Goal: Task Accomplishment & Management: Manage account settings

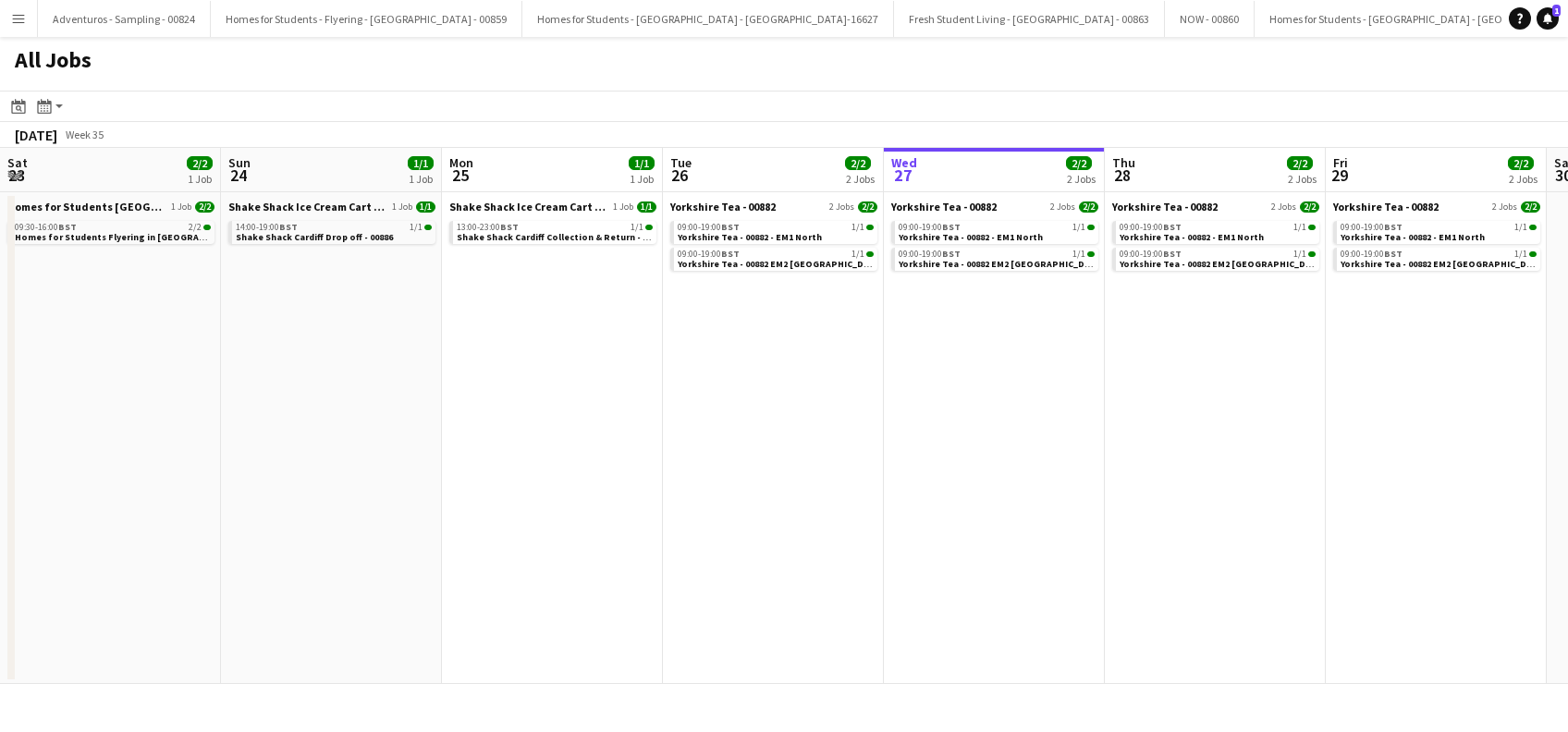
scroll to position [0, 442]
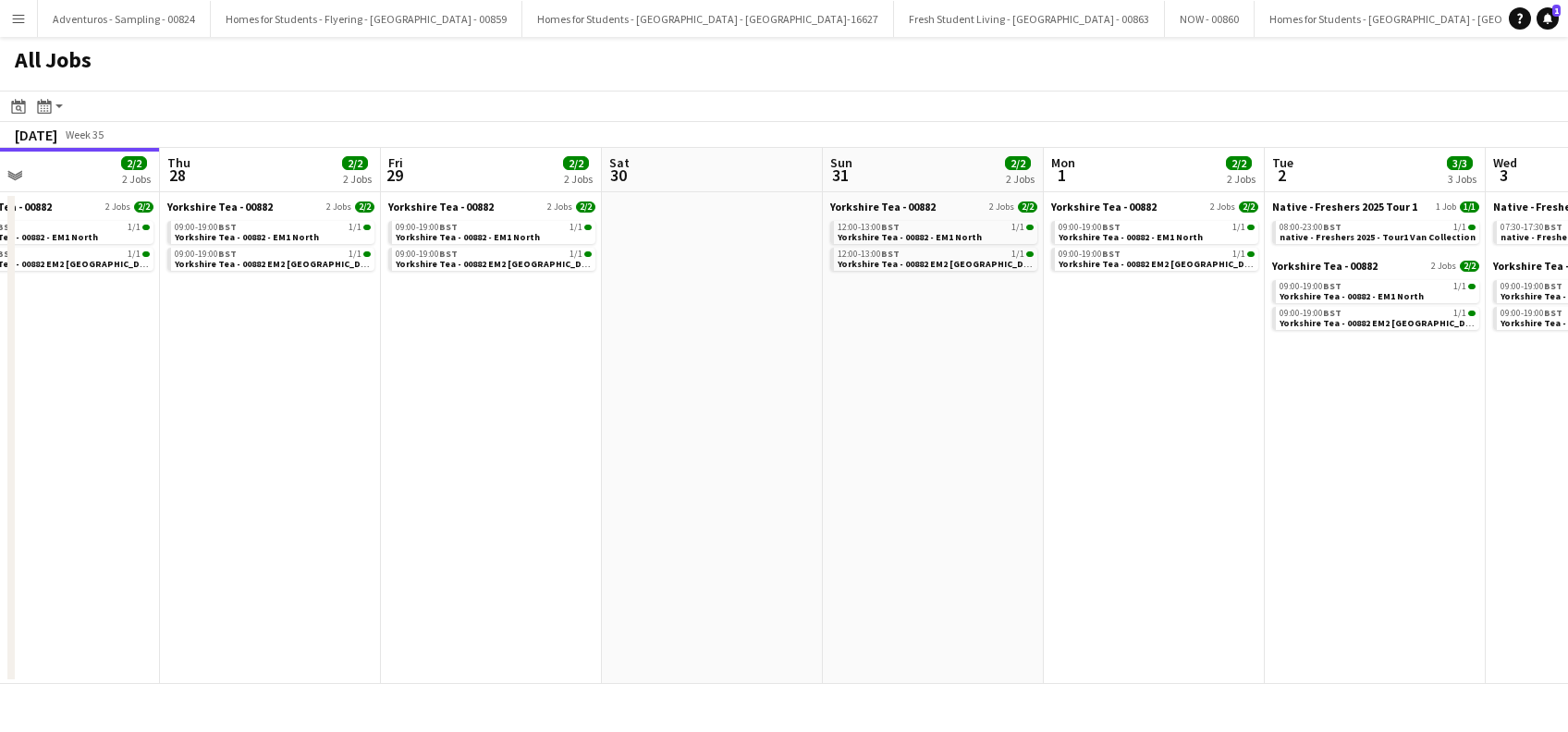
click at [257, 555] on app-all-jobs "All Jobs Date picker AUG 2025 AUG 2025 Monday M Tuesday T Wednesday W Thursday …" at bounding box center [784, 360] width 1568 height 647
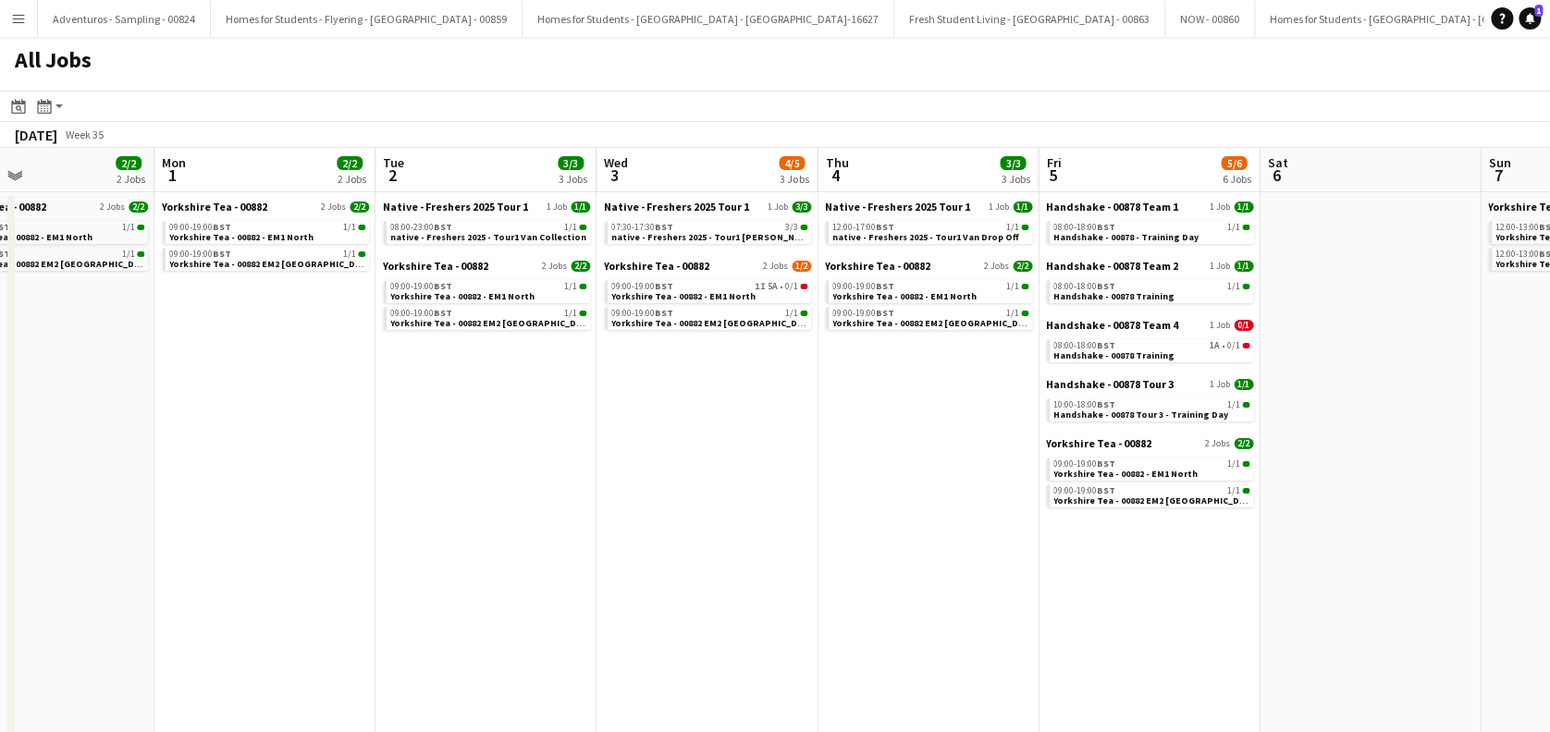
scroll to position [0, 516]
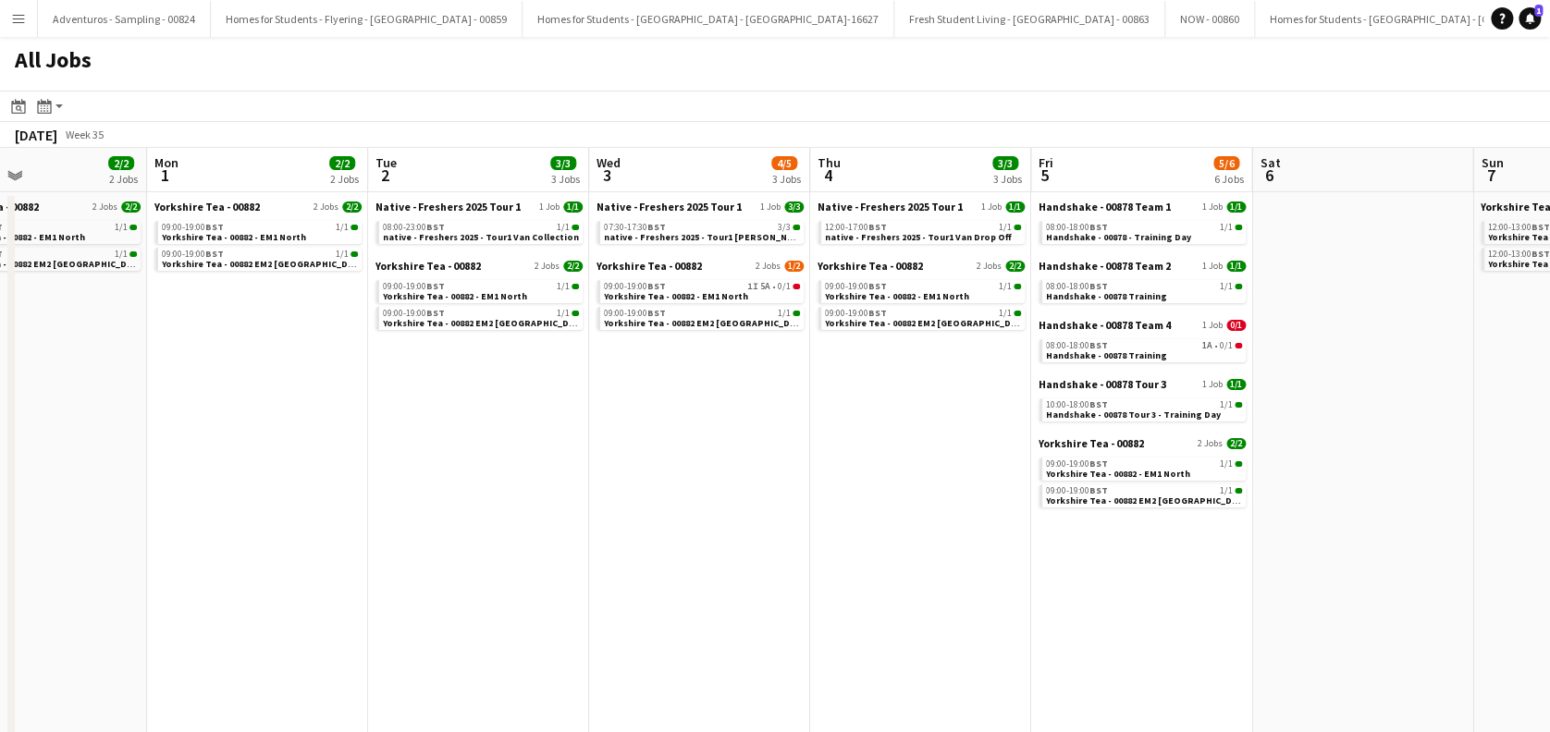
drag, startPoint x: 1136, startPoint y: 520, endPoint x: 681, endPoint y: 547, distance: 455.8
click at [681, 547] on app-calendar-viewport "Fri 29 2/2 2 Jobs Sat 30 Sun 31 2/2 2 Jobs Mon 1 2/2 2 Jobs Tue 2 3/3 3 Jobs We…" at bounding box center [775, 520] width 1550 height 744
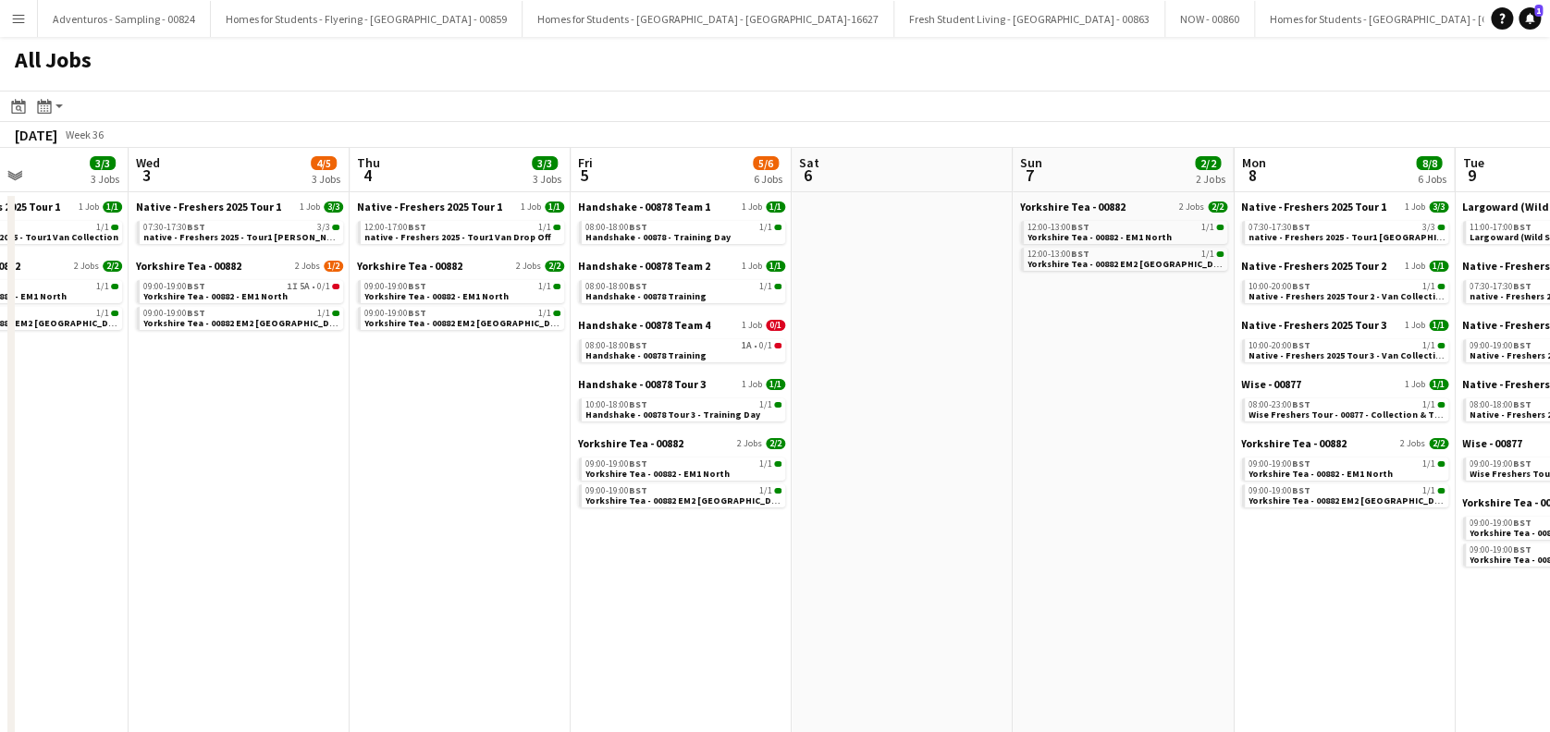
scroll to position [0, 856]
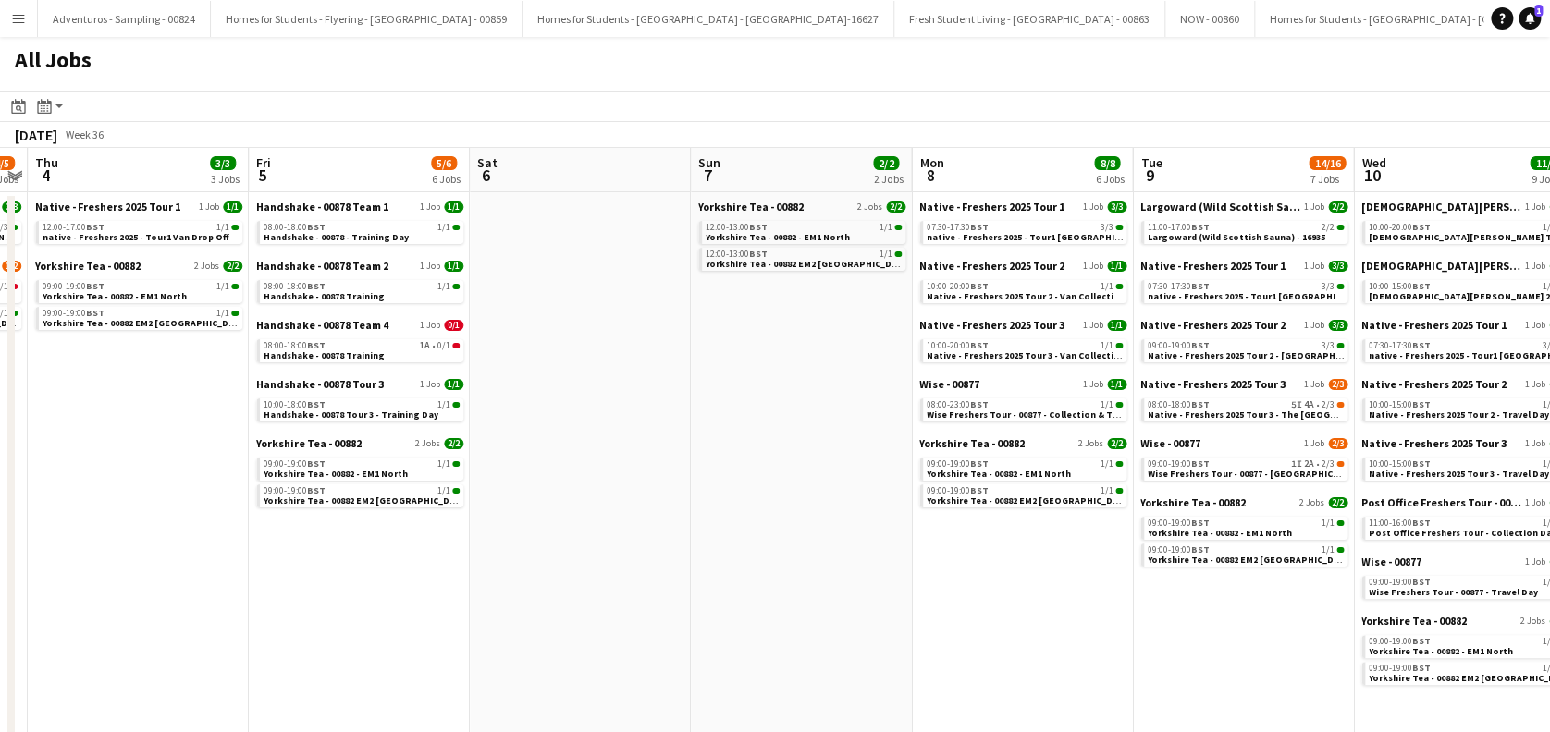
drag, startPoint x: 1469, startPoint y: 457, endPoint x: 686, endPoint y: 565, distance: 789.8
click at [686, 565] on app-calendar-viewport "Sun 31 2/2 2 Jobs Mon 1 2/2 2 Jobs Tue 2 3/3 3 Jobs Wed 3 4/5 3 Jobs Thu 4 3/3 …" at bounding box center [775, 708] width 1550 height 1121
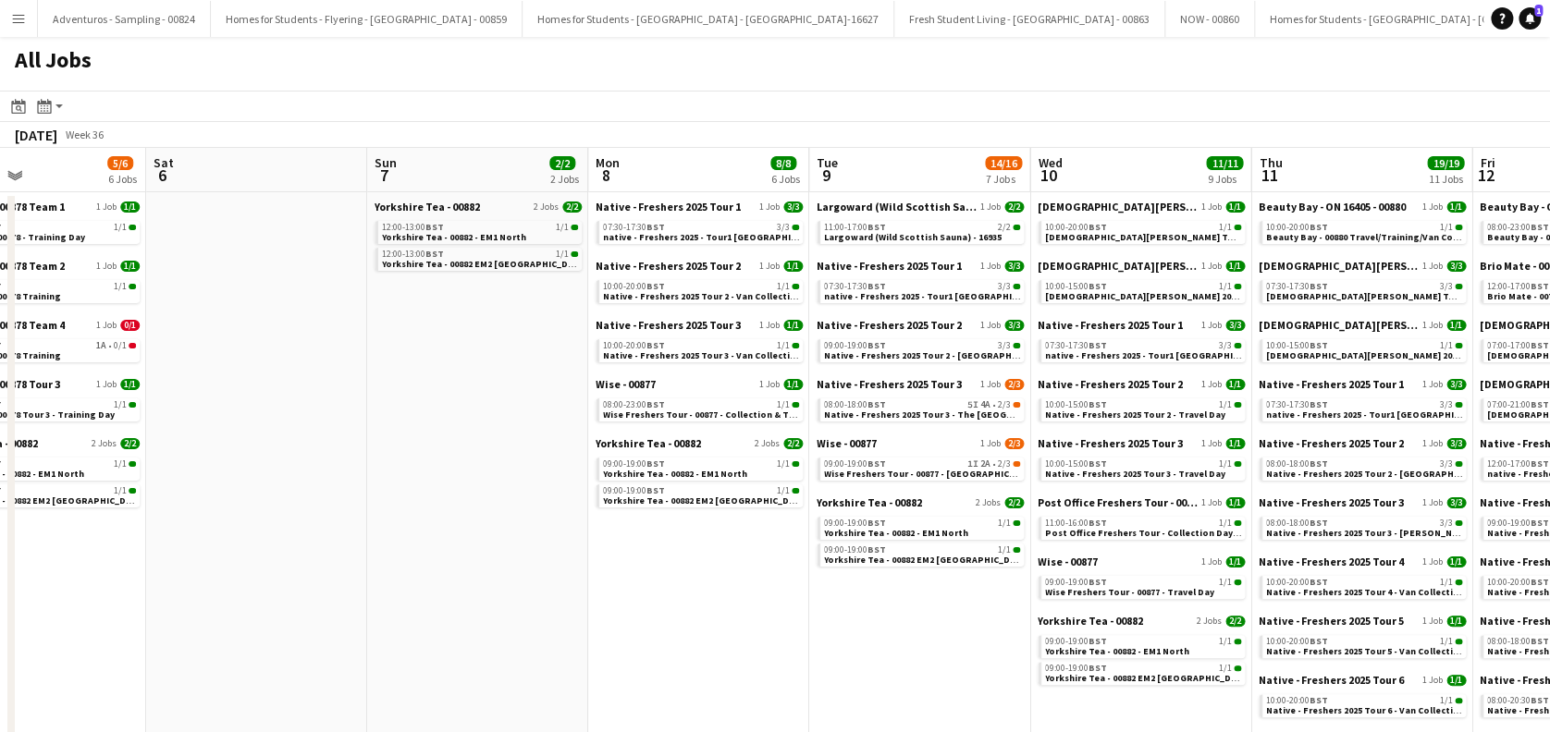
scroll to position [0, 810]
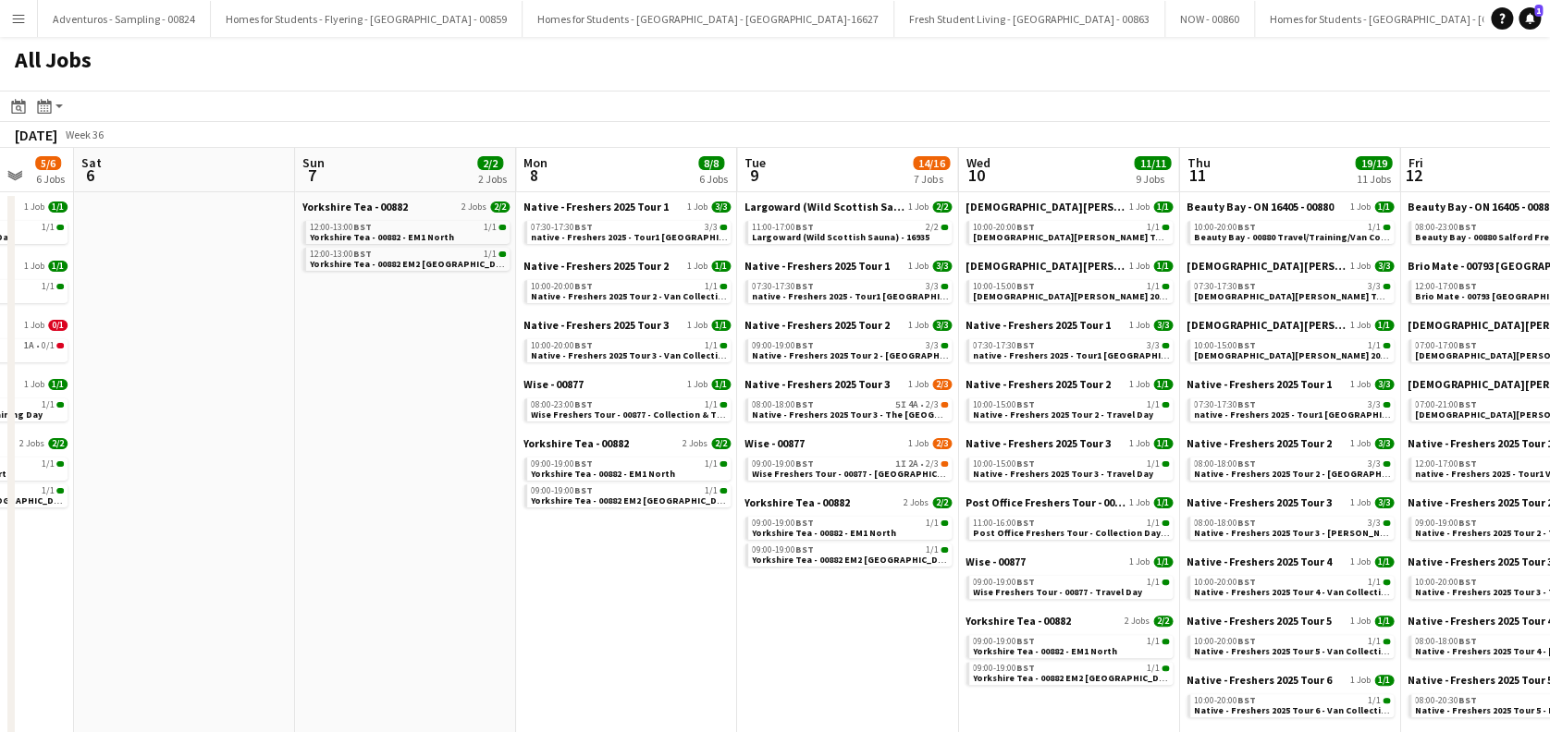
drag, startPoint x: 1091, startPoint y: 561, endPoint x: 699, endPoint y: 596, distance: 393.6
click at [695, 602] on app-calendar-viewport "Tue 2 3/3 3 Jobs Wed 3 4/5 3 Jobs Thu 4 3/3 3 Jobs Fri 5 5/6 6 Jobs Sat 6 Sun 7…" at bounding box center [775, 708] width 1550 height 1121
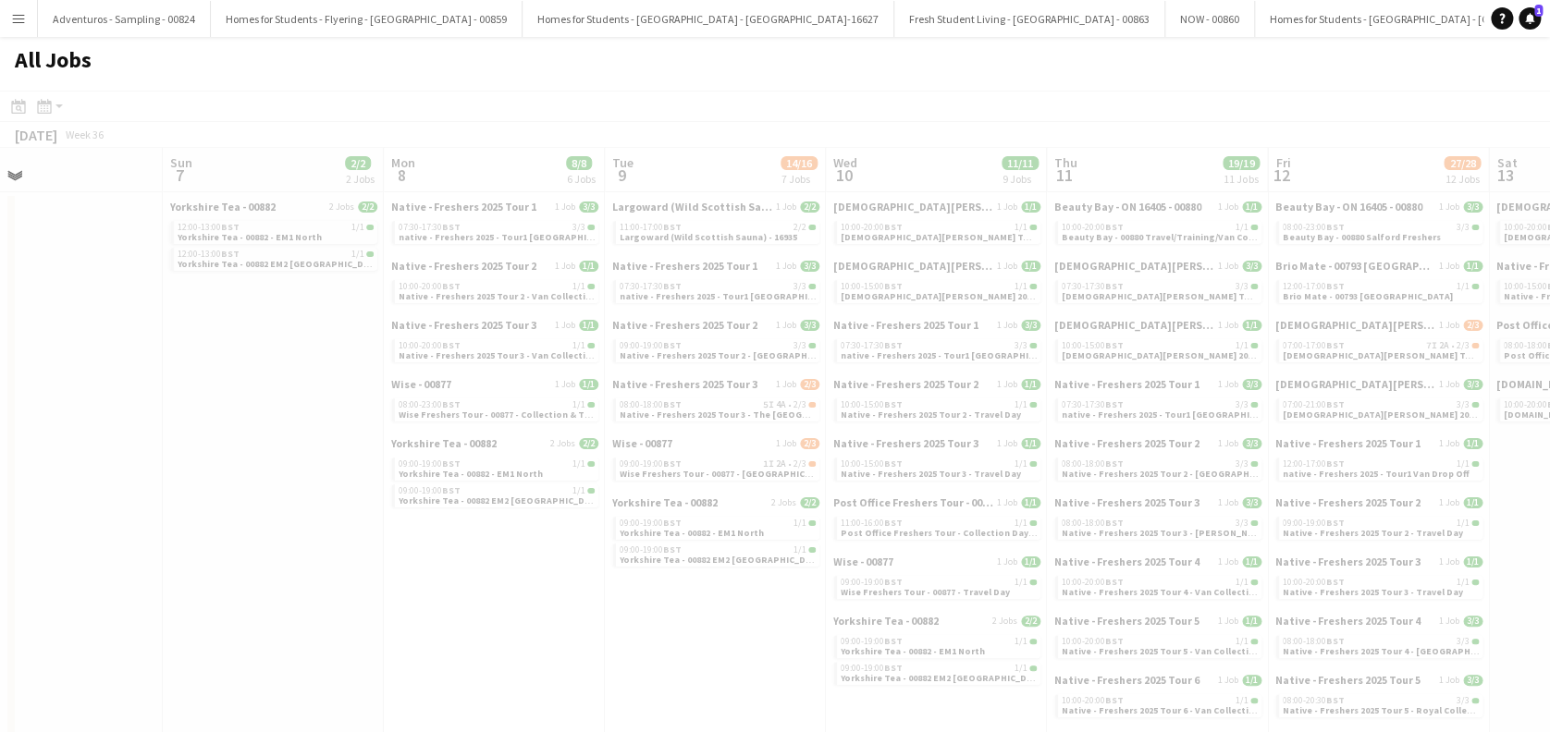
drag, startPoint x: 1240, startPoint y: 481, endPoint x: 945, endPoint y: 554, distance: 303.9
click at [945, 554] on app-calendar-viewport "Thu 4 3/3 3 Jobs Fri 5 5/6 6 Jobs Sat 6 Sun 7 2/2 2 Jobs Mon 8 8/8 6 Jobs Tue 9…" at bounding box center [775, 708] width 1550 height 1121
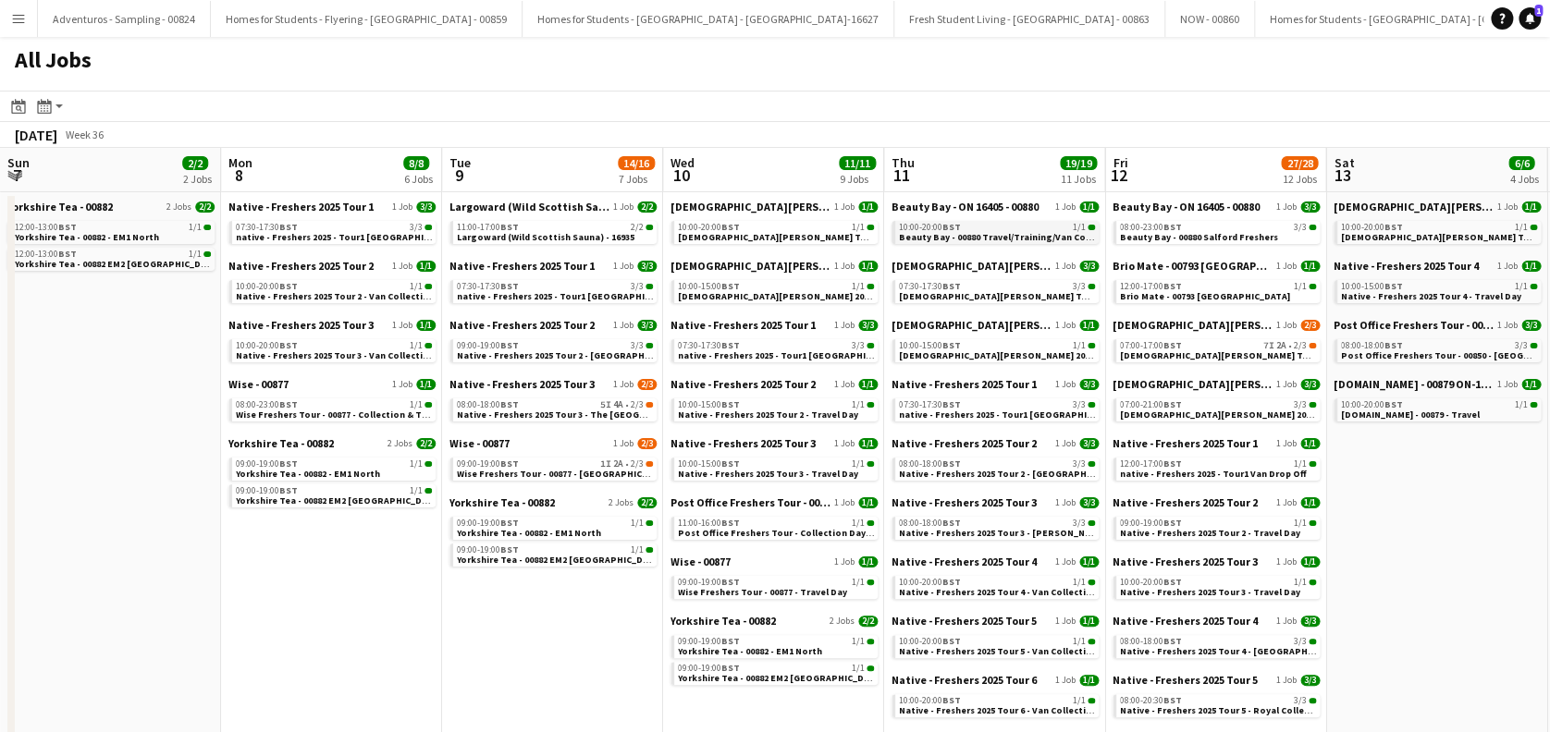
click at [962, 232] on span "Beauty Bay - 00880 Travel/Training/Van Collection" at bounding box center [1010, 237] width 222 height 12
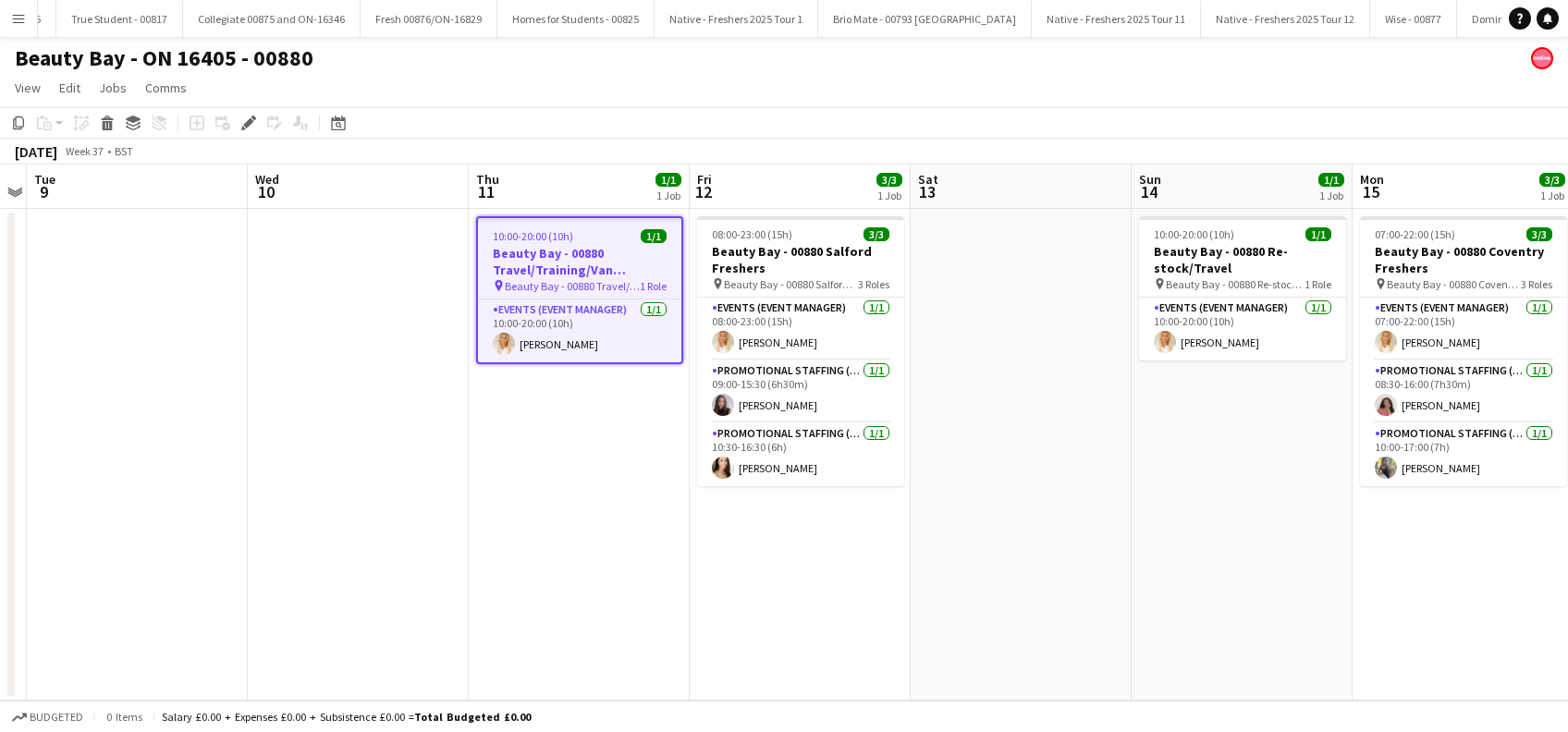
scroll to position [0, 3196]
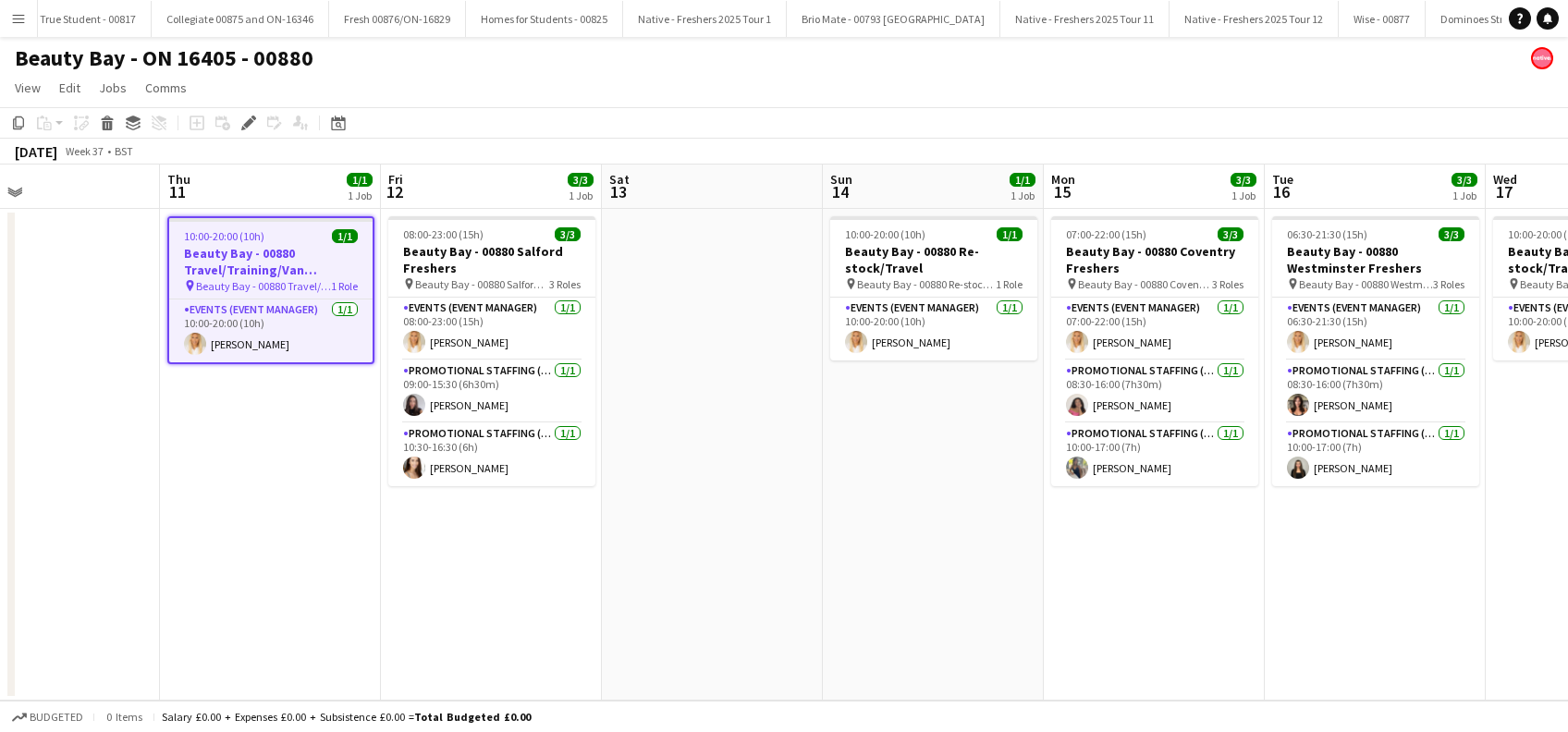
drag, startPoint x: 1128, startPoint y: 514, endPoint x: 819, endPoint y: 577, distance: 315.2
click at [819, 577] on app-calendar-viewport "Mon 8 Tue 9 Wed 10 Thu 11 1/1 1 Job Fri 12 3/3 1 Job Sat 13 Sun 14 1/1 1 Job Mo…" at bounding box center [784, 433] width 1568 height 536
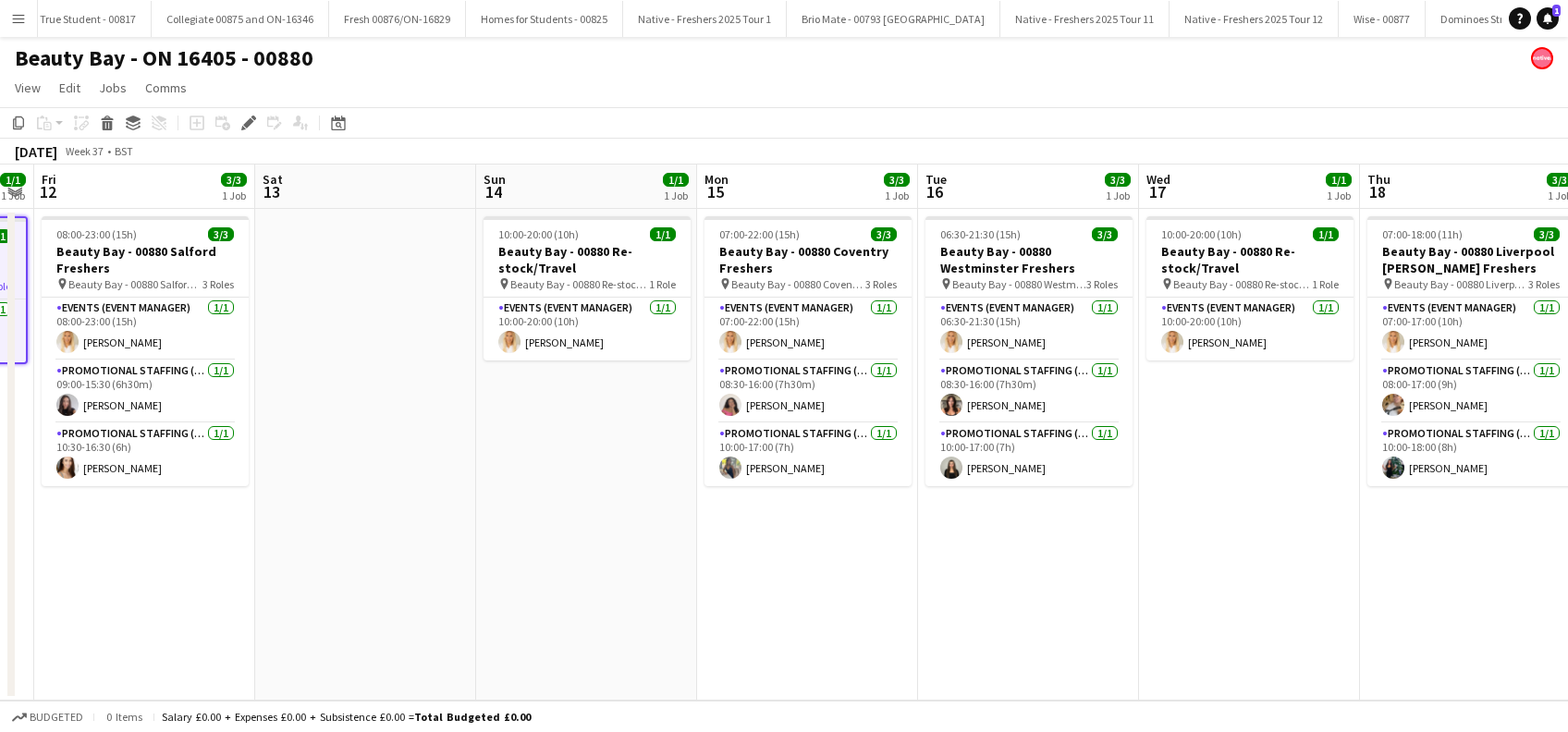
scroll to position [0, 864]
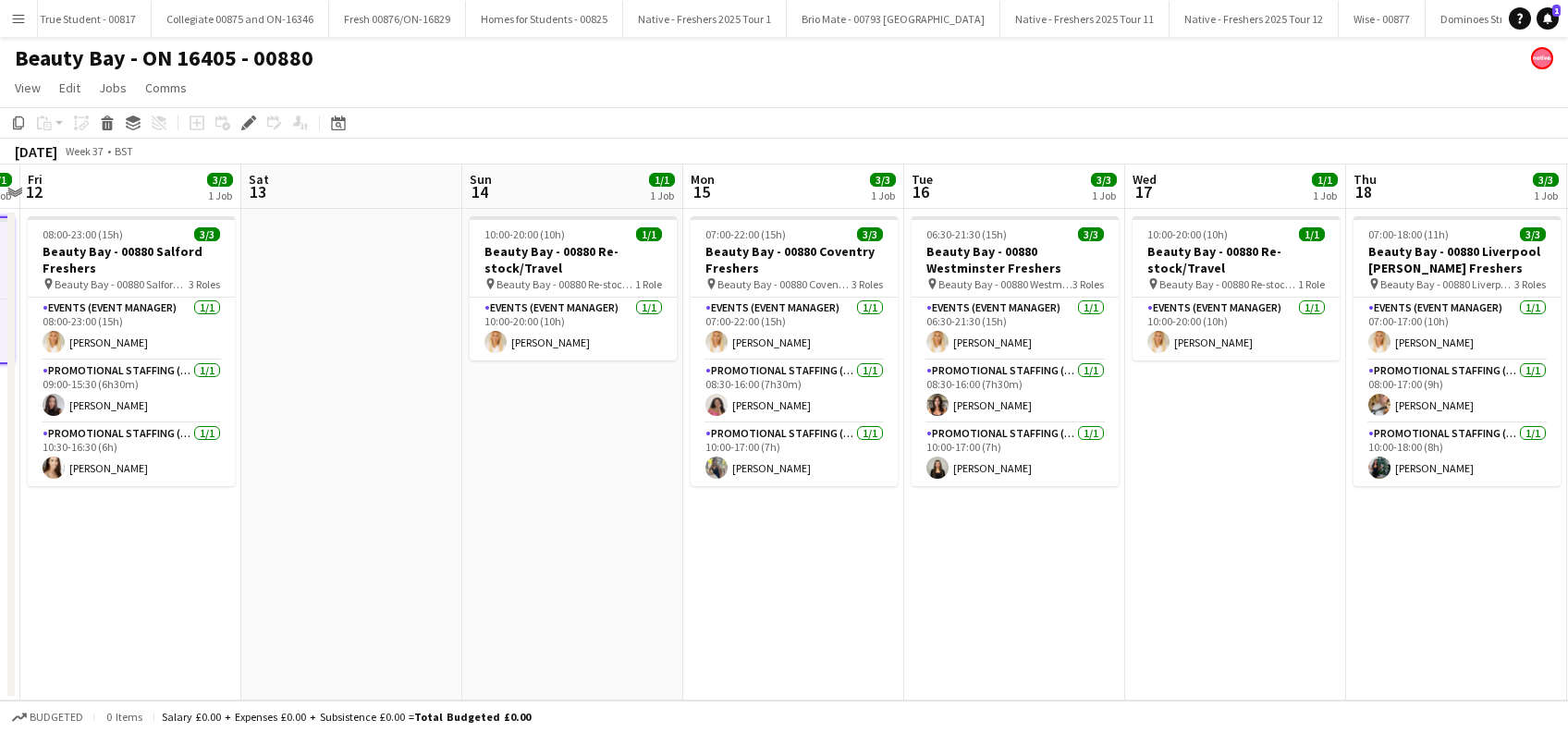
drag, startPoint x: 1256, startPoint y: 570, endPoint x: 895, endPoint y: 608, distance: 362.6
click at [895, 608] on app-calendar-viewport "Mon 8 Tue 9 Wed 10 Thu 11 1/1 1 Job Fri 12 3/3 1 Job Sat 13 Sun 14 1/1 1 Job Mo…" at bounding box center [784, 433] width 1568 height 536
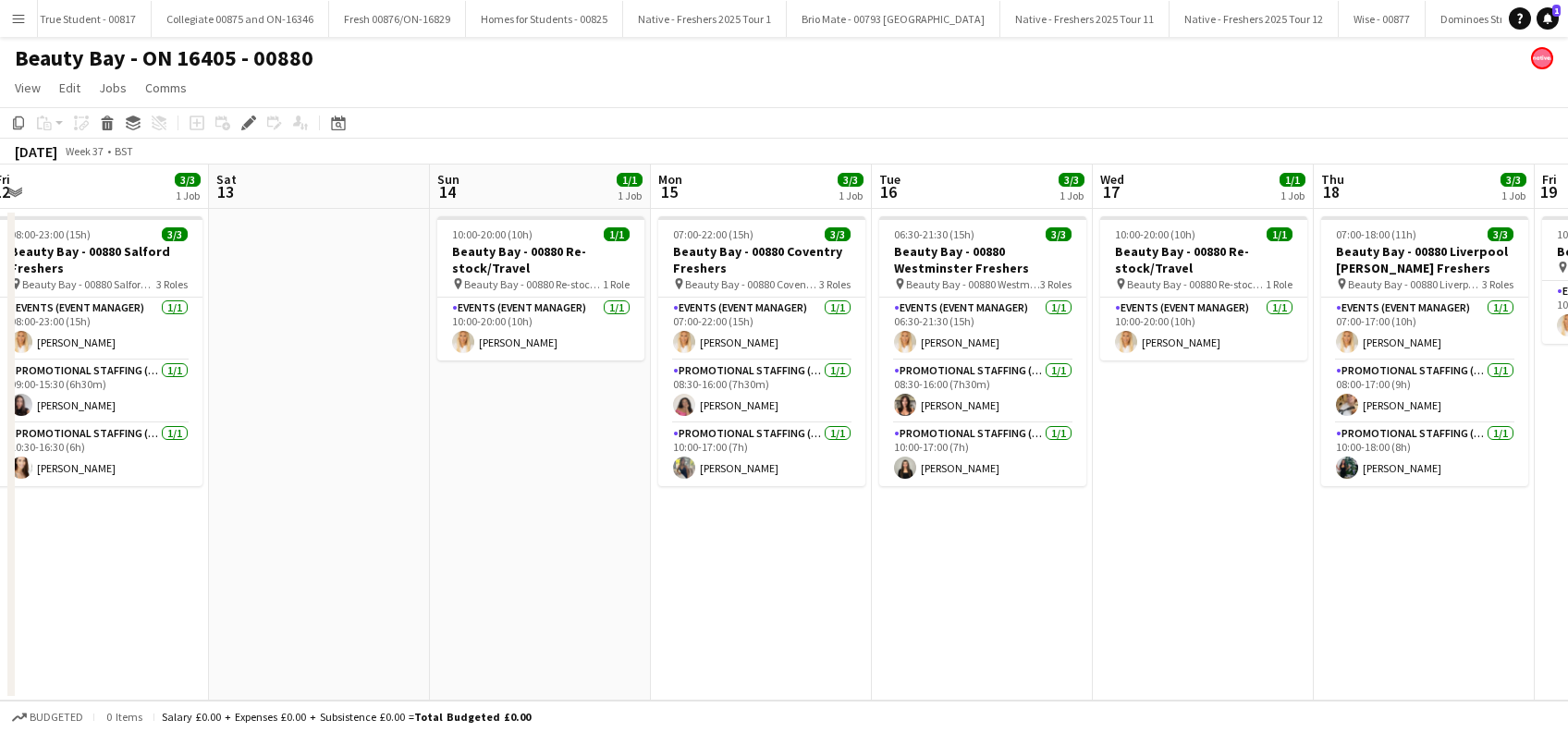
drag, startPoint x: 280, startPoint y: 528, endPoint x: 244, endPoint y: 576, distance: 60.1
click at [244, 576] on app-calendar-viewport "Tue 9 Wed 10 Thu 11 1/1 1 Job Fri 12 3/3 1 Job Sat 13 Sun 14 1/1 1 Job Mon 15 3…" at bounding box center [784, 433] width 1568 height 536
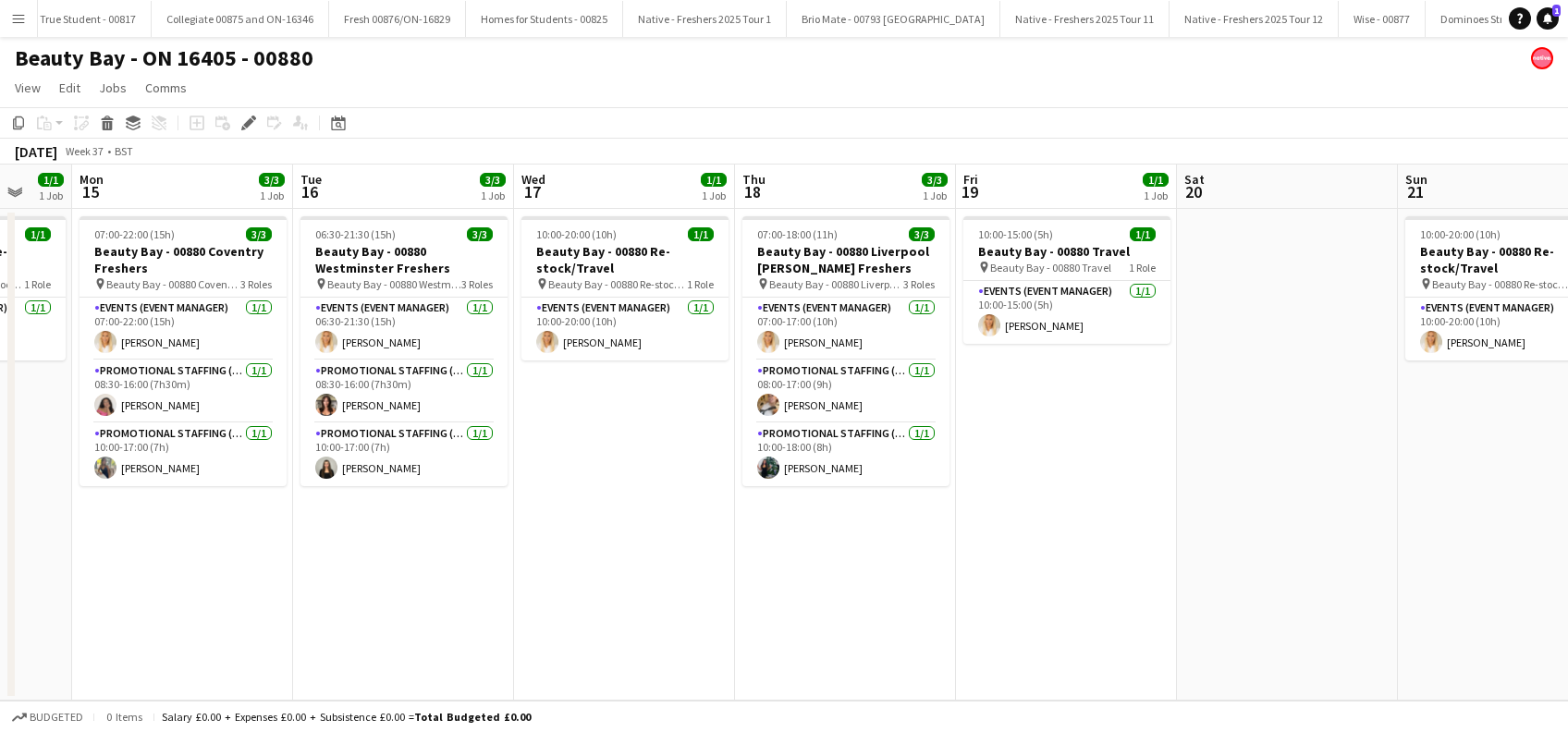
scroll to position [0, 650]
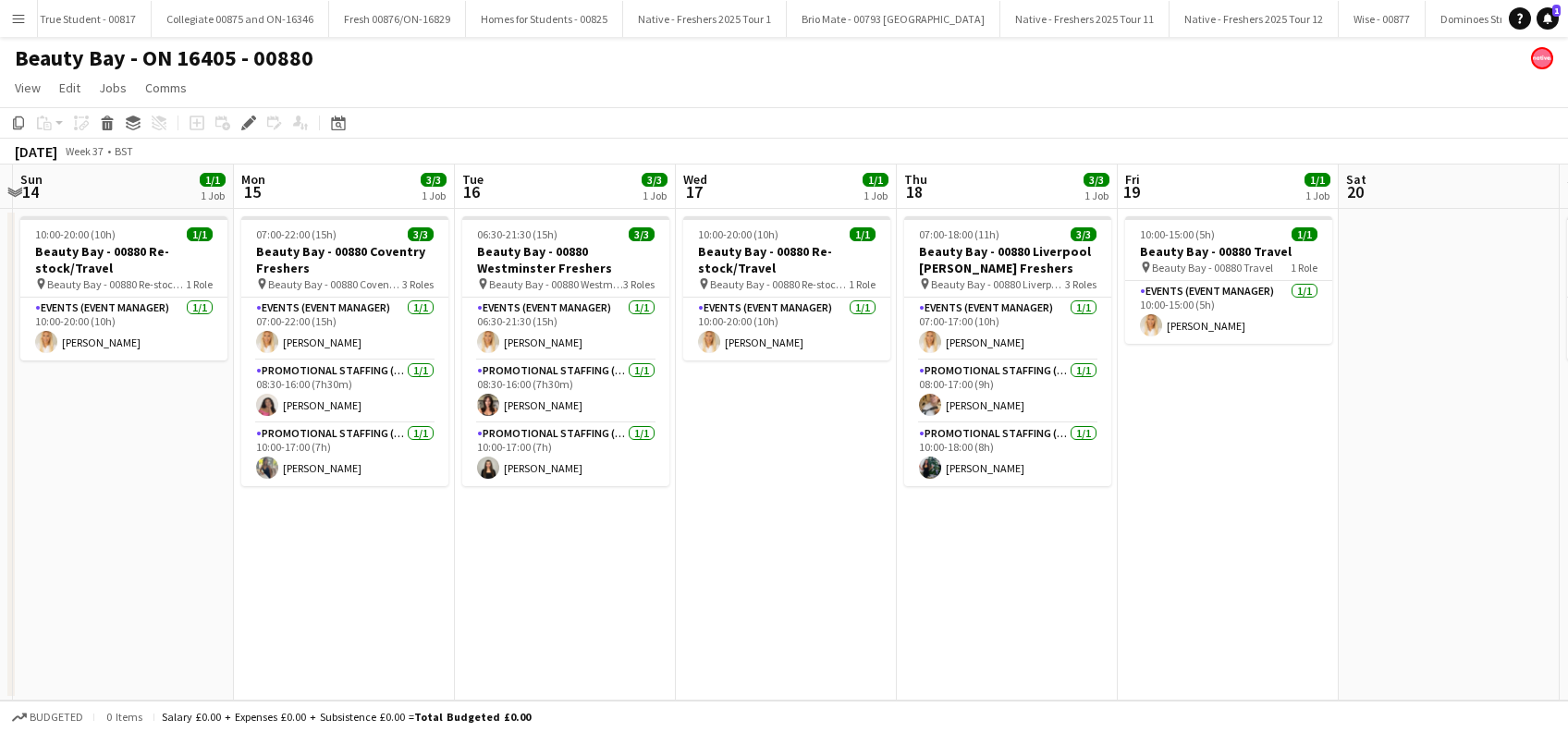
drag, startPoint x: 1060, startPoint y: 579, endPoint x: 647, endPoint y: 632, distance: 415.8
click at [647, 632] on app-calendar-viewport "Thu 11 1/1 1 Job Fri 12 3/3 1 Job Sat 13 Sun 14 1/1 1 Job Mon 15 3/3 1 Job Tue …" at bounding box center [784, 433] width 1568 height 536
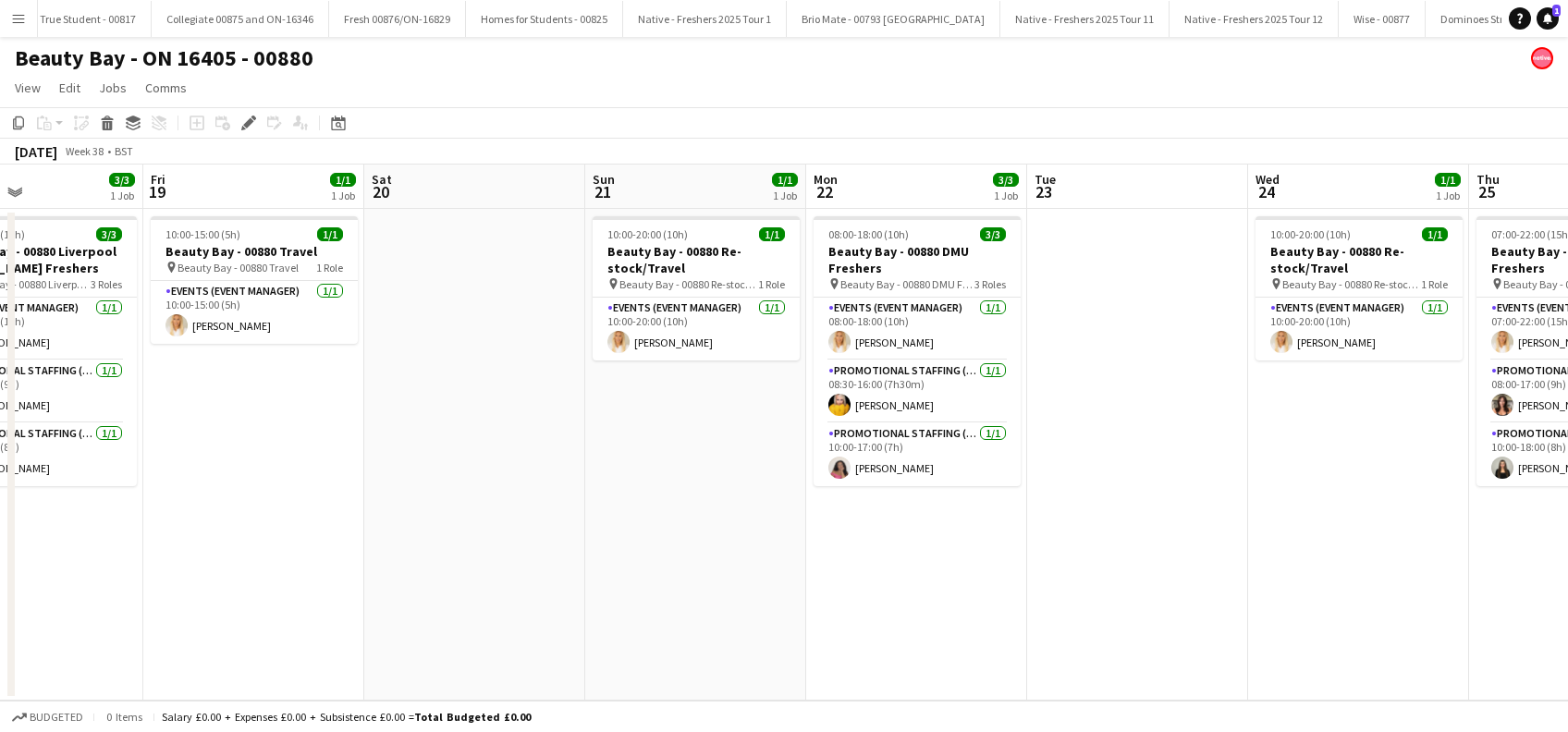
scroll to position [0, 750]
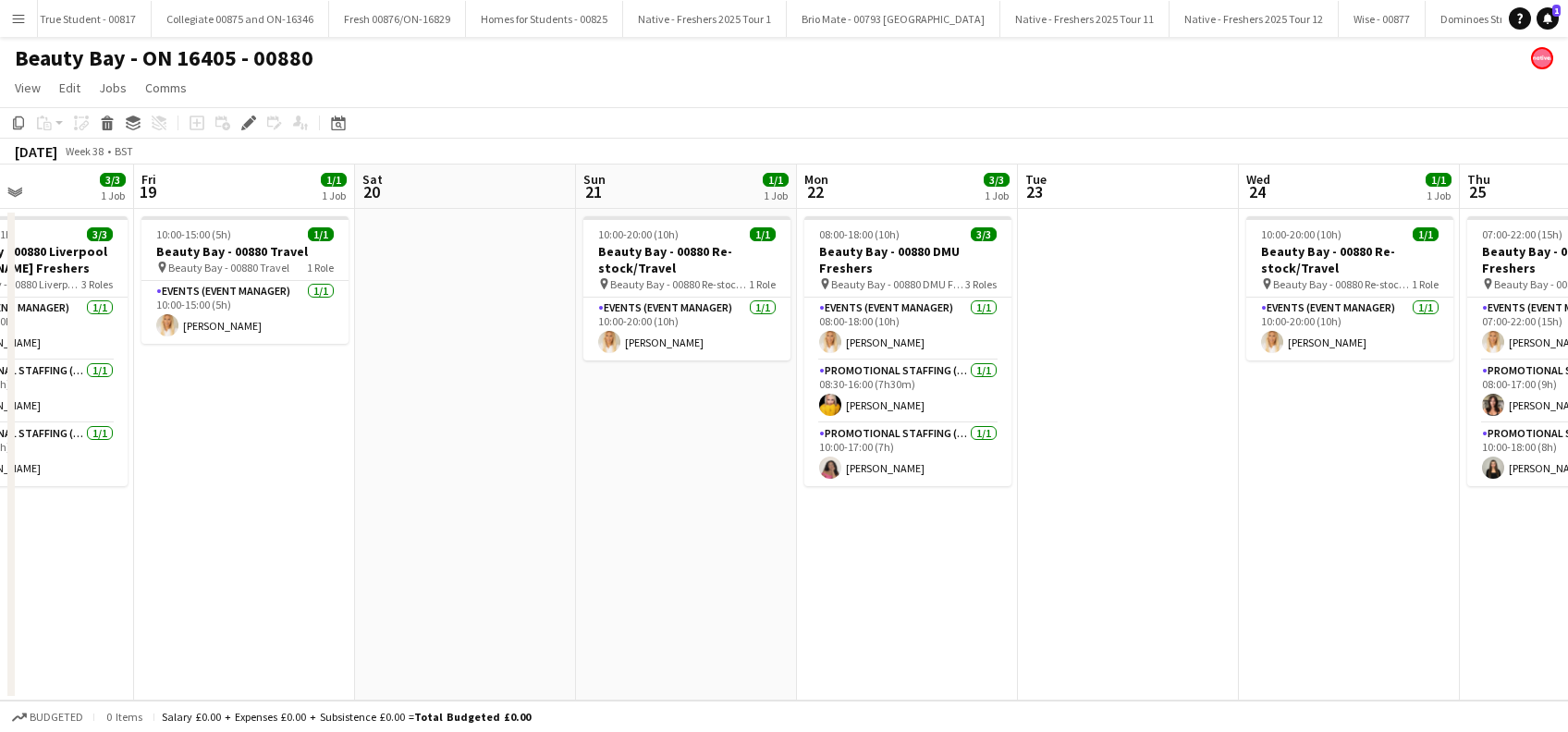
drag, startPoint x: 1265, startPoint y: 526, endPoint x: 281, endPoint y: 585, distance: 985.7
click at [281, 585] on app-calendar-viewport "Mon 15 3/3 1 Job Tue 16 3/3 1 Job Wed 17 1/1 1 Job Thu 18 3/3 1 Job Fri 19 1/1 …" at bounding box center [784, 433] width 1568 height 536
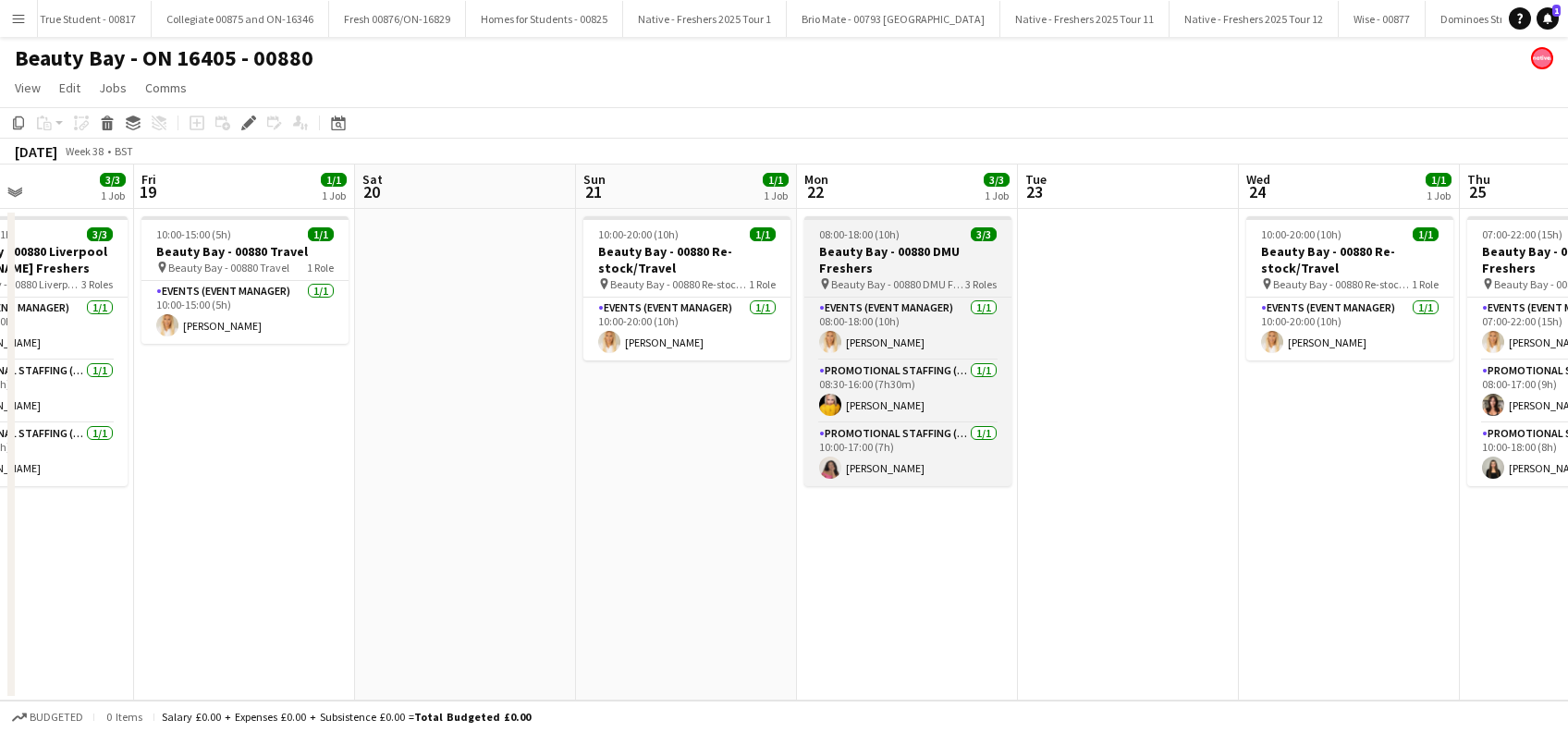
click at [867, 264] on h3 "Beauty Bay - 00880 DMU Freshers" at bounding box center [908, 259] width 207 height 33
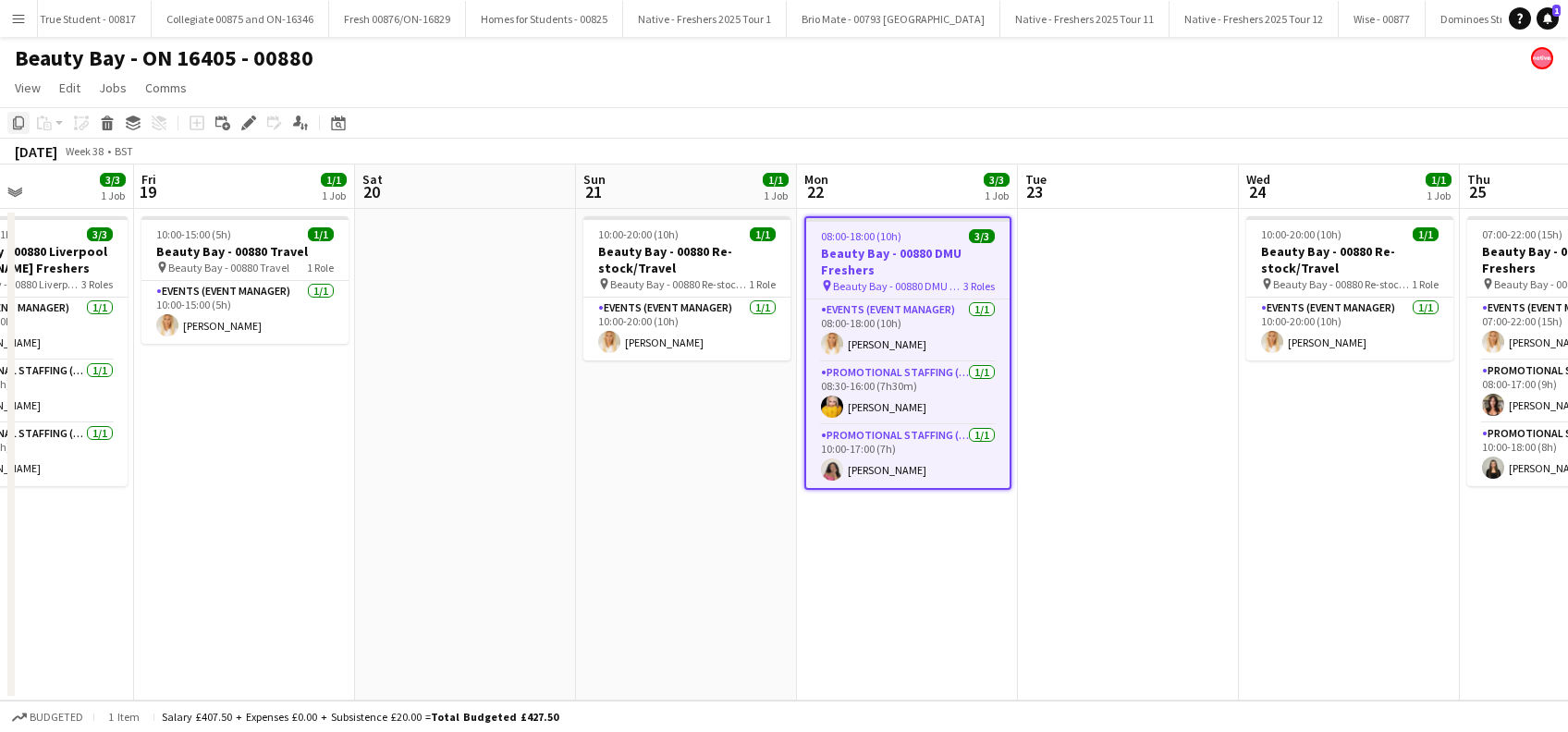
click at [15, 119] on icon at bounding box center [18, 123] width 11 height 13
click at [1109, 246] on app-date-cell at bounding box center [1128, 455] width 221 height 492
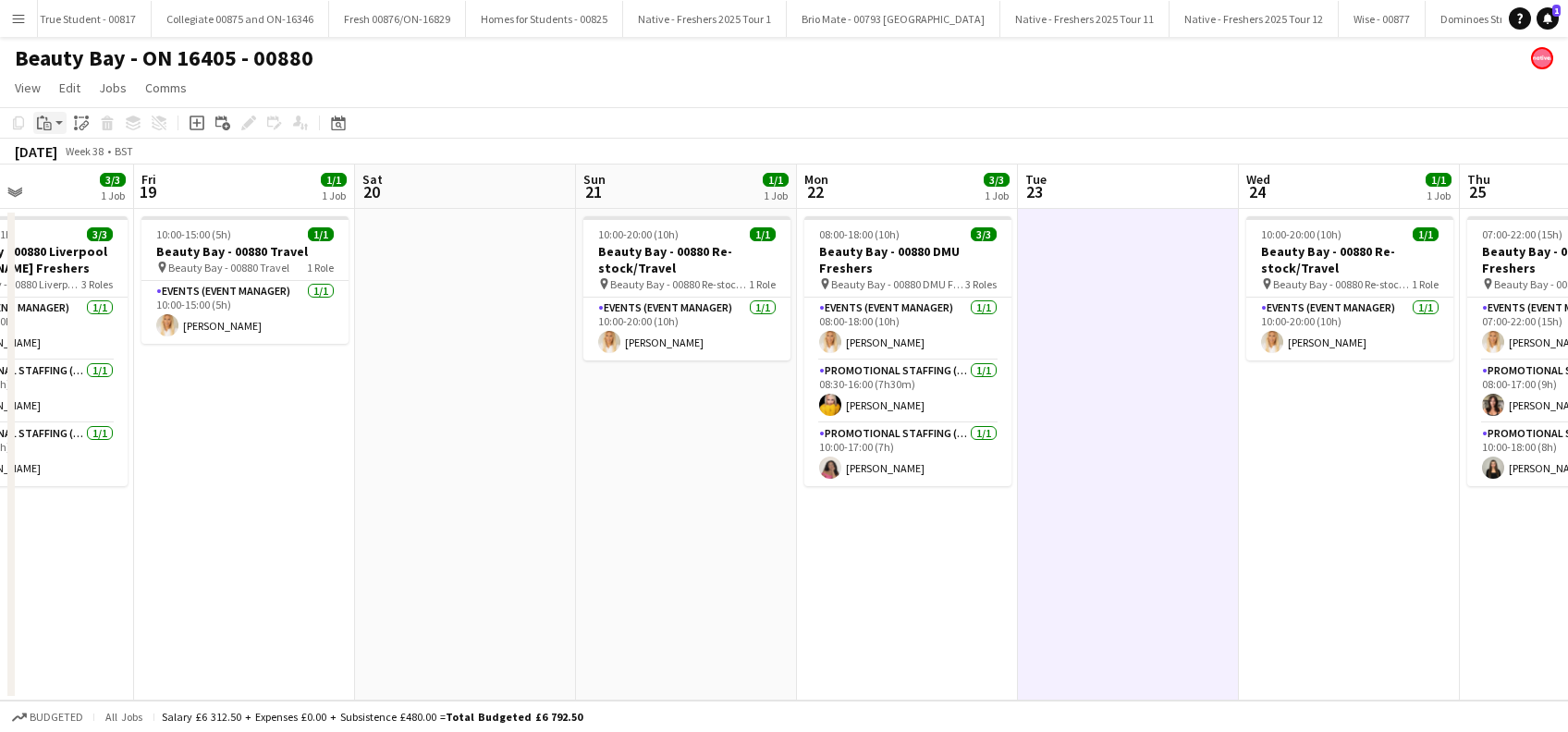
click at [42, 122] on icon "Paste" at bounding box center [44, 123] width 15 height 15
click at [74, 158] on link "Paste Ctrl+V" at bounding box center [136, 158] width 174 height 17
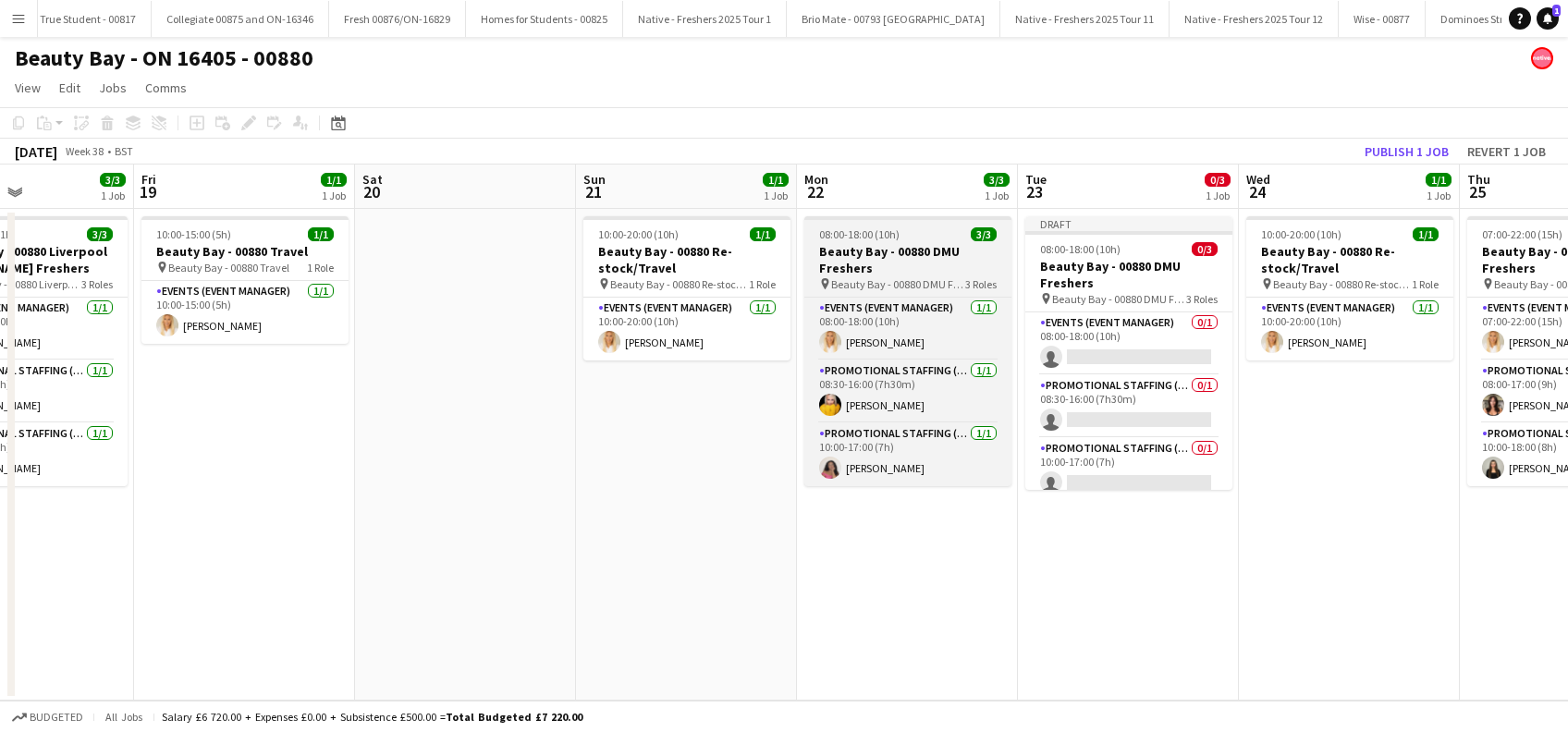
click at [843, 274] on h3 "Beauty Bay - 00880 DMU Freshers" at bounding box center [908, 259] width 207 height 33
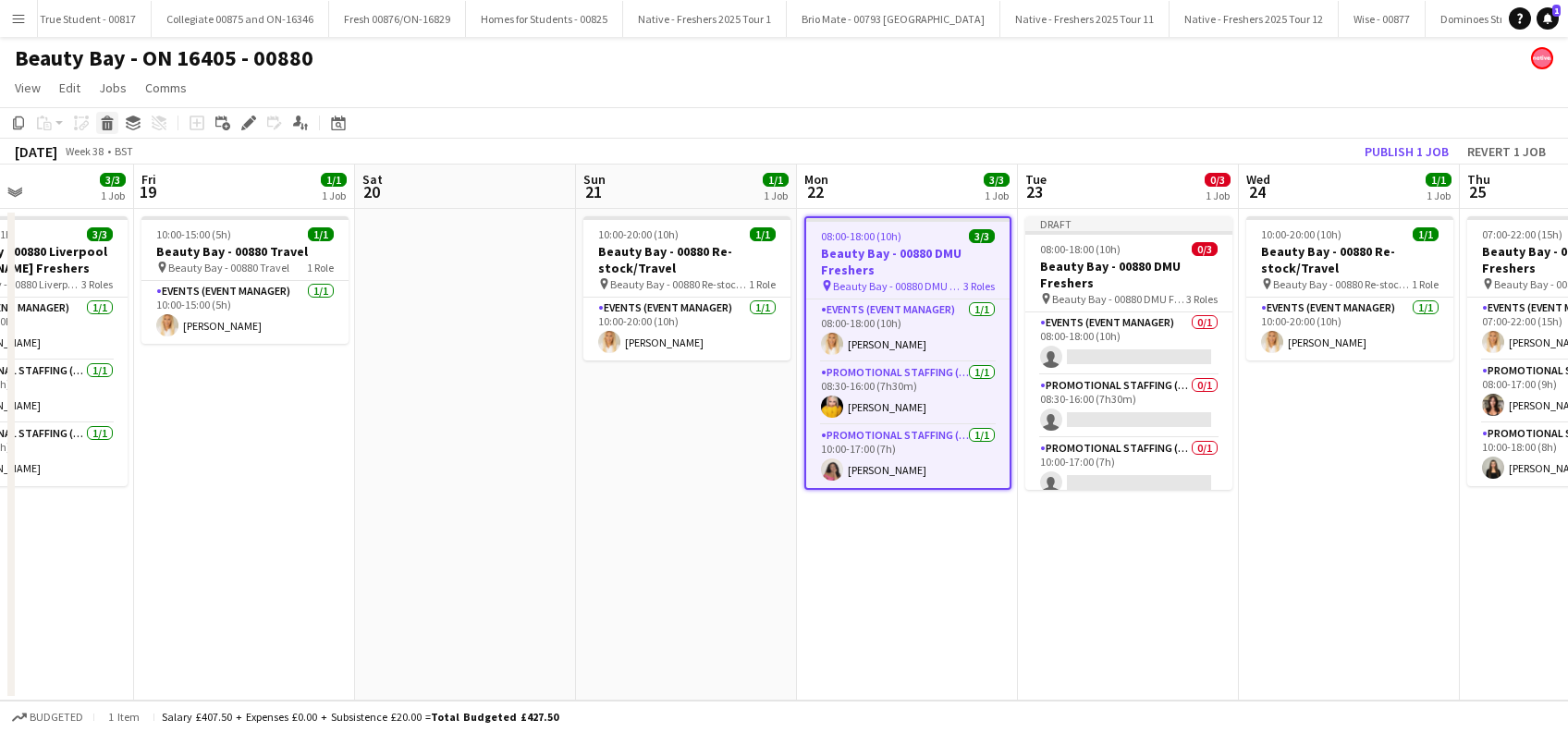
click at [105, 129] on icon at bounding box center [108, 125] width 10 height 9
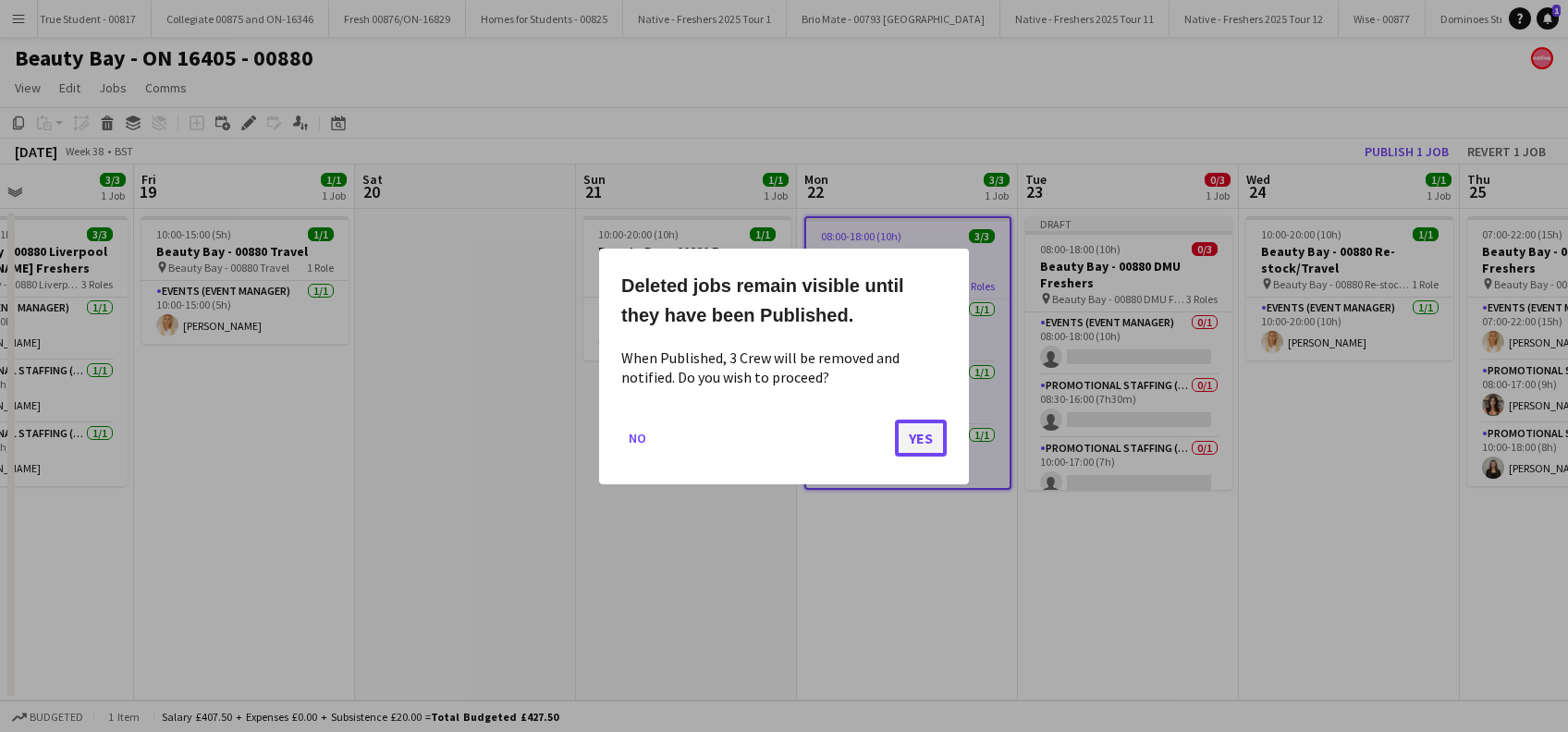
click at [917, 434] on button "Yes" at bounding box center [921, 437] width 52 height 37
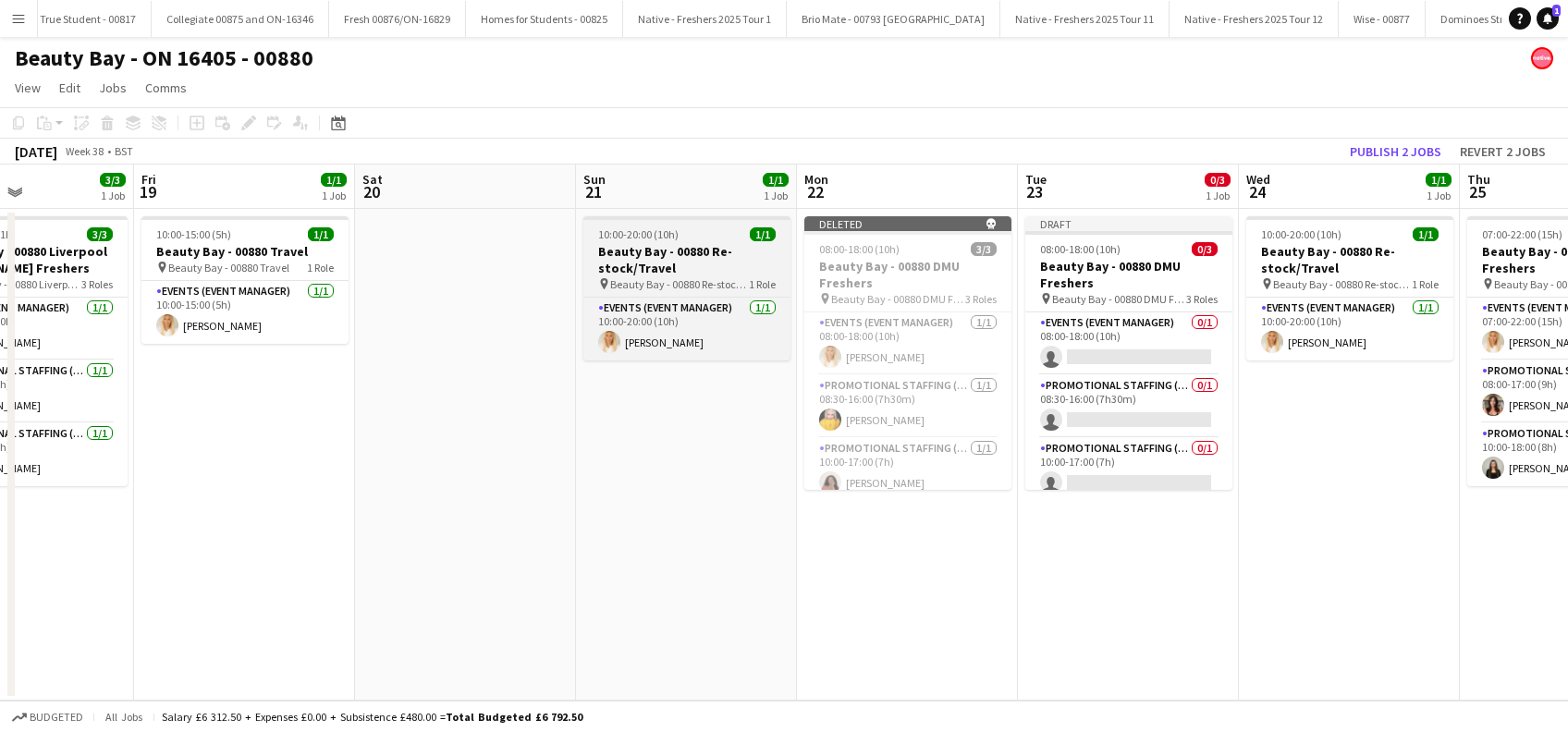
click at [655, 261] on h3 "Beauty Bay - 00880 Re-stock/Travel" at bounding box center [687, 259] width 207 height 33
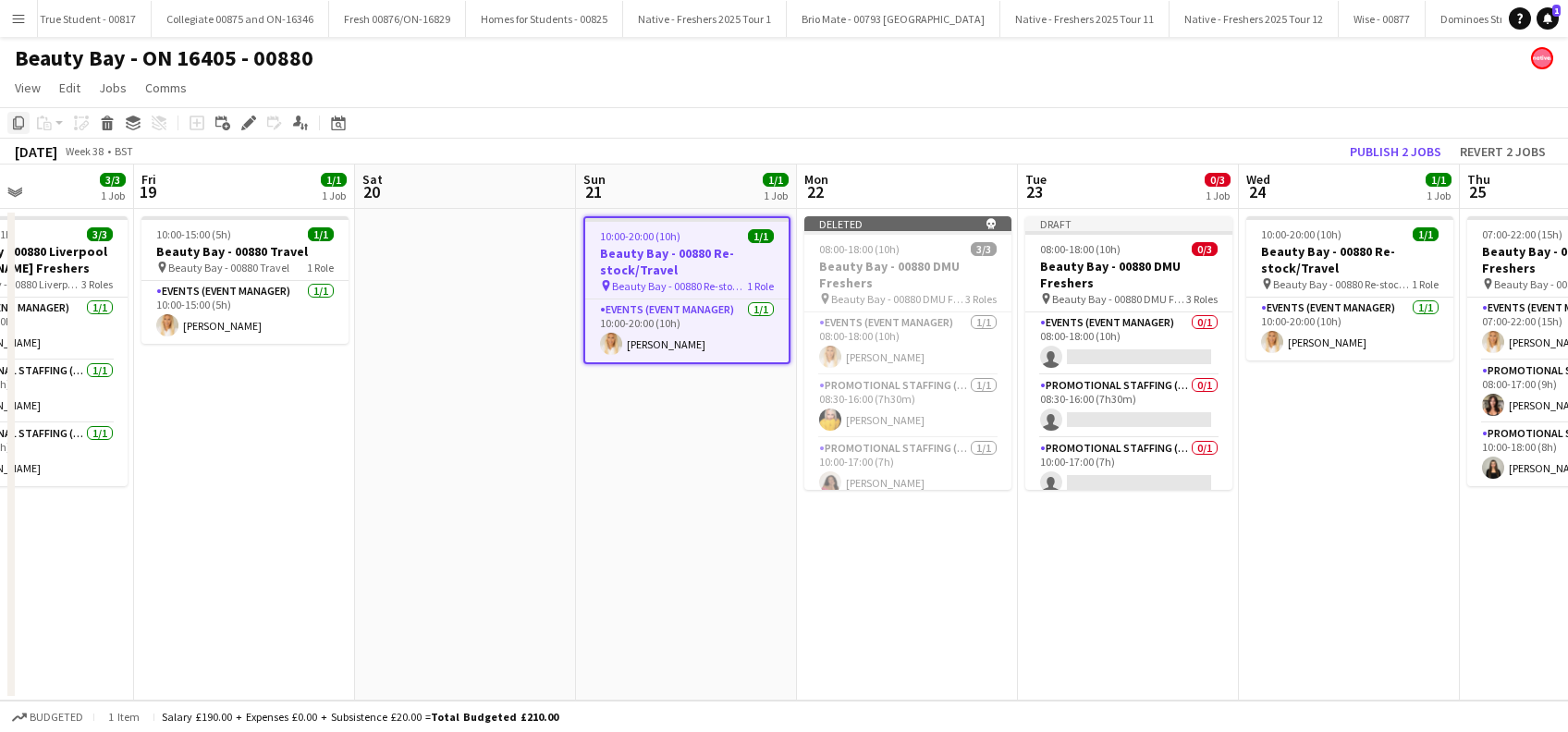
click at [19, 123] on icon "Copy" at bounding box center [18, 123] width 15 height 15
click at [862, 526] on app-date-cell "Deleted skull 08:00-18:00 (10h) 3/3 Beauty Bay - 00880 DMU Freshers pin Beauty …" at bounding box center [907, 455] width 221 height 492
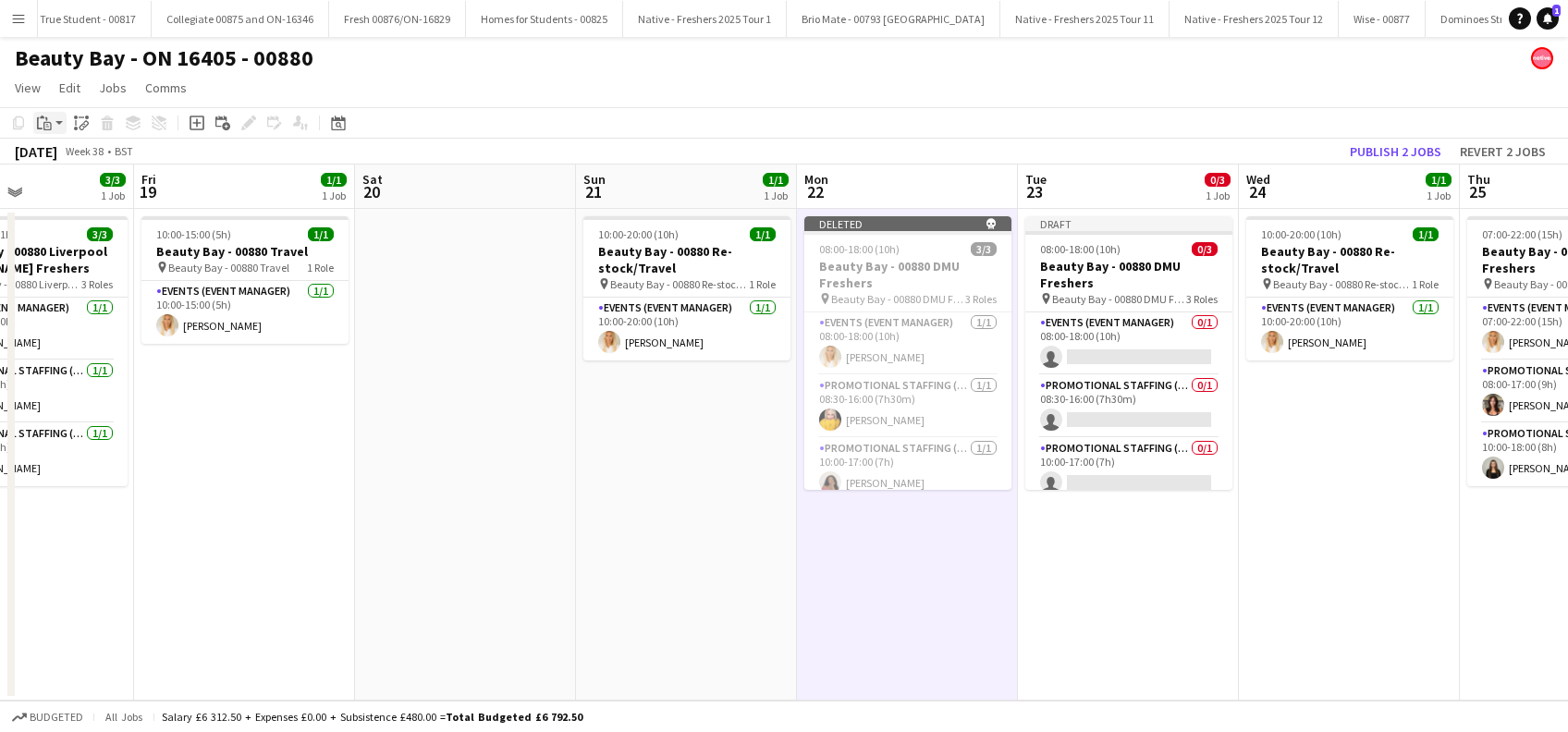
click at [51, 121] on icon "Paste" at bounding box center [44, 123] width 15 height 15
click at [59, 160] on link "Paste Ctrl+V" at bounding box center [136, 158] width 174 height 17
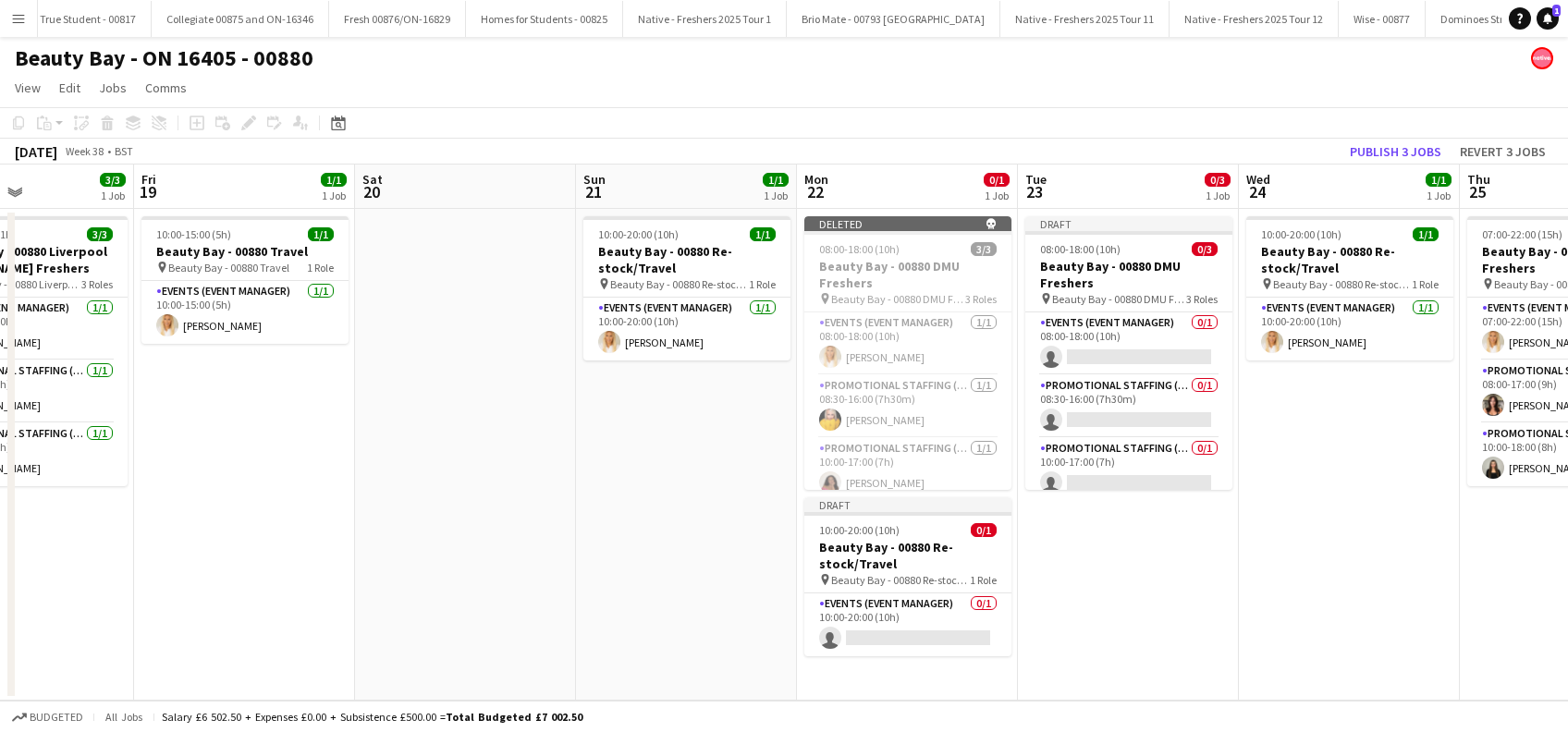
click at [1149, 552] on app-date-cell "Draft 08:00-18:00 (10h) 0/3 Beauty Bay - 00880 DMU Freshers pin Beauty Bay - 00…" at bounding box center [1128, 455] width 221 height 492
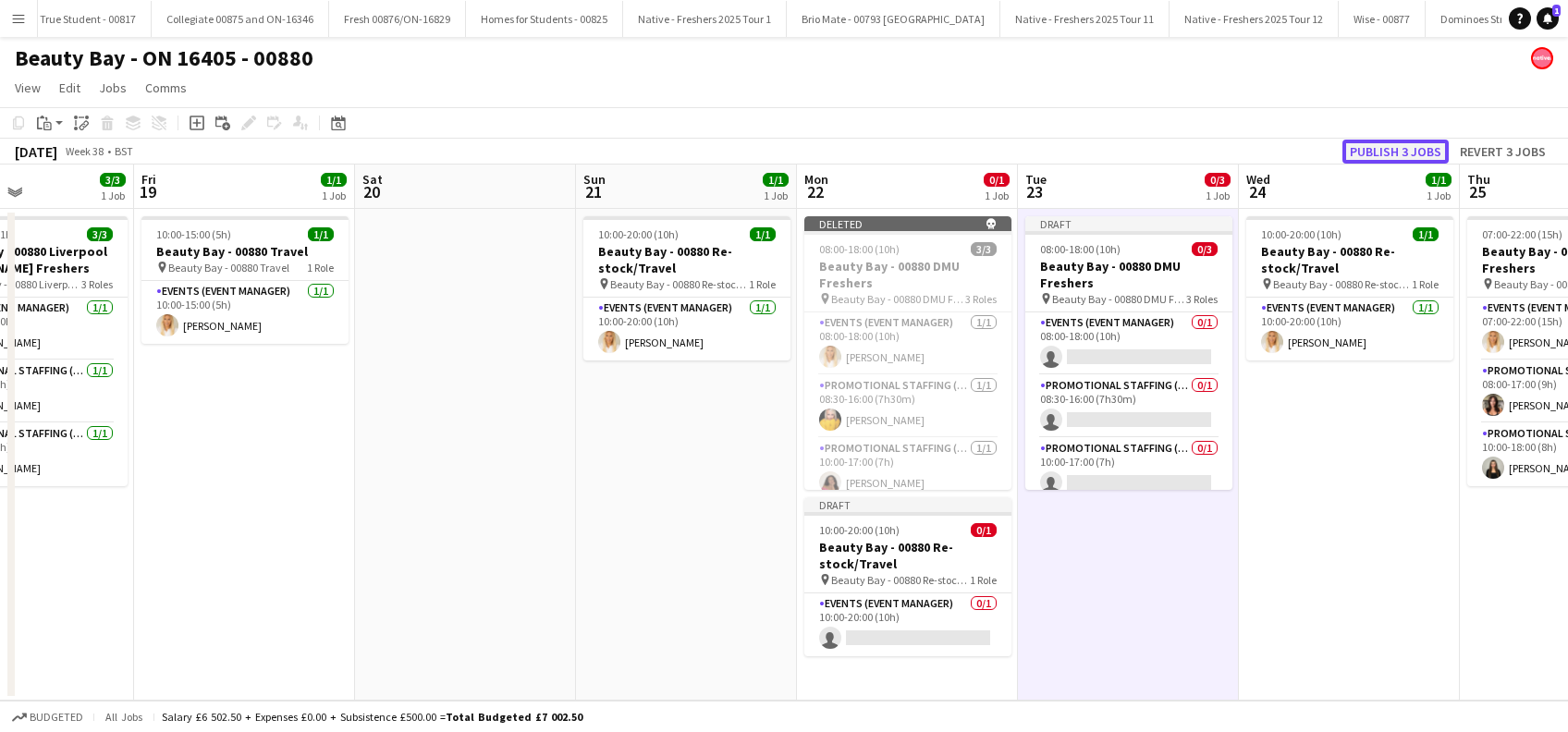
click at [1395, 154] on button "Publish 3 jobs" at bounding box center [1396, 152] width 106 height 24
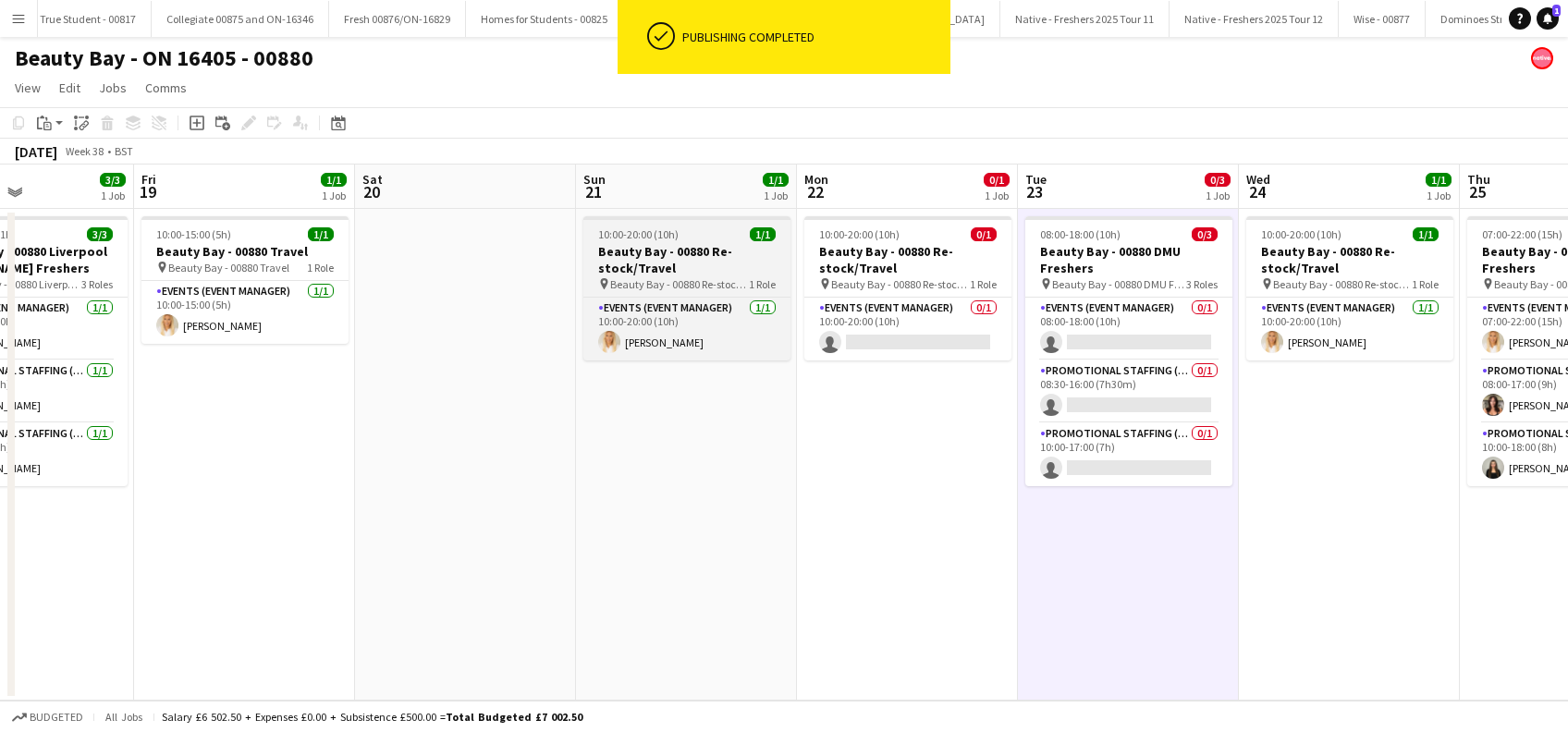
click at [644, 254] on h3 "Beauty Bay - 00880 Re-stock/Travel" at bounding box center [687, 259] width 207 height 33
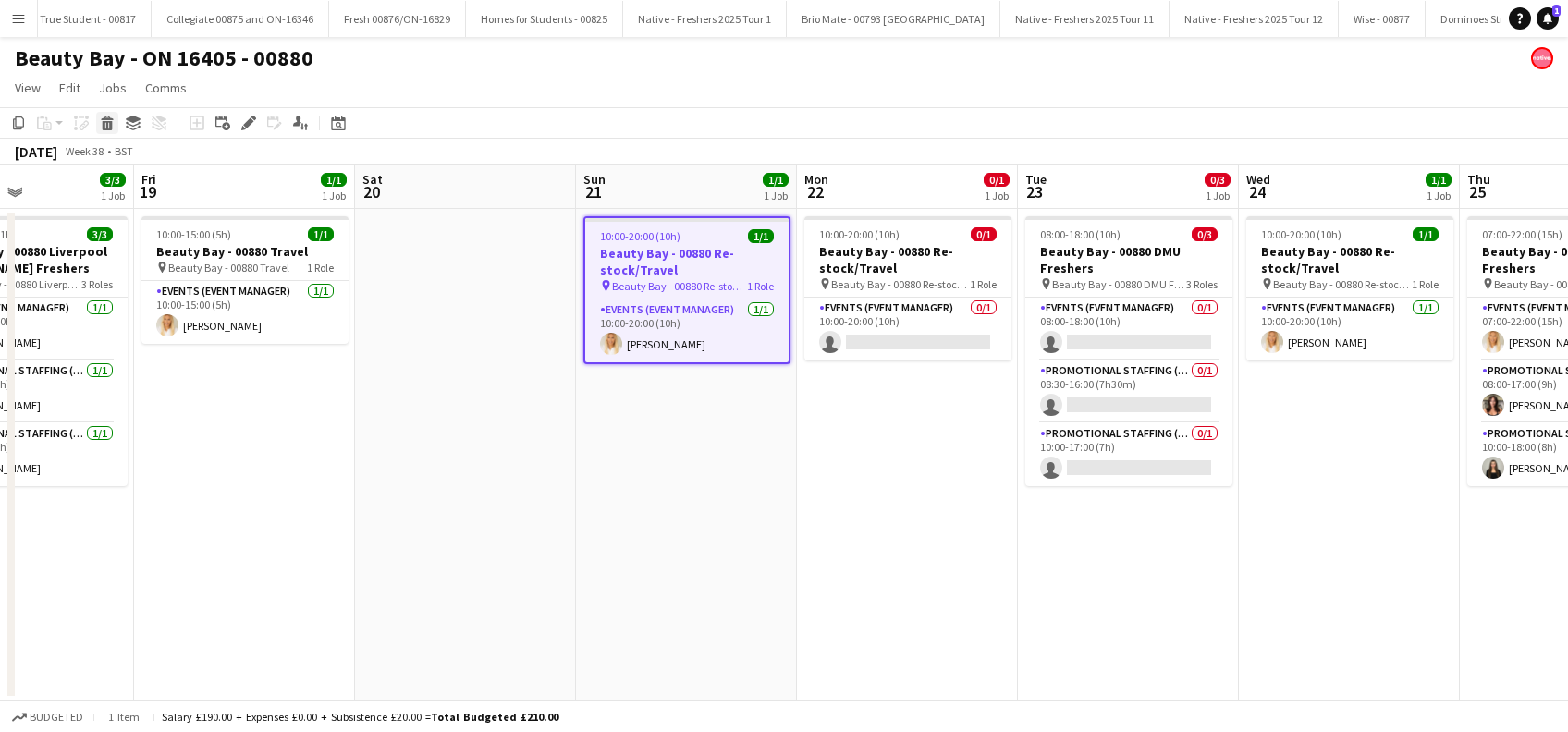
click at [100, 121] on icon "Delete" at bounding box center [107, 123] width 15 height 15
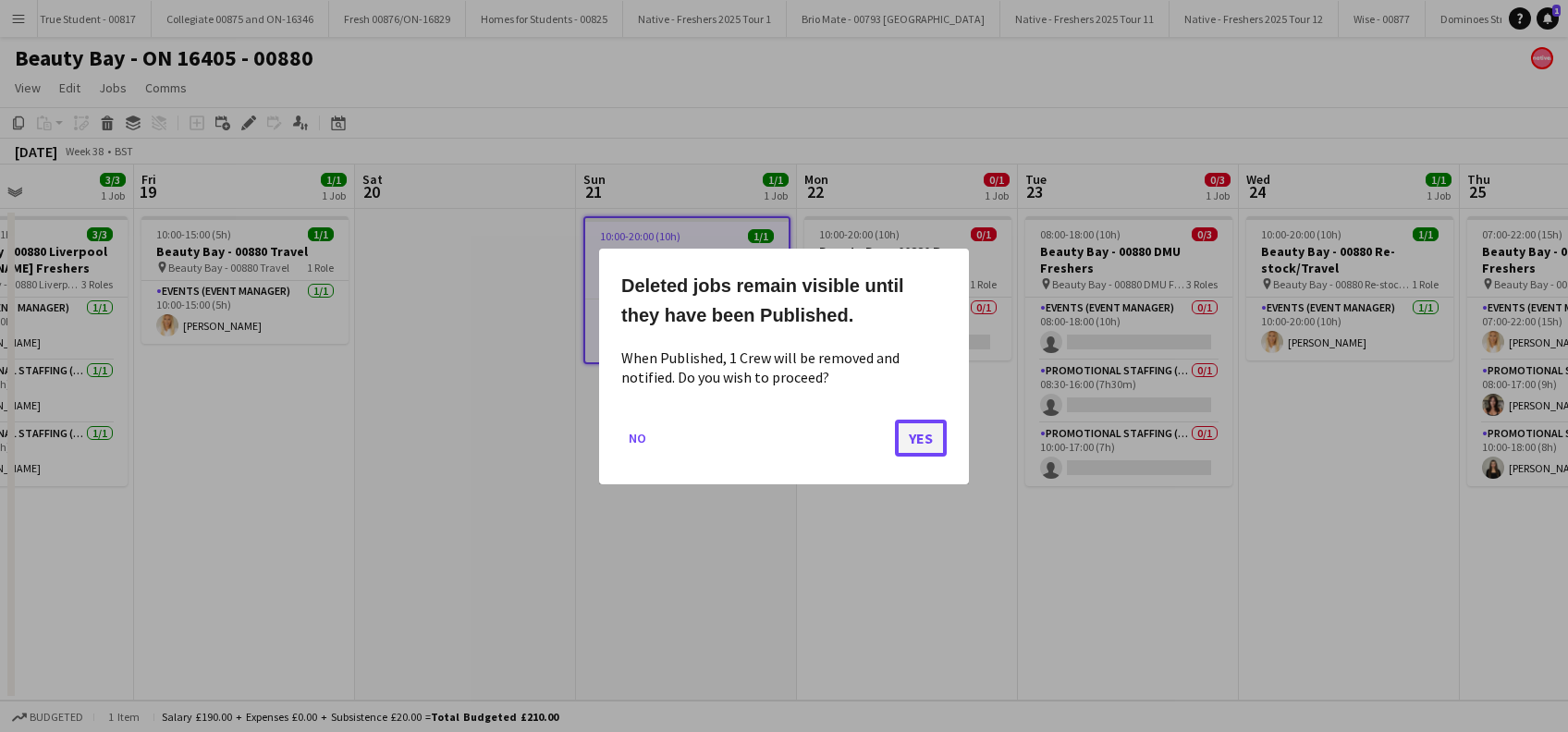
click at [924, 436] on button "Yes" at bounding box center [921, 437] width 52 height 37
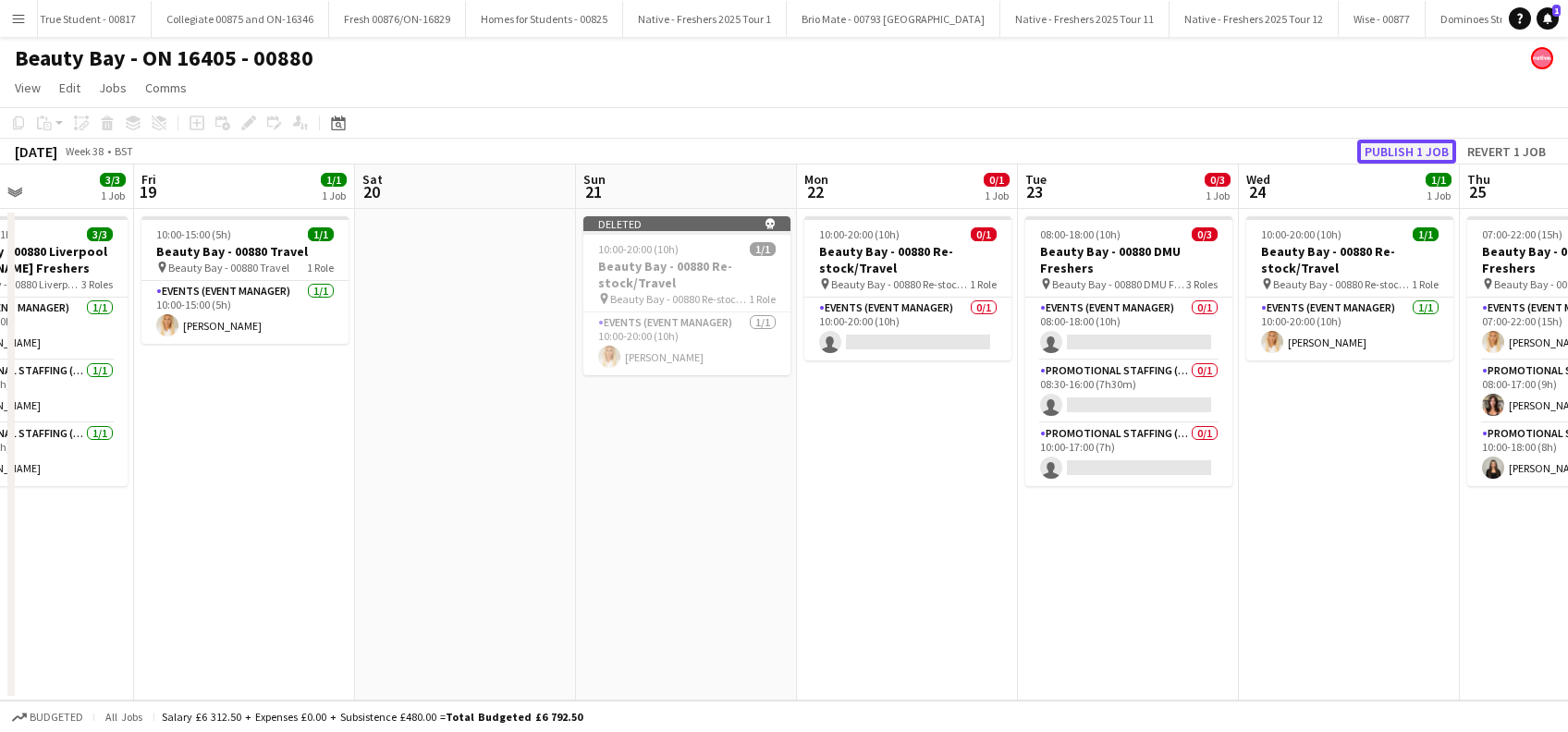
click at [1413, 149] on button "Publish 1 job" at bounding box center [1407, 152] width 99 height 24
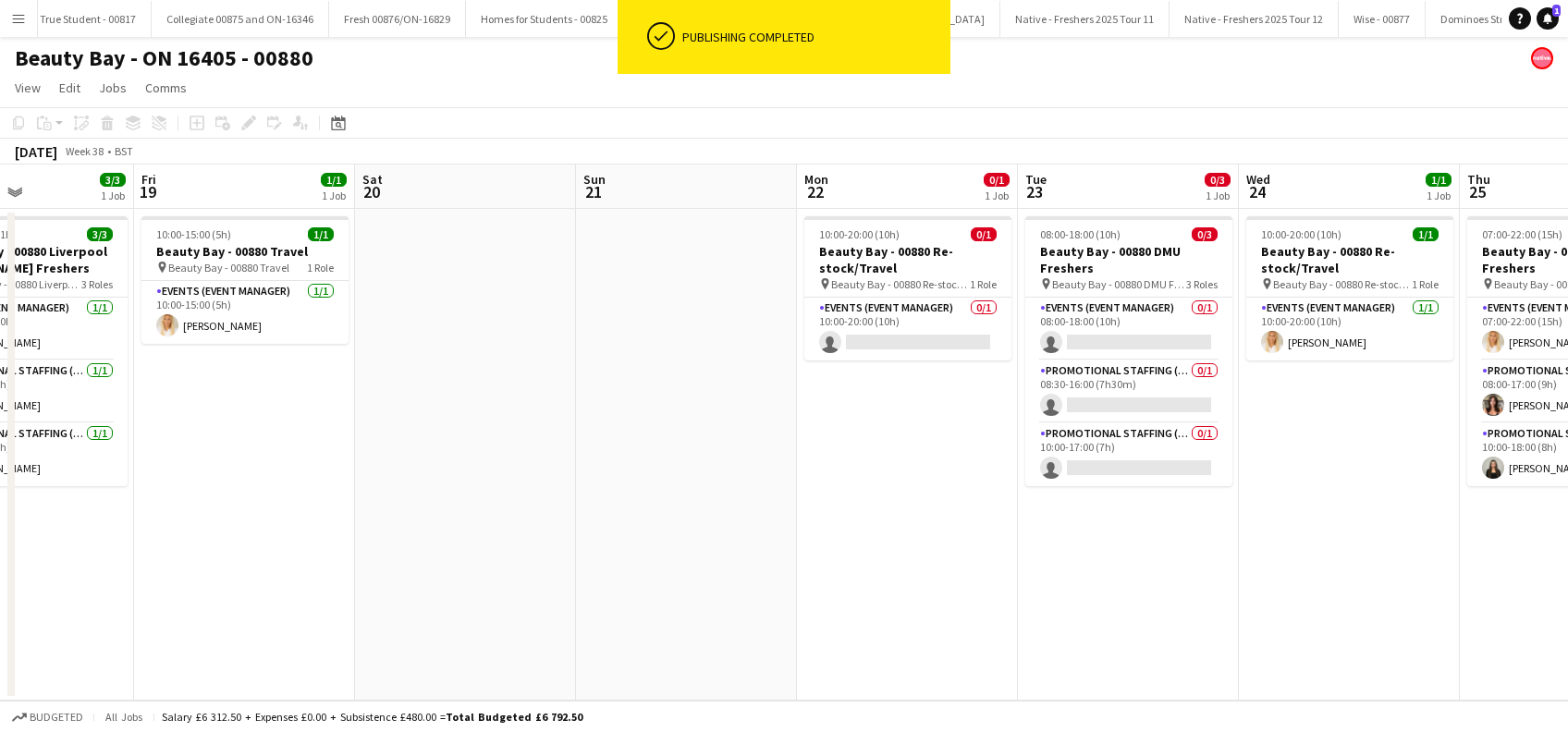
click at [905, 513] on app-date-cell "10:00-20:00 (10h) 0/1 Beauty Bay - 00880 Re-stock/Travel pin Beauty Bay - 00880…" at bounding box center [907, 455] width 221 height 492
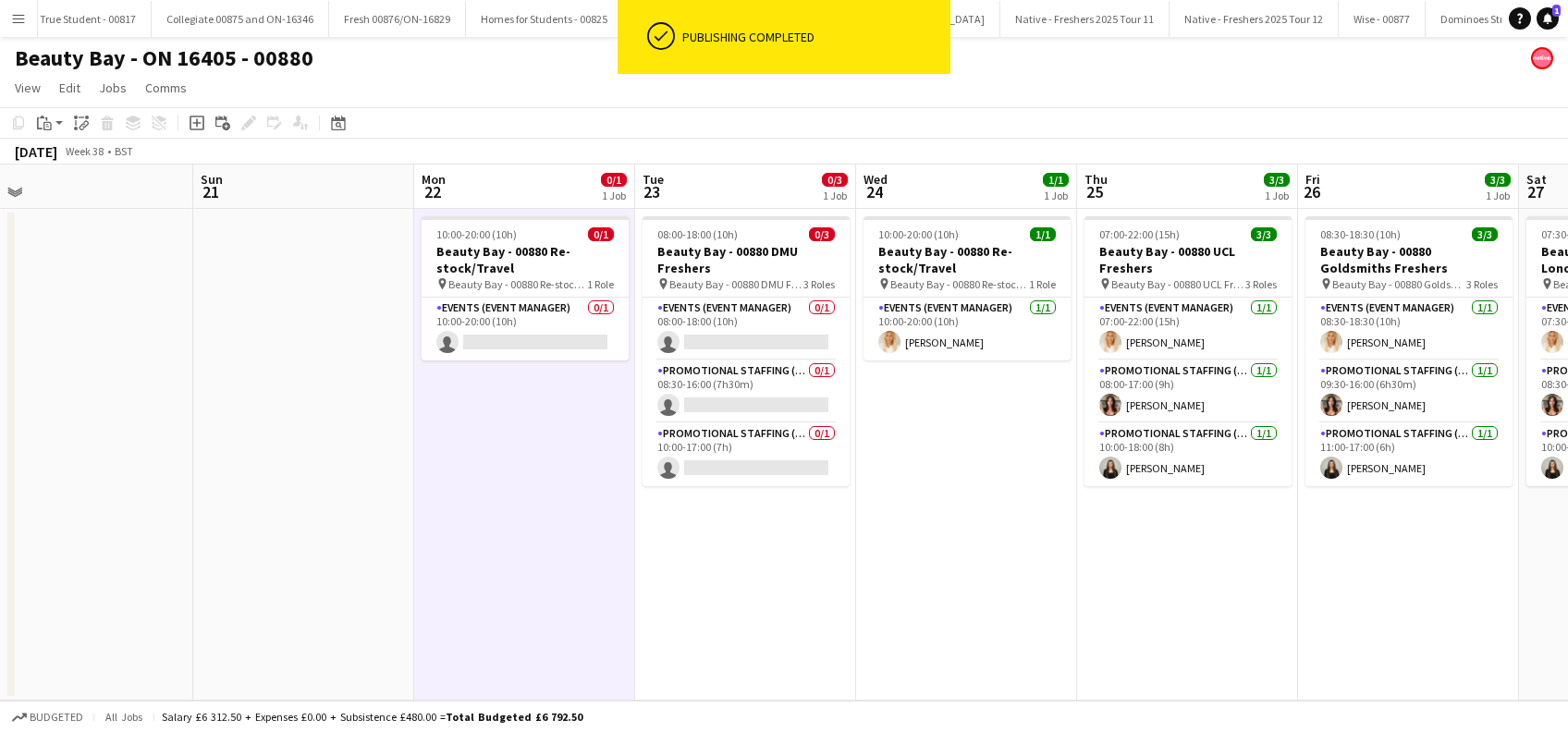
scroll to position [0, 708]
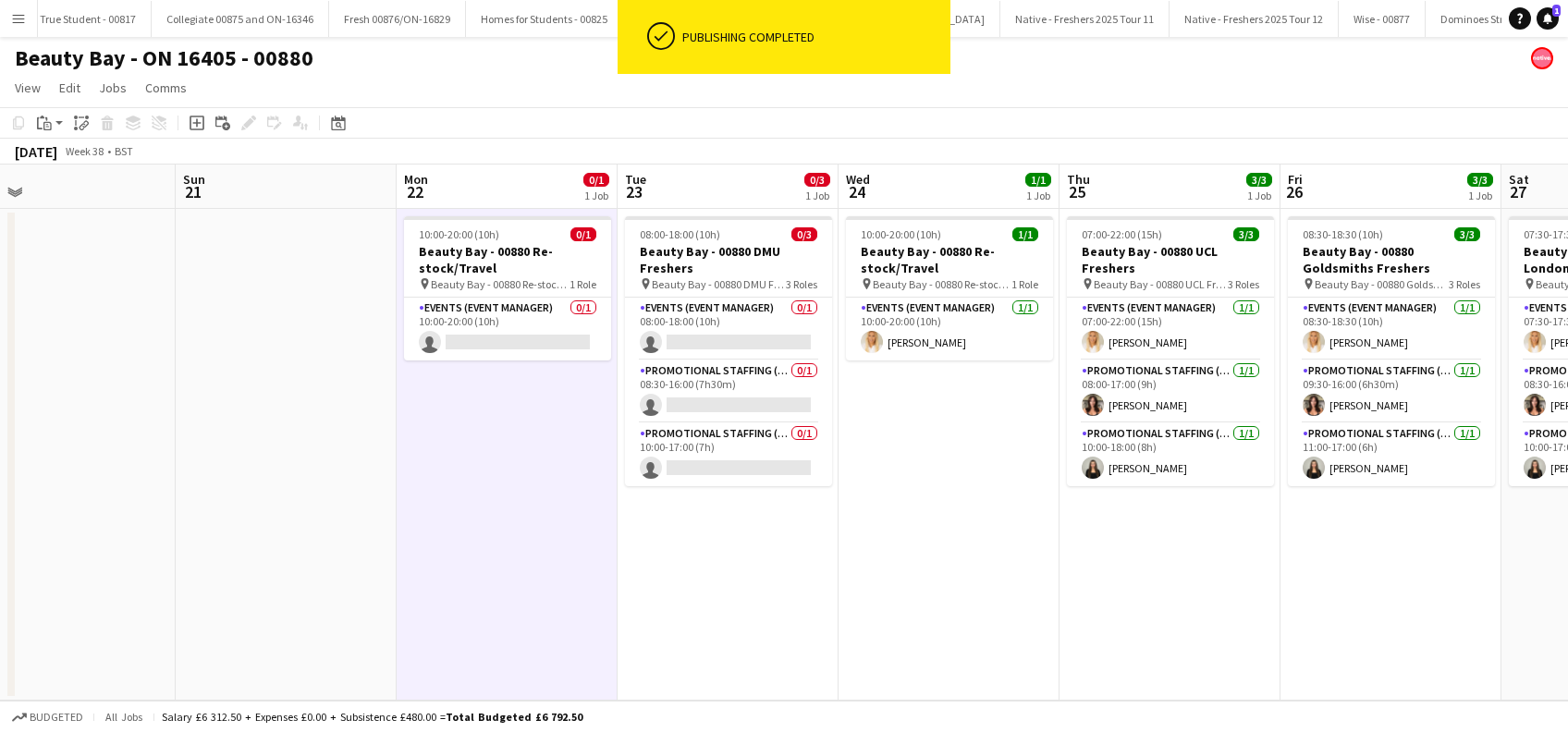
drag, startPoint x: 1207, startPoint y: 588, endPoint x: 806, endPoint y: 608, distance: 400.9
click at [806, 608] on app-calendar-viewport "Wed 17 1/1 1 Job Thu 18 3/3 1 Job Fri 19 1/1 1 Job Sat 20 Sun 21 Mon 22 0/1 1 J…" at bounding box center [784, 433] width 1568 height 536
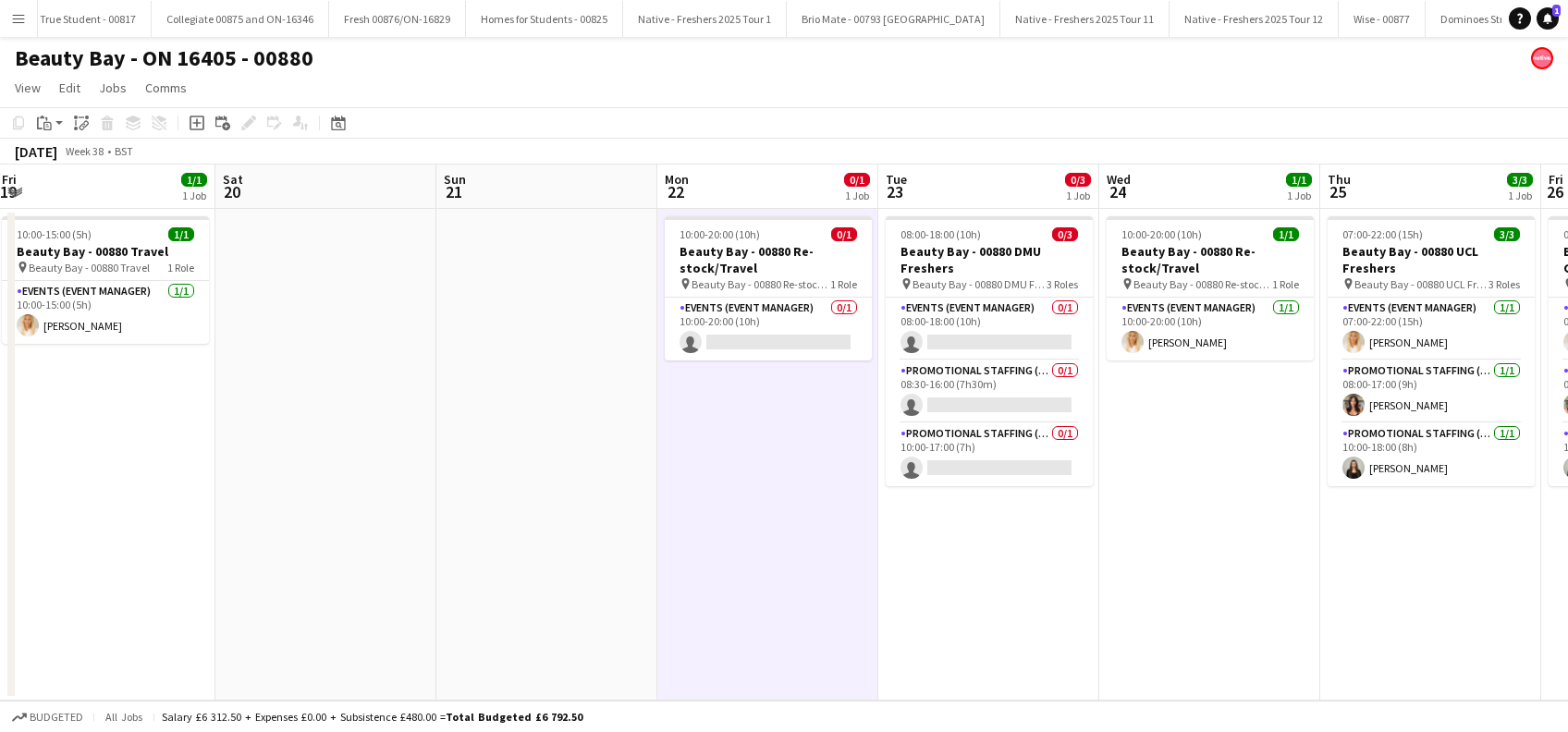
scroll to position [0, 427]
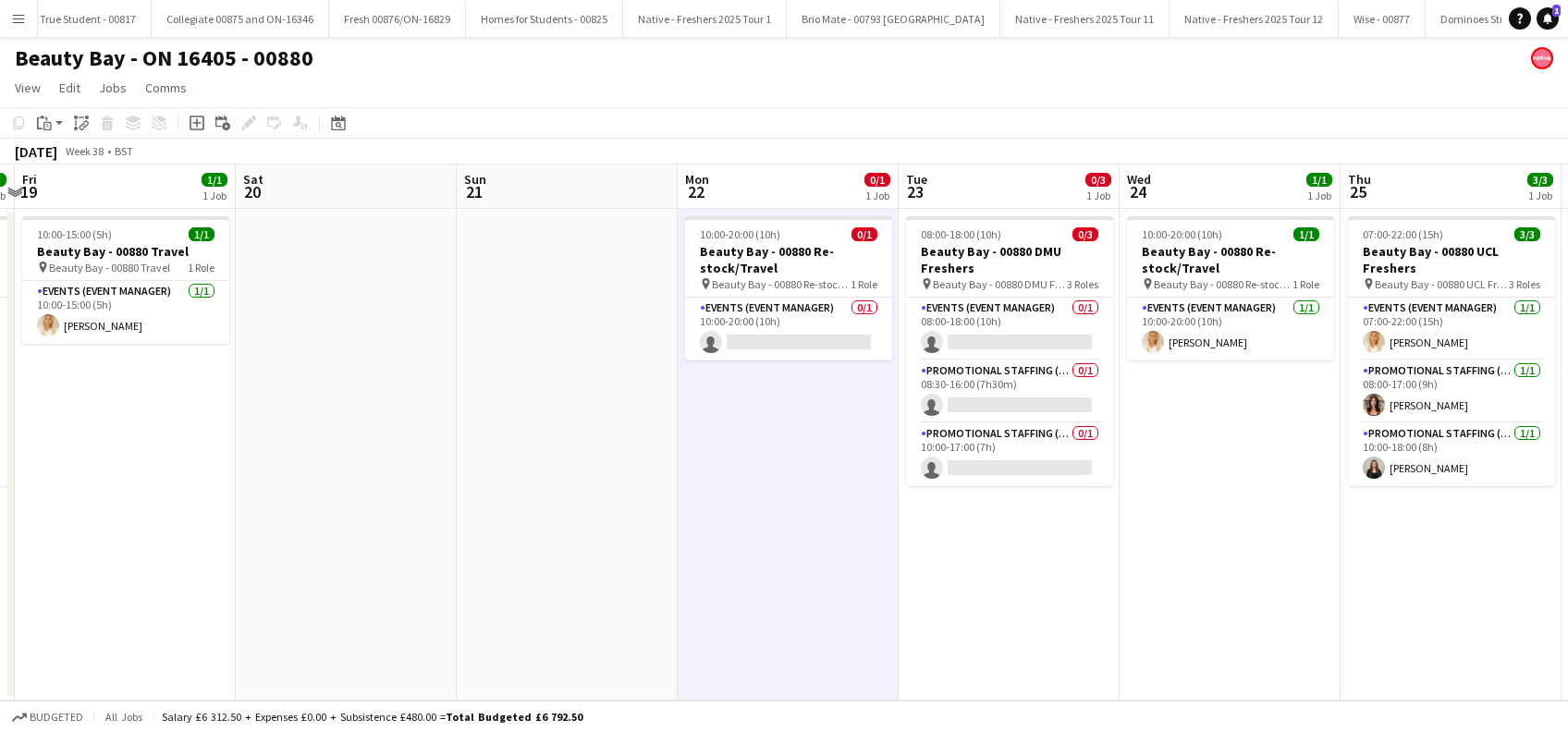
drag, startPoint x: 731, startPoint y: 598, endPoint x: 1012, endPoint y: 605, distance: 281.2
click at [1012, 605] on app-calendar-viewport "Wed 17 1/1 1 Job Thu 18 3/3 1 Job Fri 19 1/1 1 Job Sat 20 Sun 21 Mon 22 0/1 1 J…" at bounding box center [784, 433] width 1568 height 536
click at [779, 339] on app-card-role "Events (Event Manager) 0/1 10:00-20:00 (10h) single-neutral-actions" at bounding box center [788, 329] width 207 height 63
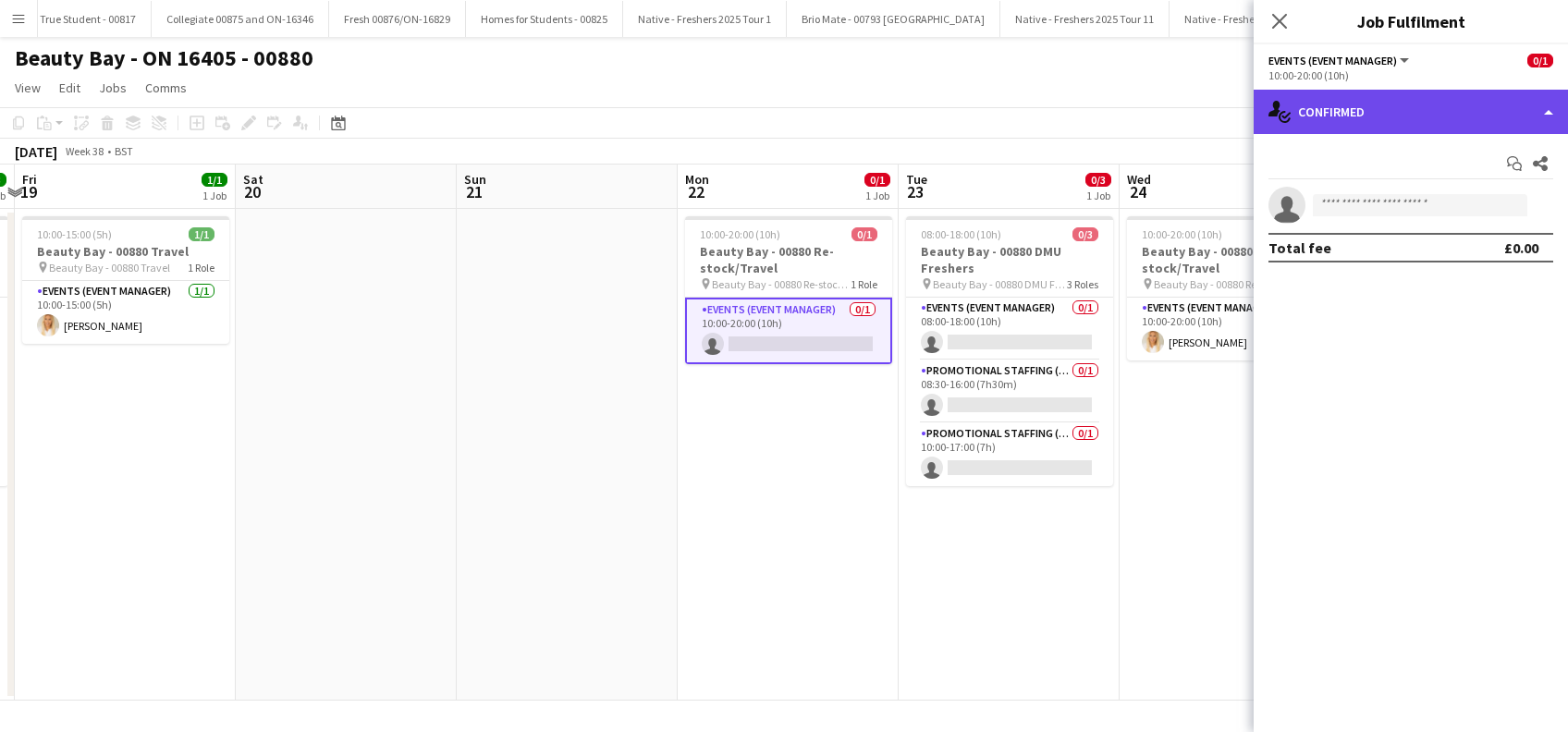
click at [1398, 115] on div "single-neutral-actions-check-2 Confirmed" at bounding box center [1411, 112] width 314 height 44
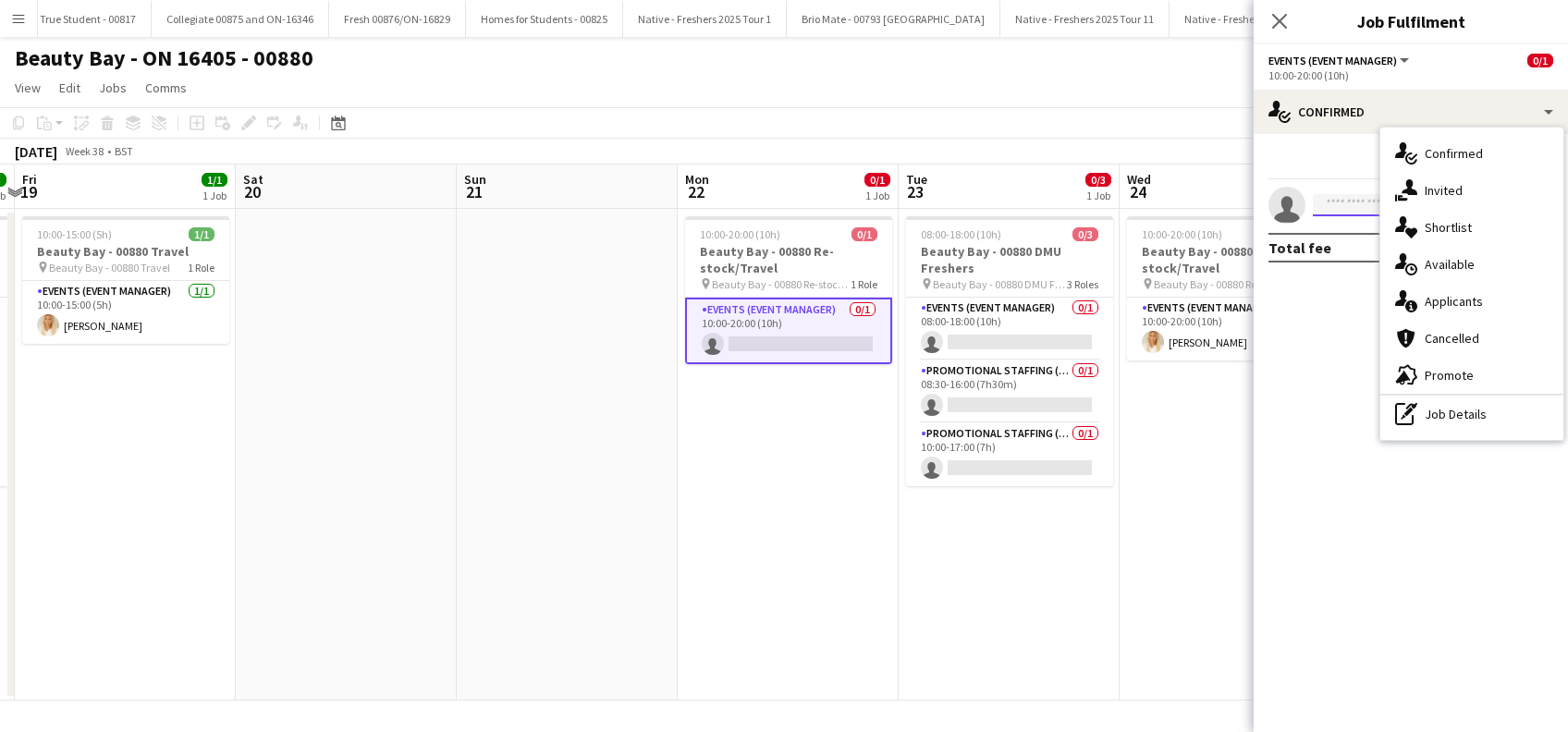
click at [1334, 201] on input at bounding box center [1420, 205] width 215 height 22
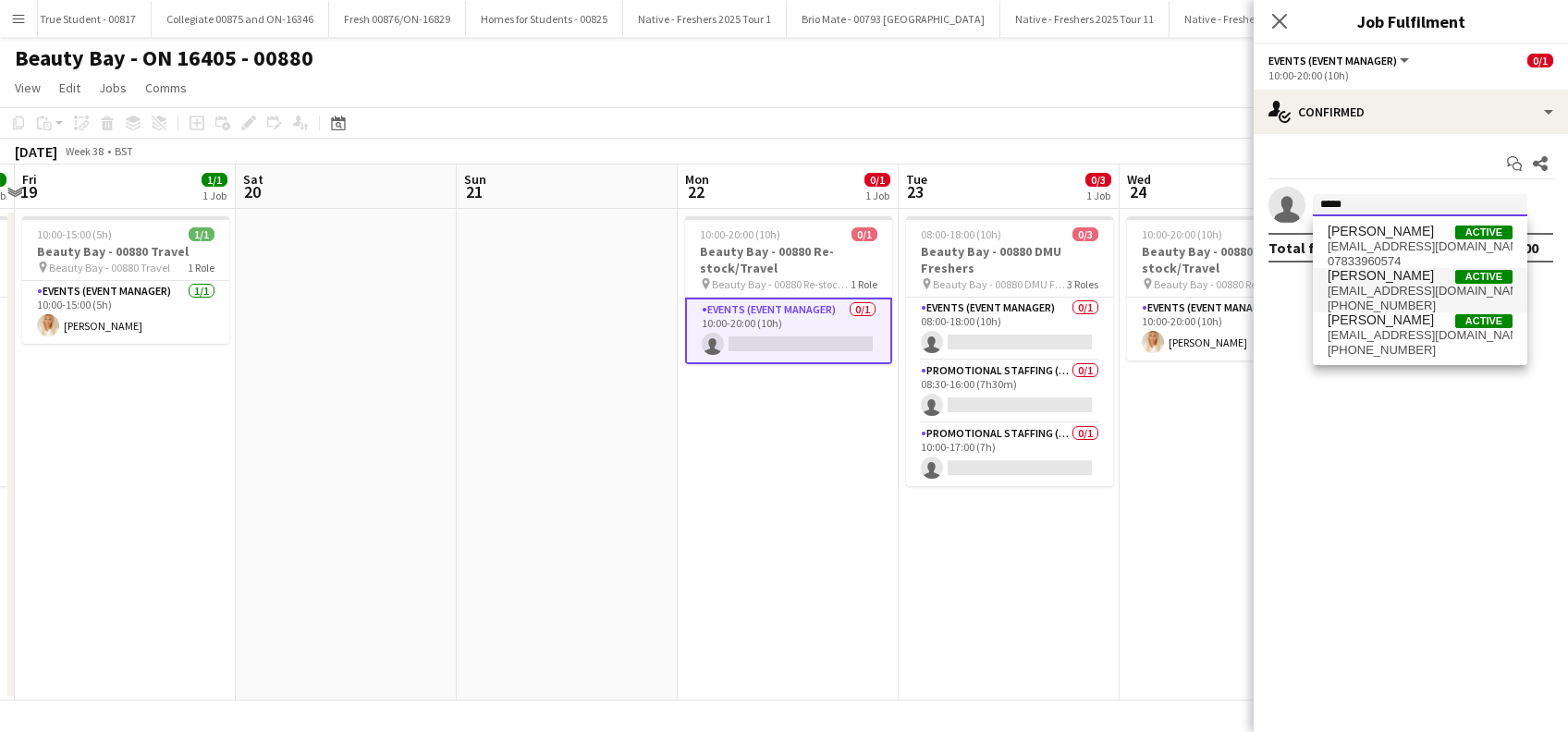
type input "*****"
click at [1385, 299] on span "+447921099743" at bounding box center [1420, 306] width 185 height 15
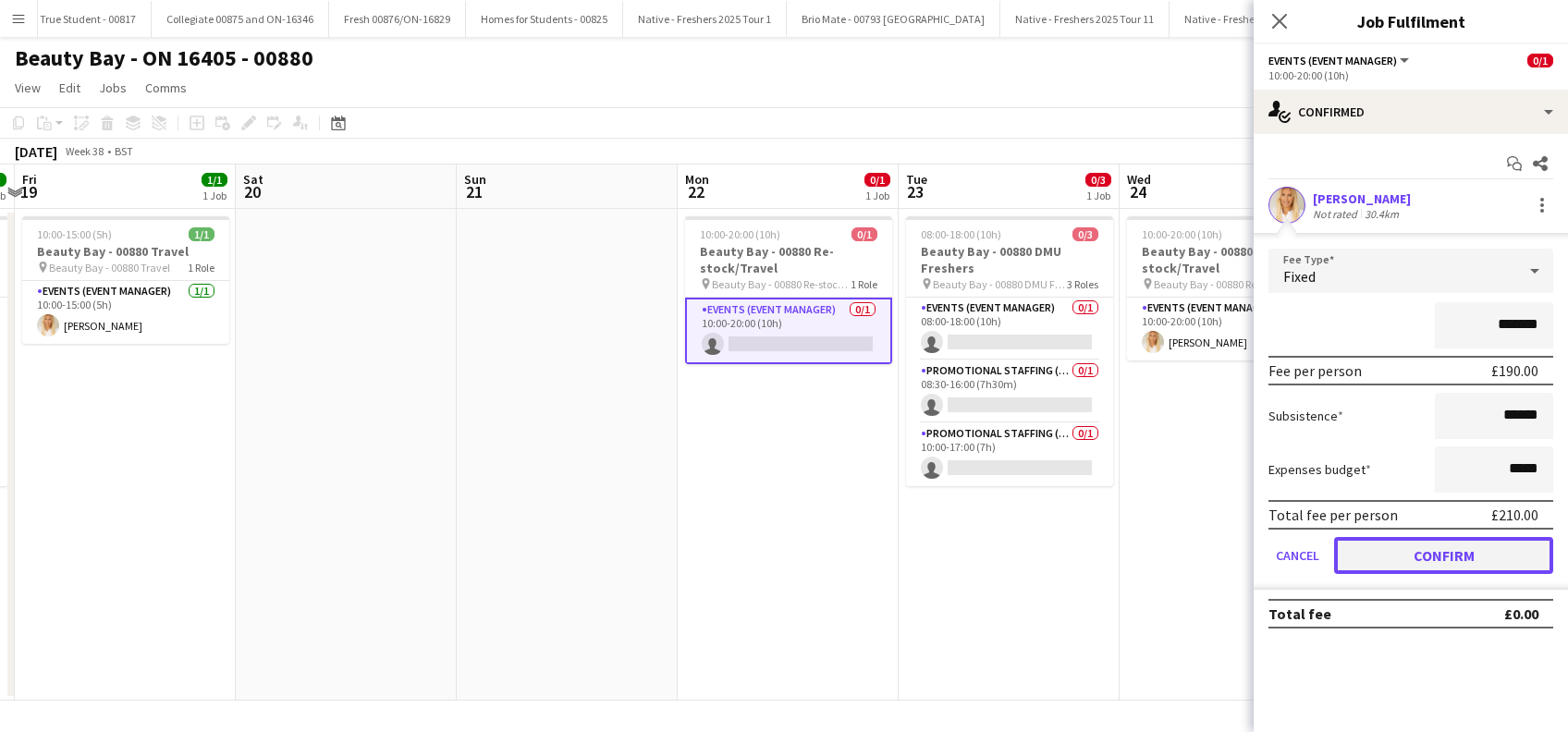
click at [1433, 552] on button "Confirm" at bounding box center [1443, 555] width 219 height 37
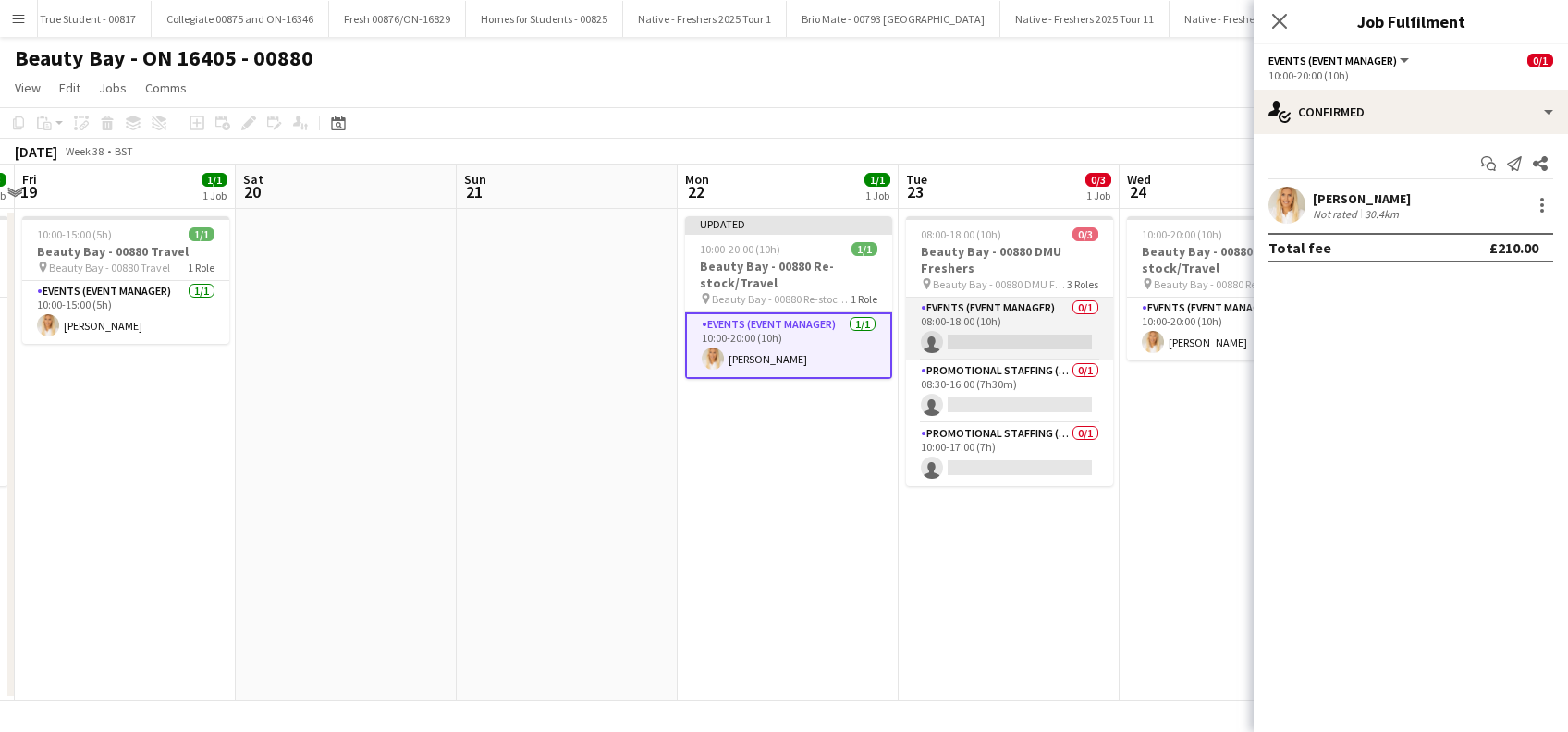
click at [1057, 338] on app-card-role "Events (Event Manager) 0/1 08:00-18:00 (10h) single-neutral-actions" at bounding box center [1009, 329] width 207 height 63
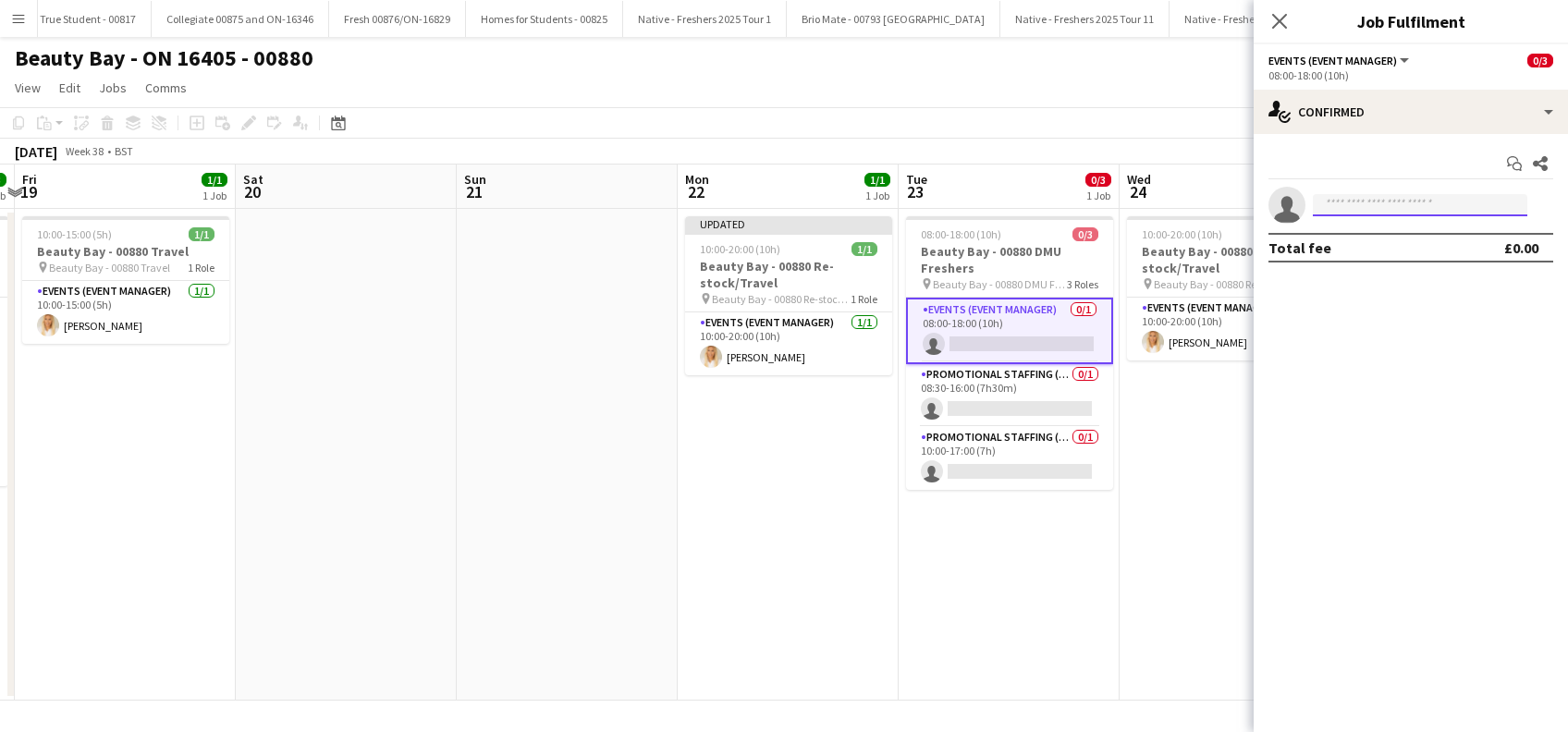
click at [1376, 207] on input at bounding box center [1420, 205] width 215 height 22
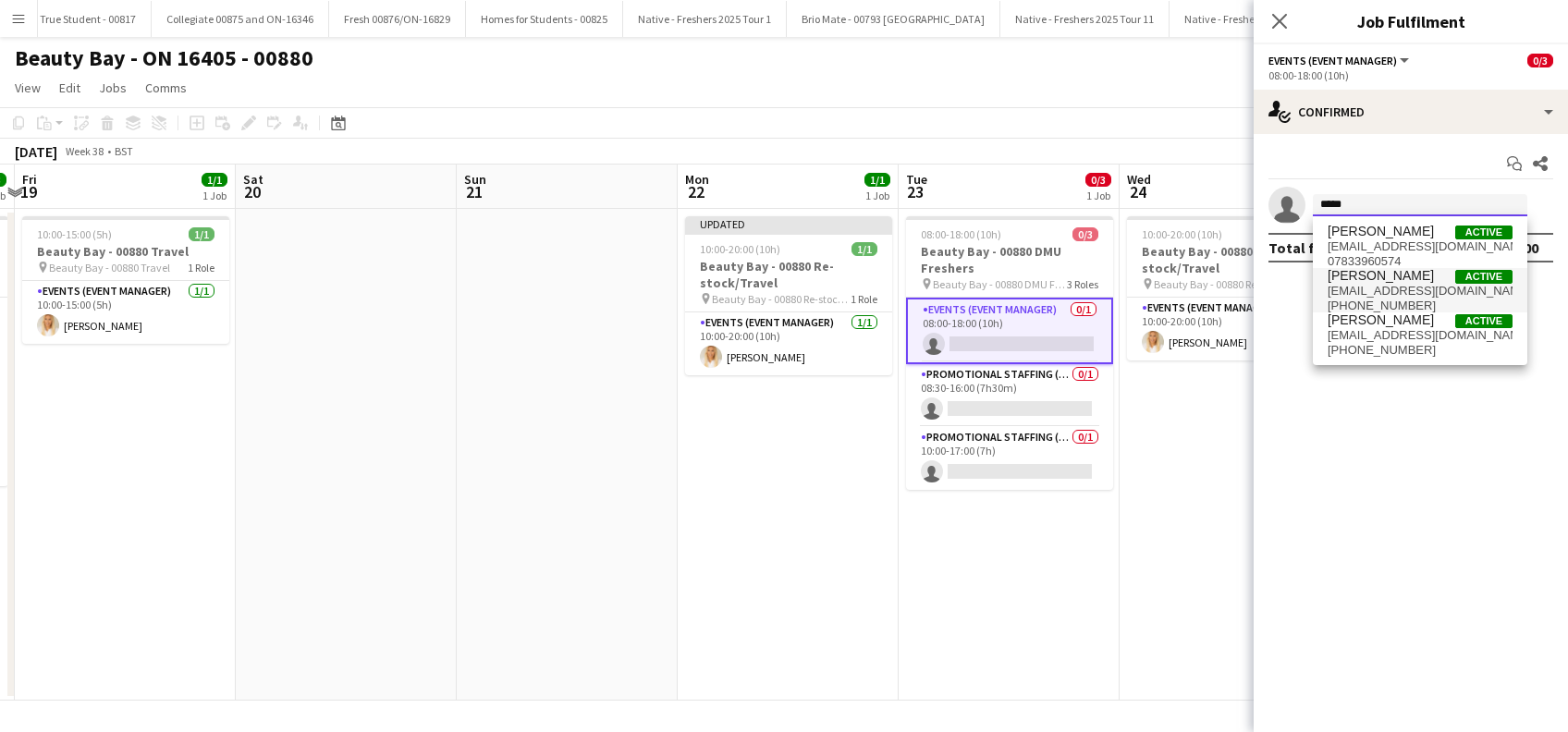
type input "*****"
click at [1370, 272] on span "[PERSON_NAME]" at bounding box center [1381, 276] width 106 height 16
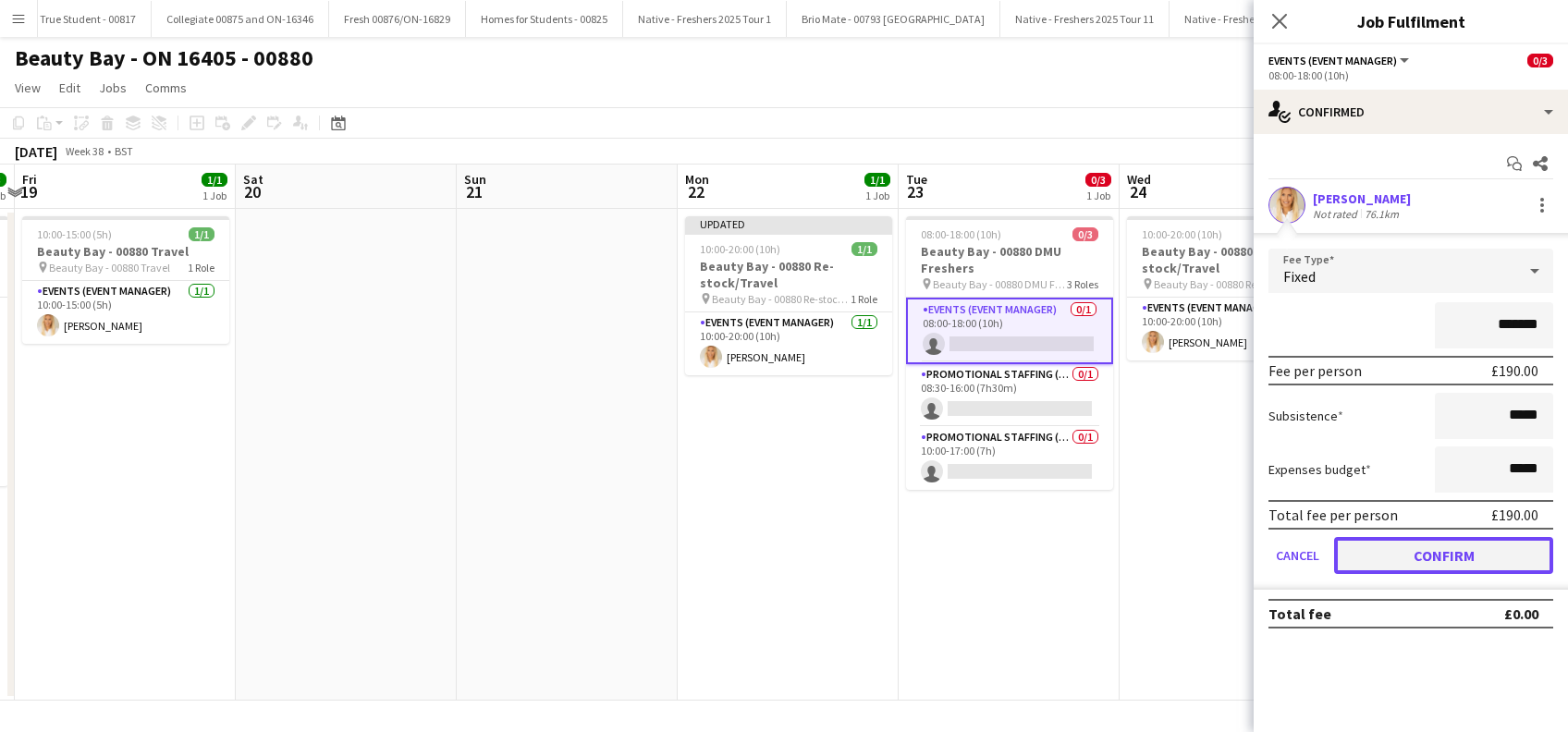
click at [1460, 555] on button "Confirm" at bounding box center [1443, 555] width 219 height 37
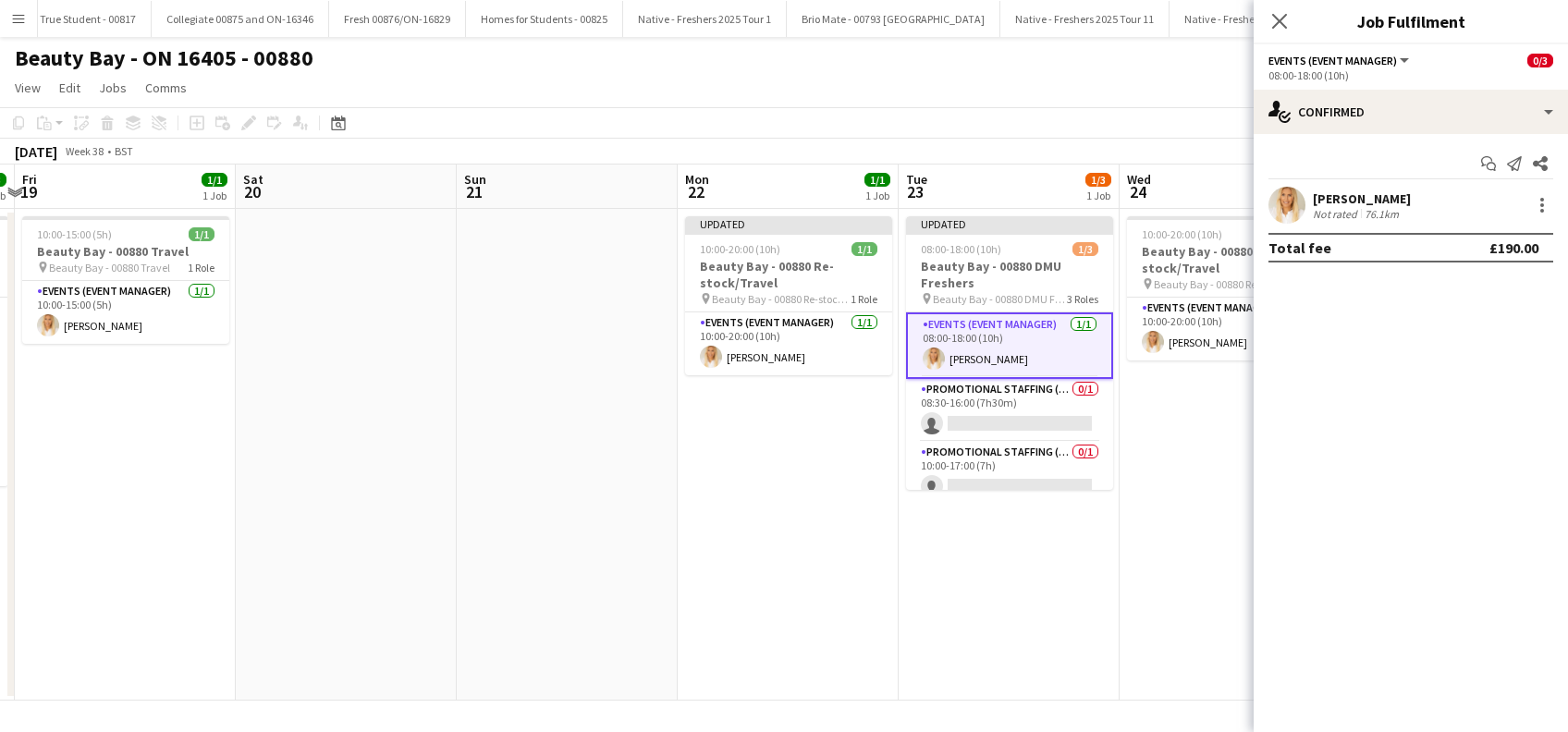
click at [1051, 570] on app-date-cell "Updated 08:00-18:00 (10h) 1/3 Beauty Bay - 00880 DMU Freshers pin Beauty Bay - …" at bounding box center [1009, 455] width 221 height 492
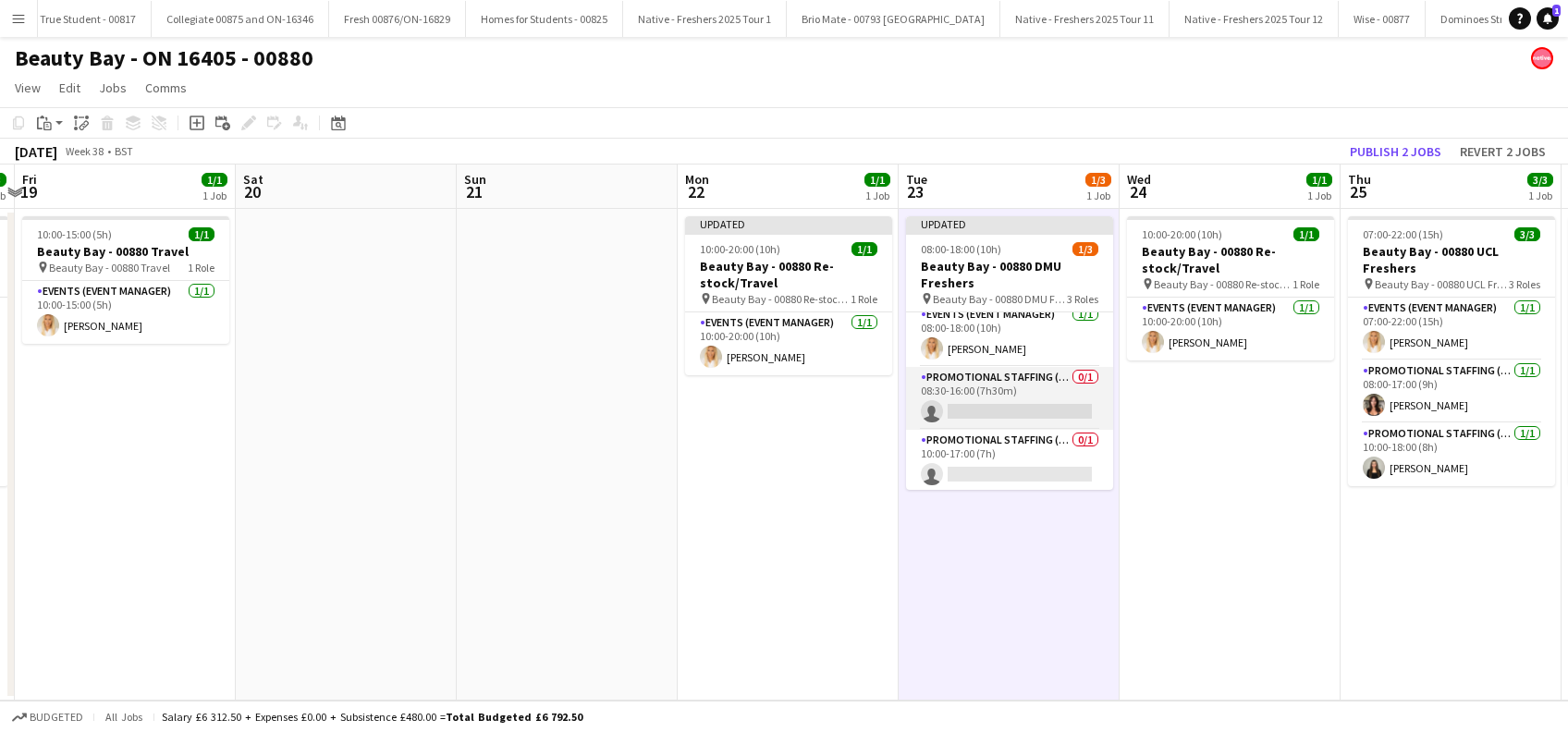
scroll to position [10, 0]
click at [979, 399] on app-card-role "Promotional Staffing (Brand Ambassadors) 0/1 08:30-16:00 (7h30m) single-neutral…" at bounding box center [1009, 396] width 207 height 63
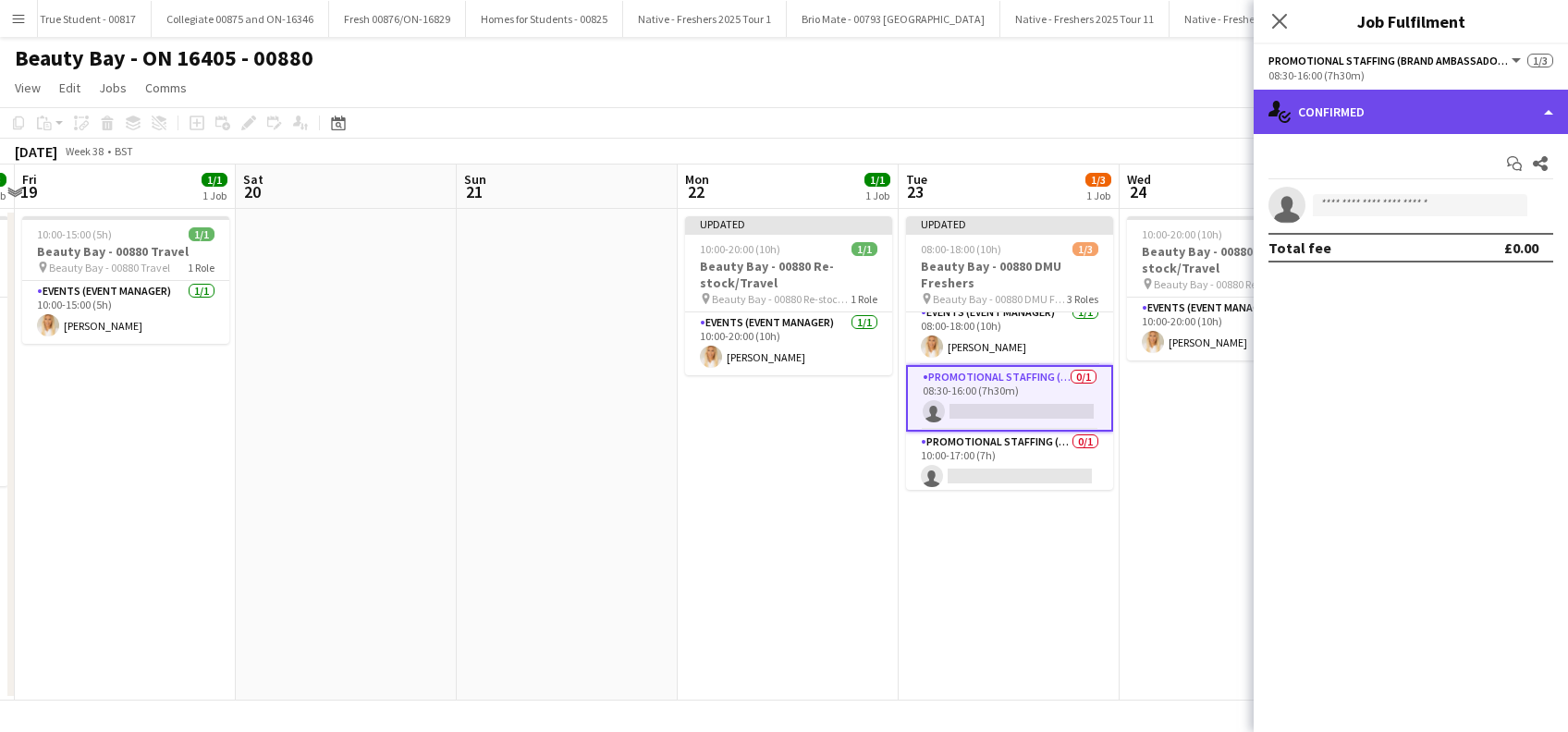
click at [1385, 103] on div "single-neutral-actions-check-2 Confirmed" at bounding box center [1411, 112] width 314 height 44
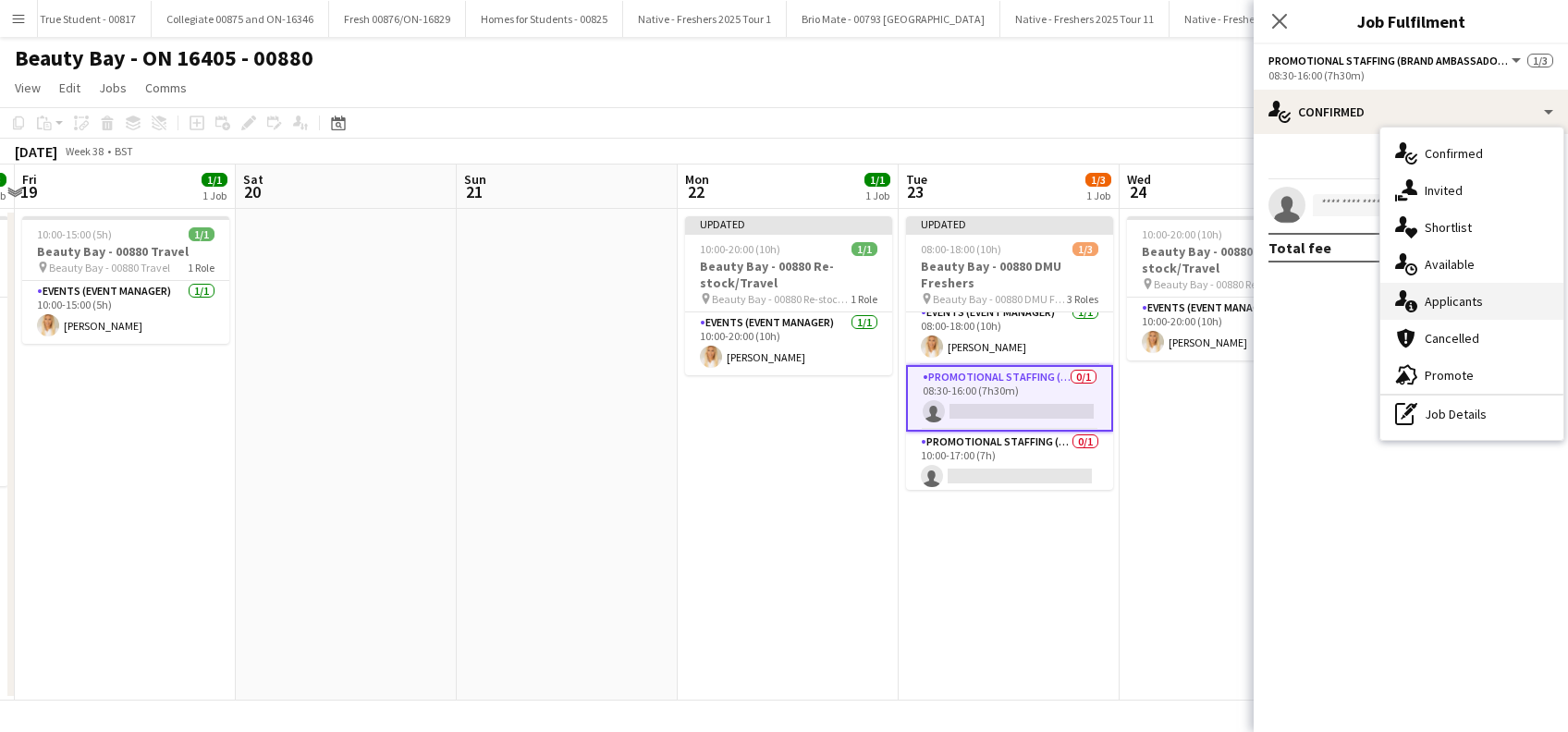
click at [1462, 306] on div "single-neutral-actions-information Applicants" at bounding box center [1472, 301] width 183 height 37
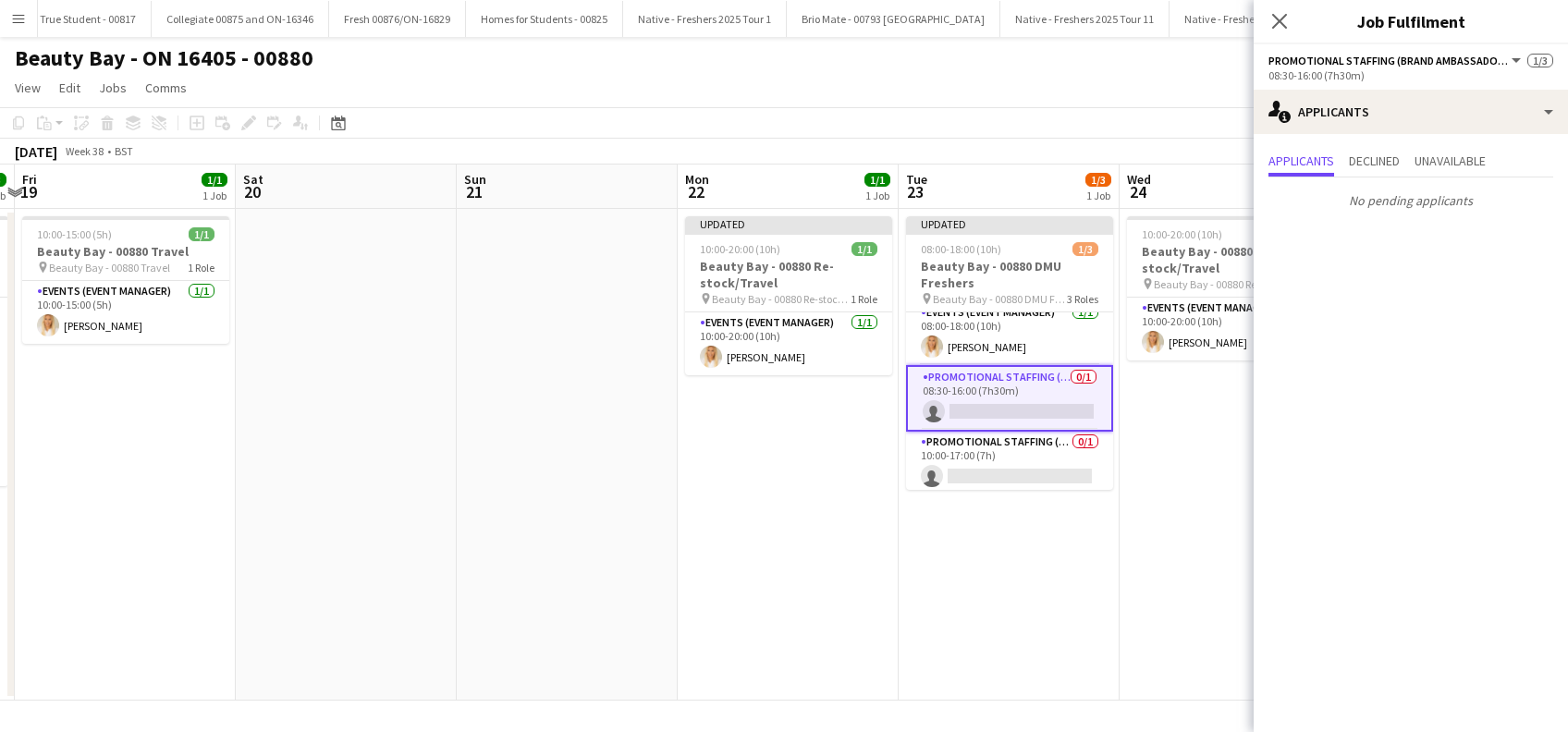
click at [1149, 557] on app-date-cell "10:00-20:00 (10h) 1/1 Beauty Bay - 00880 Re-stock/Travel pin Beauty Bay - 00880…" at bounding box center [1230, 455] width 221 height 492
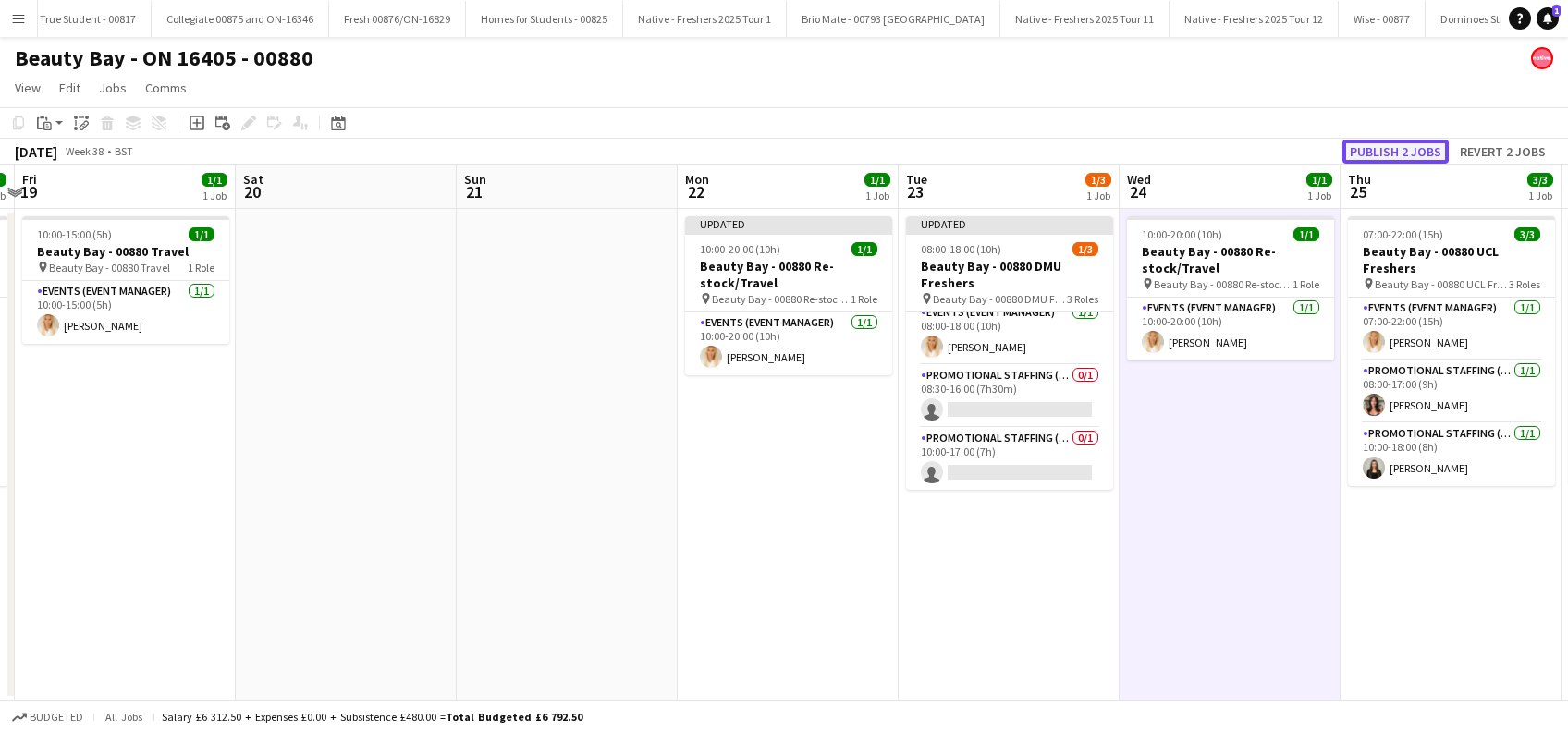
click at [1381, 149] on button "Publish 2 jobs" at bounding box center [1396, 152] width 106 height 24
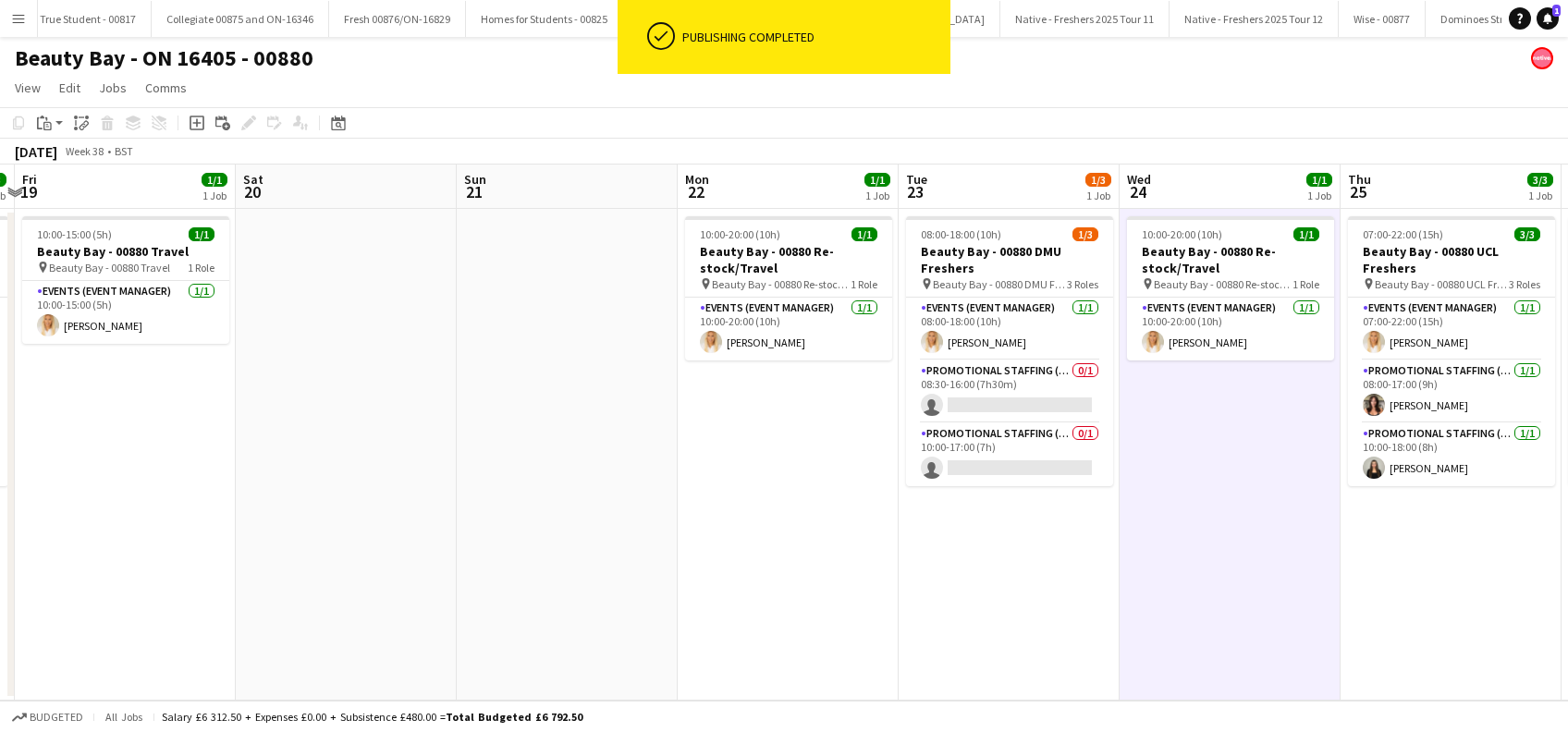
scroll to position [0, 0]
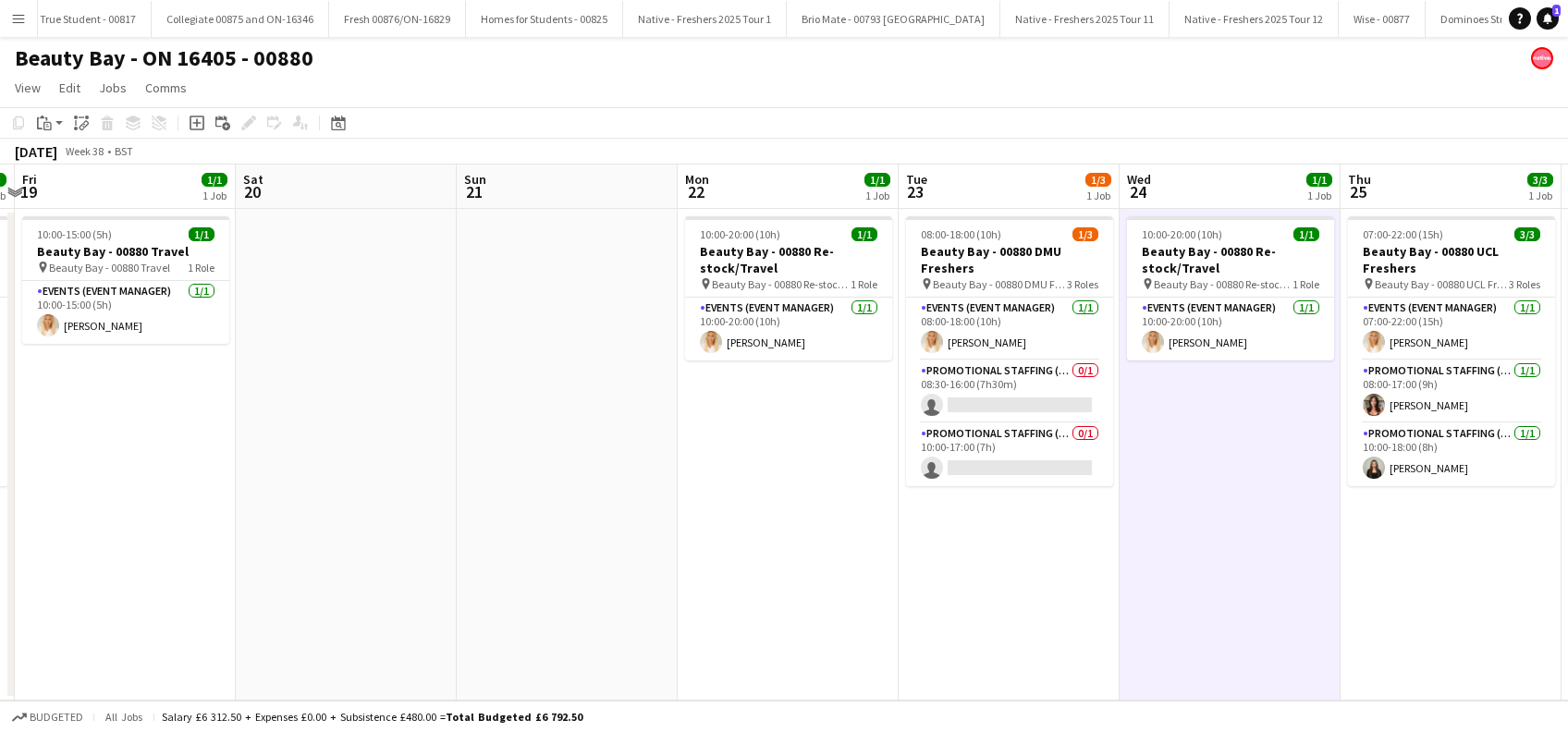
click at [17, 22] on app-icon "Menu" at bounding box center [18, 18] width 15 height 15
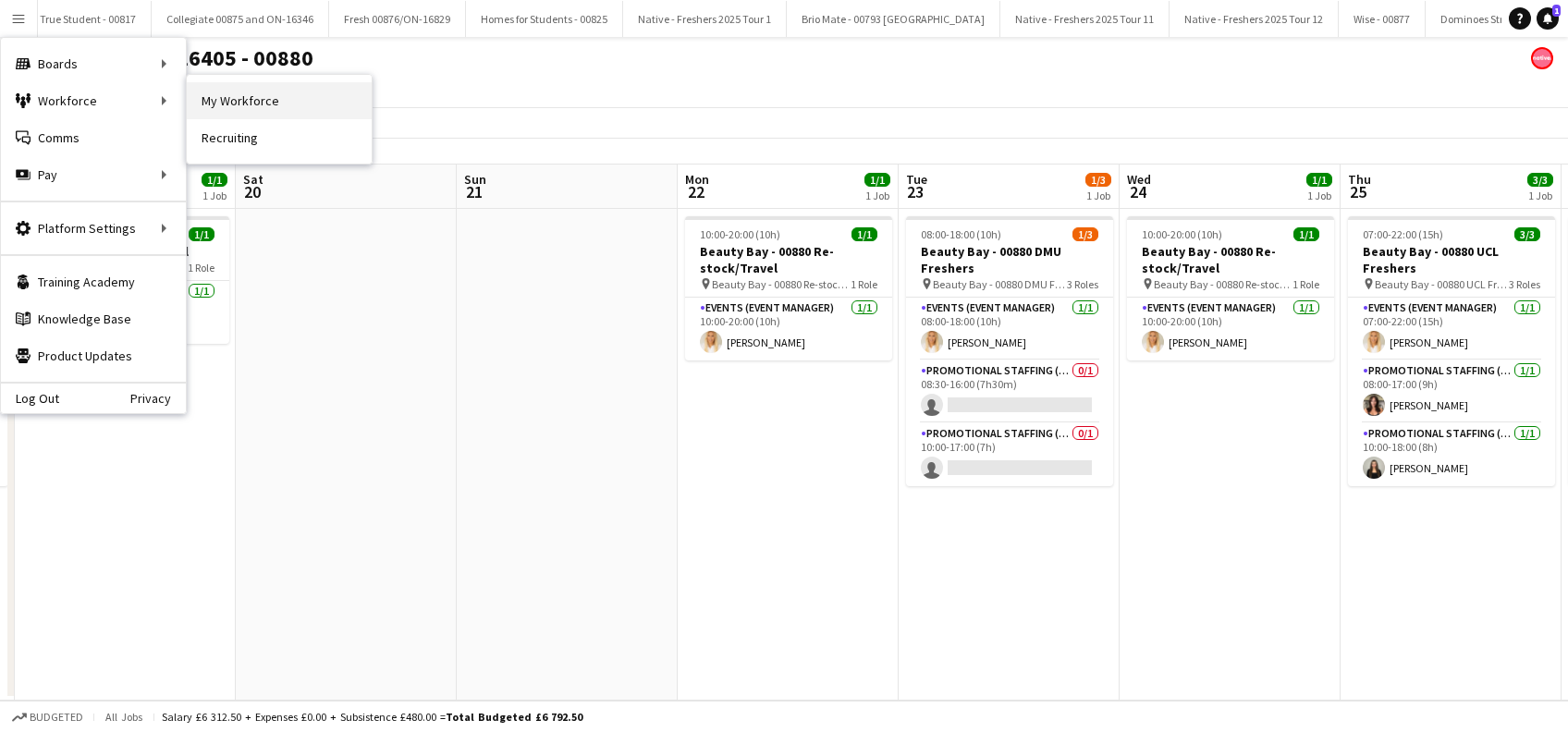
click at [241, 95] on link "My Workforce" at bounding box center [279, 100] width 185 height 37
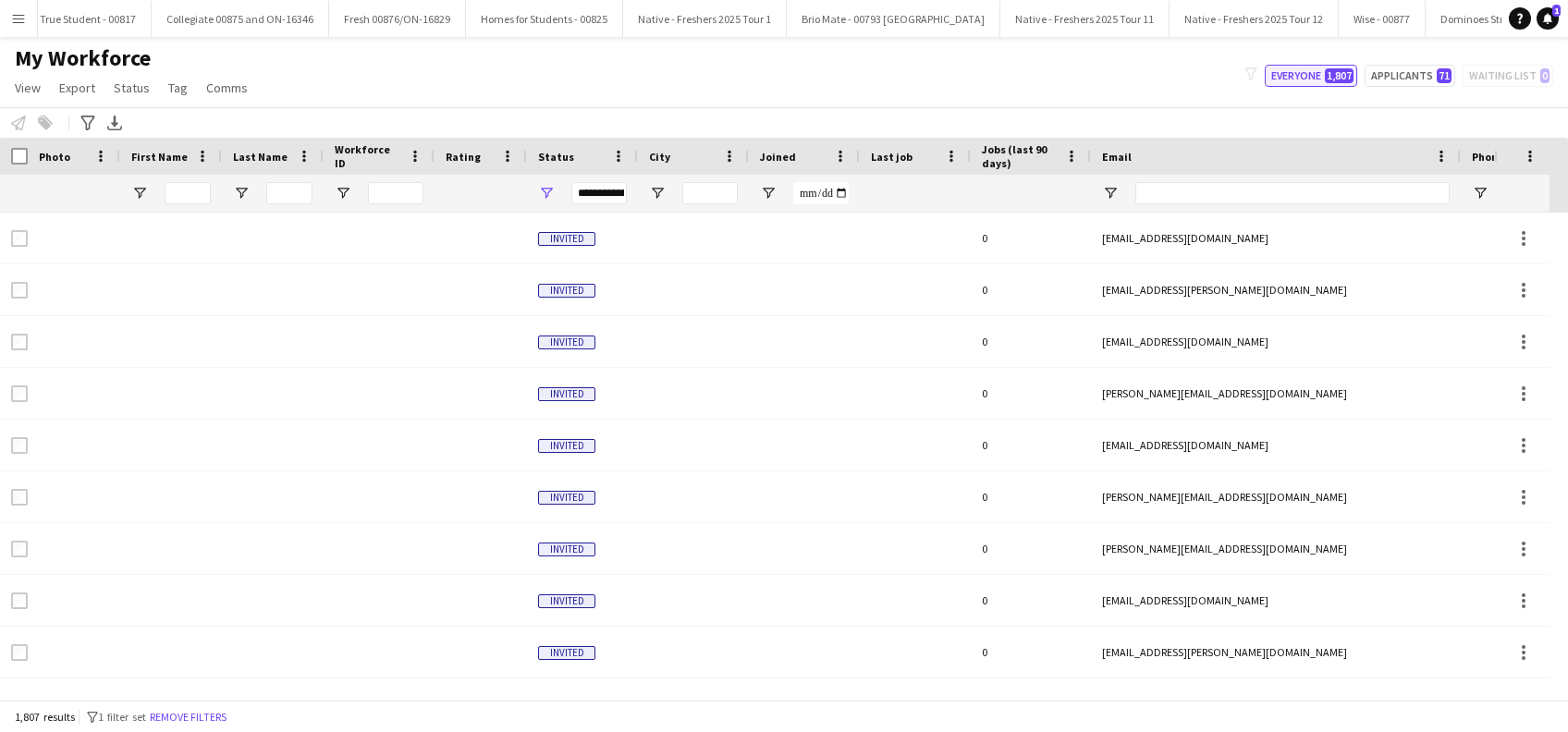
click at [1293, 74] on button "Everyone 1,807" at bounding box center [1311, 76] width 92 height 22
click at [21, 19] on app-icon "Menu" at bounding box center [18, 18] width 15 height 15
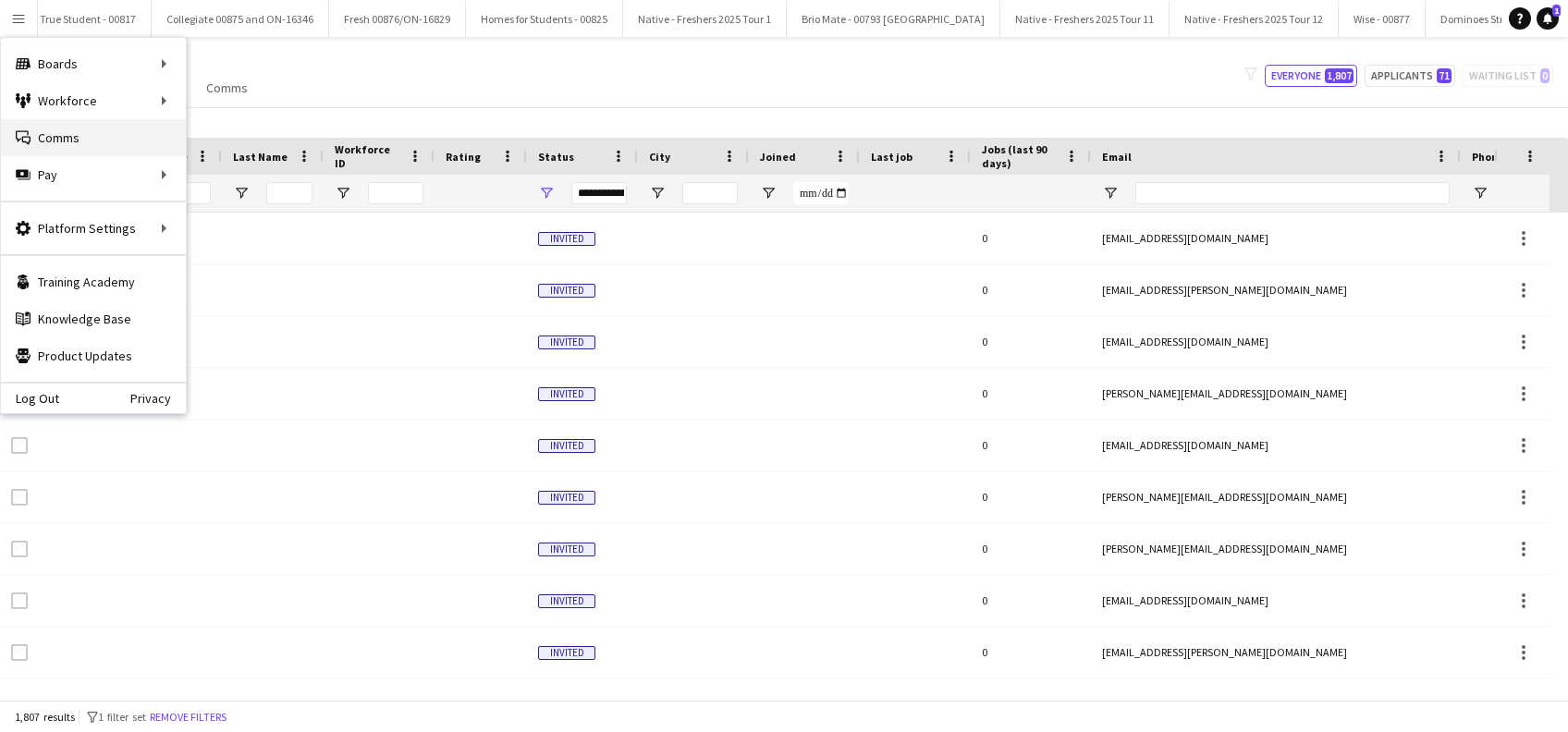
click at [52, 141] on link "Comms Comms" at bounding box center [93, 137] width 185 height 37
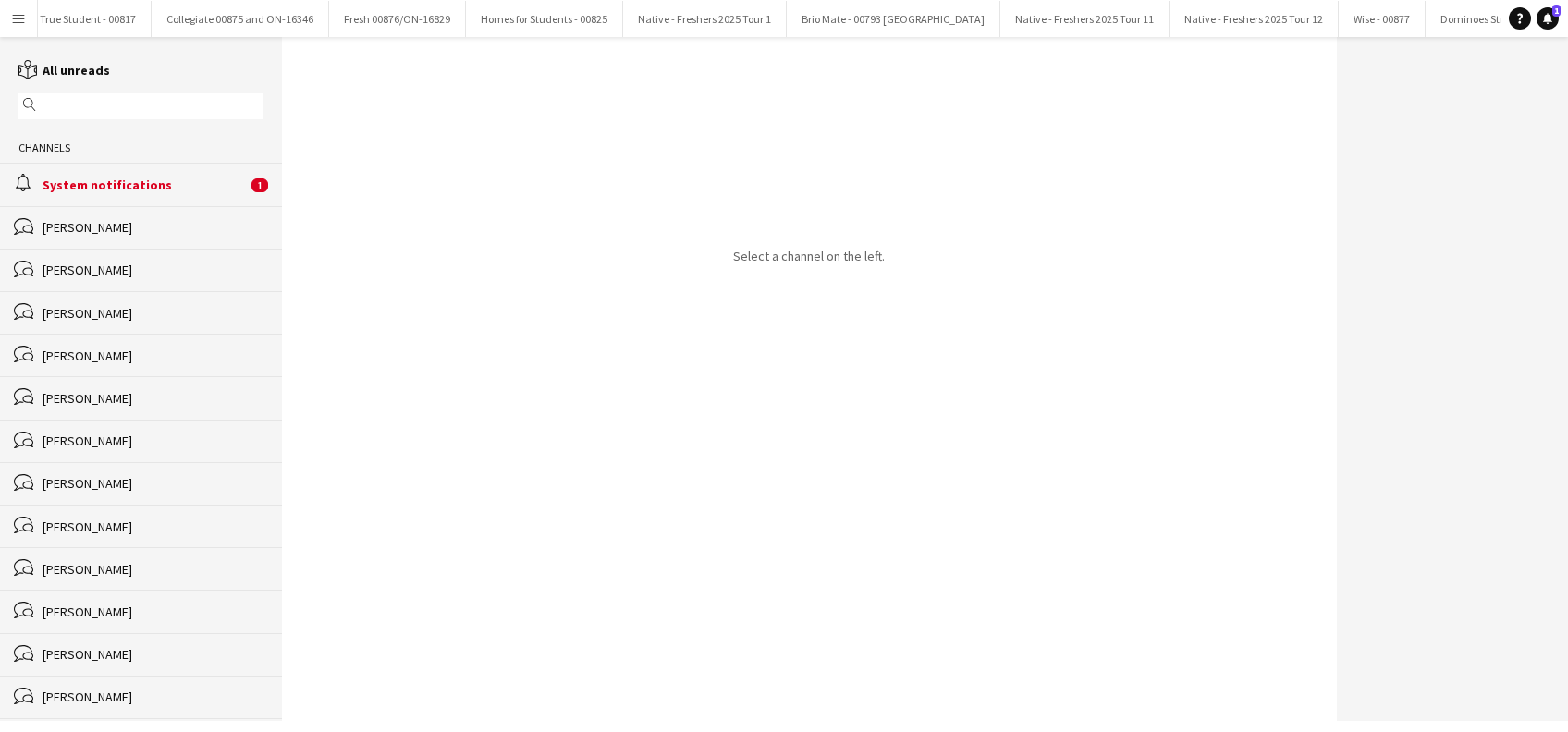
click at [146, 195] on div "alarm System notifications 1" at bounding box center [141, 184] width 282 height 43
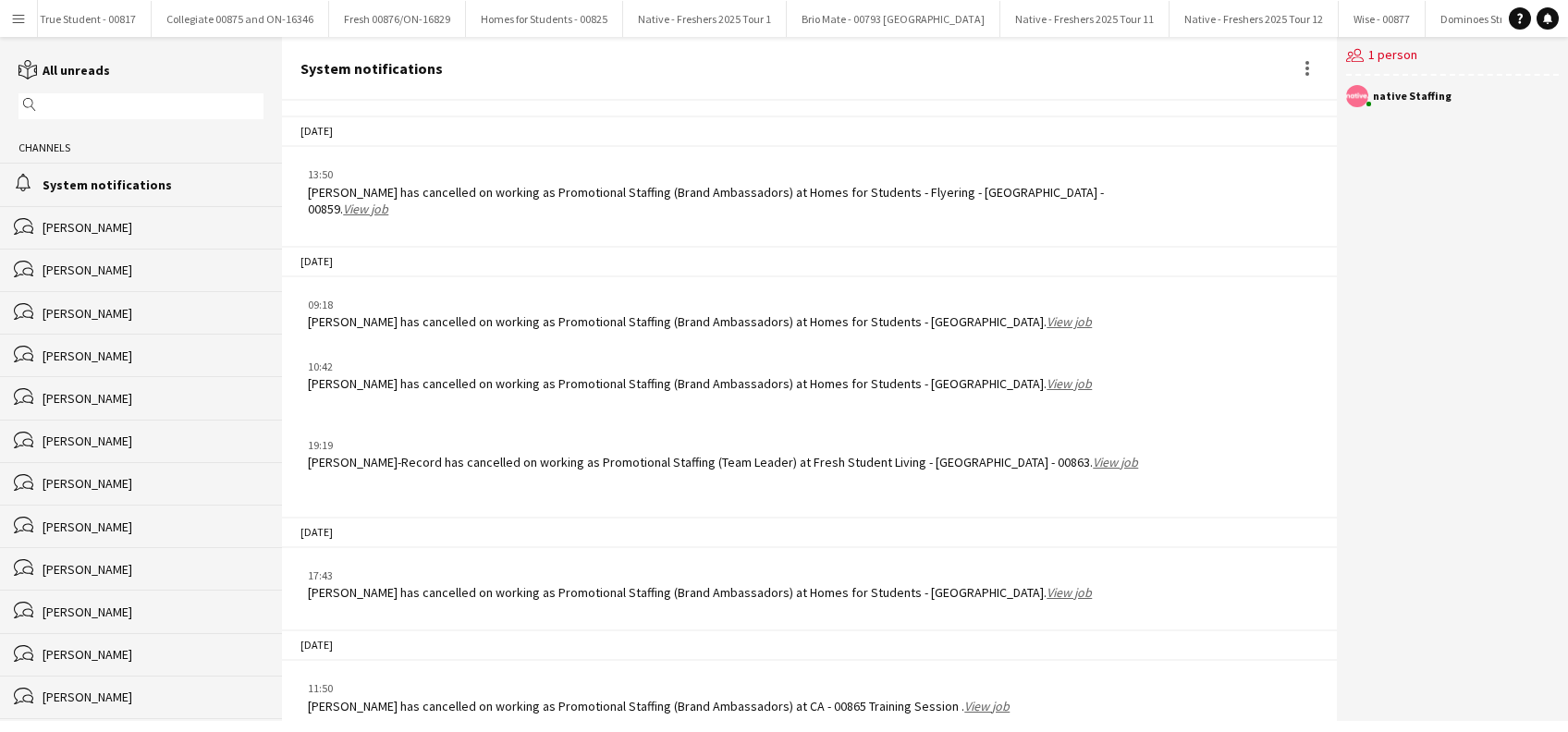
scroll to position [2516, 0]
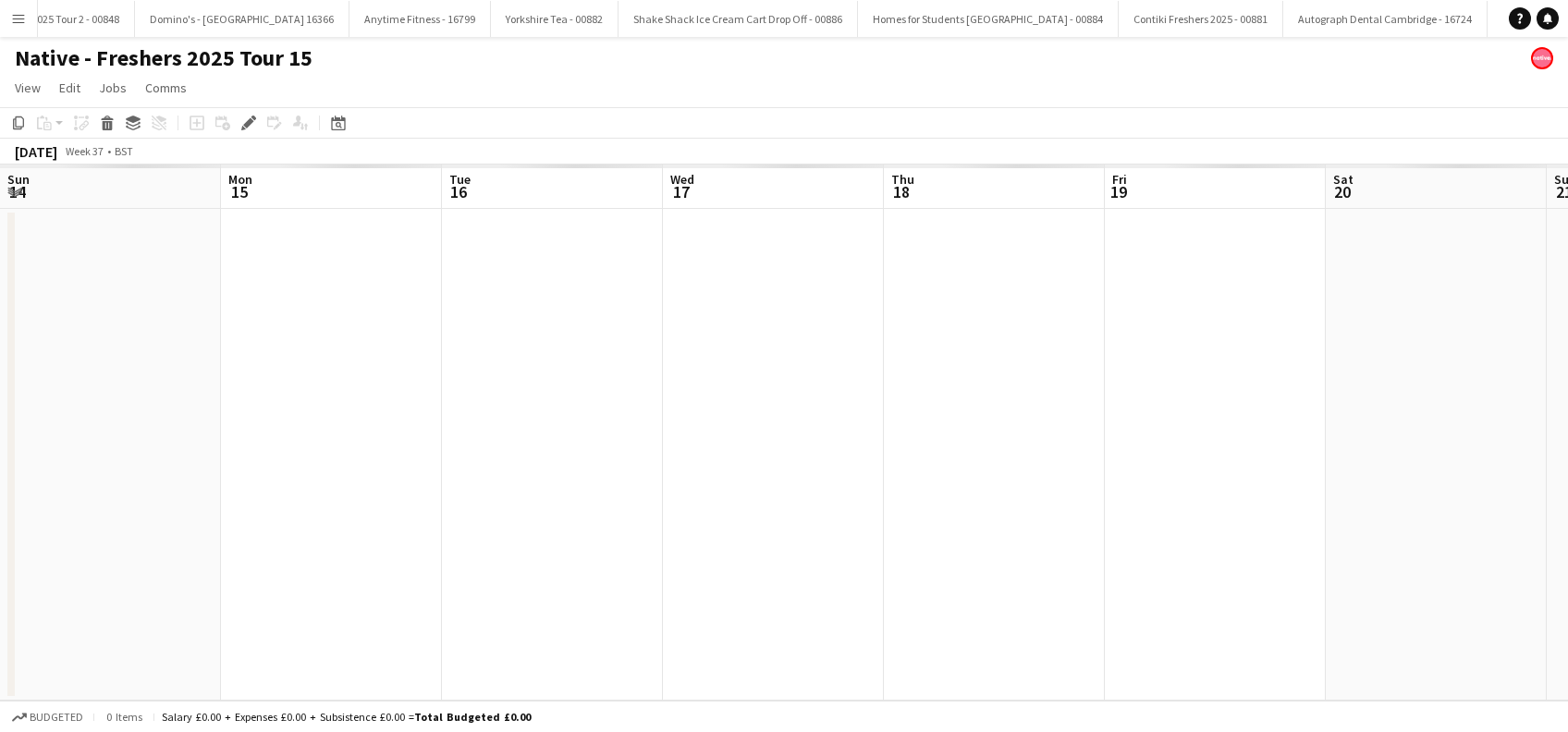
scroll to position [0, 636]
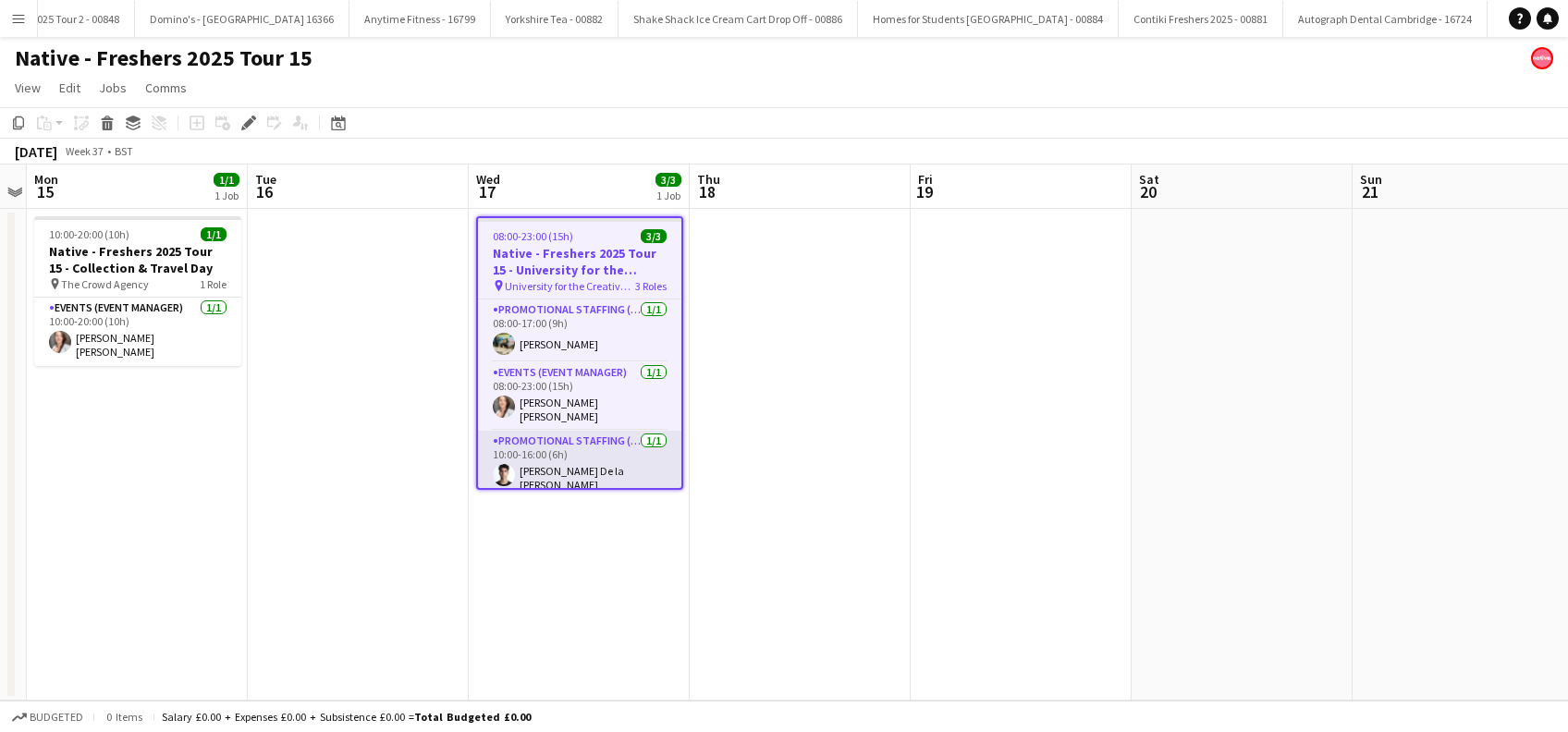
click at [549, 467] on app-card-role "Promotional Staffing (Brand Ambassadors) 1/1 10:00-16:00 (6h) Adrian De la Rosa…" at bounding box center [579, 465] width 203 height 68
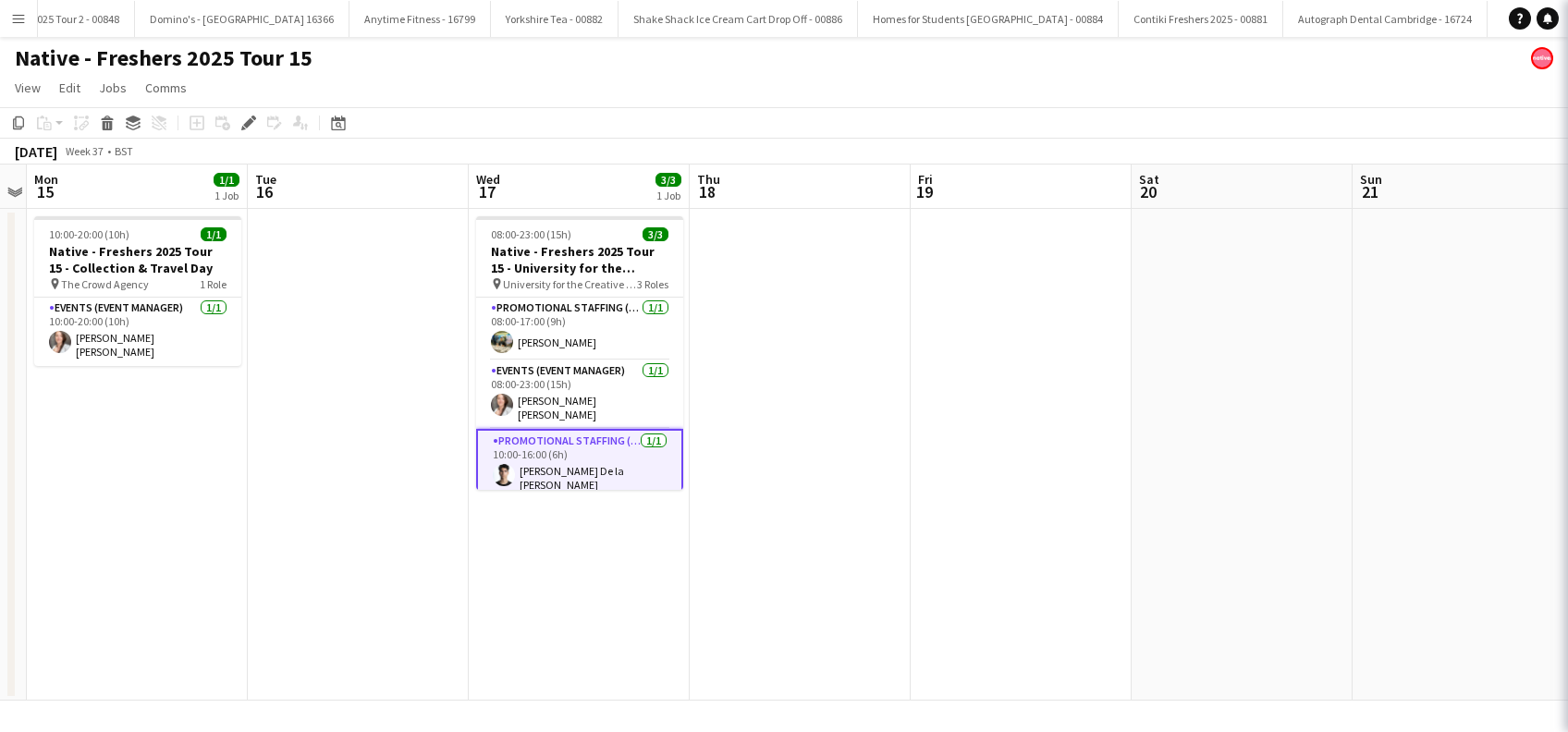
scroll to position [0, 635]
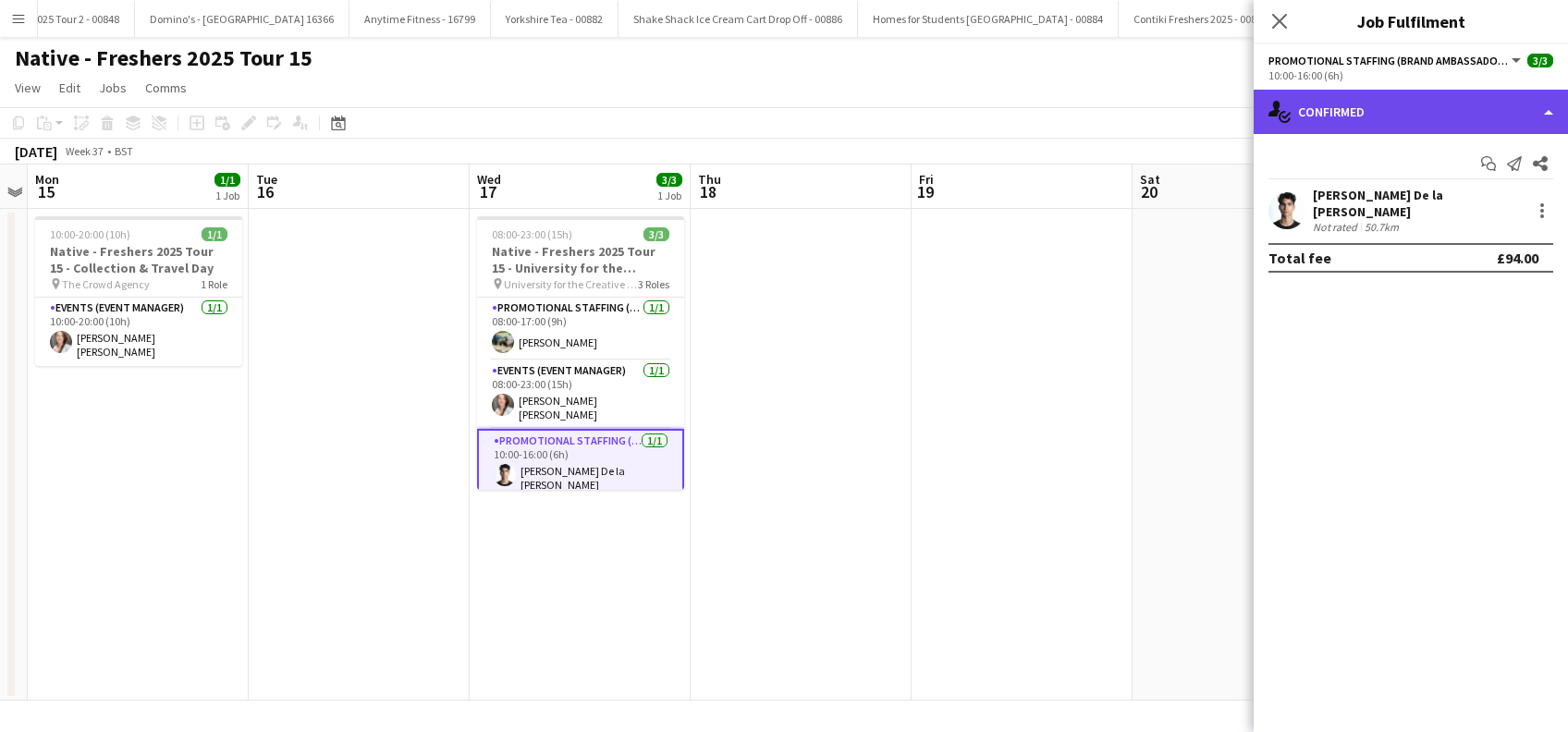
click at [1422, 115] on div "single-neutral-actions-check-2 Confirmed" at bounding box center [1411, 112] width 314 height 44
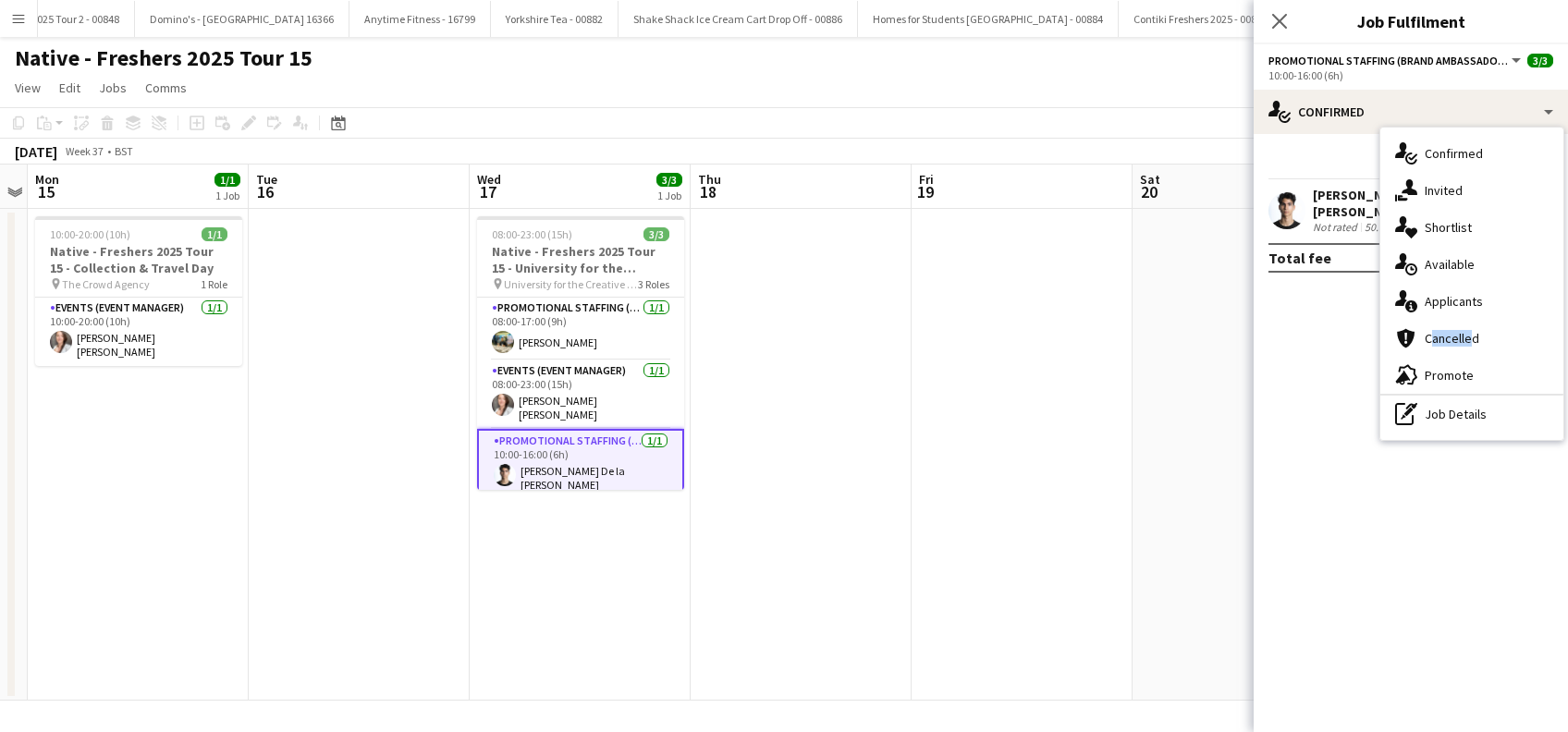
click at [1465, 331] on div "cancellation Cancelled" at bounding box center [1472, 338] width 183 height 37
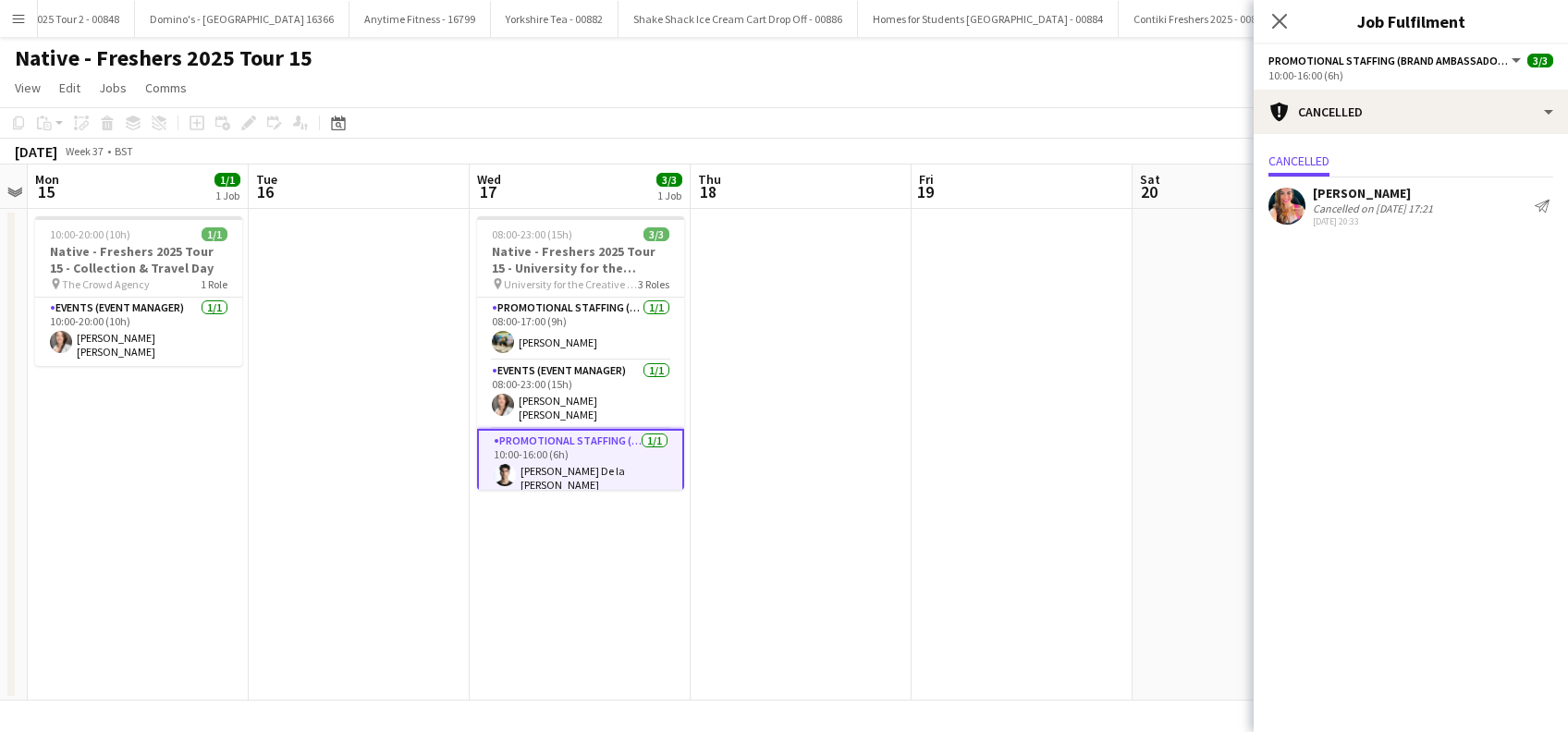
click at [1399, 189] on div "Renata Almeida Sarzi" at bounding box center [1373, 193] width 120 height 17
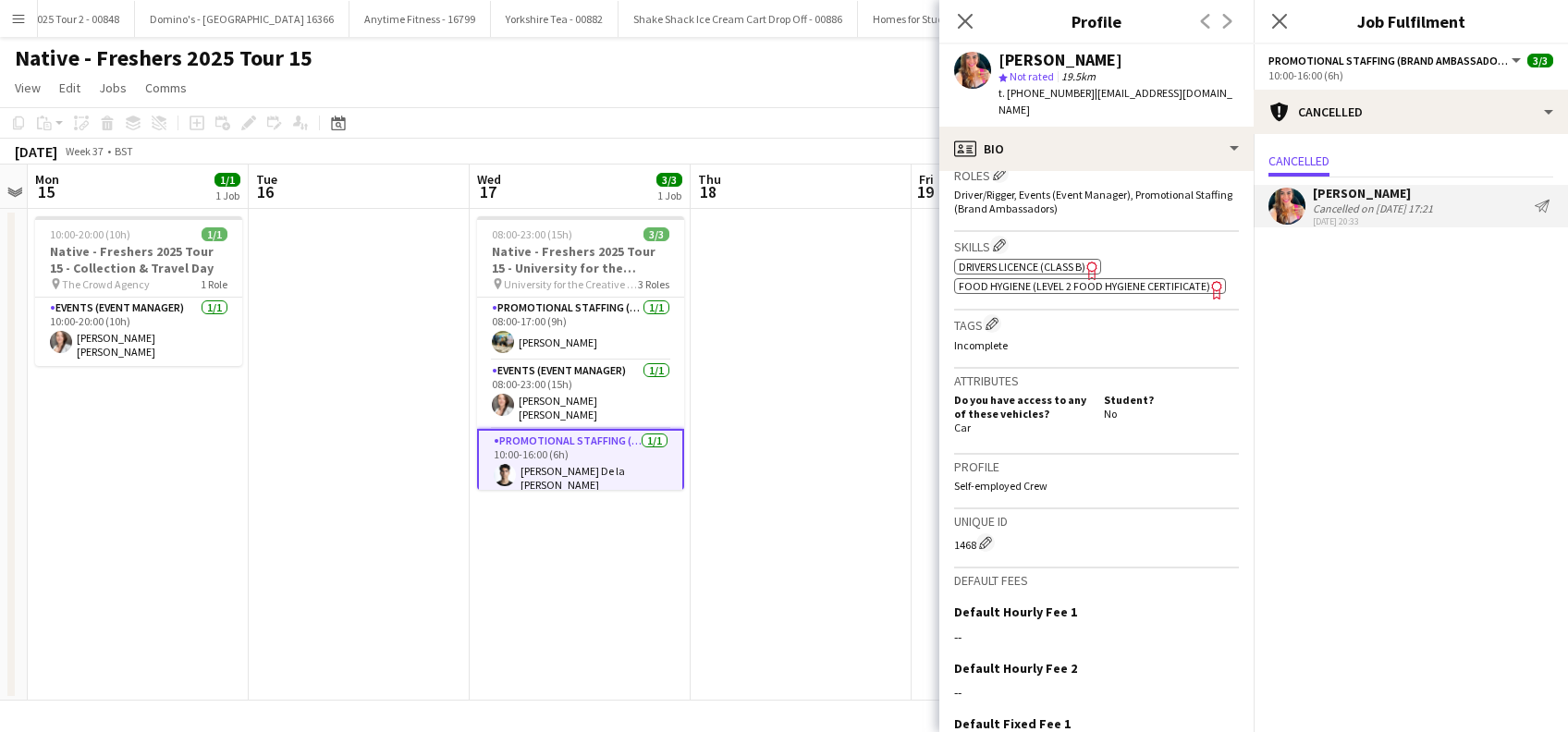
scroll to position [777, 0]
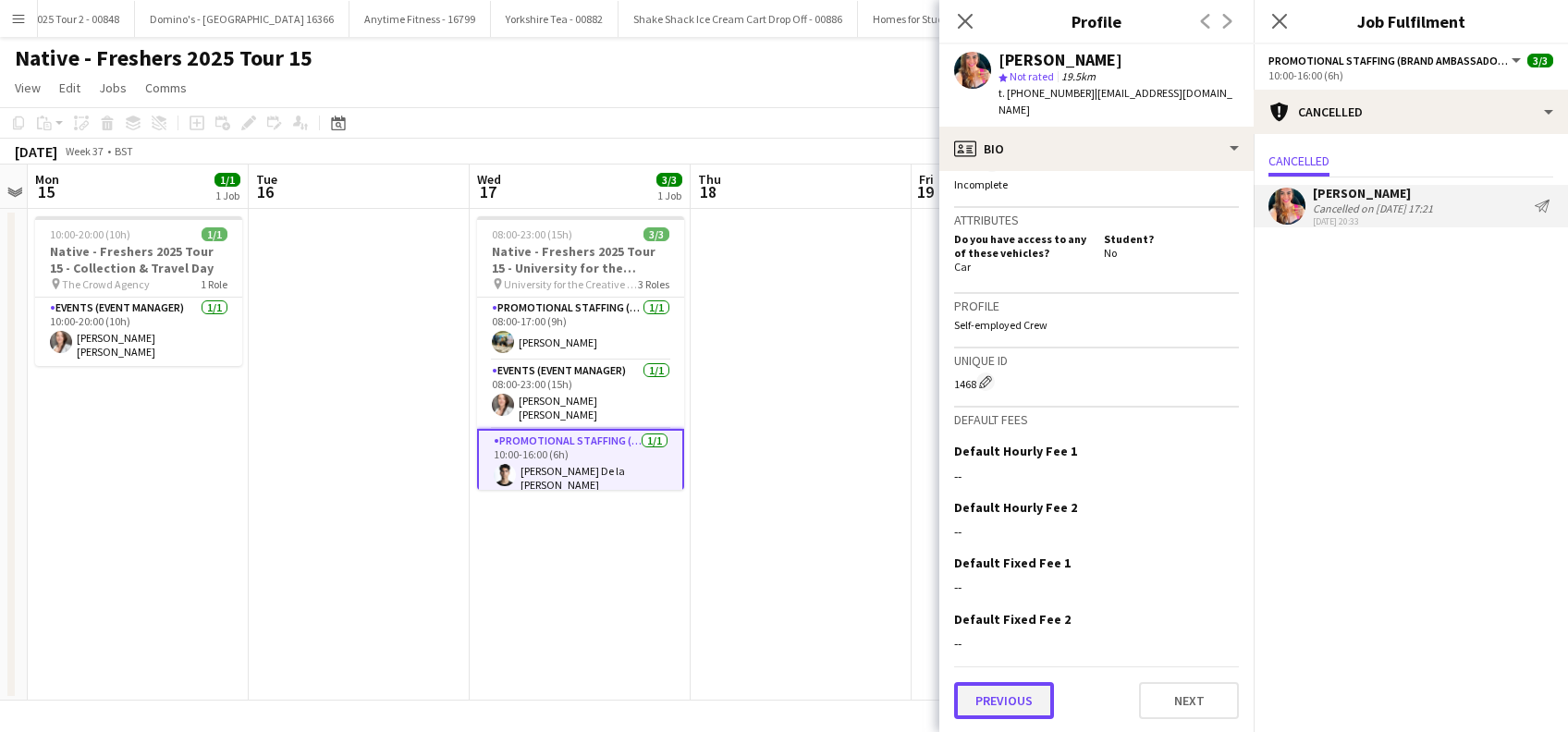
click at [994, 697] on button "Previous" at bounding box center [1004, 700] width 100 height 37
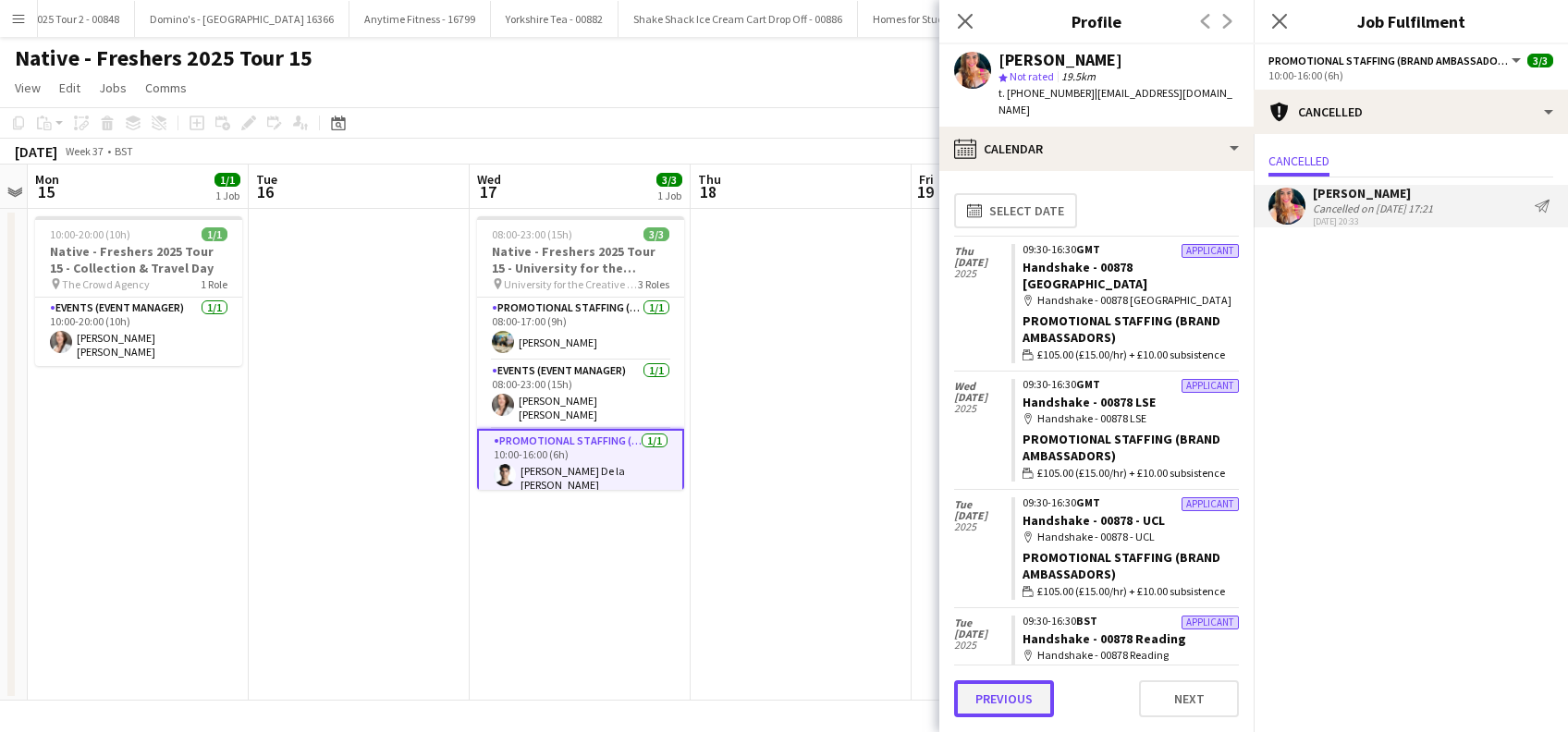
click at [1007, 689] on button "Previous" at bounding box center [1004, 699] width 100 height 37
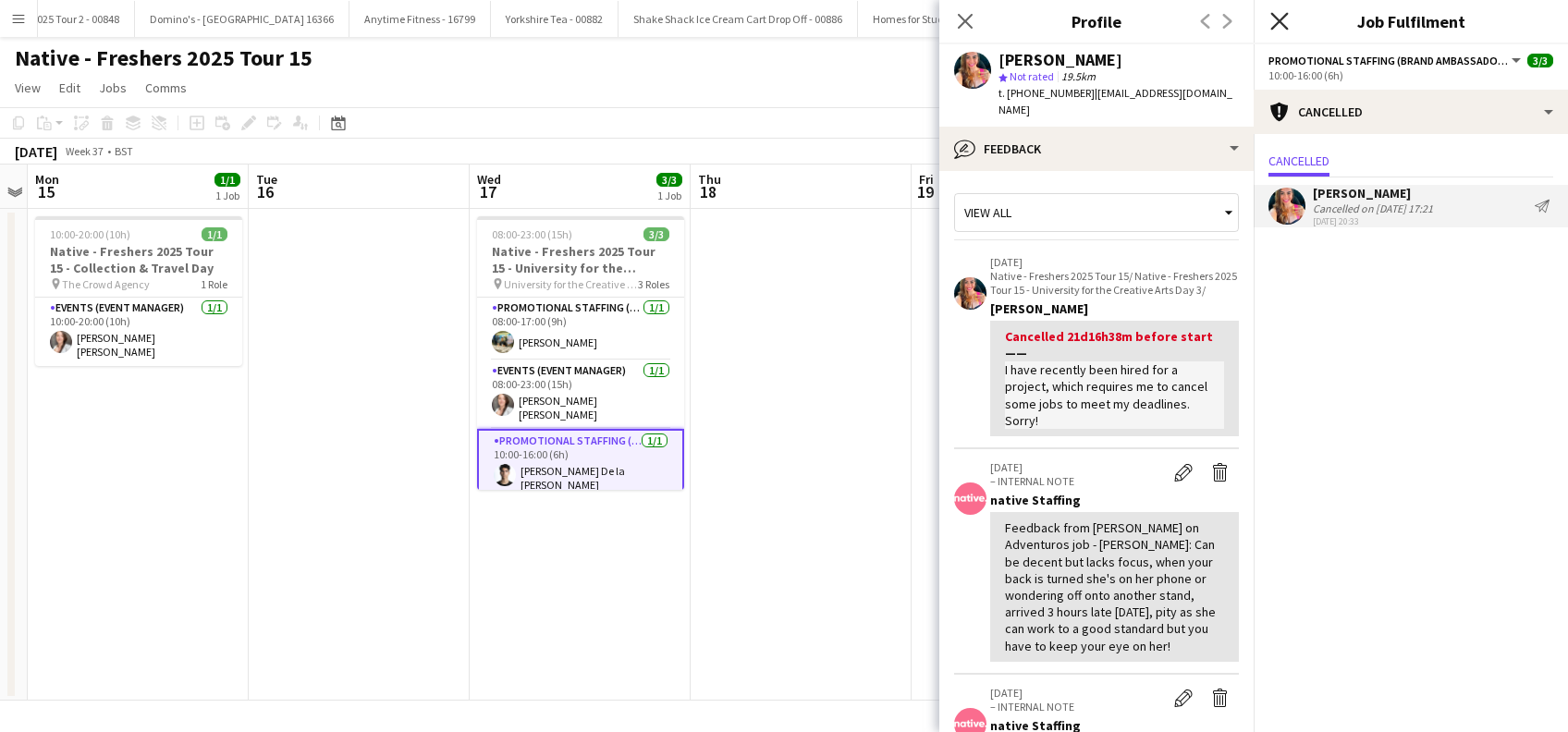
click at [1282, 16] on icon "Close pop-in" at bounding box center [1280, 21] width 18 height 18
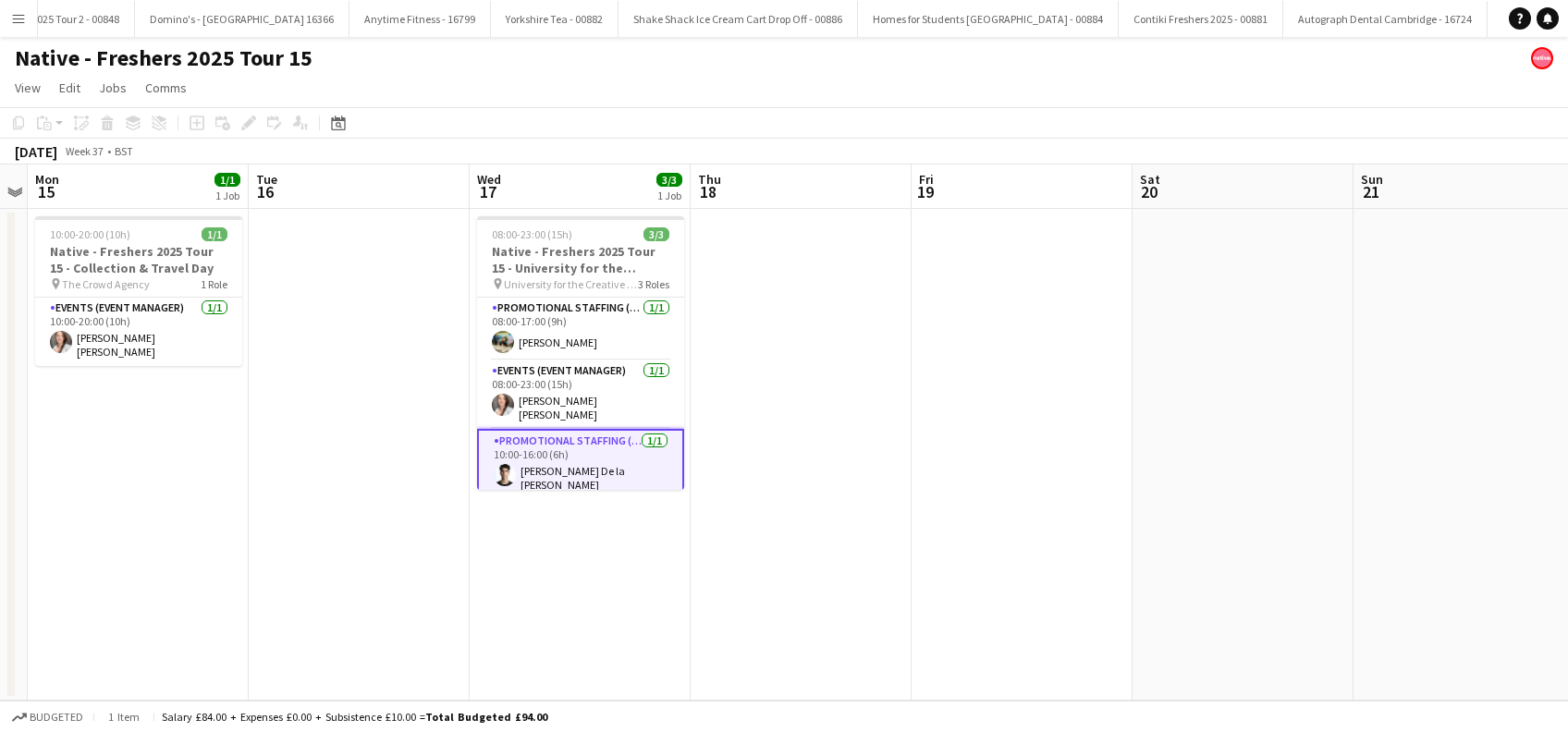
click at [831, 467] on app-date-cell at bounding box center [801, 455] width 221 height 492
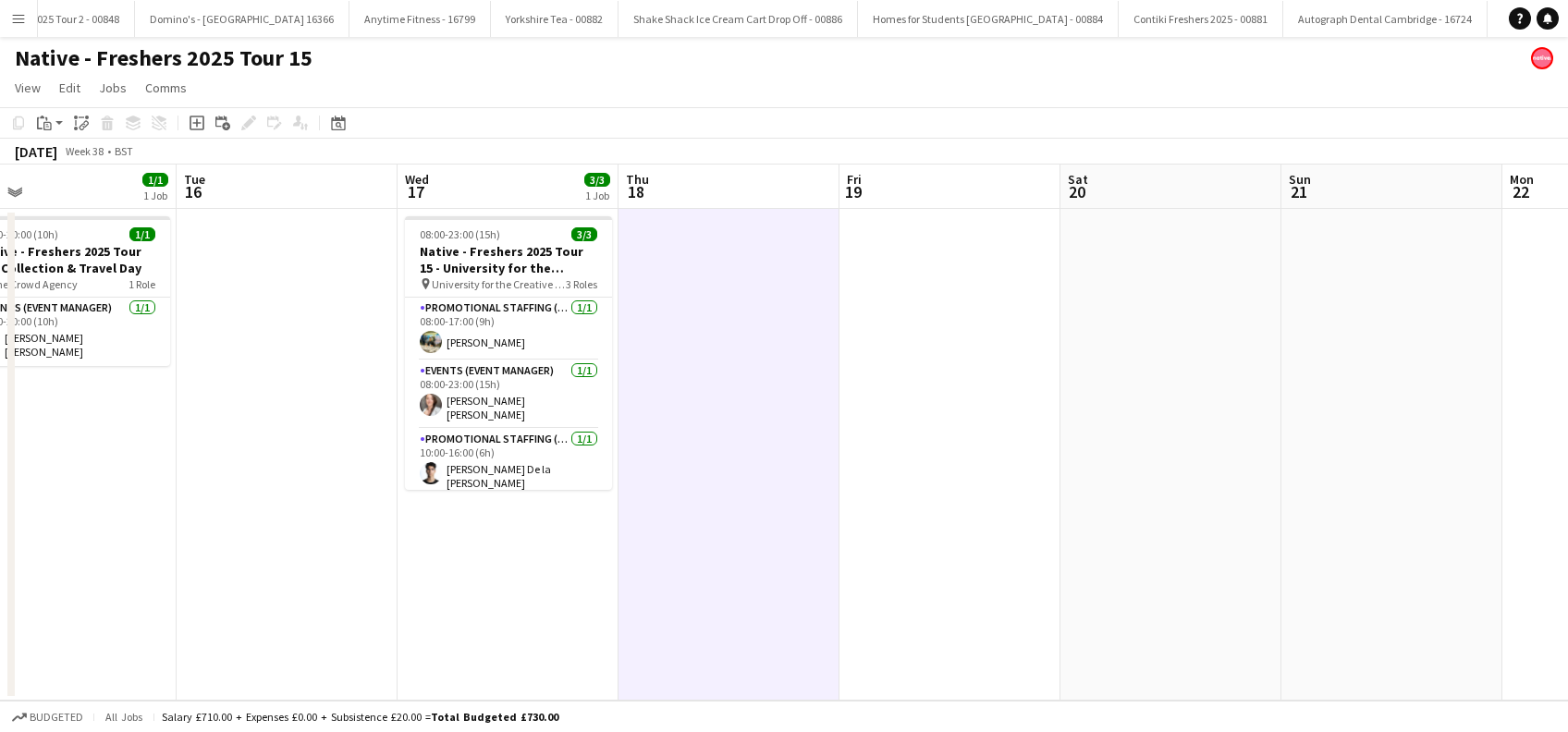
drag, startPoint x: 498, startPoint y: 606, endPoint x: 424, endPoint y: 615, distance: 74.6
click at [424, 615] on app-calendar-viewport "Fri 12 Sat 13 Sun 14 Mon 15 1/1 1 Job Tue 16 Wed 17 3/3 1 Job Thu 18 Fri 19 Sat…" at bounding box center [784, 433] width 1568 height 536
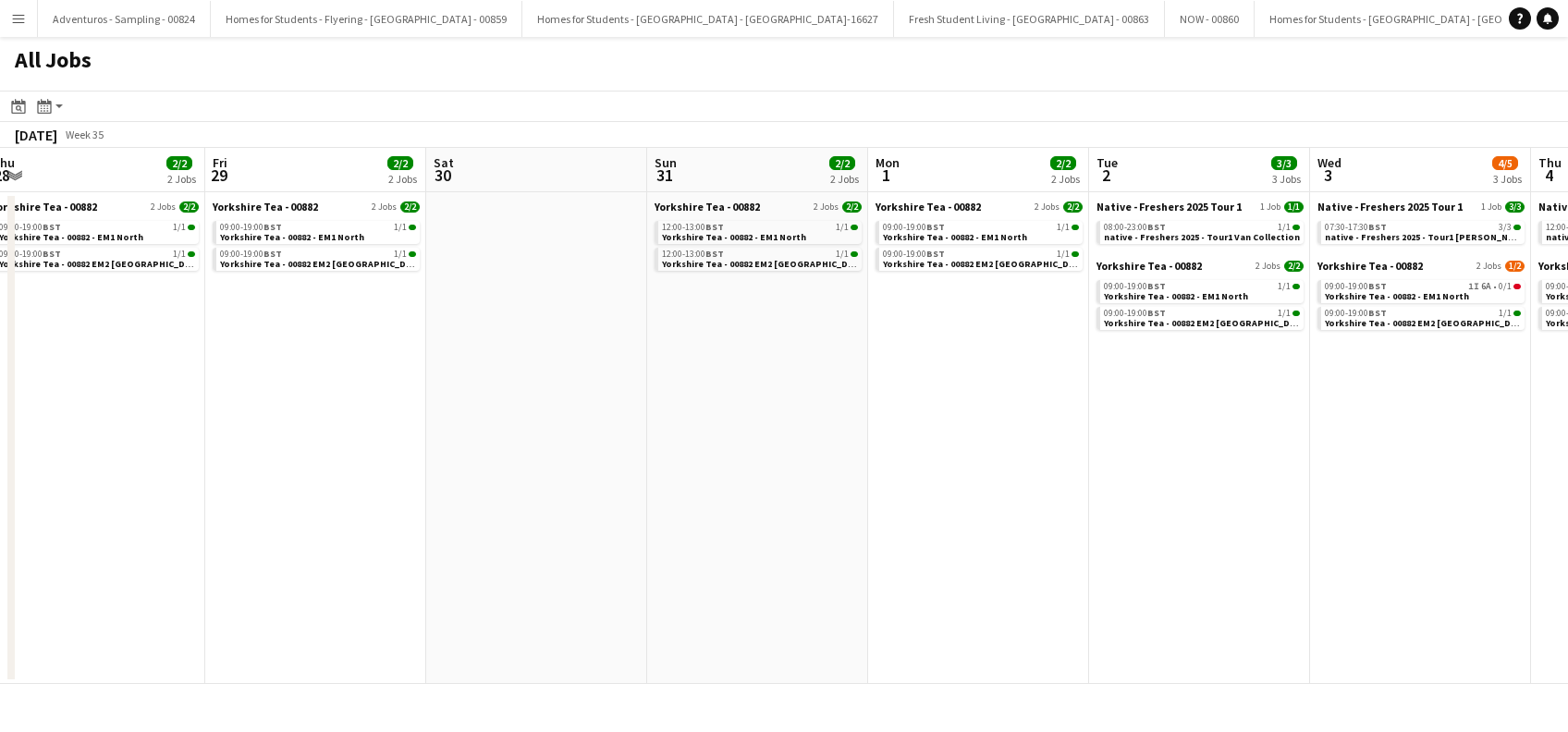
drag, startPoint x: 1189, startPoint y: 482, endPoint x: 731, endPoint y: 584, distance: 468.9
click at [731, 584] on app-calendar-viewport "Sun 24 1/1 1 Job Mon 25 1/1 1 Job Tue 26 2/2 2 Jobs Wed 27 2/2 2 Jobs Thu 28 2/…" at bounding box center [784, 416] width 1568 height 536
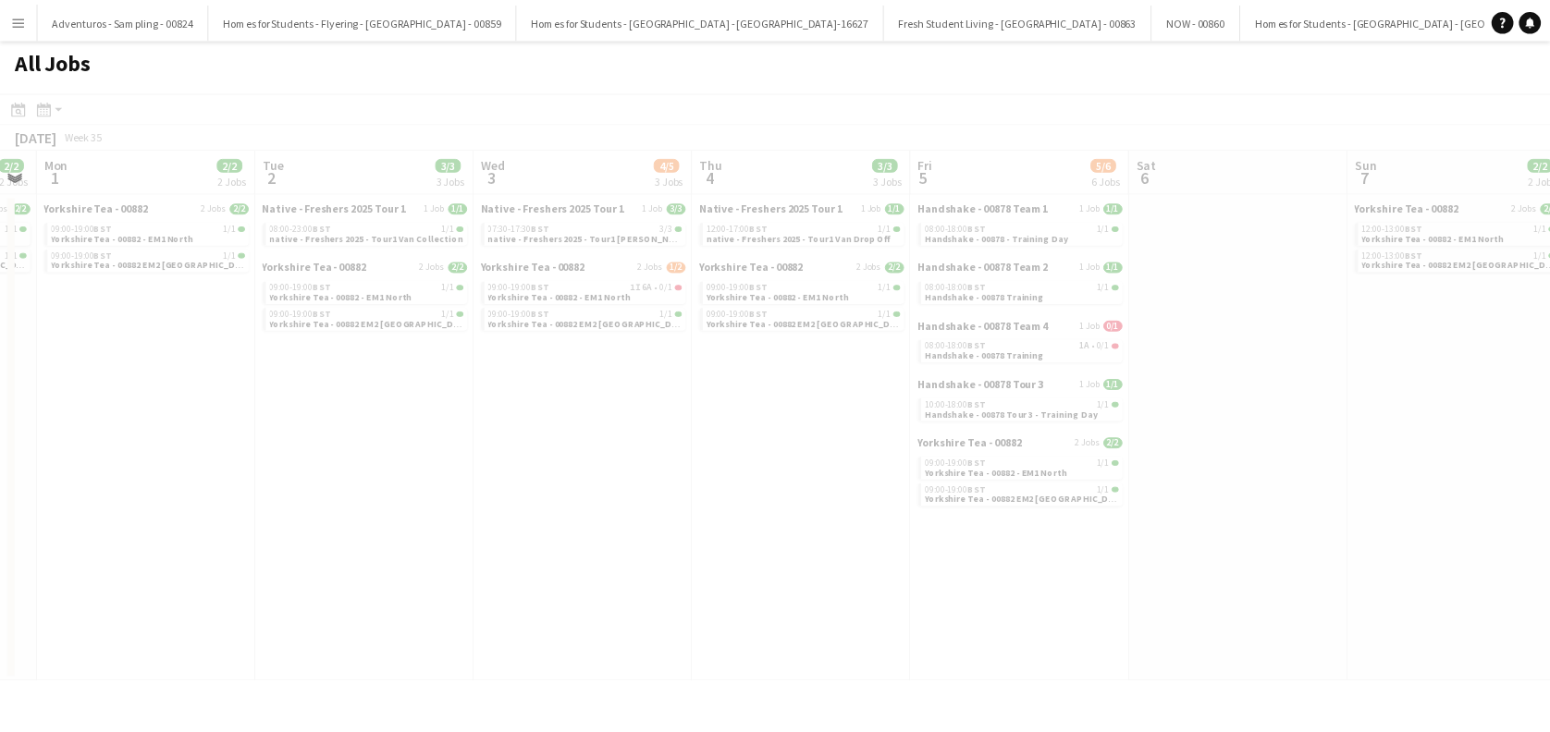
scroll to position [0, 642]
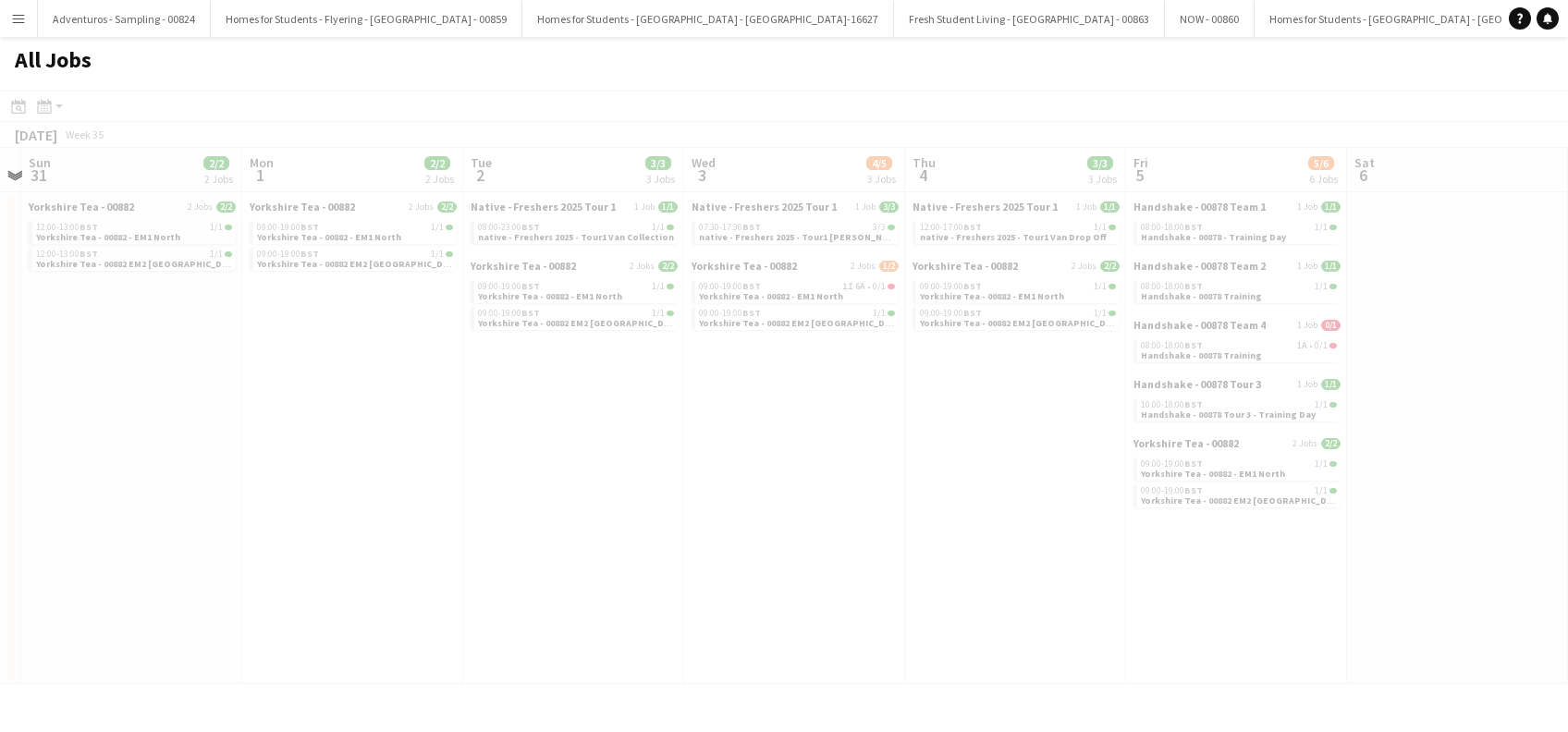
drag, startPoint x: 1434, startPoint y: 497, endPoint x: 555, endPoint y: 612, distance: 887.0
click at [541, 626] on app-all-jobs "All Jobs Date picker [DATE] [DATE] [DATE] M [DATE] T [DATE] W [DATE] T [DATE] F…" at bounding box center [784, 360] width 1568 height 647
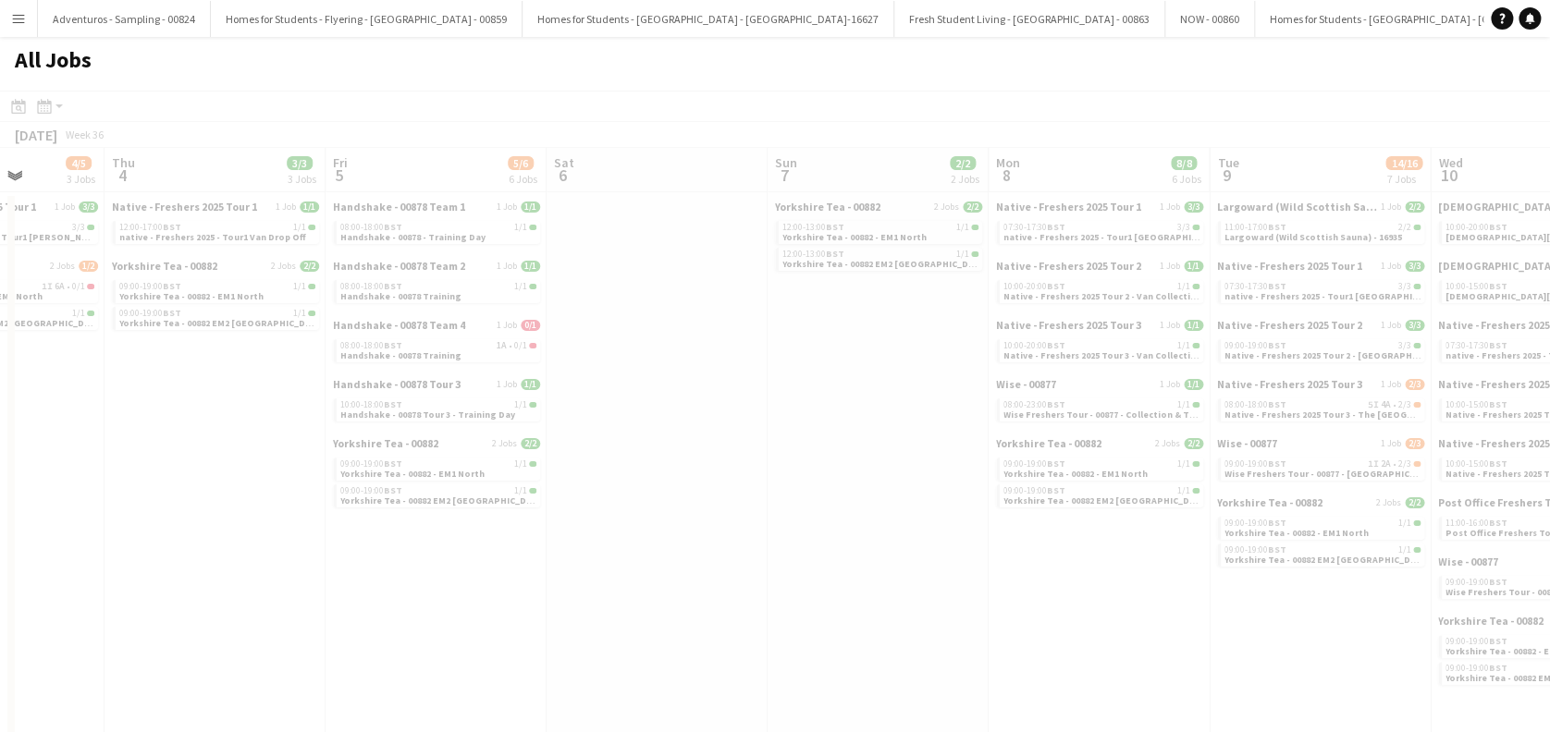
drag, startPoint x: 1258, startPoint y: 540, endPoint x: 765, endPoint y: 592, distance: 495.6
click at [303, 629] on app-all-jobs "All Jobs Date picker AUG 2025 AUG 2025 Monday M Tuesday T Wednesday W Thursday …" at bounding box center [775, 495] width 1550 height 917
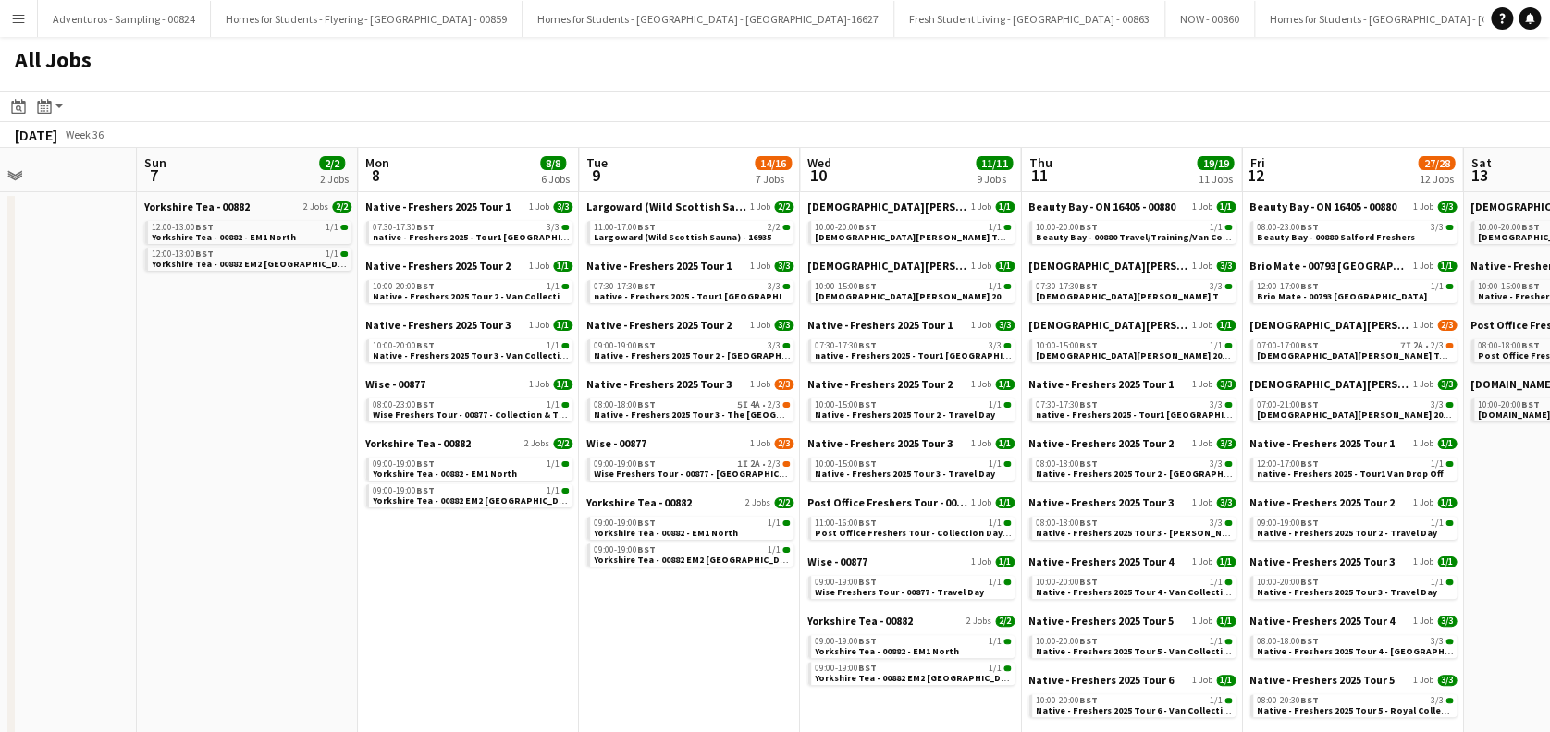
drag, startPoint x: 1143, startPoint y: 576, endPoint x: 522, endPoint y: 630, distance: 622.8
click at [460, 642] on app-calendar-viewport "Wed 3 4/5 3 Jobs Thu 4 3/3 3 Jobs Fri 5 5/6 6 Jobs Sat 6 Sun 7 2/2 2 Jobs Mon 8…" at bounding box center [775, 708] width 1550 height 1121
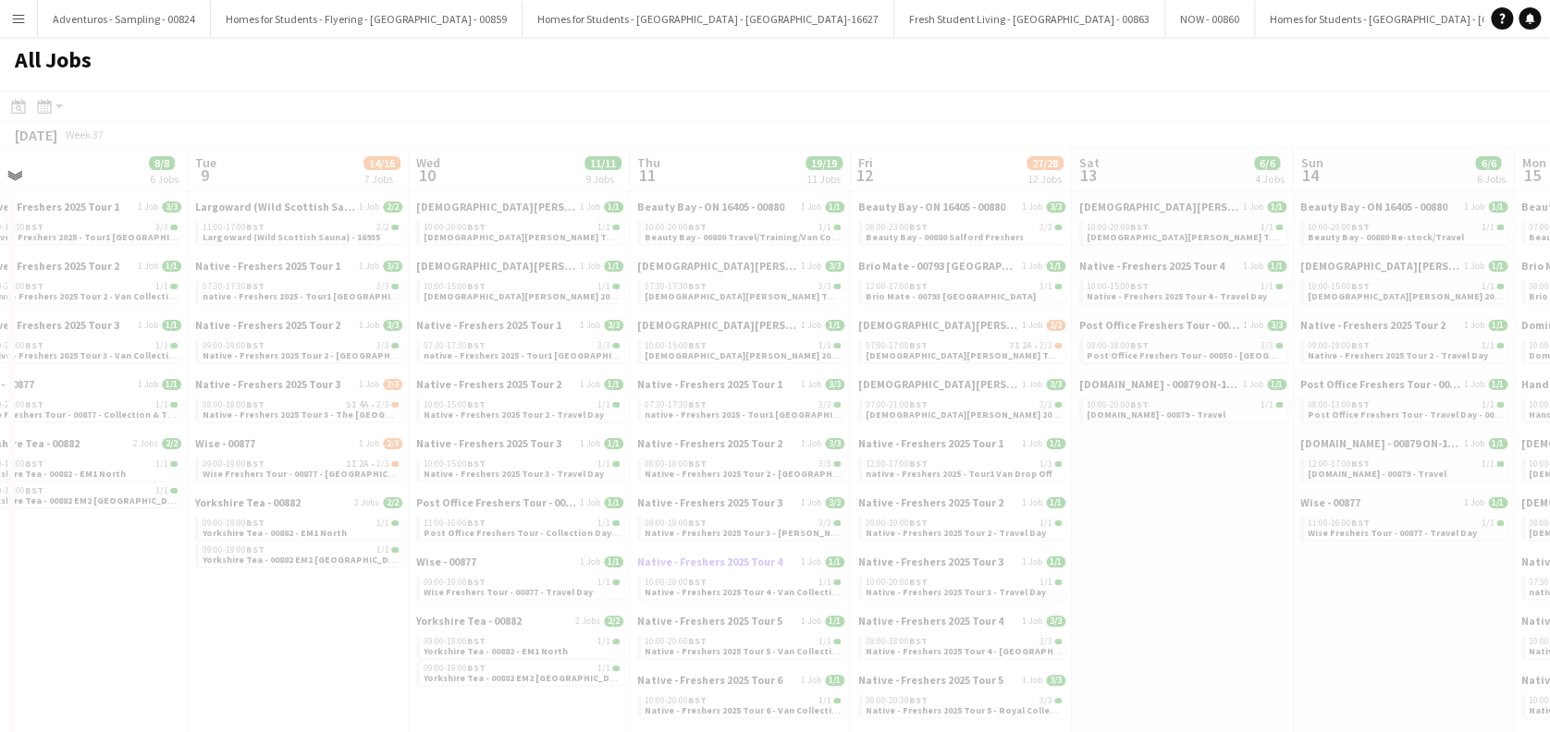
drag, startPoint x: 1308, startPoint y: 600, endPoint x: 727, endPoint y: 560, distance: 582.1
click at [442, 596] on app-all-jobs "All Jobs Date picker AUG 2025 AUG 2025 Monday M Tuesday T Wednesday W Thursday …" at bounding box center [775, 653] width 1550 height 1232
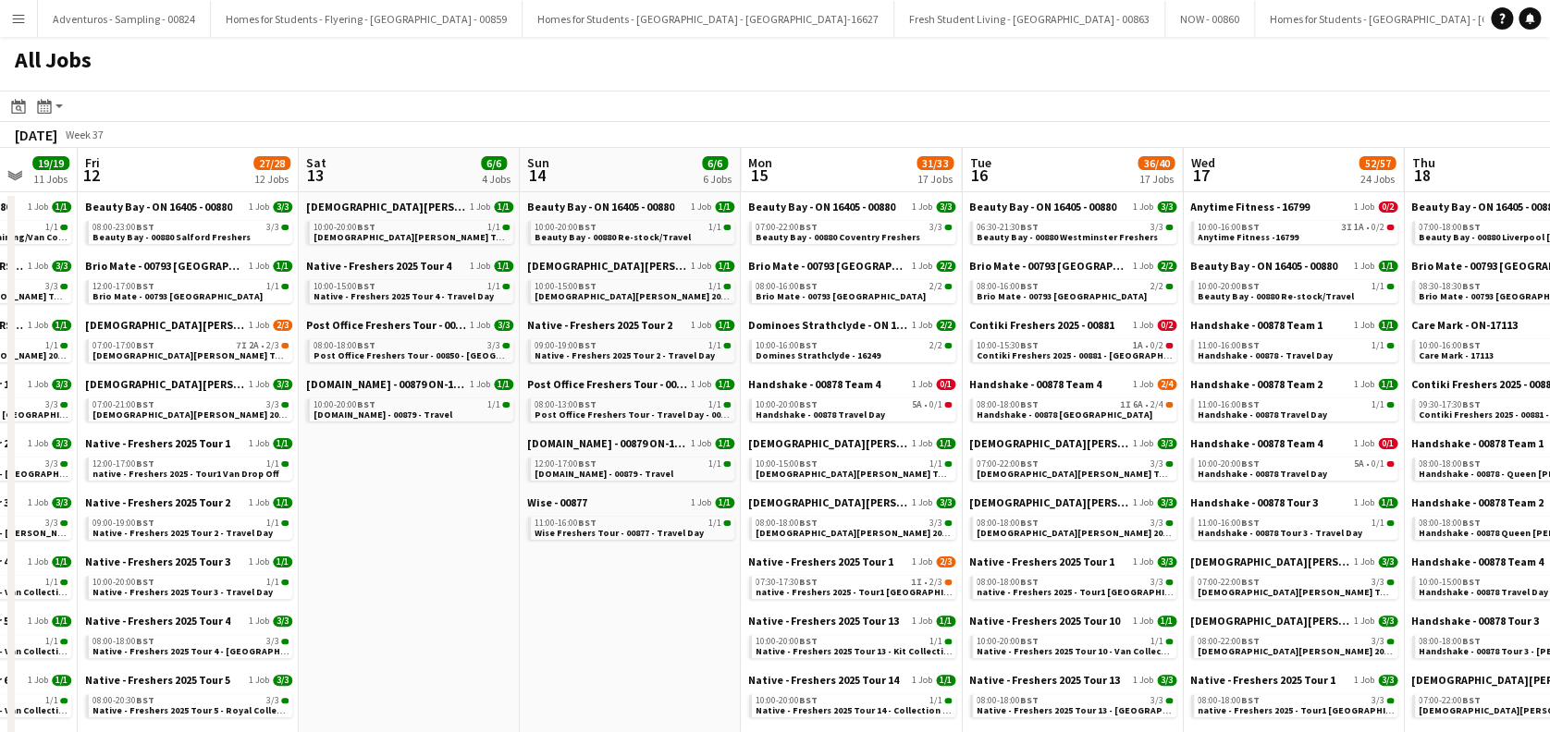
drag, startPoint x: 1092, startPoint y: 545, endPoint x: 414, endPoint y: 562, distance: 678.1
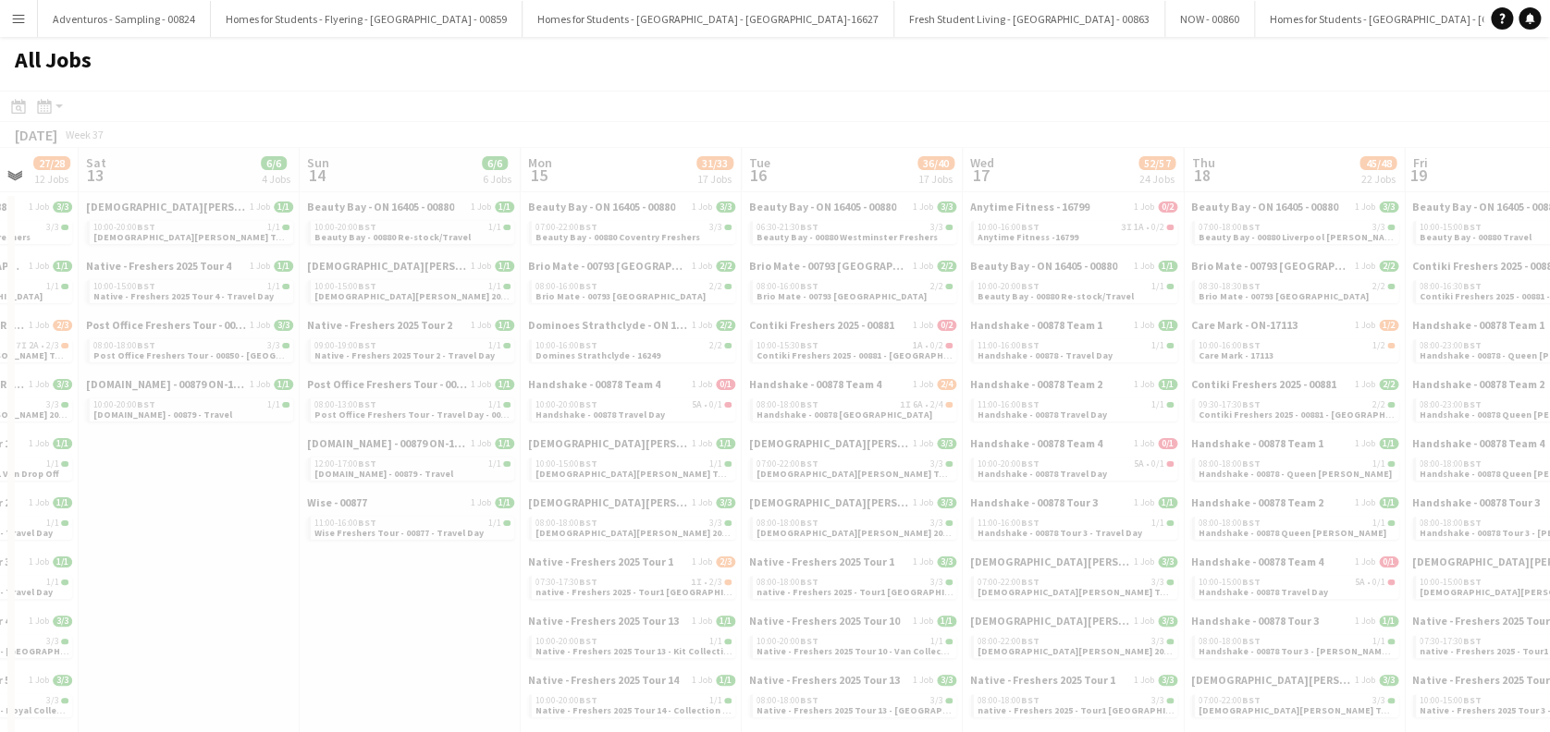
drag, startPoint x: 1092, startPoint y: 574, endPoint x: 819, endPoint y: 576, distance: 272.8
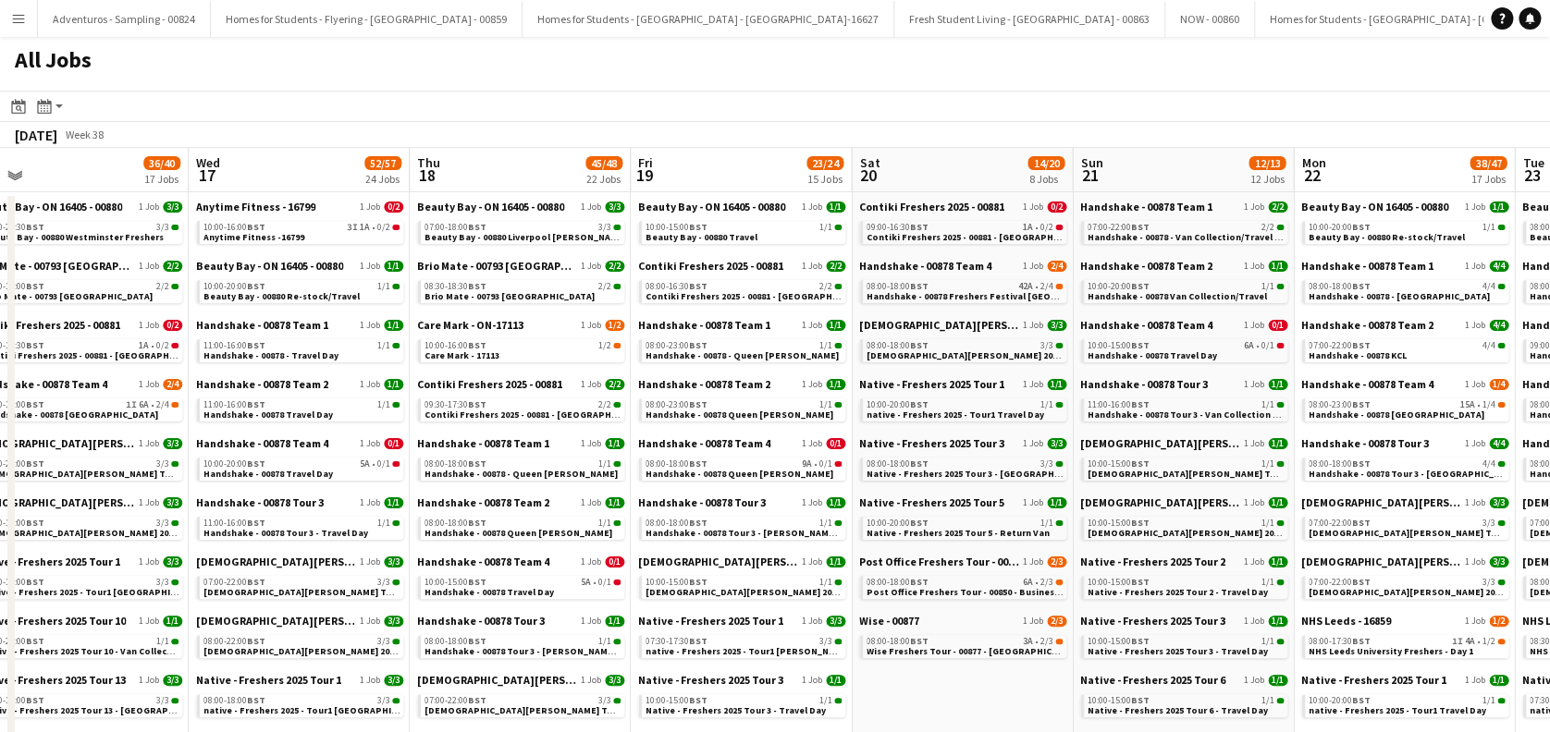
drag, startPoint x: 1230, startPoint y: 566, endPoint x: 619, endPoint y: 571, distance: 611.3
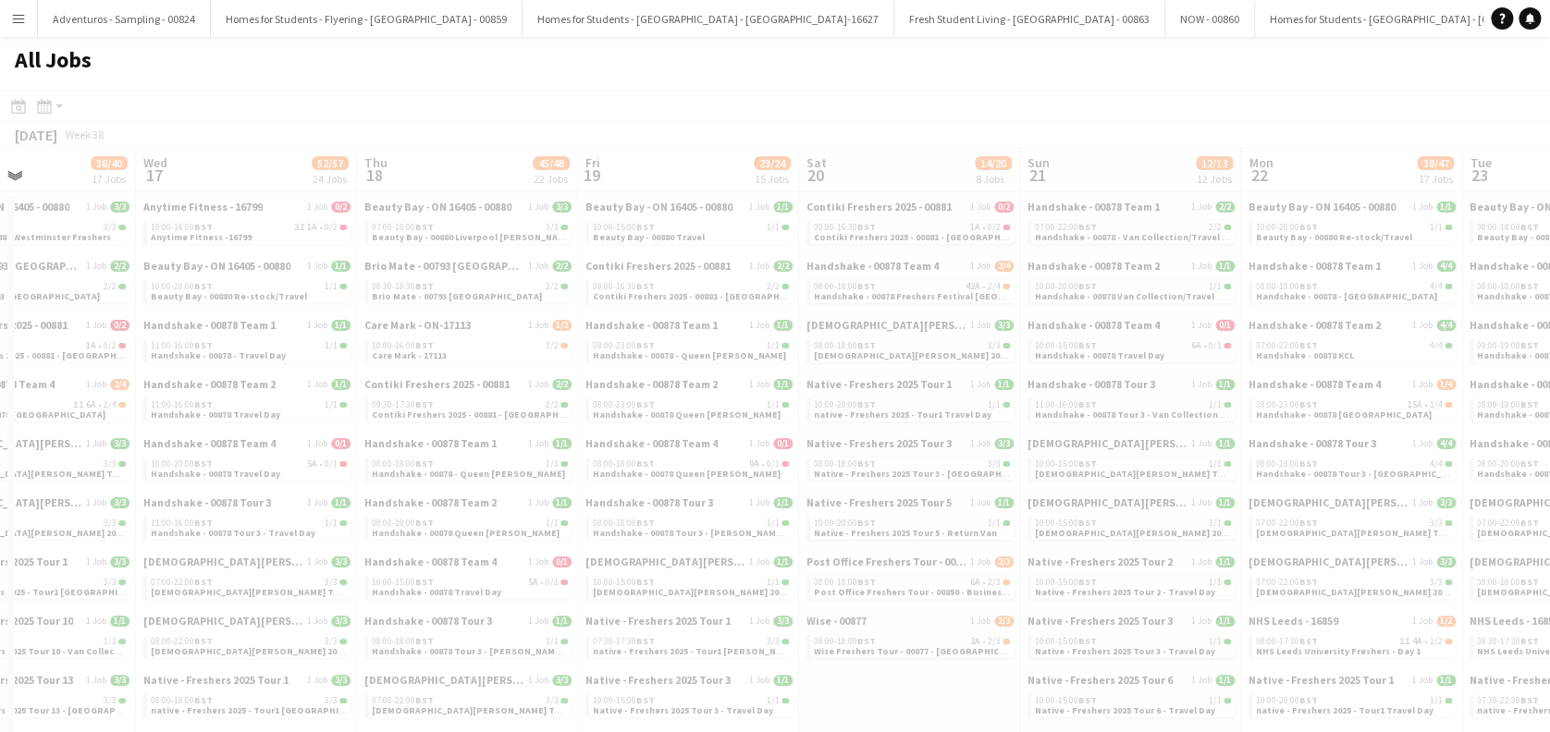
scroll to position [0, 854]
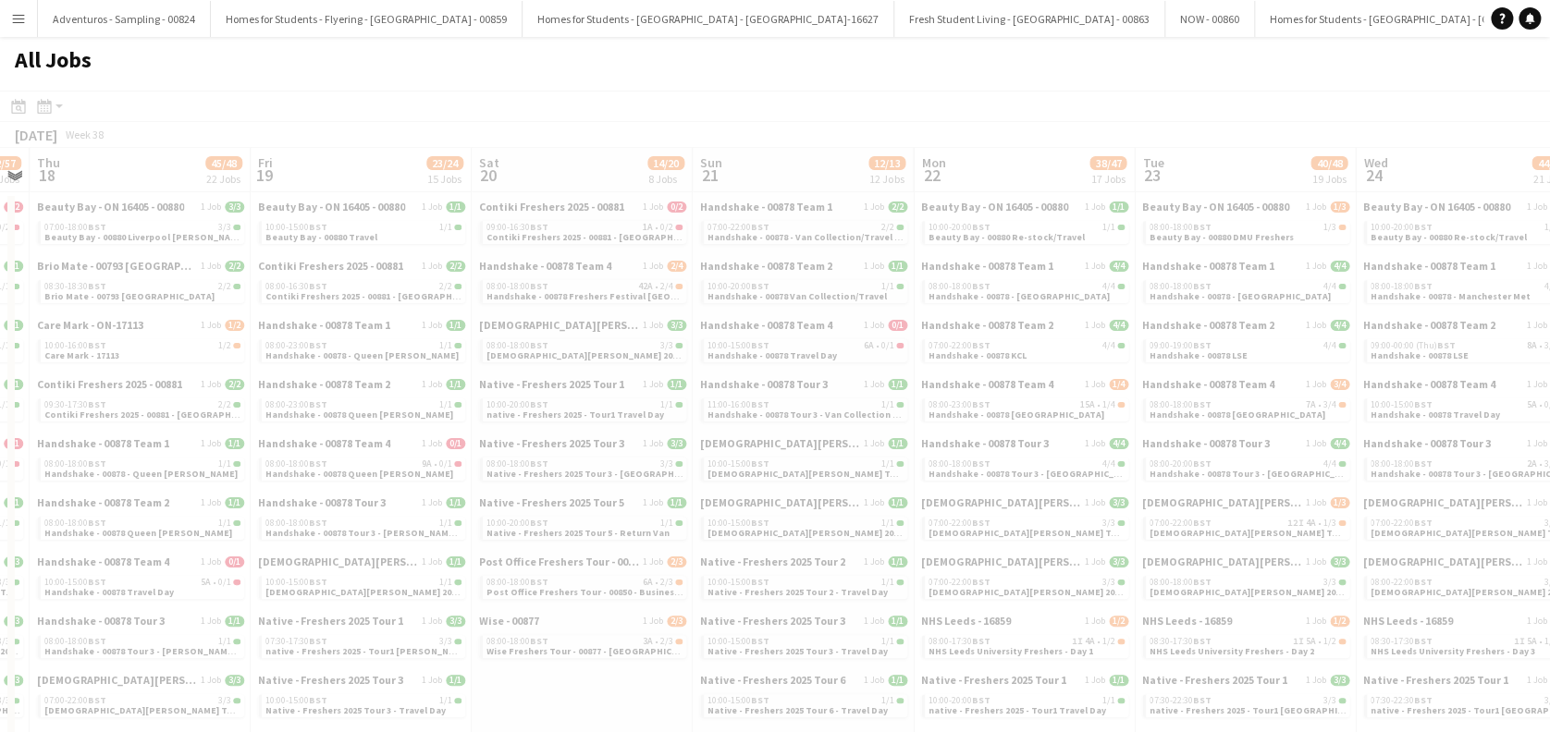
drag, startPoint x: 1063, startPoint y: 367, endPoint x: 739, endPoint y: 436, distance: 331.7
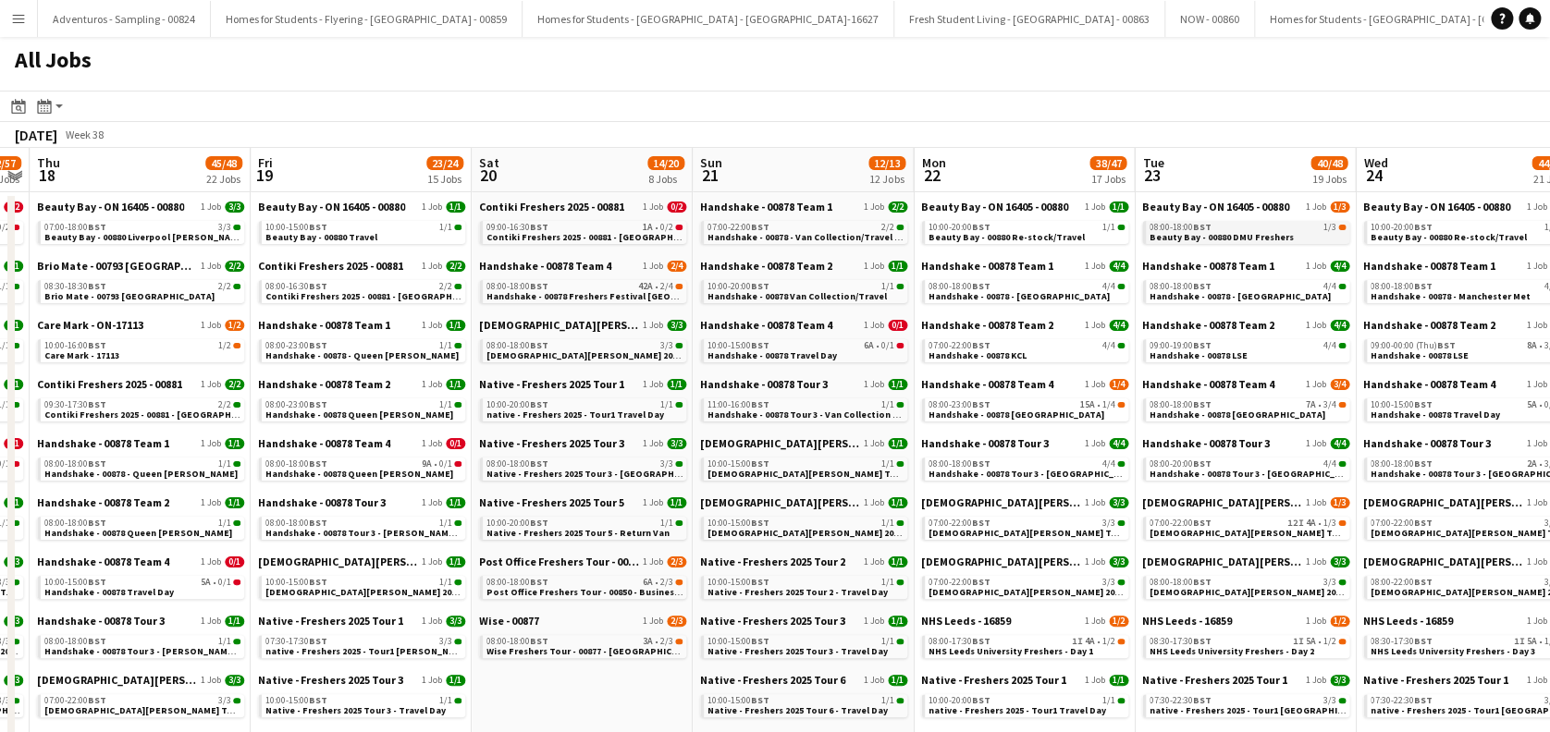
click at [1267, 234] on span "Beauty Bay - 00880 DMU Freshers" at bounding box center [1221, 237] width 144 height 12
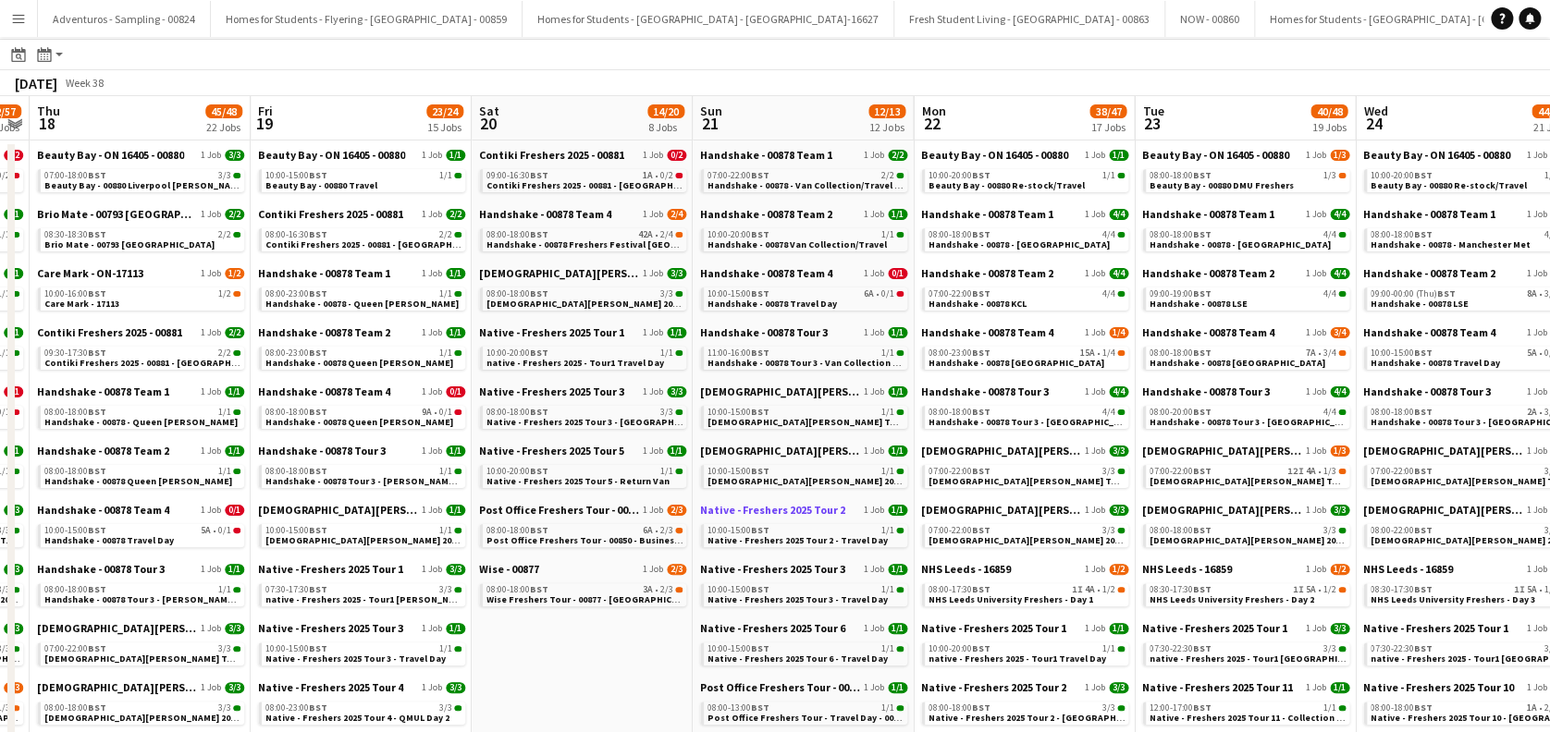
scroll to position [0, 0]
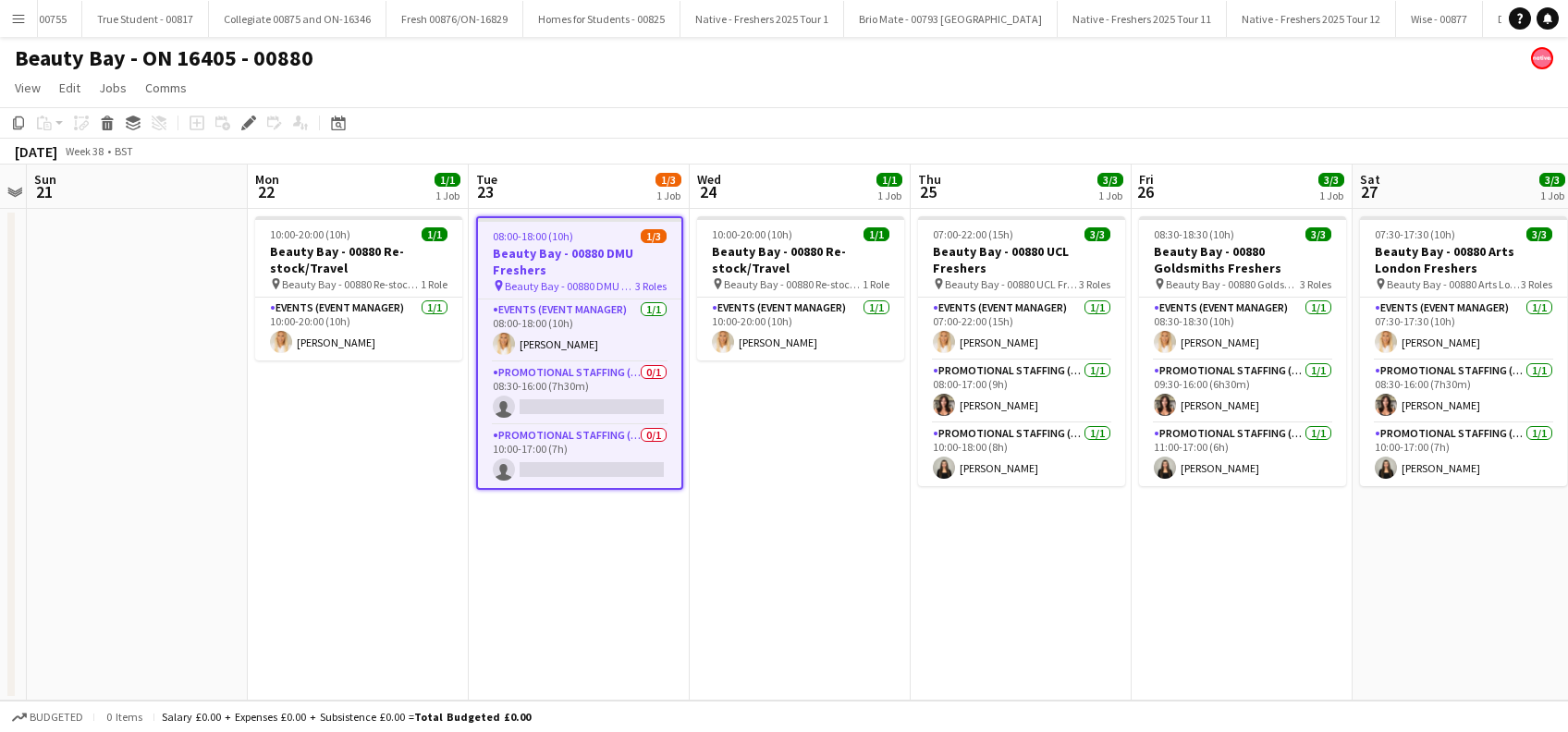
scroll to position [0, 3196]
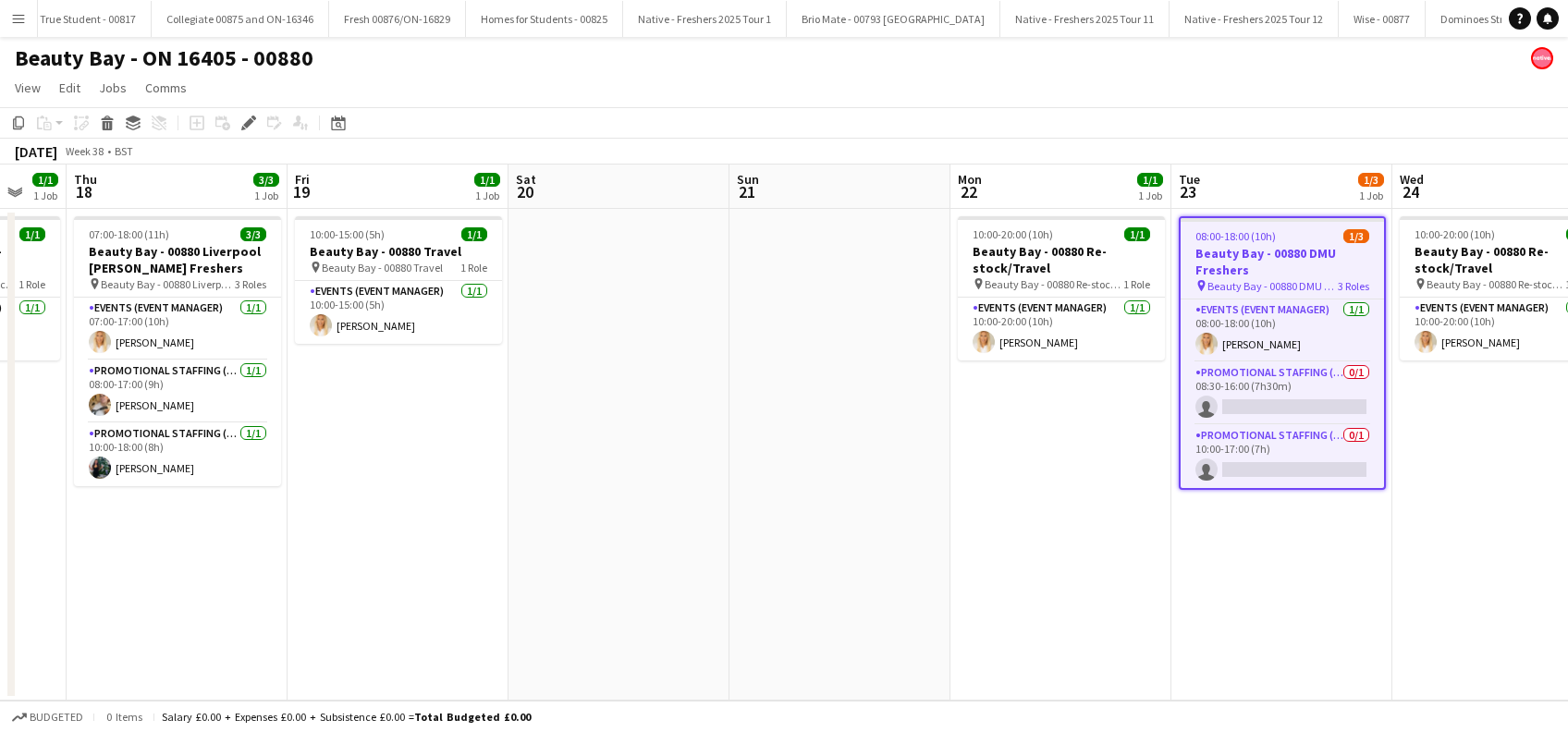
drag, startPoint x: 378, startPoint y: 629, endPoint x: 1081, endPoint y: 629, distance: 702.8
click at [1081, 629] on app-calendar-viewport "Tue 16 3/3 1 Job Wed 17 1/1 1 Job Thu 18 3/3 1 Job Fri 19 1/1 1 Job Sat 20 Sun …" at bounding box center [784, 433] width 1568 height 536
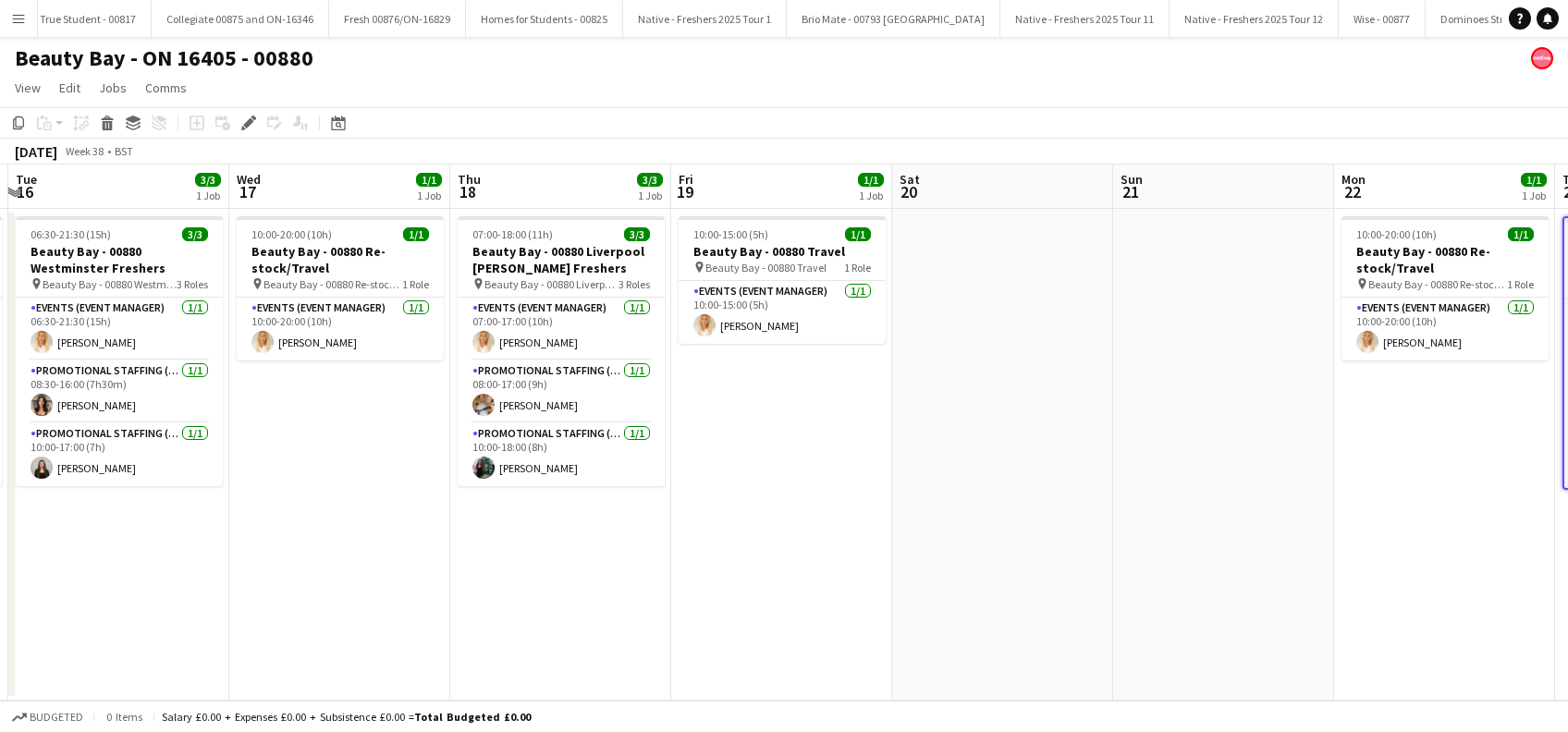
scroll to position [0, 546]
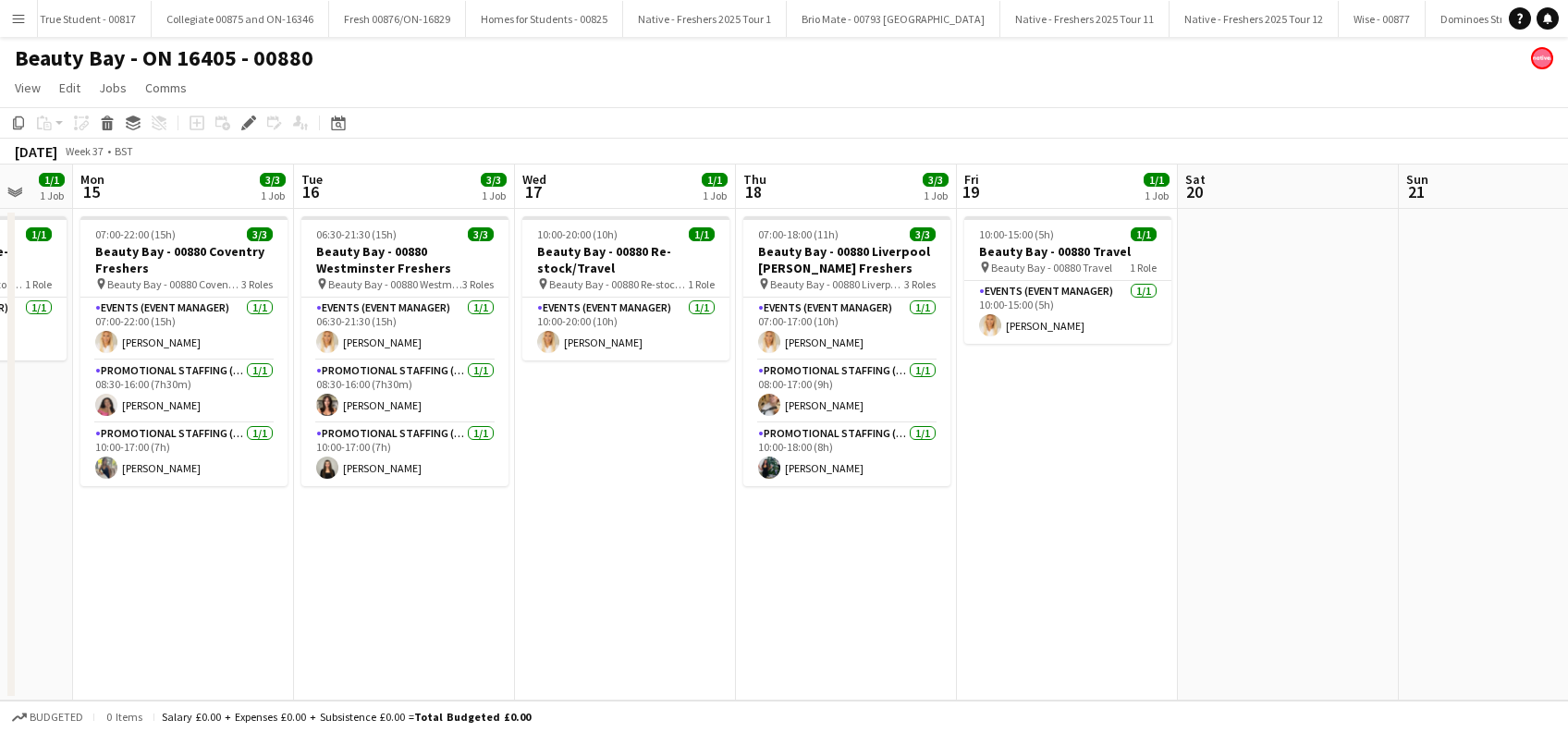
drag, startPoint x: 417, startPoint y: 609, endPoint x: 749, endPoint y: 615, distance: 332.0
click at [1083, 631] on app-calendar-viewport "Fri 12 3/3 1 Job Sat 13 Sun 14 1/1 1 Job Mon 15 3/3 1 Job Tue 16 3/3 1 Job Wed …" at bounding box center [784, 433] width 1568 height 536
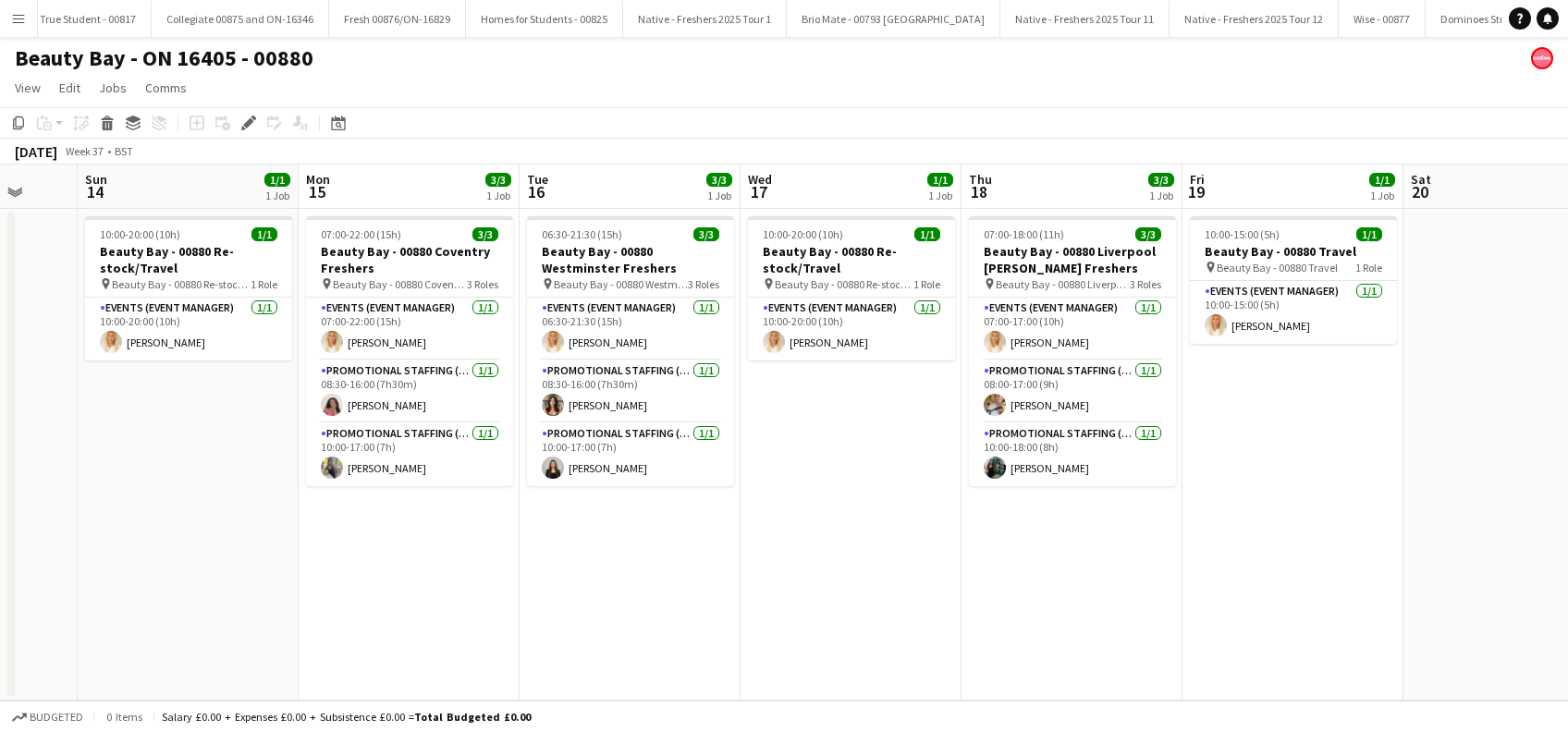
scroll to position [0, 487]
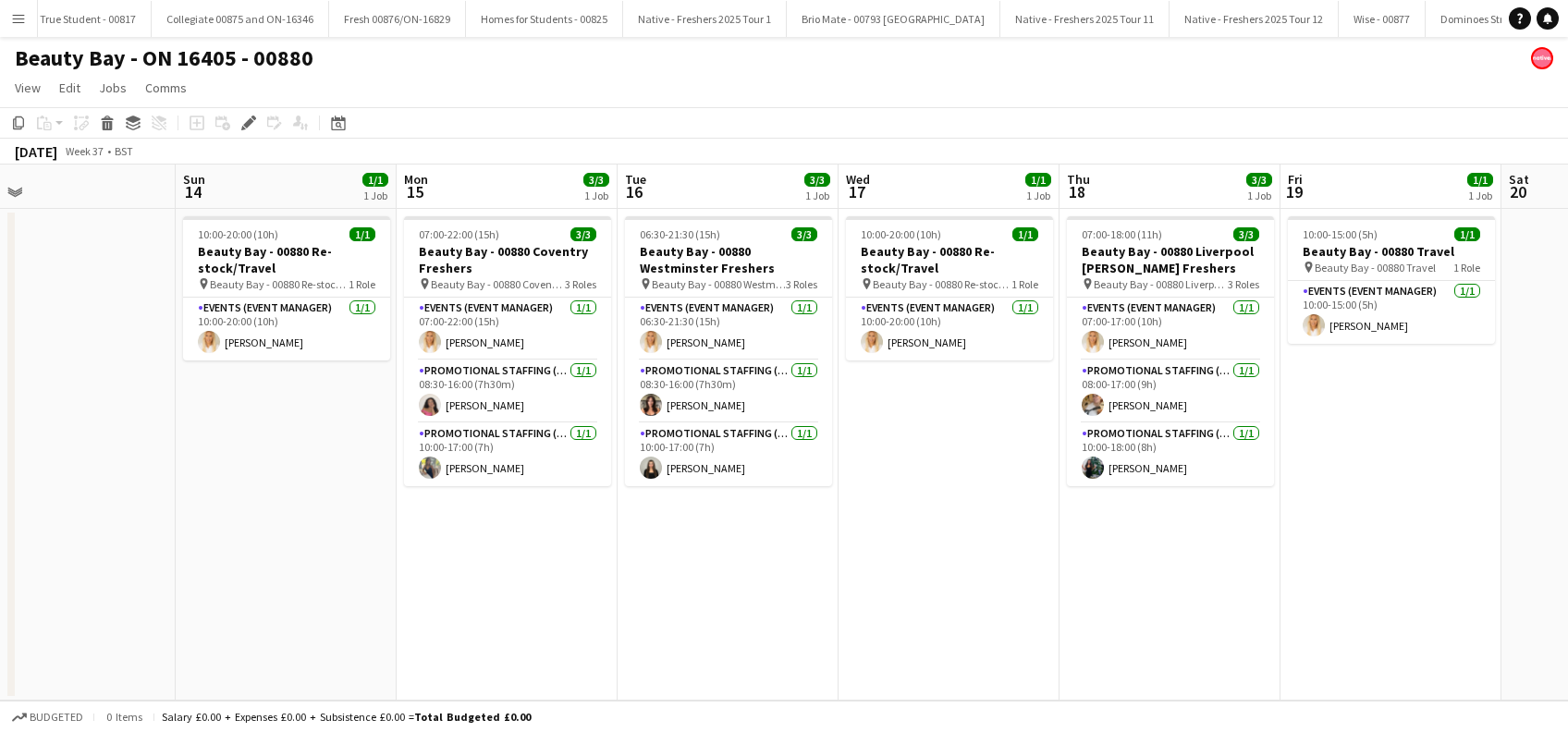
drag, startPoint x: 227, startPoint y: 595, endPoint x: 554, endPoint y: 629, distance: 328.2
click at [554, 629] on app-calendar-viewport "Thu 11 1/1 1 Job Fri 12 3/3 1 Job Sat 13 Sun 14 1/1 1 Job Mon 15 3/3 1 Job Tue …" at bounding box center [784, 433] width 1568 height 536
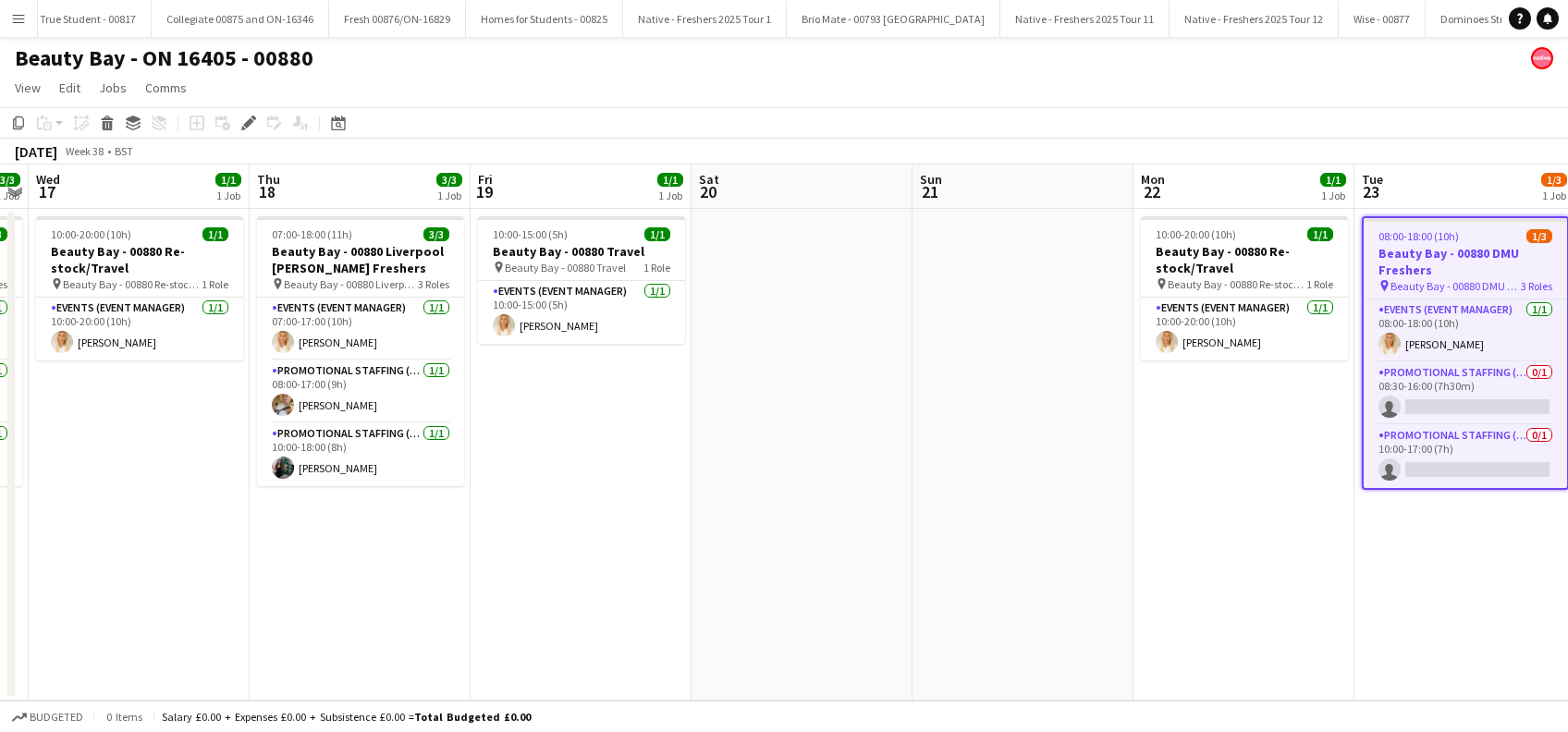
drag, startPoint x: 1417, startPoint y: 571, endPoint x: 607, endPoint y: 610, distance: 811.1
click at [607, 610] on app-calendar-viewport "Sat 13 Sun 14 1/1 1 Job Mon 15 3/3 1 Job Tue 16 3/3 1 Job Wed 17 1/1 1 Job Thu …" at bounding box center [784, 433] width 1568 height 536
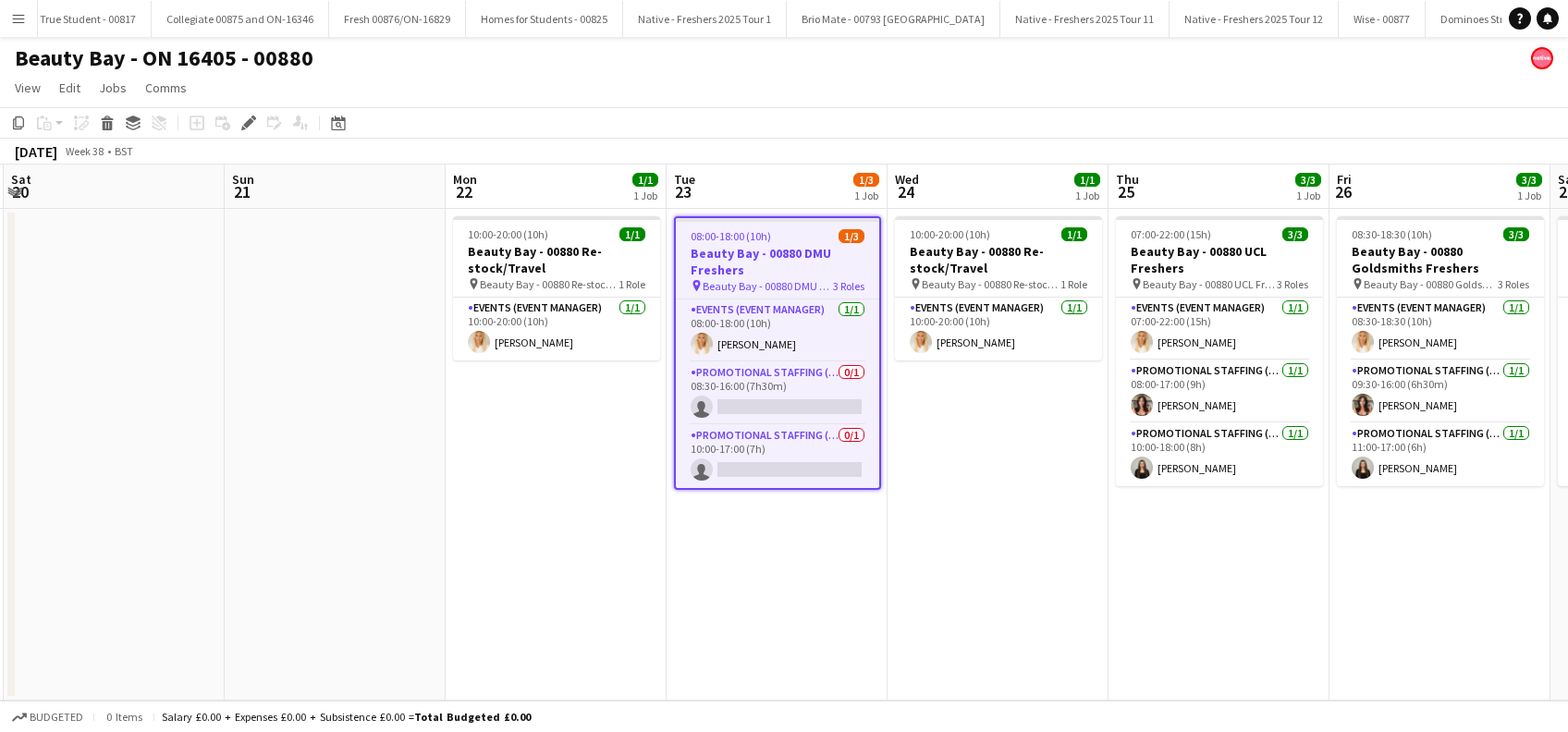
scroll to position [0, 669]
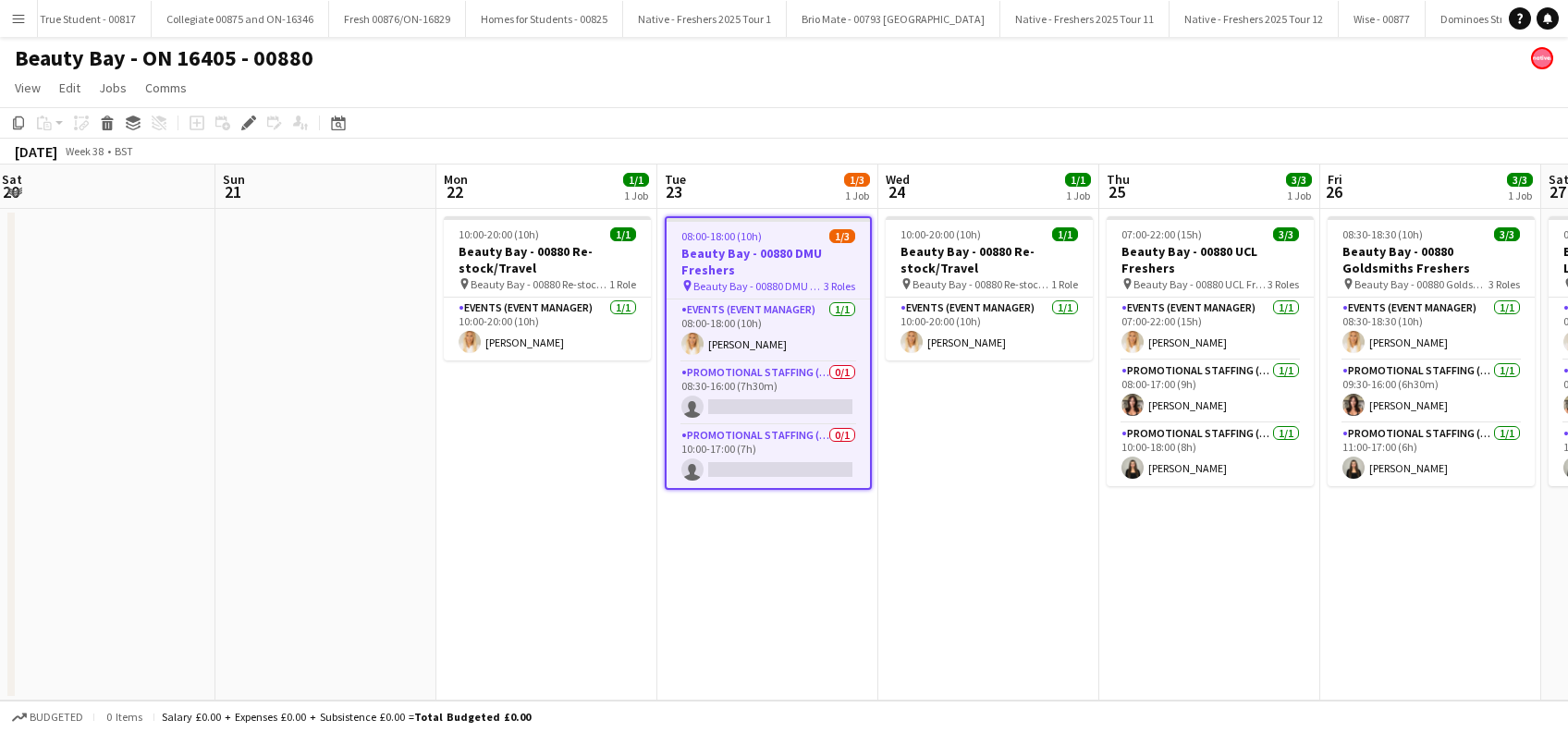
drag, startPoint x: 1125, startPoint y: 555, endPoint x: 427, endPoint y: 655, distance: 704.4
click at [427, 655] on app-calendar-viewport "Wed 17 1/1 1 Job Thu 18 3/3 1 Job Fri 19 1/1 1 Job Sat 20 Sun 21 Mon 22 1/1 1 J…" at bounding box center [784, 433] width 1568 height 536
click at [758, 392] on app-card-role "Promotional Staffing (Brand Ambassadors) 0/1 08:30-16:00 (7h30m) single-neutral…" at bounding box center [768, 394] width 203 height 63
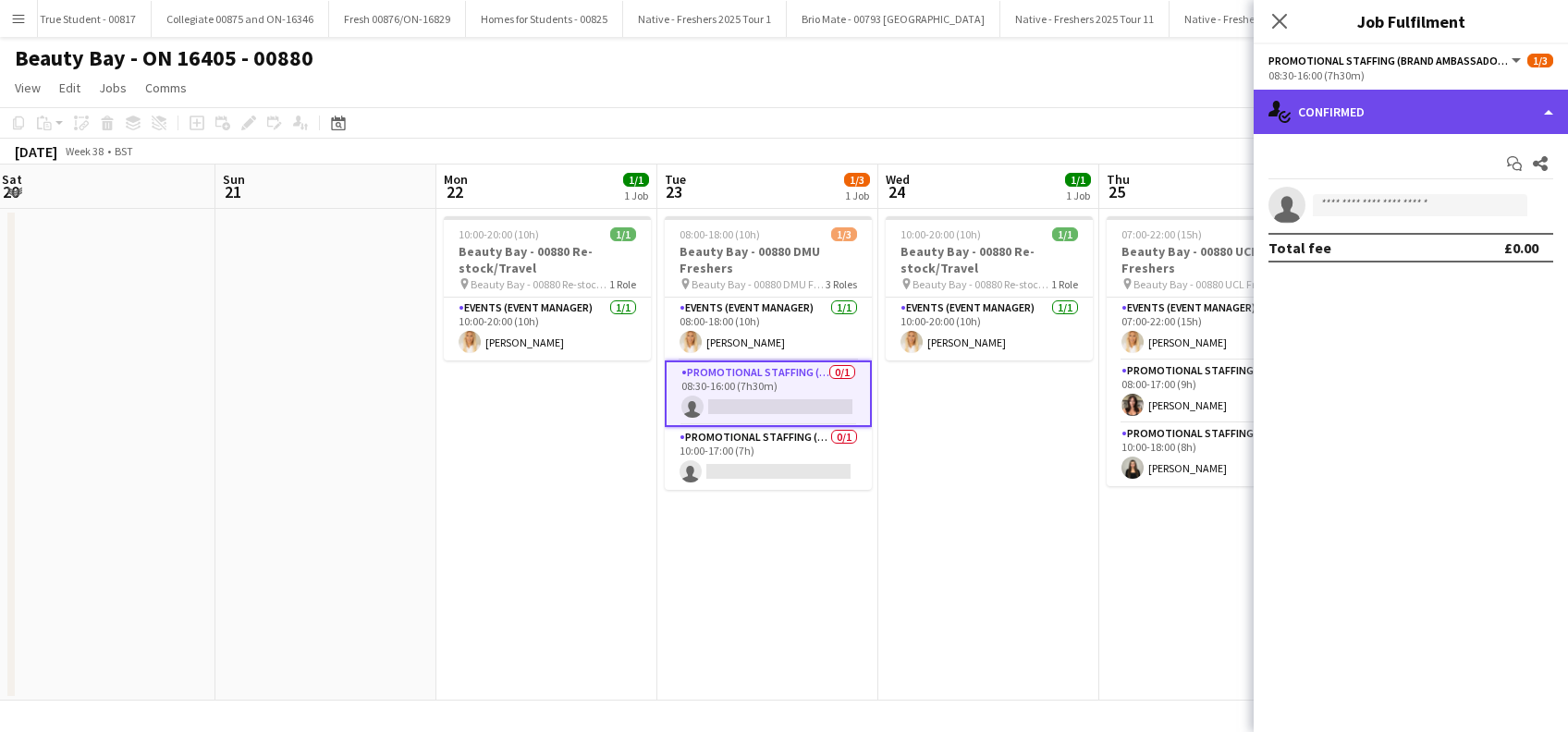
click at [1405, 101] on div "single-neutral-actions-check-2 Confirmed" at bounding box center [1411, 112] width 314 height 44
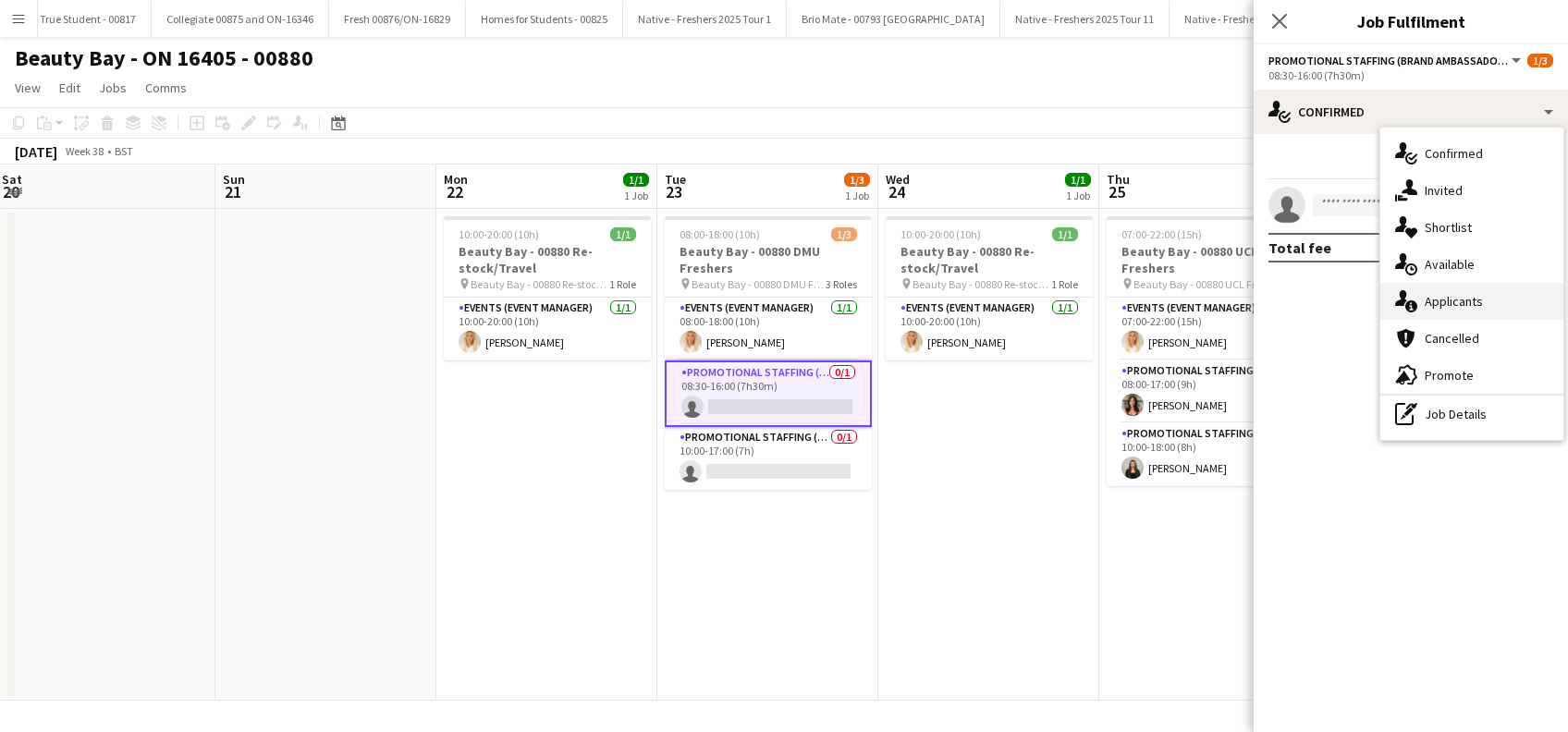
click at [1451, 304] on div "single-neutral-actions-information Applicants" at bounding box center [1472, 301] width 183 height 37
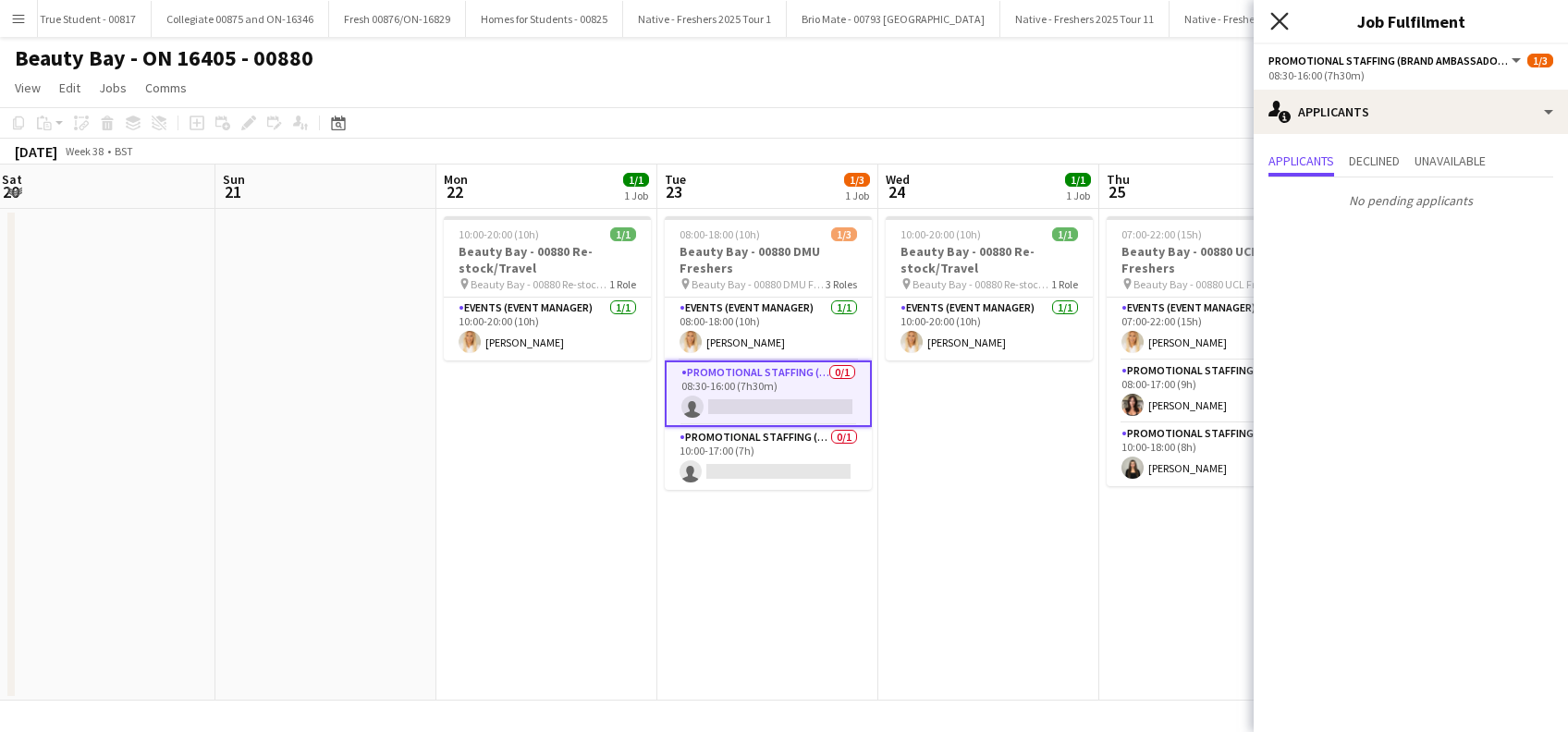
click at [1286, 22] on icon "Close pop-in" at bounding box center [1280, 21] width 18 height 18
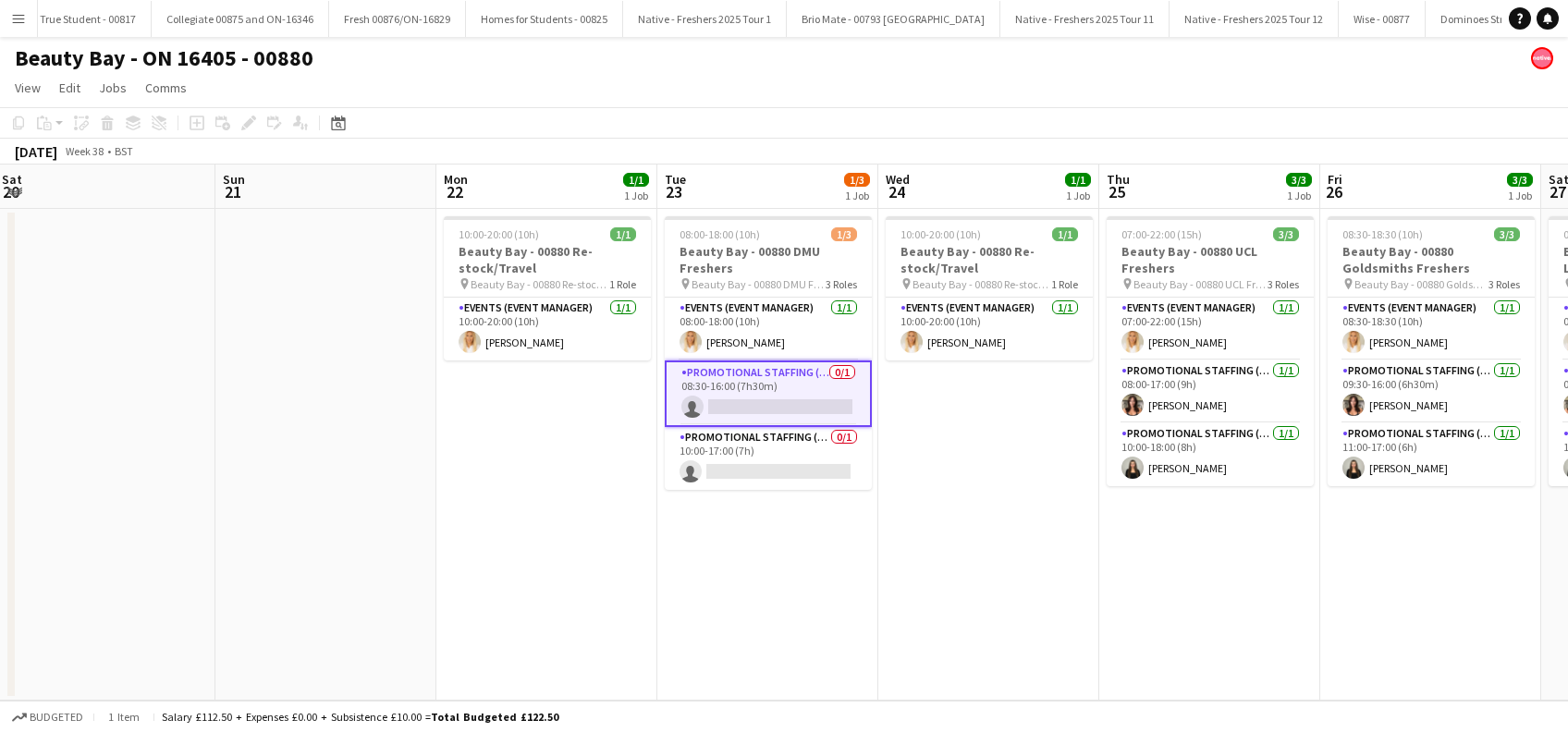
click at [1014, 467] on app-date-cell "10:00-20:00 (10h) 1/1 Beauty Bay - 00880 Re-stock/Travel pin Beauty Bay - 00880…" at bounding box center [989, 455] width 221 height 492
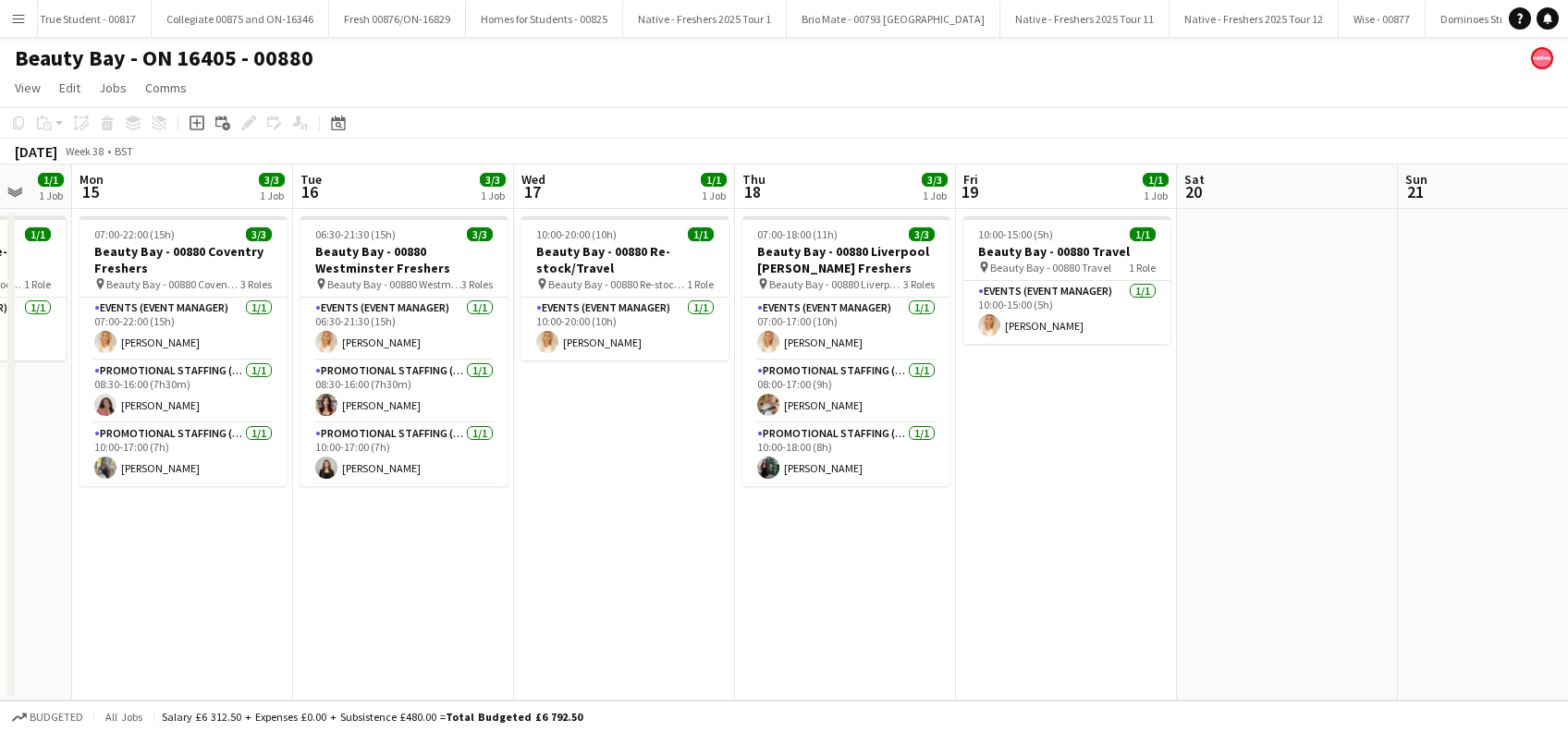
scroll to position [0, 566]
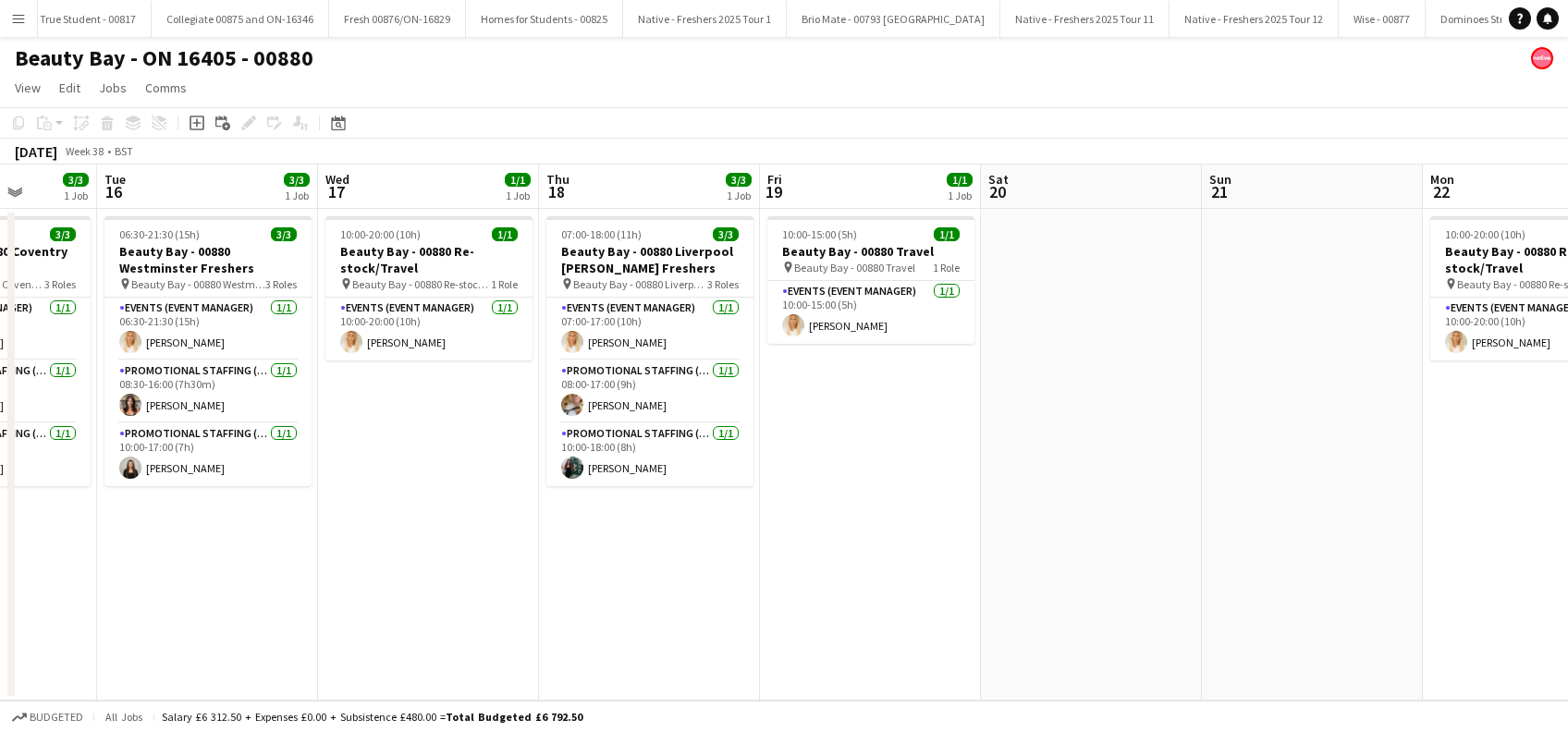
drag, startPoint x: 528, startPoint y: 580, endPoint x: 1514, endPoint y: 659, distance: 989.0
click at [1514, 659] on app-calendar-viewport "Sat 13 Sun 14 1/1 1 Job Mon 15 3/3 1 Job Tue 16 3/3 1 Job Wed 17 1/1 1 Job Thu …" at bounding box center [784, 433] width 1568 height 536
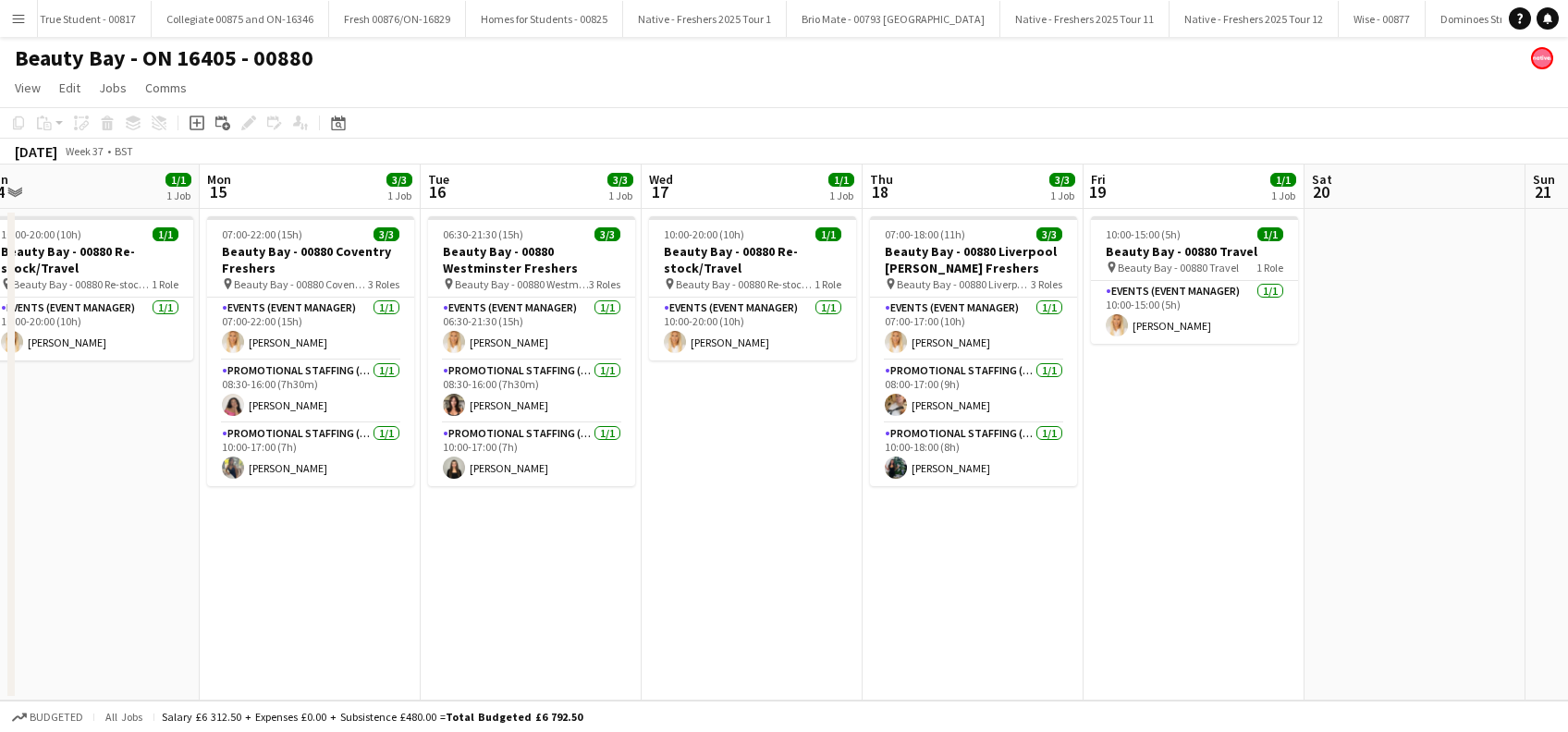
scroll to position [0, 461]
drag, startPoint x: 436, startPoint y: 608, endPoint x: 762, endPoint y: 629, distance: 326.2
click at [762, 629] on app-calendar-viewport "Fri 12 3/3 1 Job Sat 13 Sun 14 1/1 1 Job Mon 15 3/3 1 Job Tue 16 3/3 1 Job Wed …" at bounding box center [784, 433] width 1568 height 536
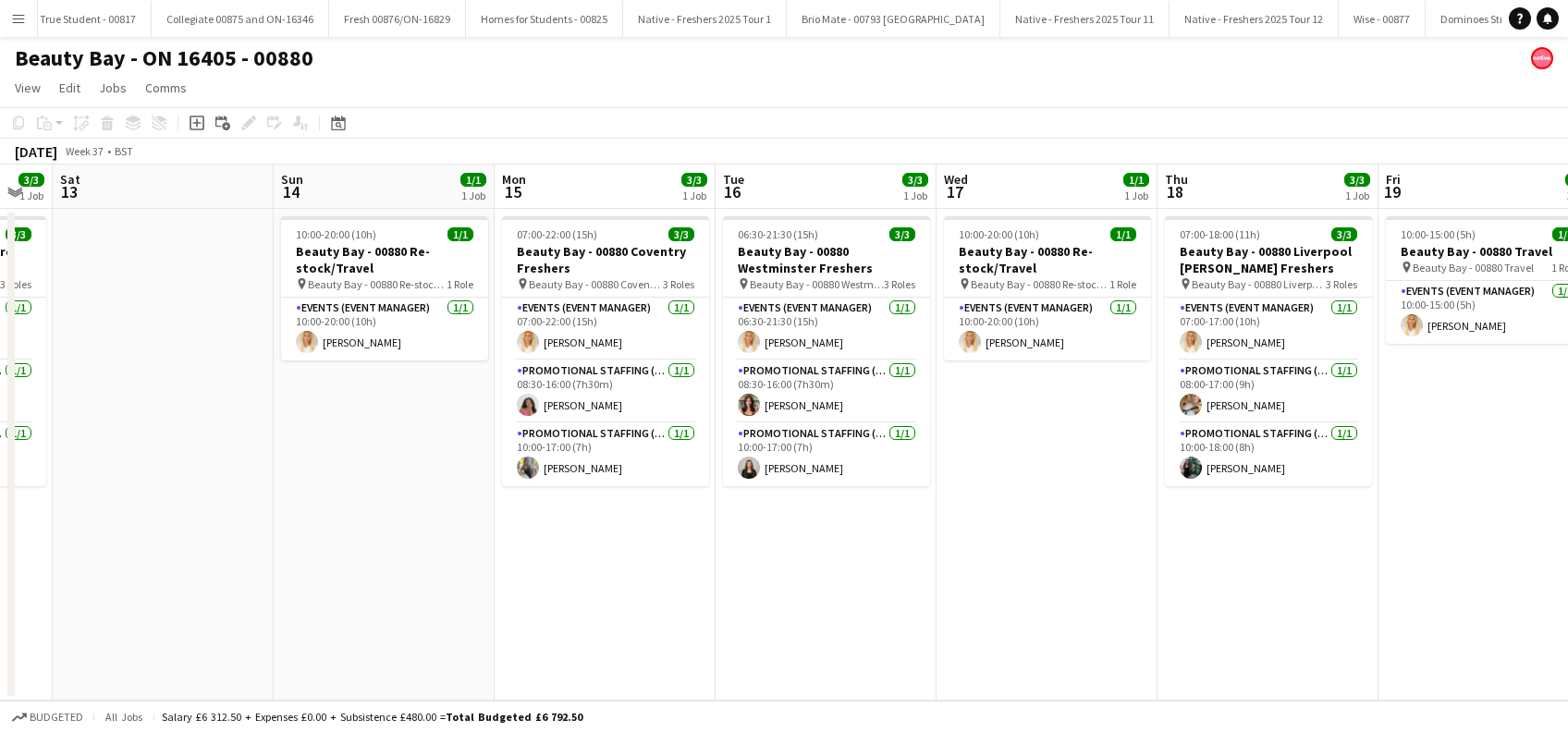
scroll to position [0, 563]
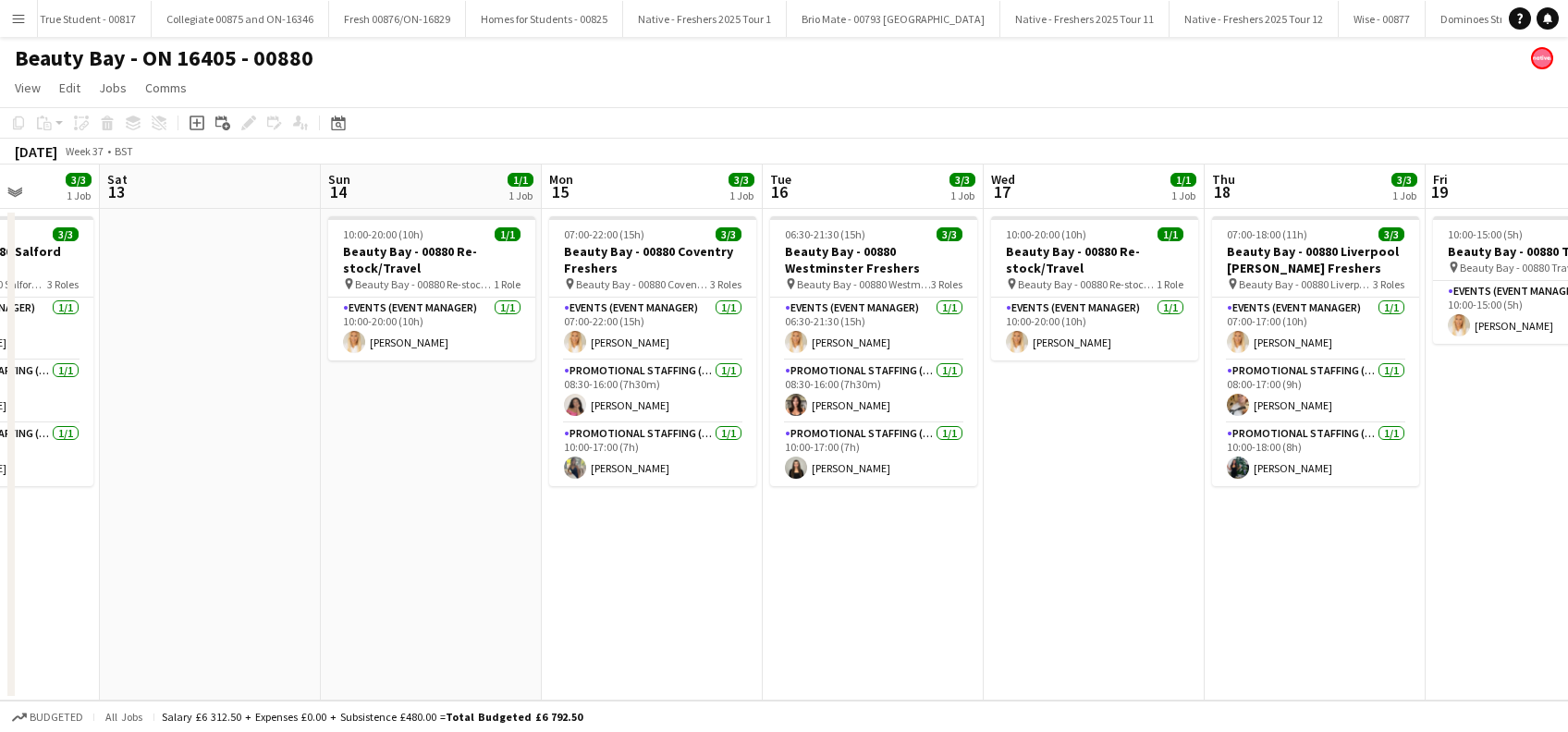
drag, startPoint x: 311, startPoint y: 587, endPoint x: 651, endPoint y: 576, distance: 340.5
click at [651, 576] on app-calendar-viewport "Wed 10 Thu 11 1/1 1 Job Fri 12 3/3 1 Job Sat 13 Sun 14 1/1 1 Job Mon 15 3/3 1 J…" at bounding box center [784, 433] width 1568 height 536
click at [636, 460] on app-card-role "Promotional Staffing (Brand Ambassadors) [DATE] 10:00-17:00 (7h) [PERSON_NAME]" at bounding box center [652, 455] width 207 height 63
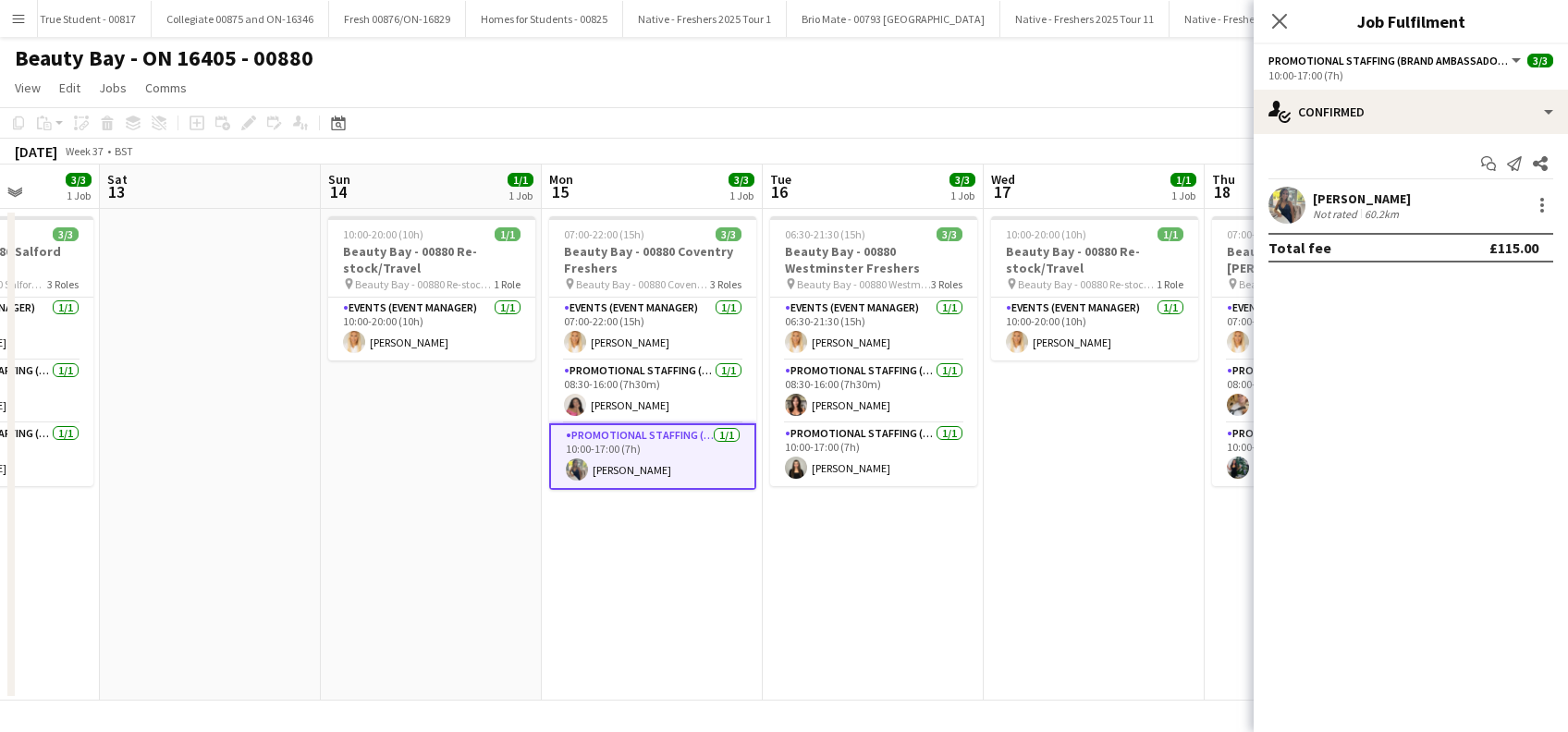
click at [1361, 198] on div "[PERSON_NAME]" at bounding box center [1362, 199] width 98 height 17
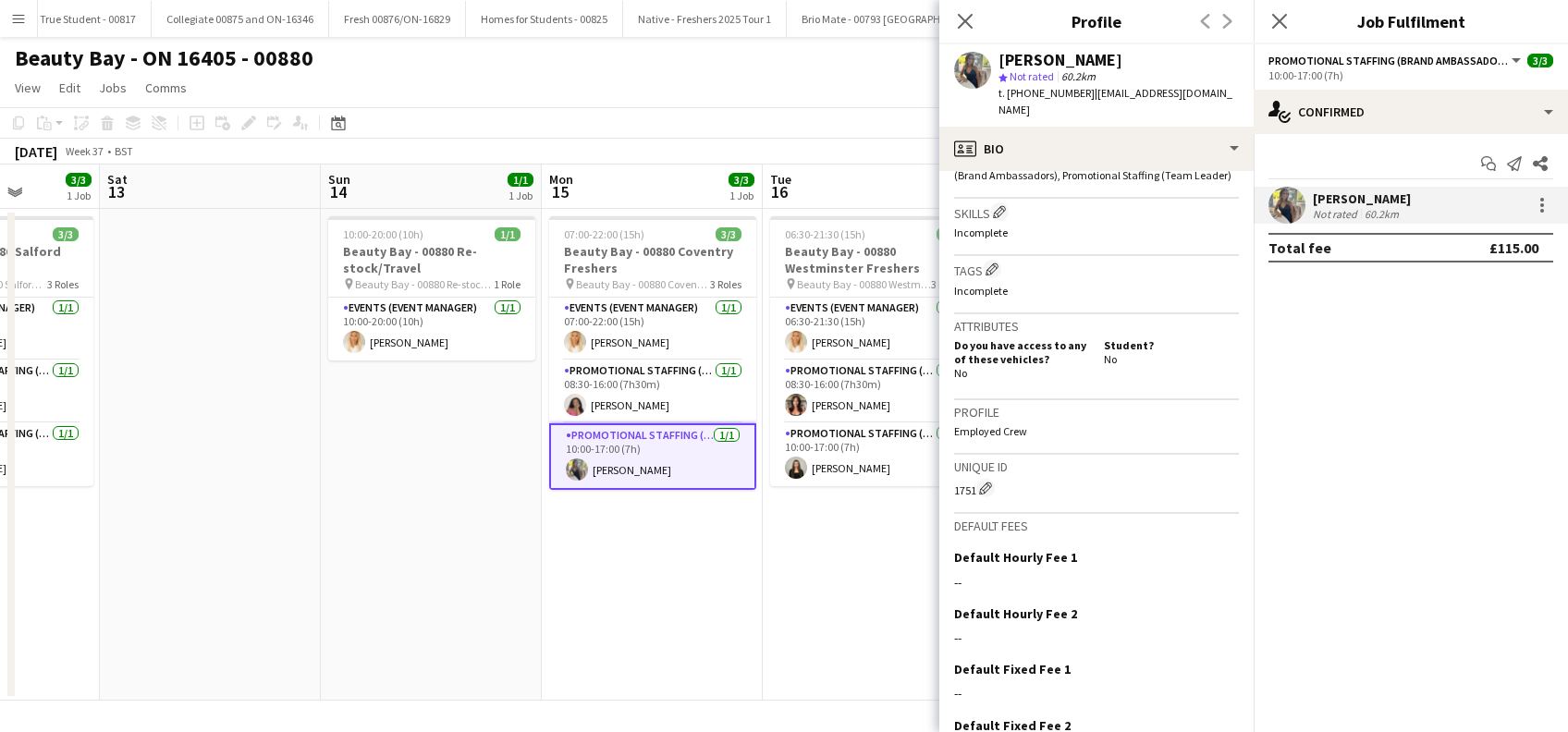
scroll to position [740, 0]
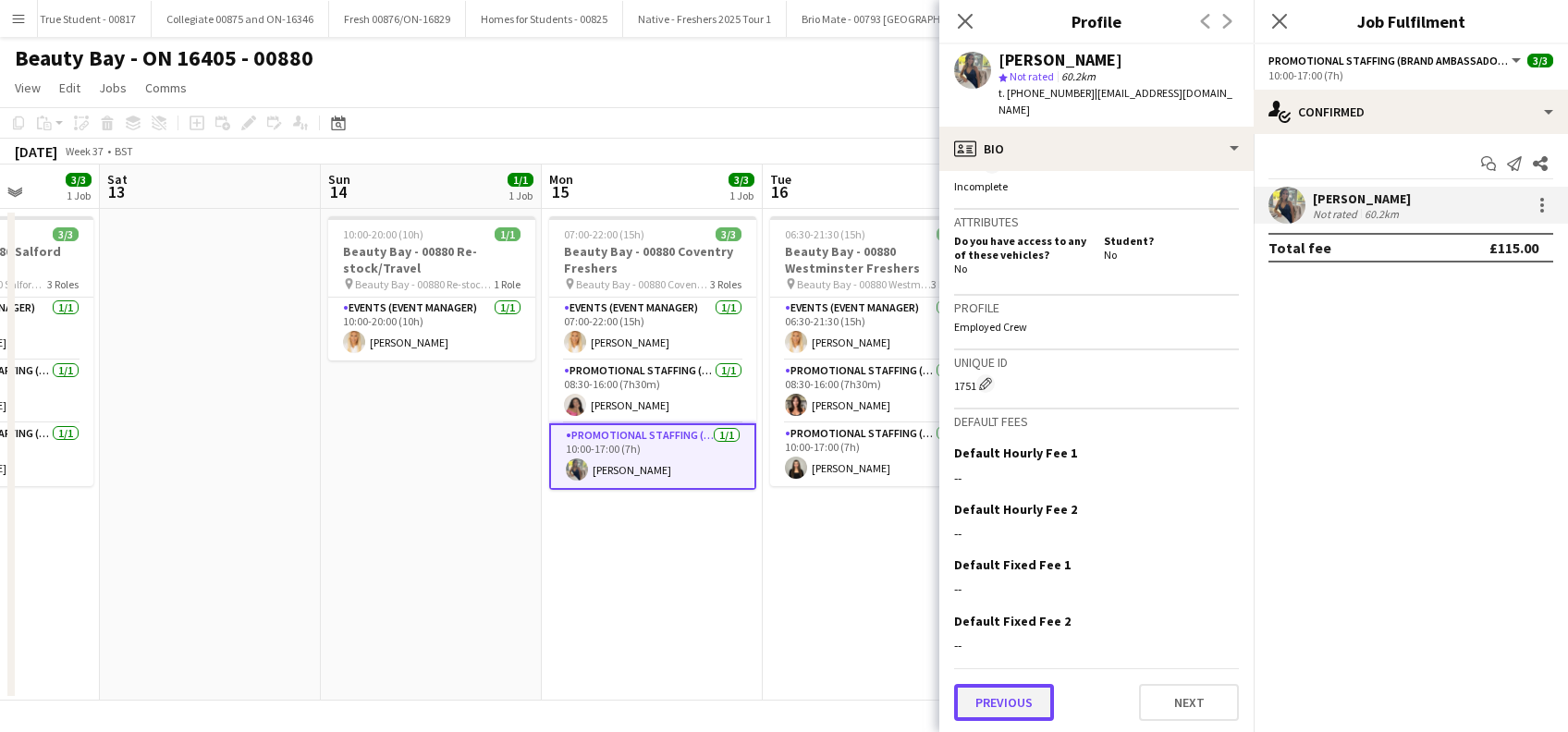
click at [999, 695] on button "Previous" at bounding box center [1004, 702] width 100 height 37
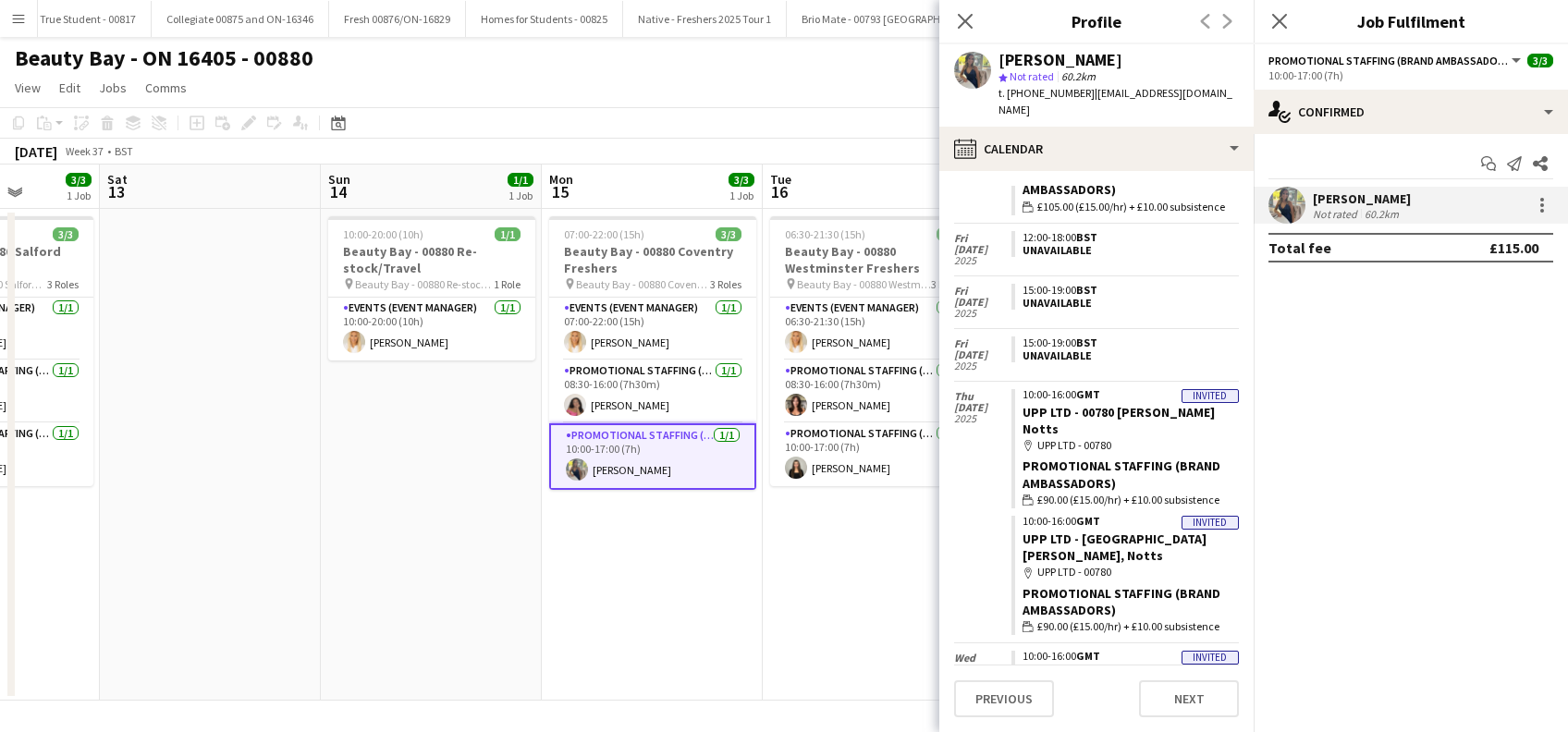
scroll to position [0, 0]
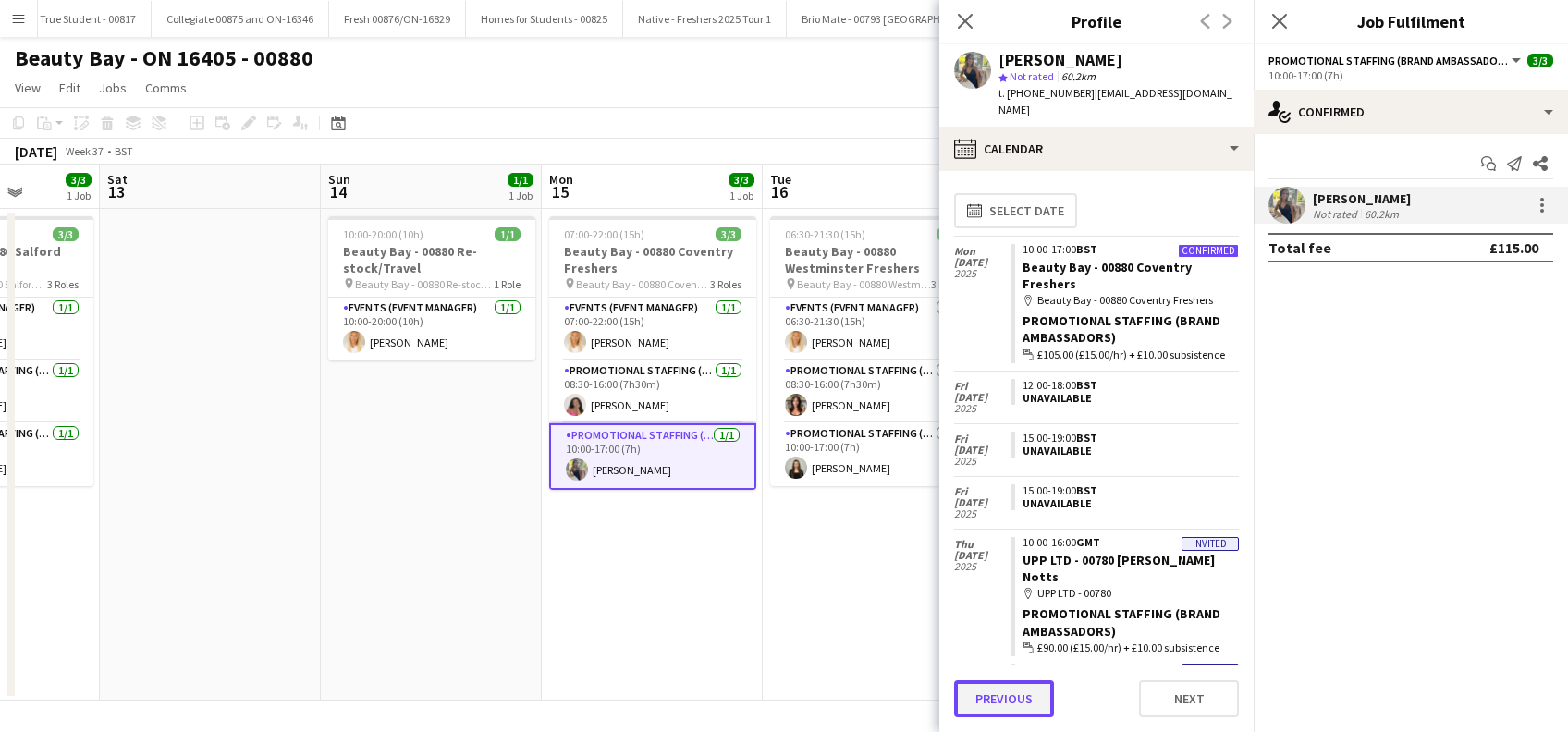
click at [991, 695] on button "Previous" at bounding box center [1004, 699] width 100 height 37
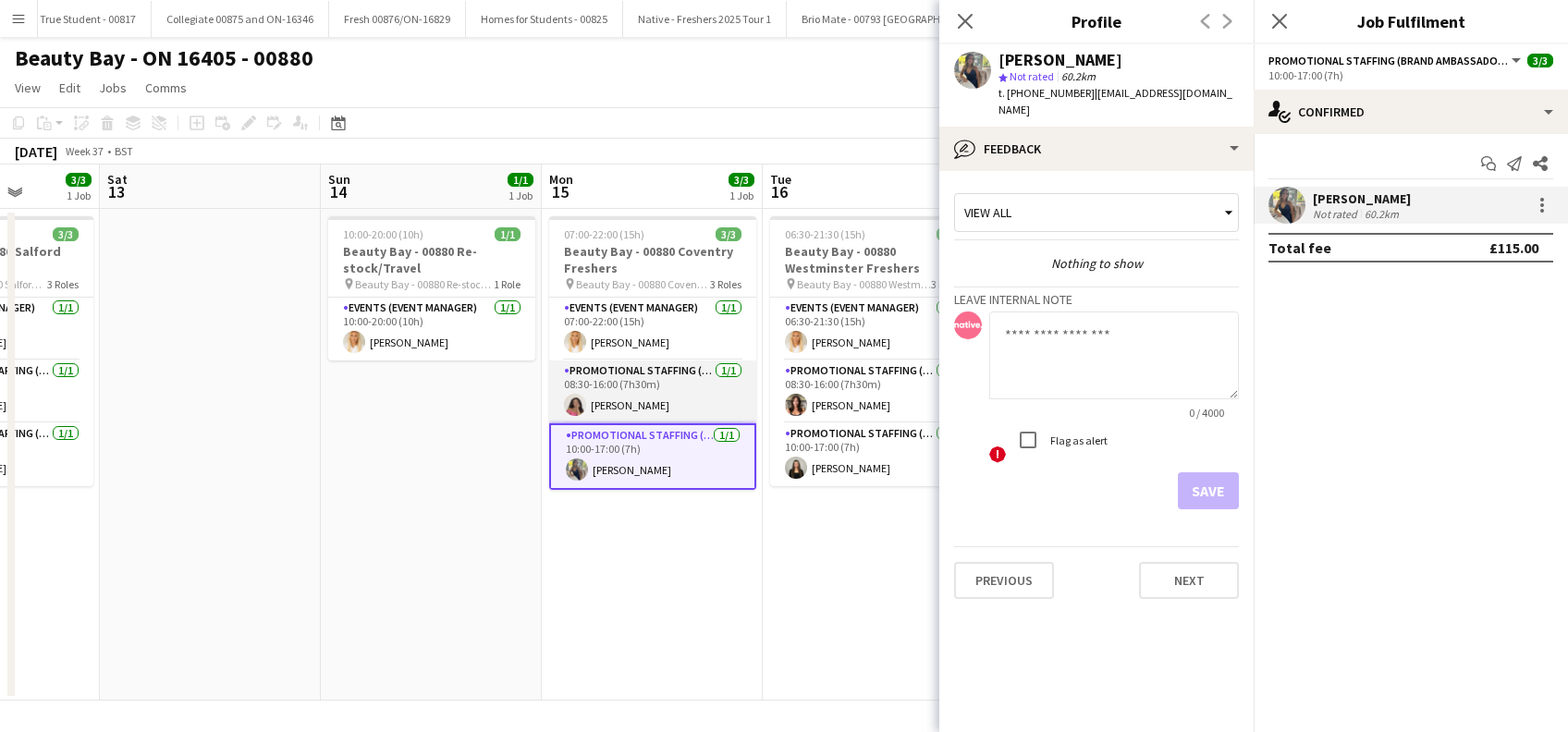
click at [613, 399] on app-card-role "Promotional Staffing (Brand Ambassadors) [DATE] 08:30-16:00 (7h30m) [PERSON_NAM…" at bounding box center [652, 392] width 207 height 63
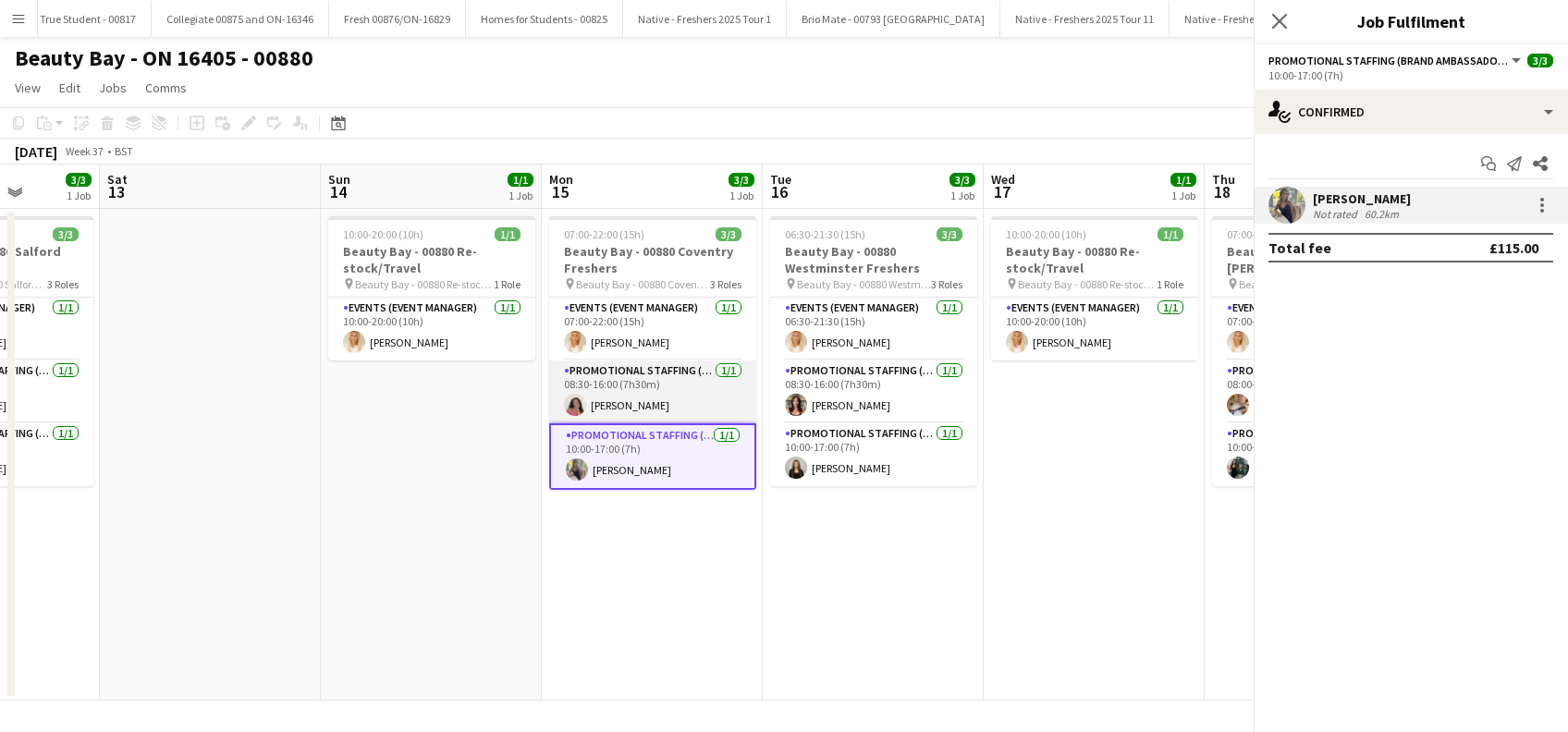
scroll to position [0, 562]
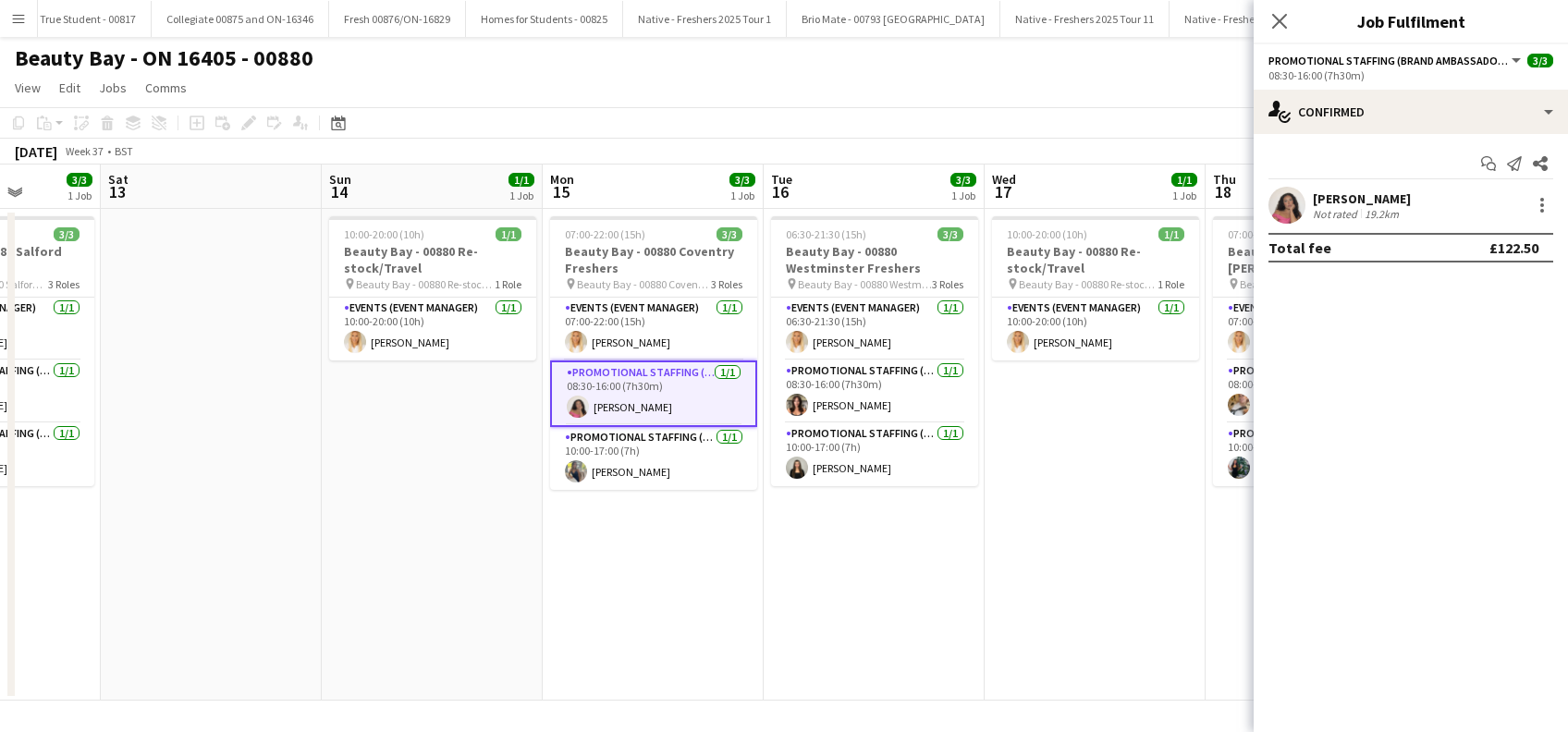
click at [1379, 191] on div "[PERSON_NAME]" at bounding box center [1362, 199] width 98 height 17
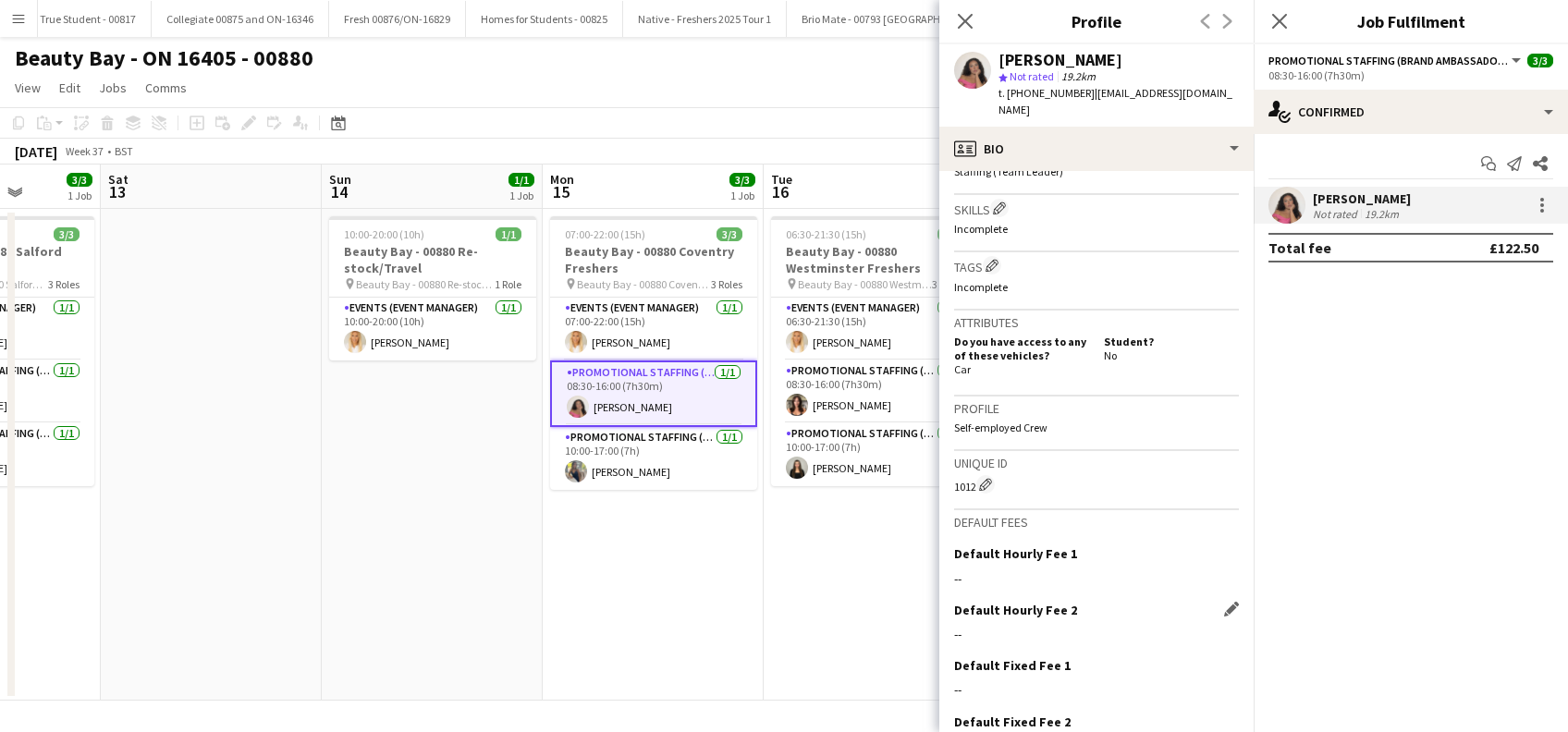
scroll to position [771, 0]
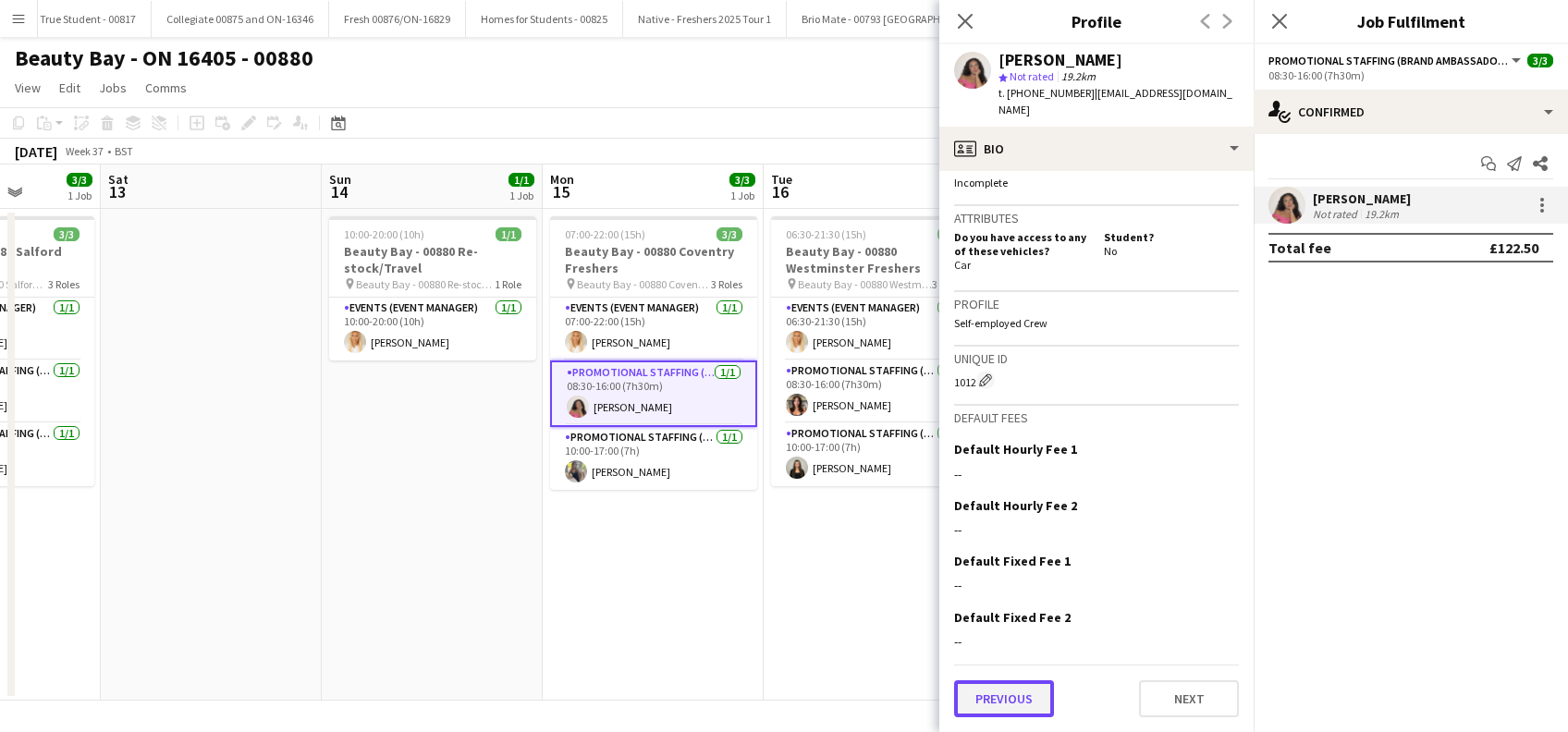
click at [997, 688] on button "Previous" at bounding box center [1004, 699] width 100 height 37
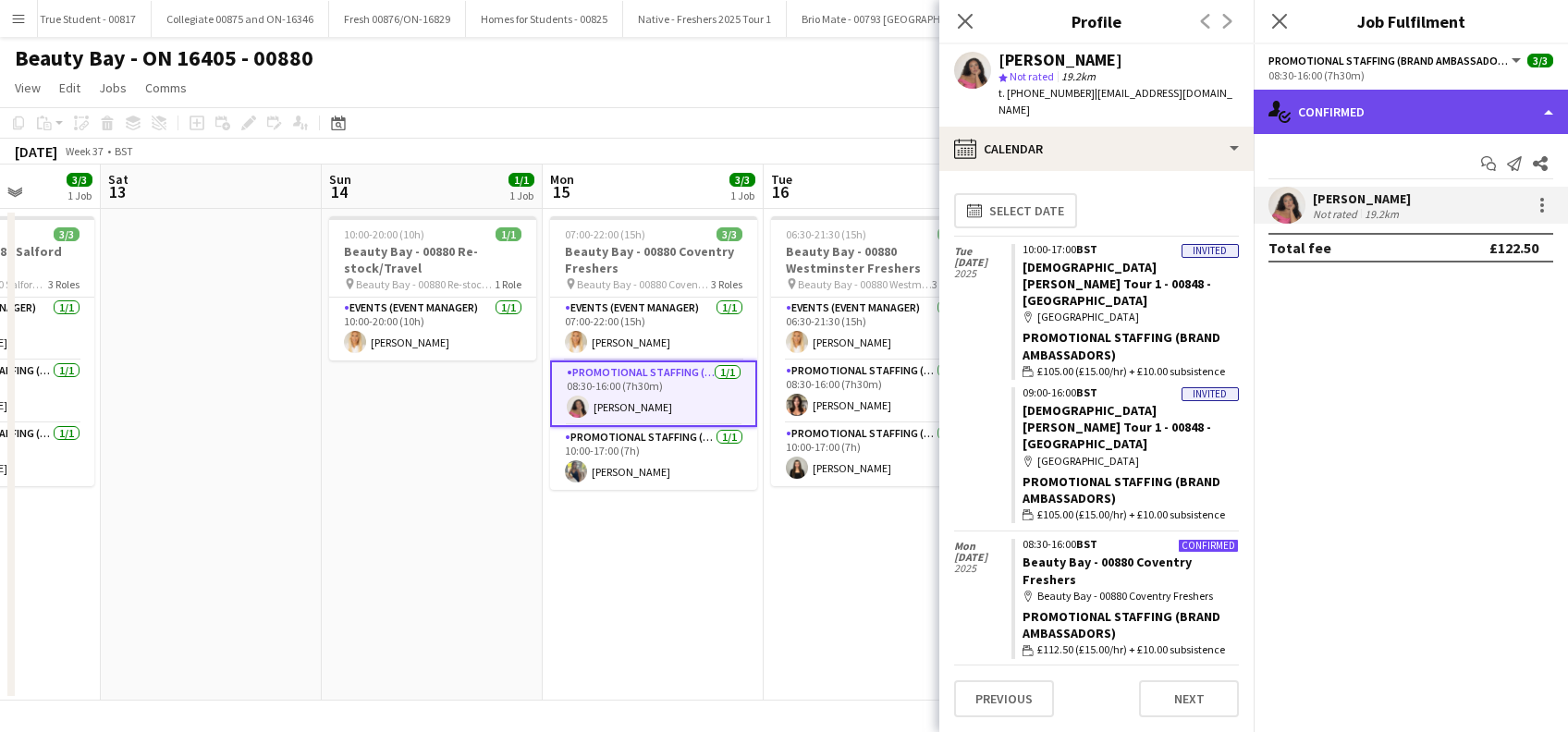
click at [1441, 127] on div "single-neutral-actions-check-2 Confirmed" at bounding box center [1411, 112] width 314 height 44
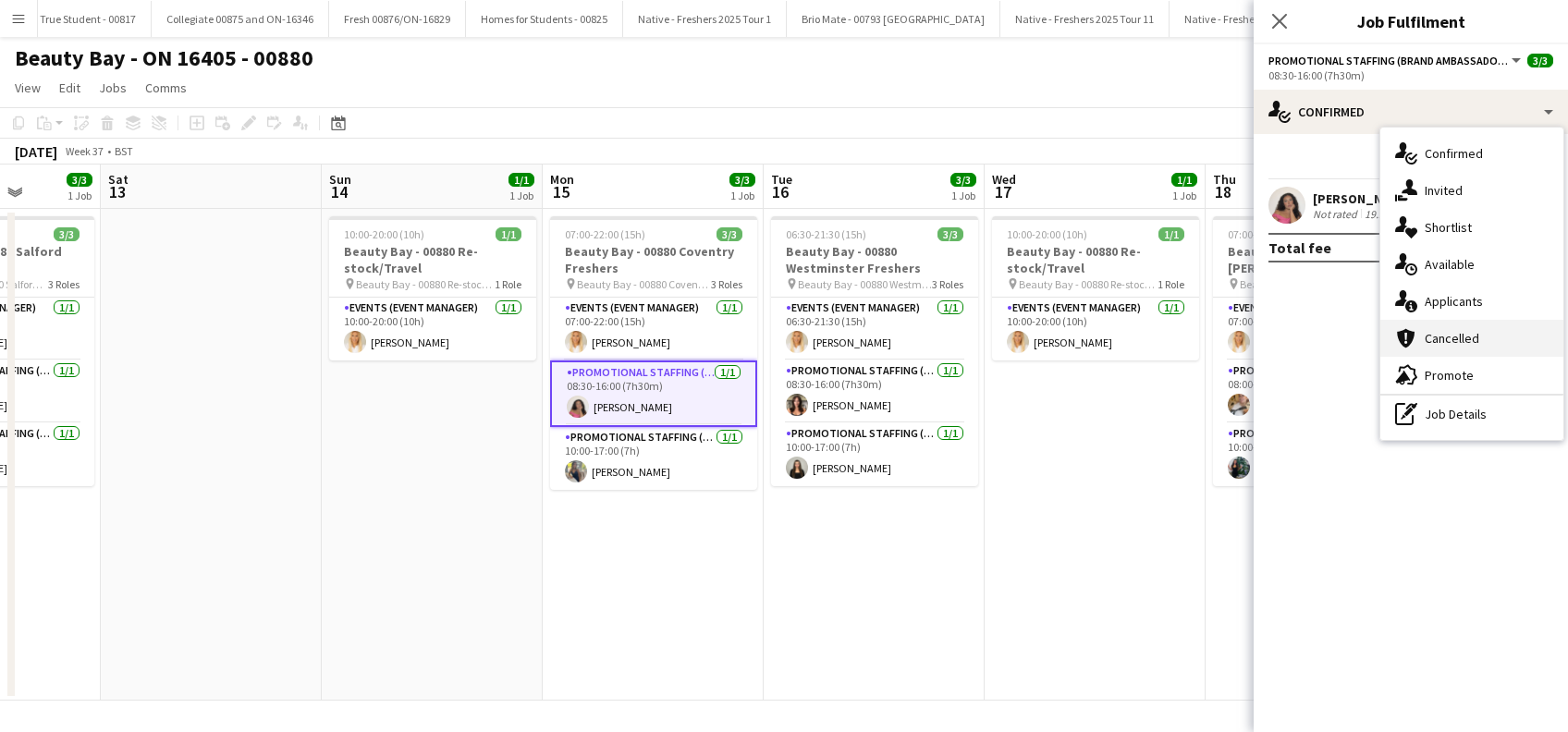
click at [1444, 337] on div "cancellation Cancelled" at bounding box center [1472, 338] width 183 height 37
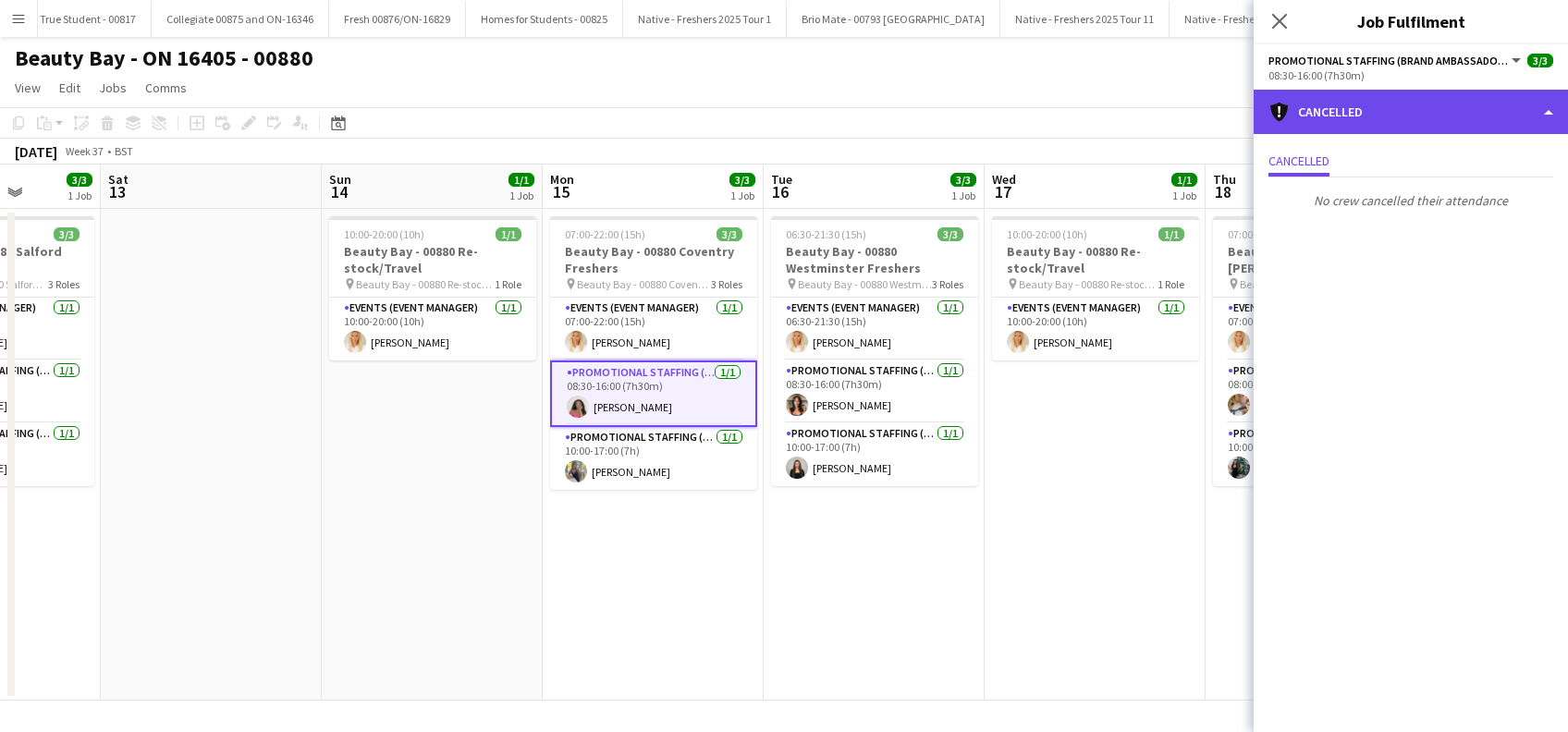
click at [1385, 108] on div "cancellation Cancelled" at bounding box center [1411, 112] width 314 height 44
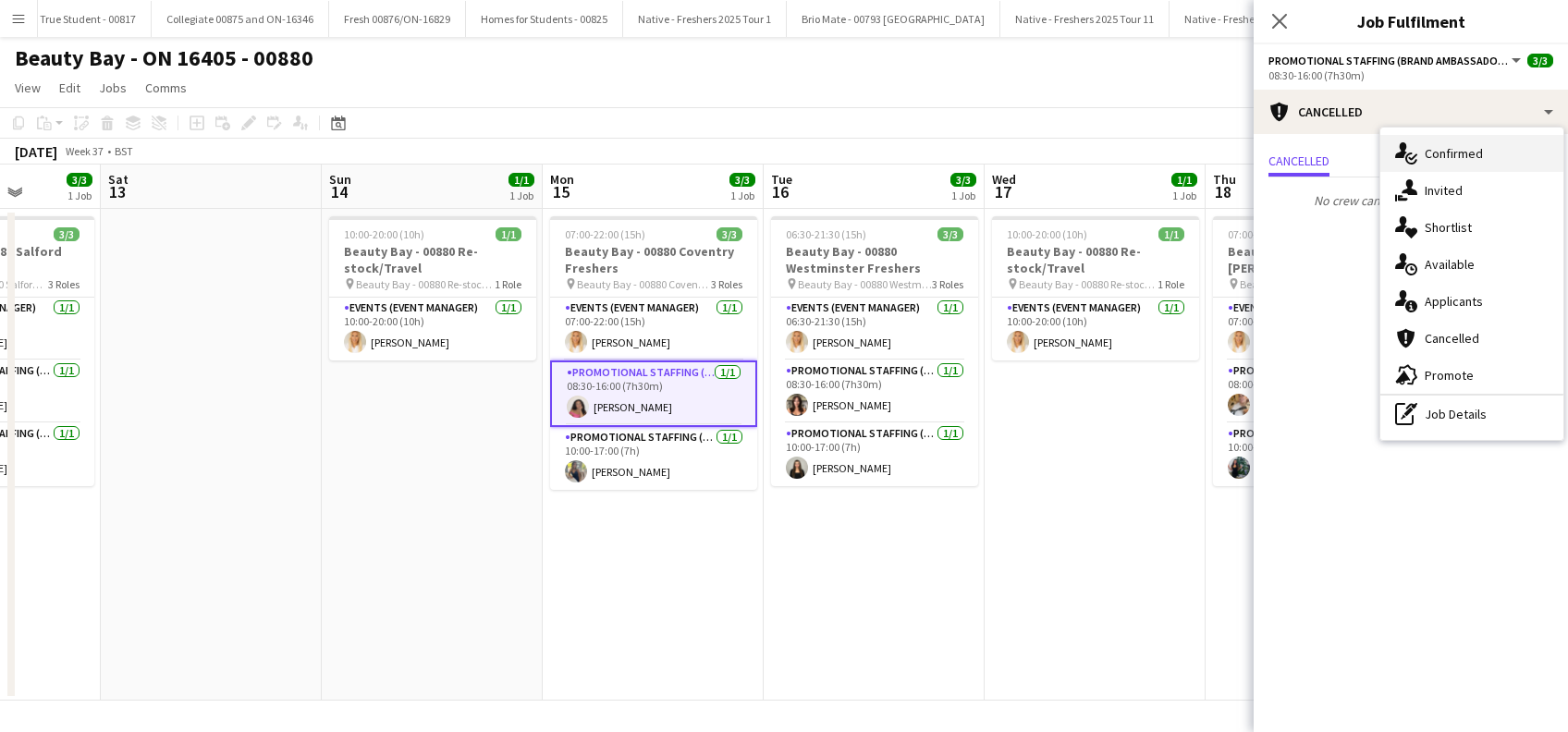
click at [1446, 145] on div "single-neutral-actions-check-2 Confirmed" at bounding box center [1472, 153] width 183 height 37
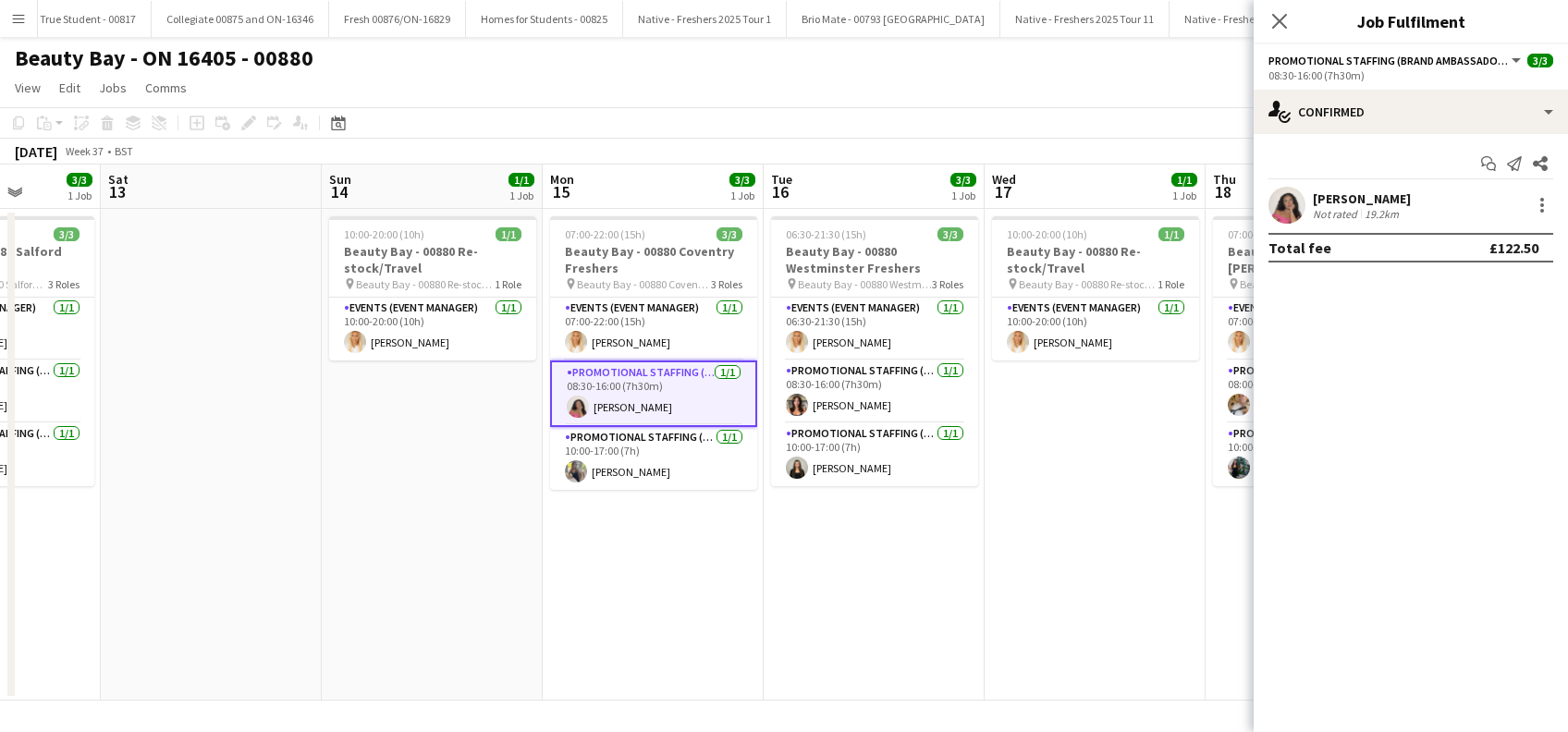
click at [1338, 200] on div "[PERSON_NAME]" at bounding box center [1362, 199] width 98 height 17
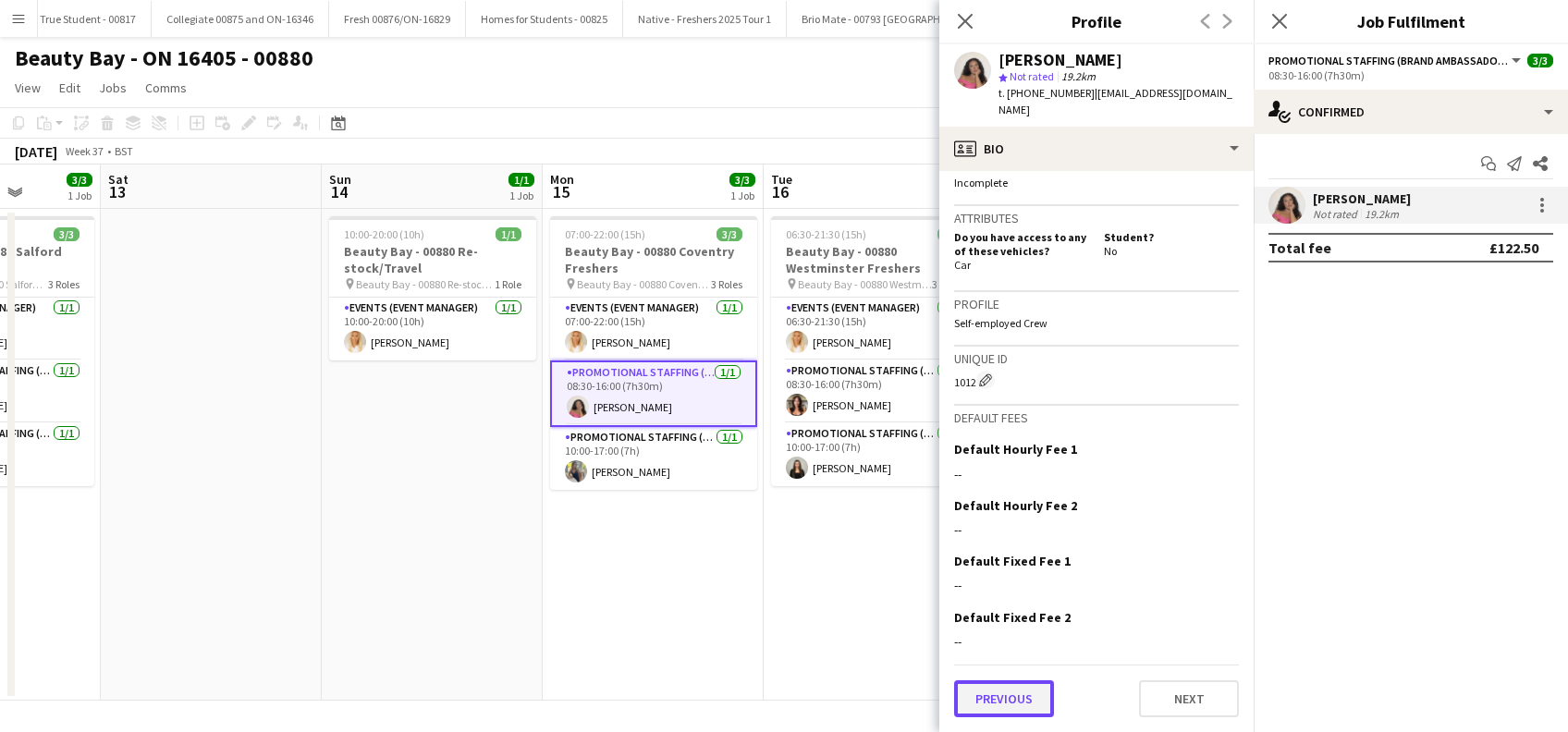
click at [1014, 693] on button "Previous" at bounding box center [1004, 699] width 100 height 37
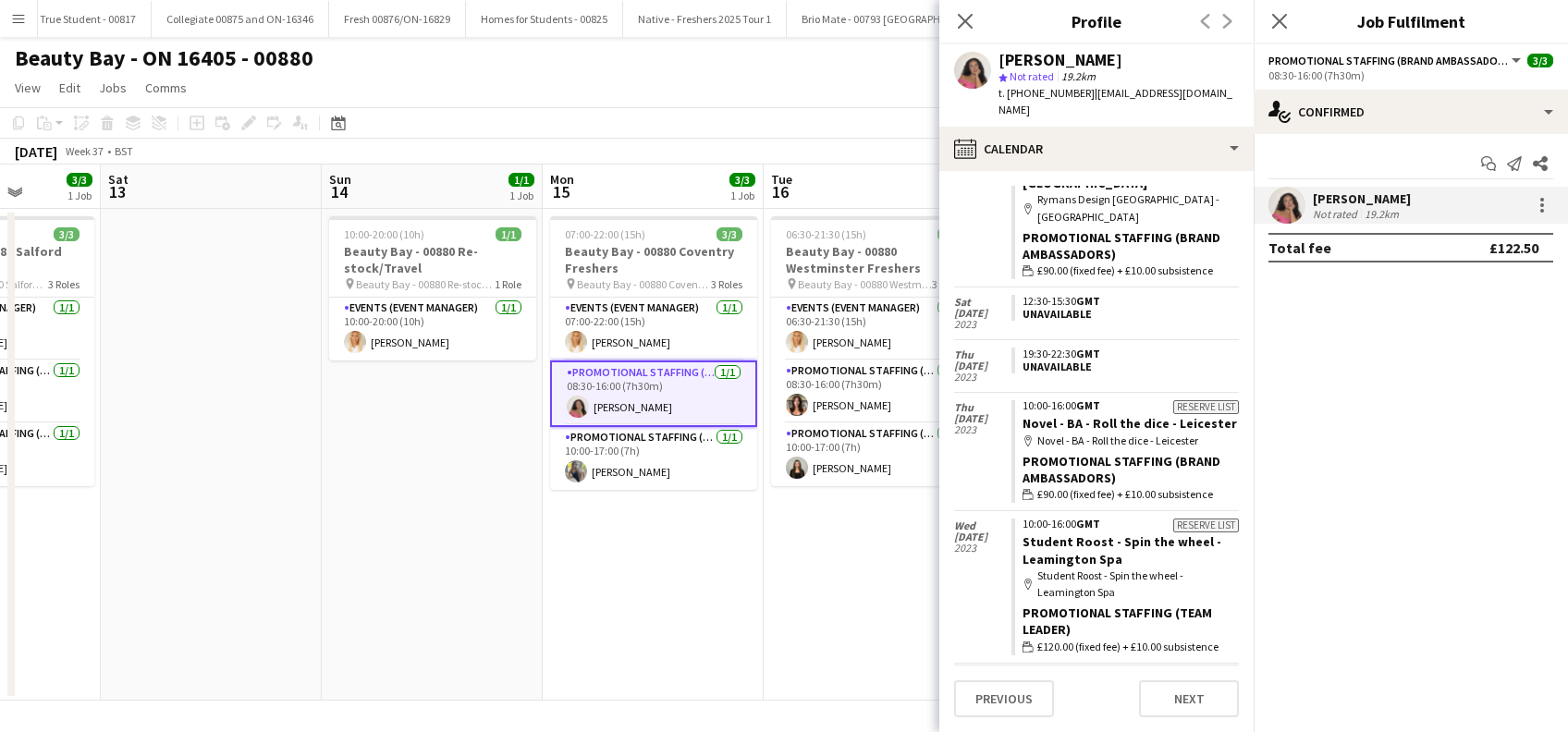
scroll to position [1019, 0]
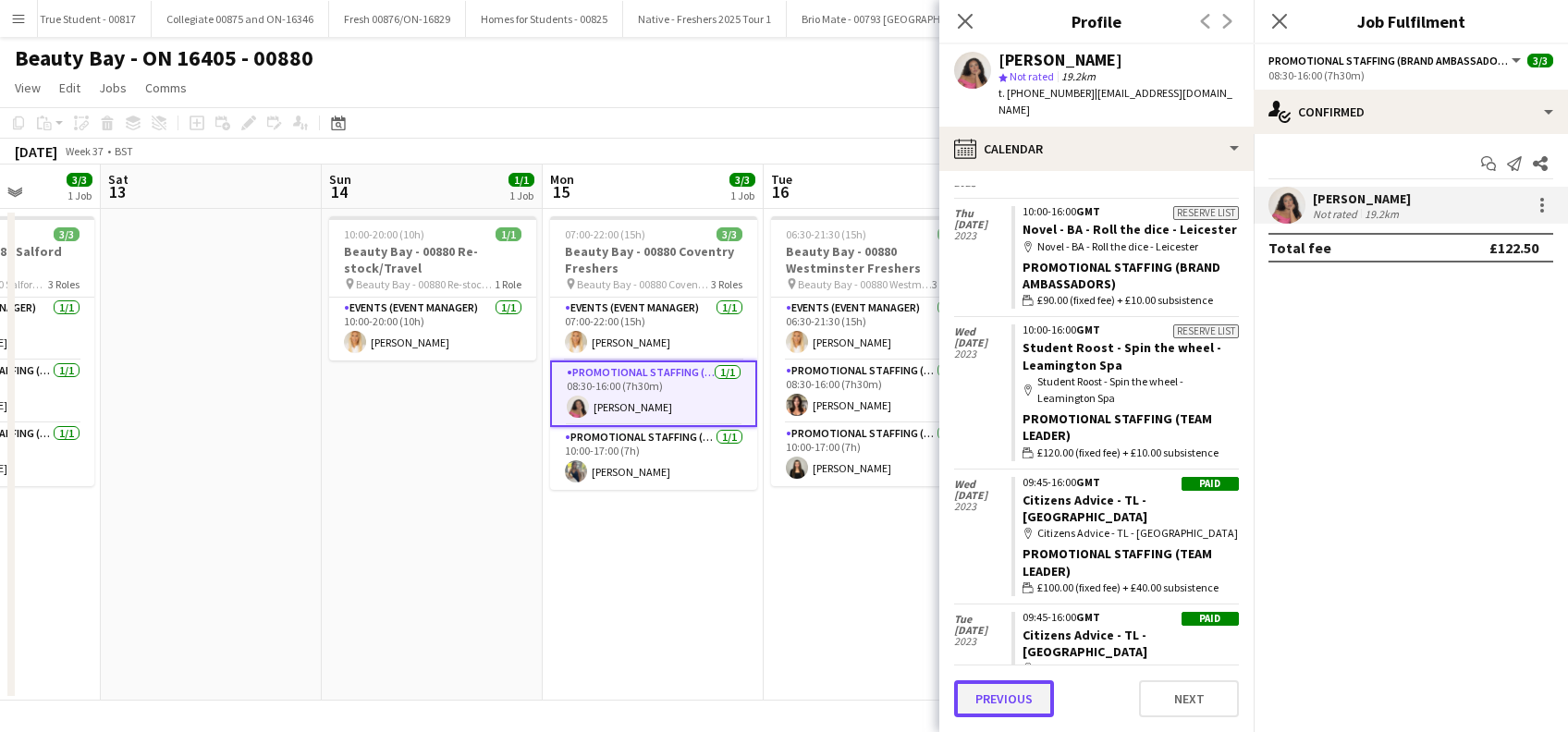
click at [1006, 694] on button "Previous" at bounding box center [1004, 699] width 100 height 37
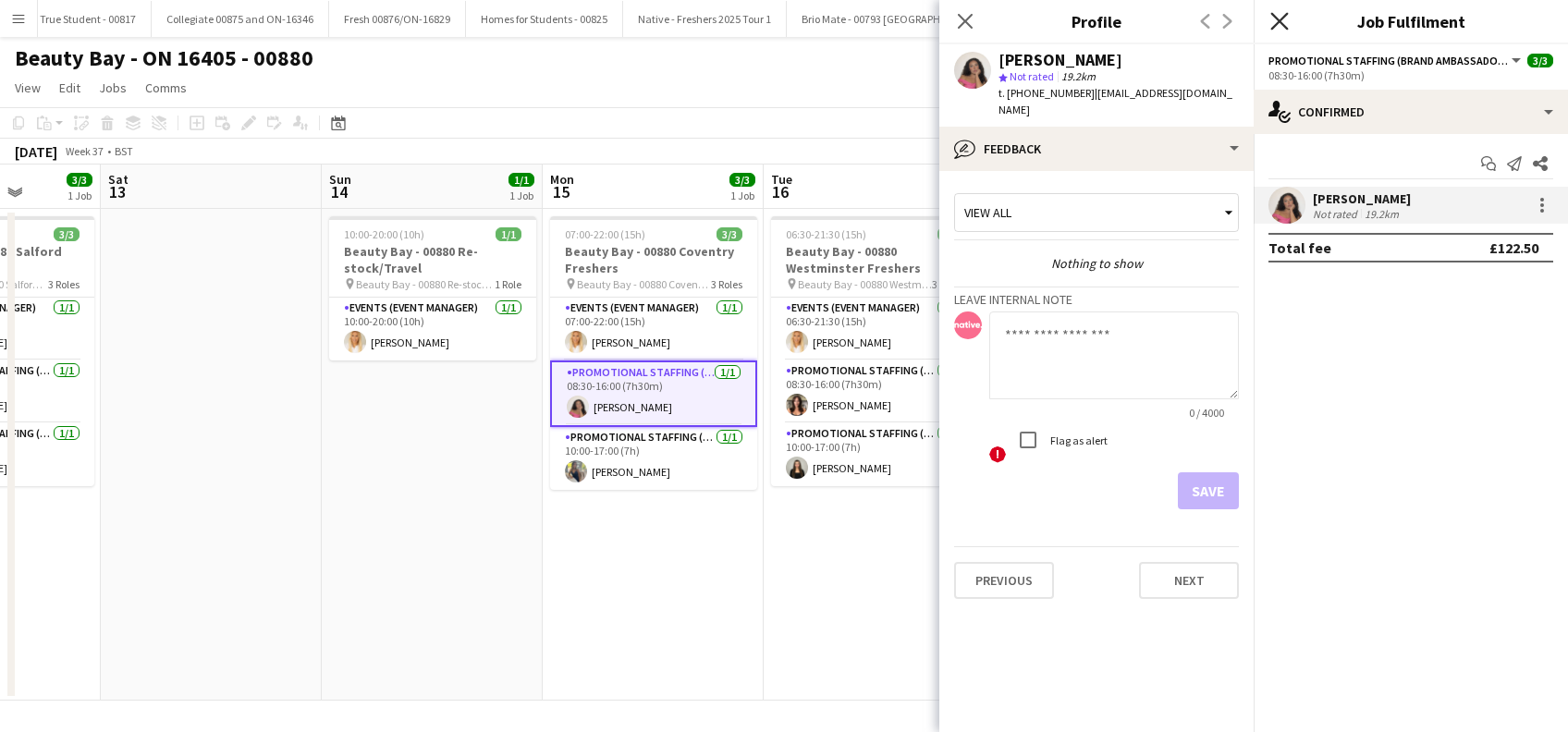
click at [1284, 22] on icon "Close pop-in" at bounding box center [1280, 21] width 18 height 18
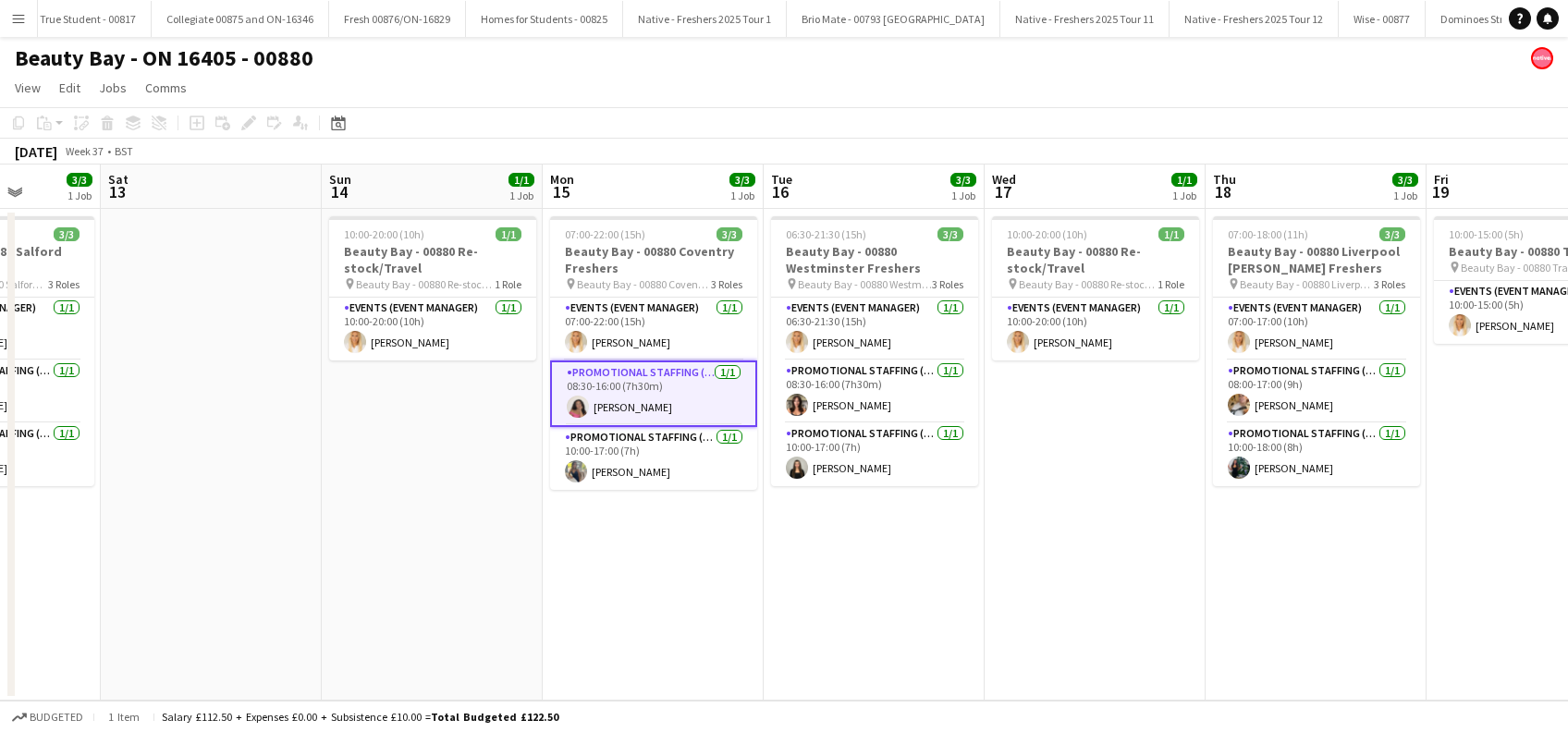
click at [722, 562] on app-date-cell "07:00-22:00 (15h) 3/3 Beauty Bay - 00880 Coventry Freshers pin Beauty Bay - 008…" at bounding box center [653, 455] width 221 height 492
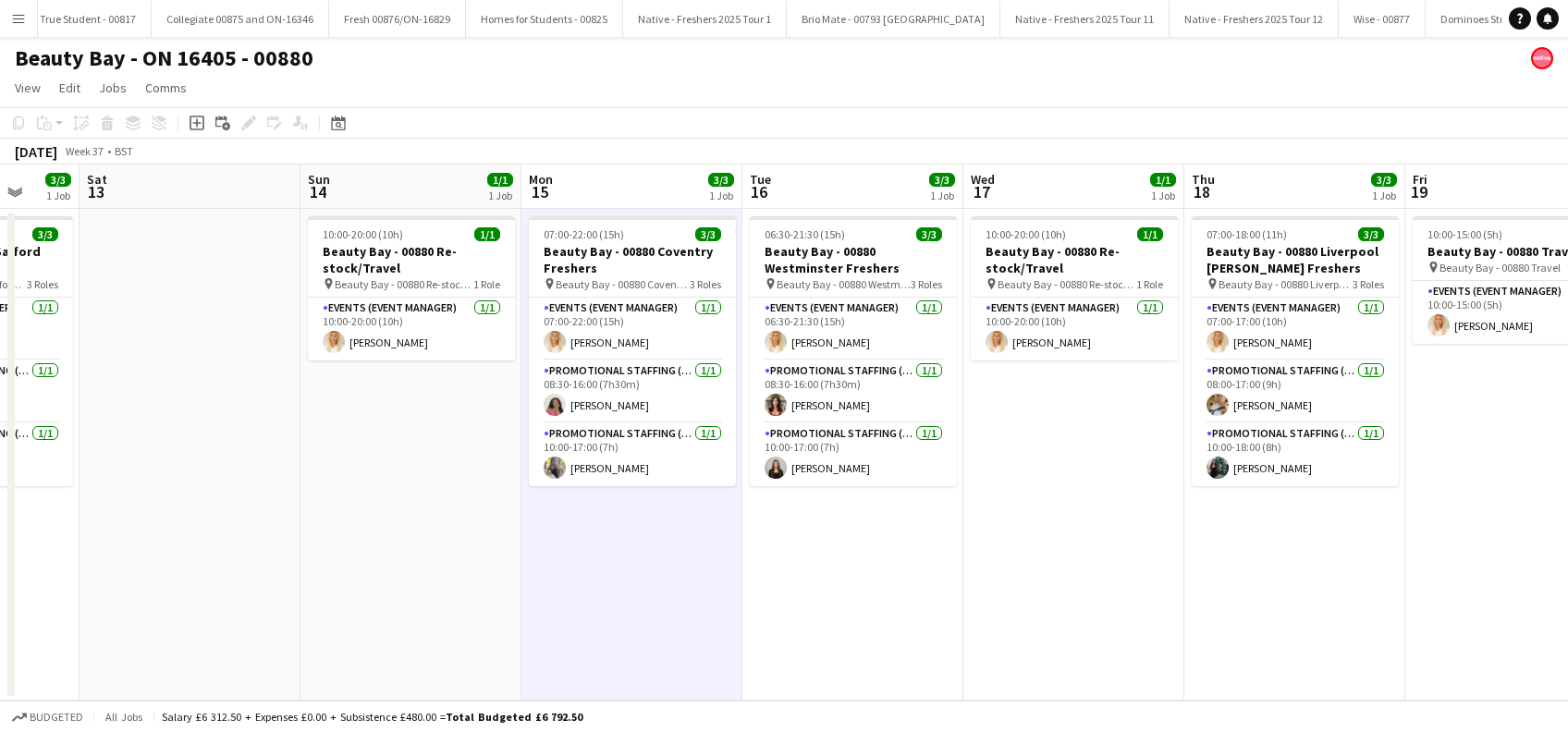
scroll to position [0, 559]
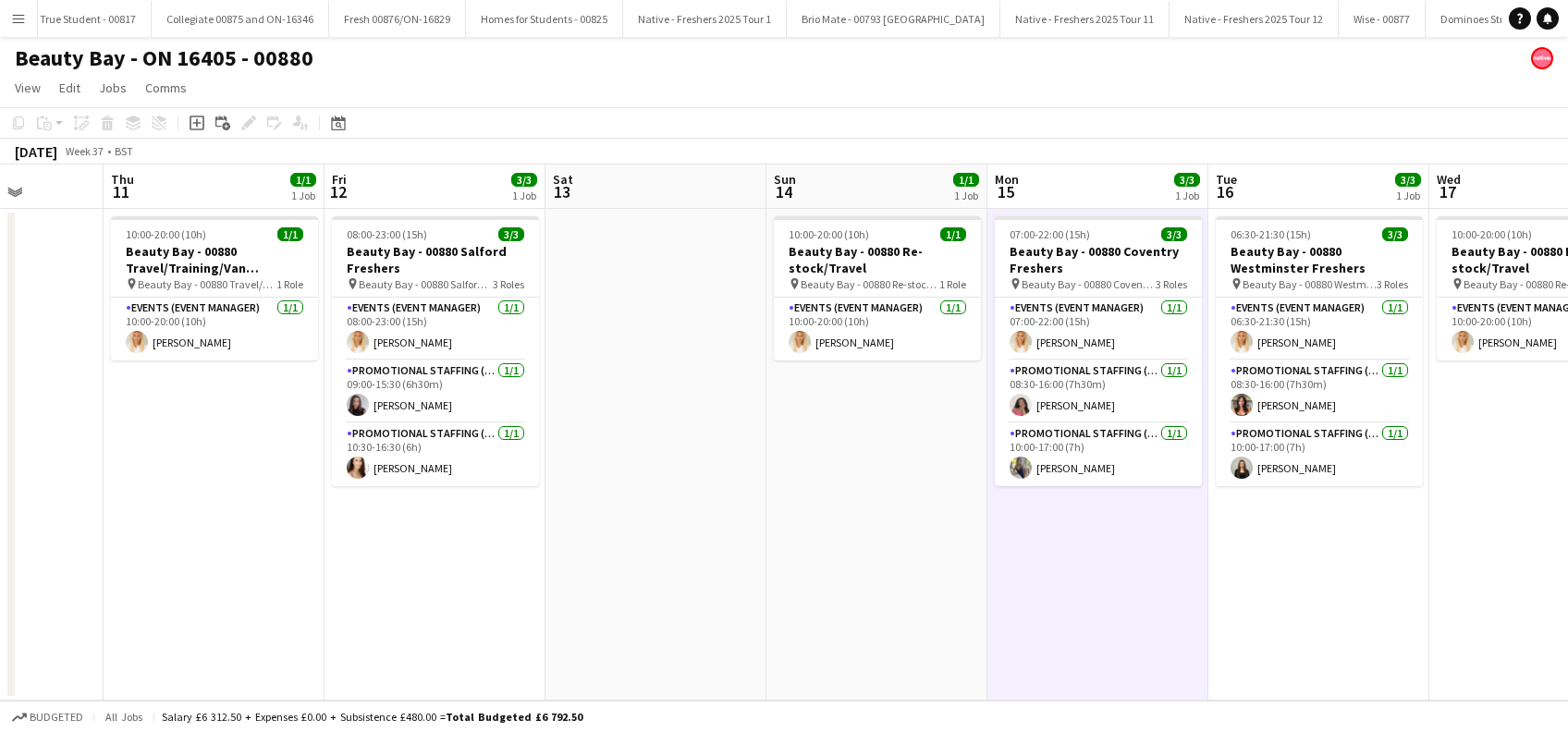
drag, startPoint x: 368, startPoint y: 577, endPoint x: 813, endPoint y: 617, distance: 446.6
click at [813, 617] on app-calendar-viewport "Mon 8 Tue 9 Wed 10 Thu 11 1/1 1 Job Fri 12 3/3 1 Job Sat 13 Sun 14 1/1 1 Job Mo…" at bounding box center [784, 433] width 1568 height 536
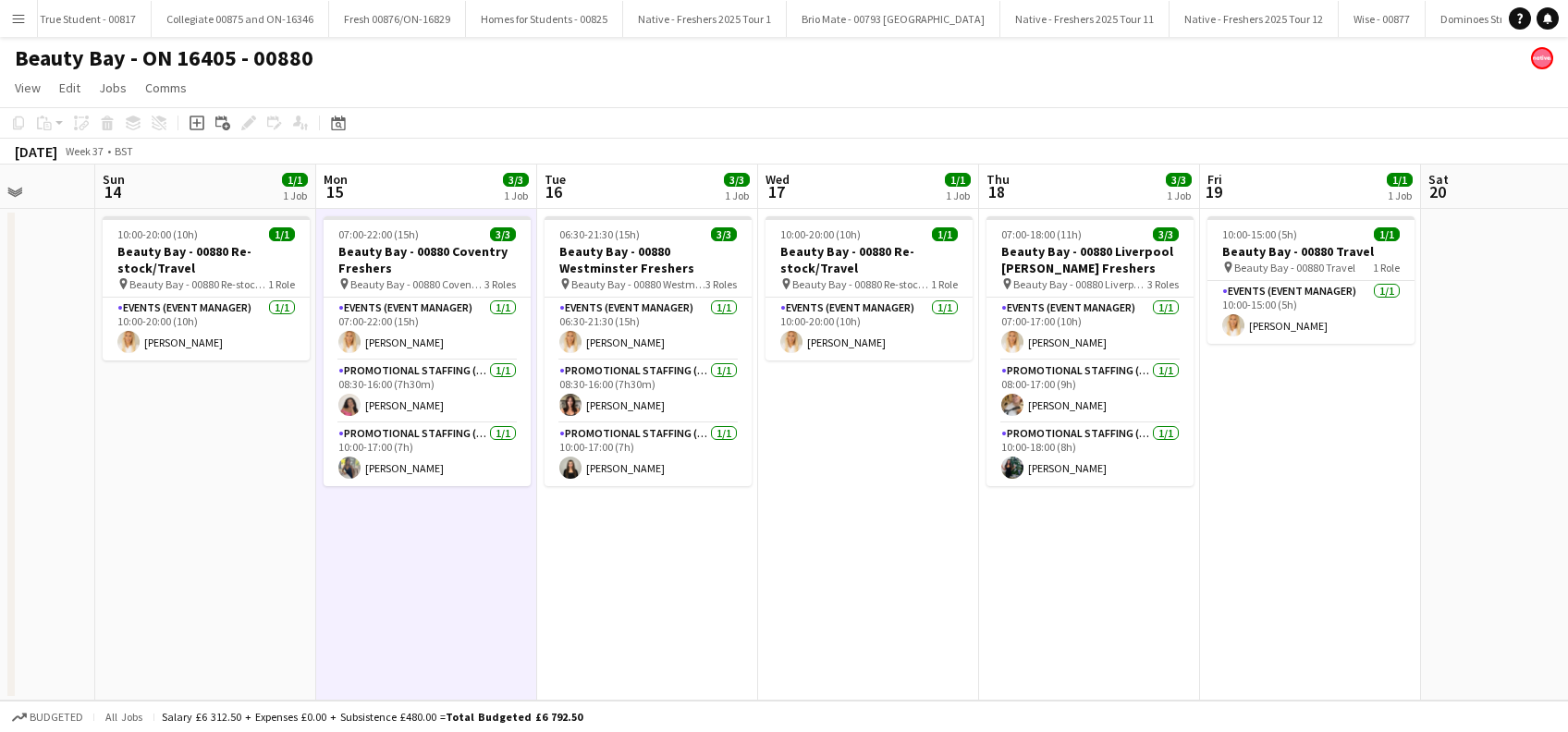
drag, startPoint x: 1359, startPoint y: 621, endPoint x: 659, endPoint y: 619, distance: 700.0
click at [659, 619] on app-calendar-viewport "Wed 10 Thu 11 1/1 1 Job Fri 12 3/3 1 Job Sat 13 Sun 14 1/1 1 Job Mon 15 3/3 1 J…" at bounding box center [784, 433] width 1568 height 536
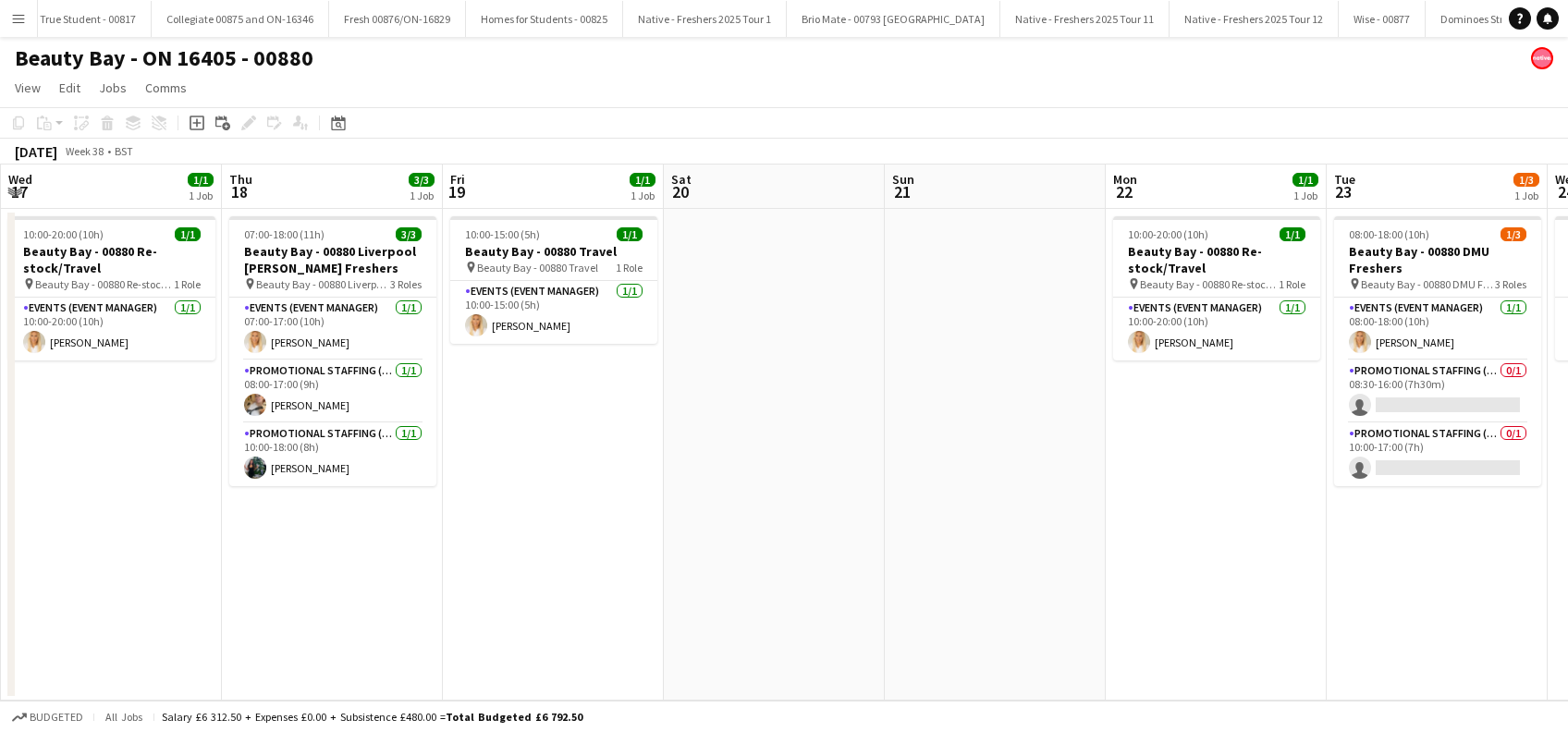
drag, startPoint x: 1217, startPoint y: 597, endPoint x: 488, endPoint y: 597, distance: 728.7
click at [488, 597] on app-calendar-viewport "Sun 14 1/1 1 Job Mon 15 3/3 1 Job Tue 16 3/3 1 Job Wed 17 1/1 1 Job Thu 18 3/3 …" at bounding box center [784, 433] width 1568 height 536
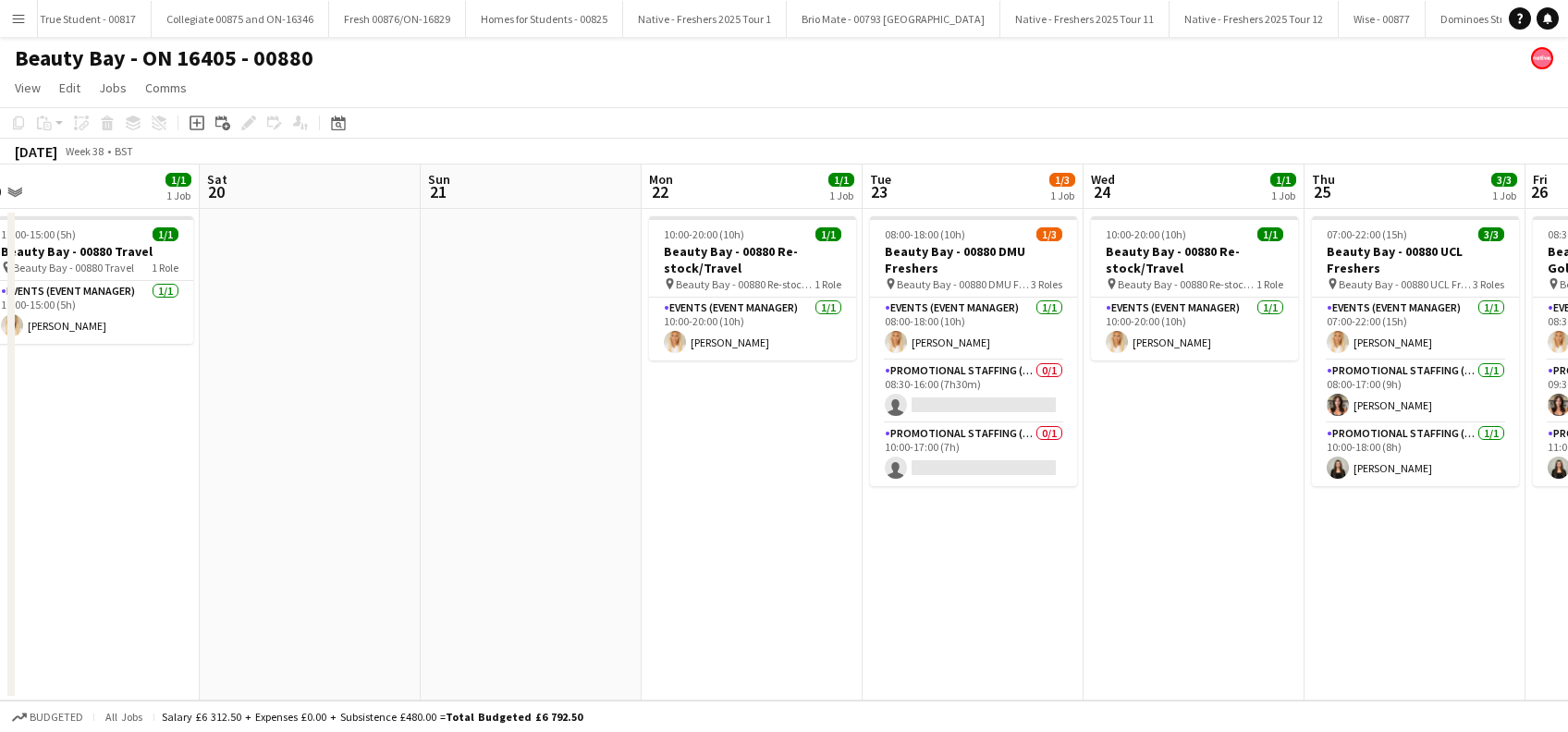
drag, startPoint x: 644, startPoint y: 562, endPoint x: 584, endPoint y: 573, distance: 61.1
click at [584, 573] on app-calendar-viewport "Tue 16 3/3 1 Job Wed 17 1/1 1 Job Thu 18 3/3 1 Job Fri 19 1/1 1 Job Sat 20 Sun …" at bounding box center [784, 433] width 1568 height 536
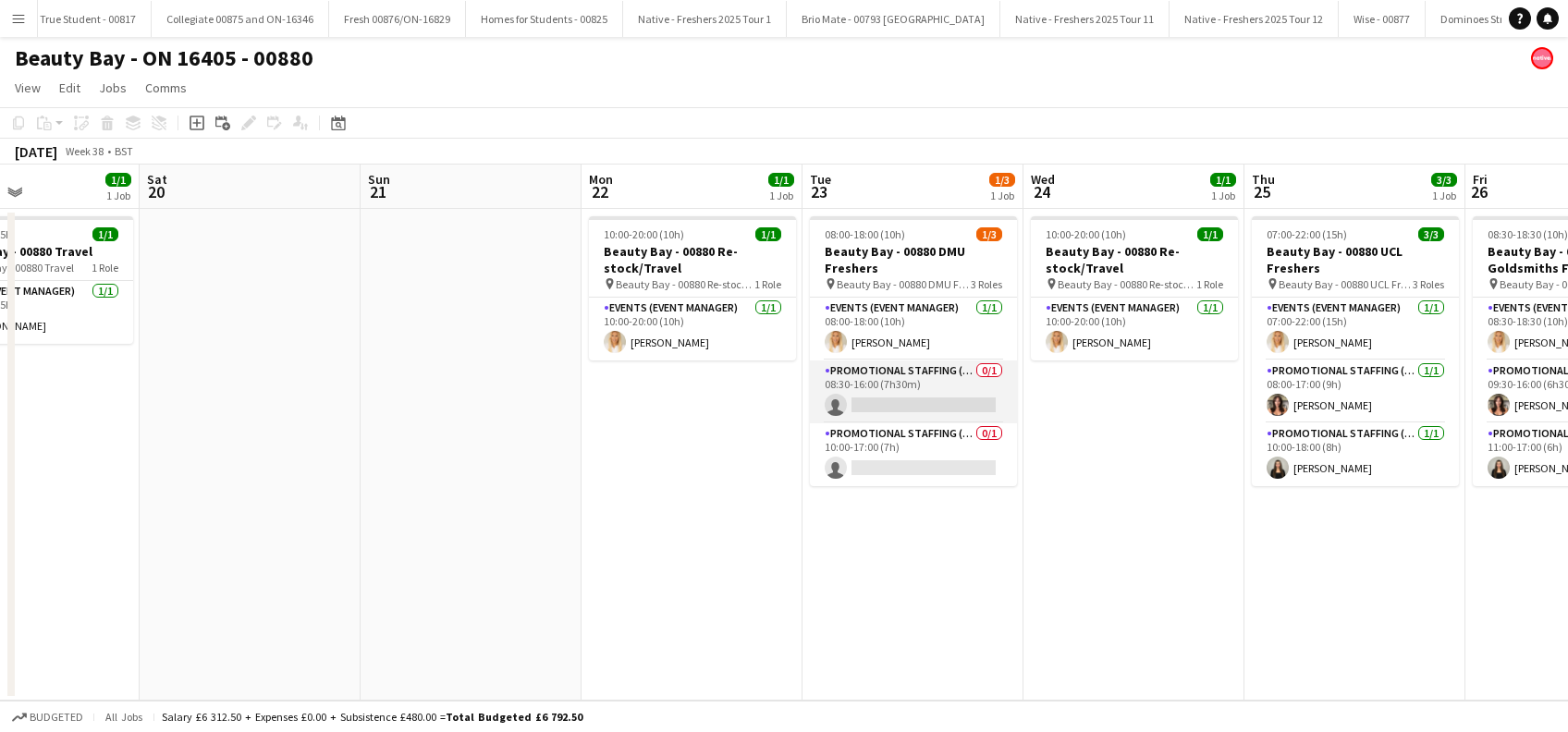
click at [940, 404] on app-card-role "Promotional Staffing (Brand Ambassadors) 0/1 08:30-16:00 (7h30m) single-neutral…" at bounding box center [913, 392] width 207 height 63
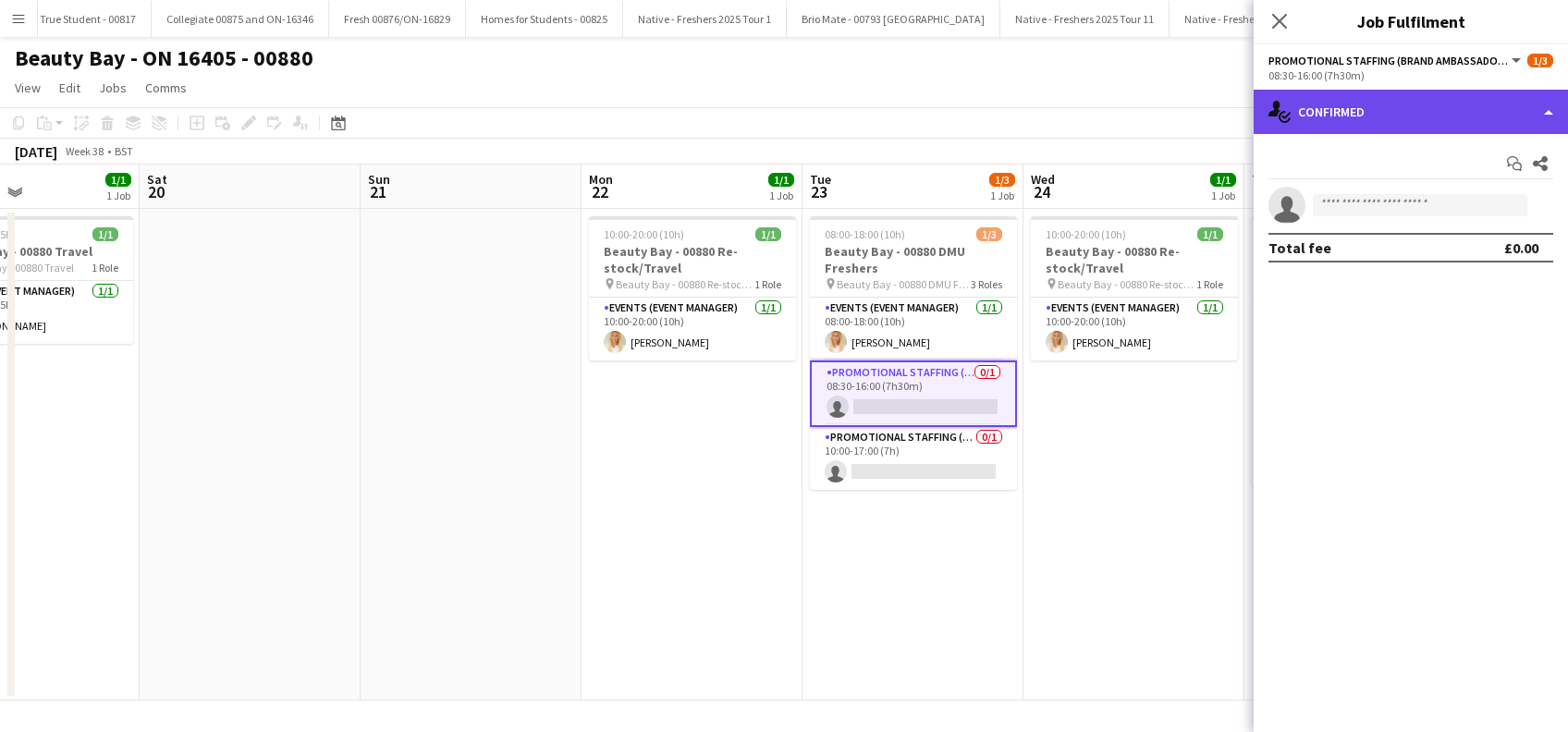
click at [1420, 96] on div "single-neutral-actions-check-2 Confirmed" at bounding box center [1411, 112] width 314 height 44
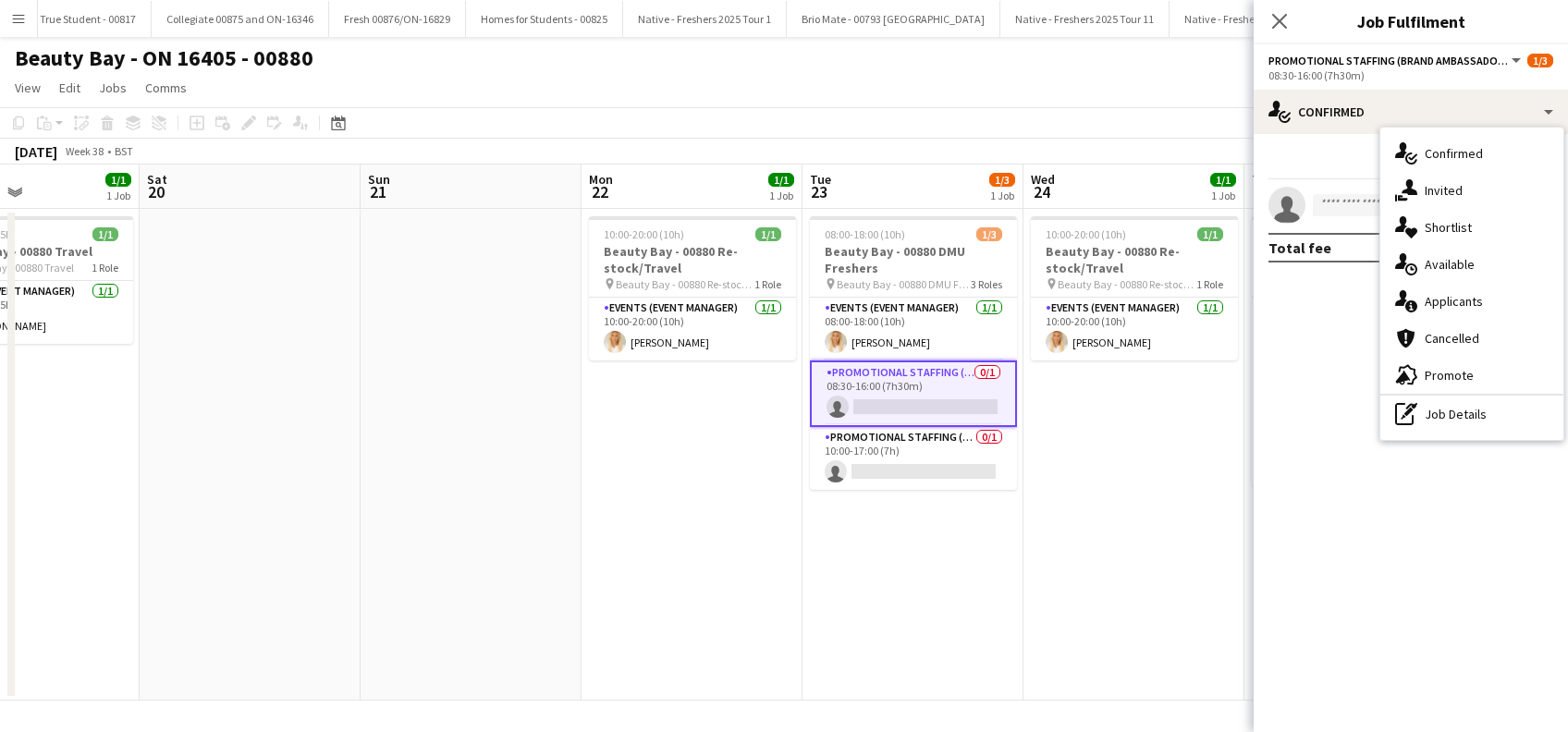
click at [953, 401] on app-card-role "Promotional Staffing (Brand Ambassadors) 0/1 08:30-16:00 (7h30m) single-neutral…" at bounding box center [913, 394] width 207 height 67
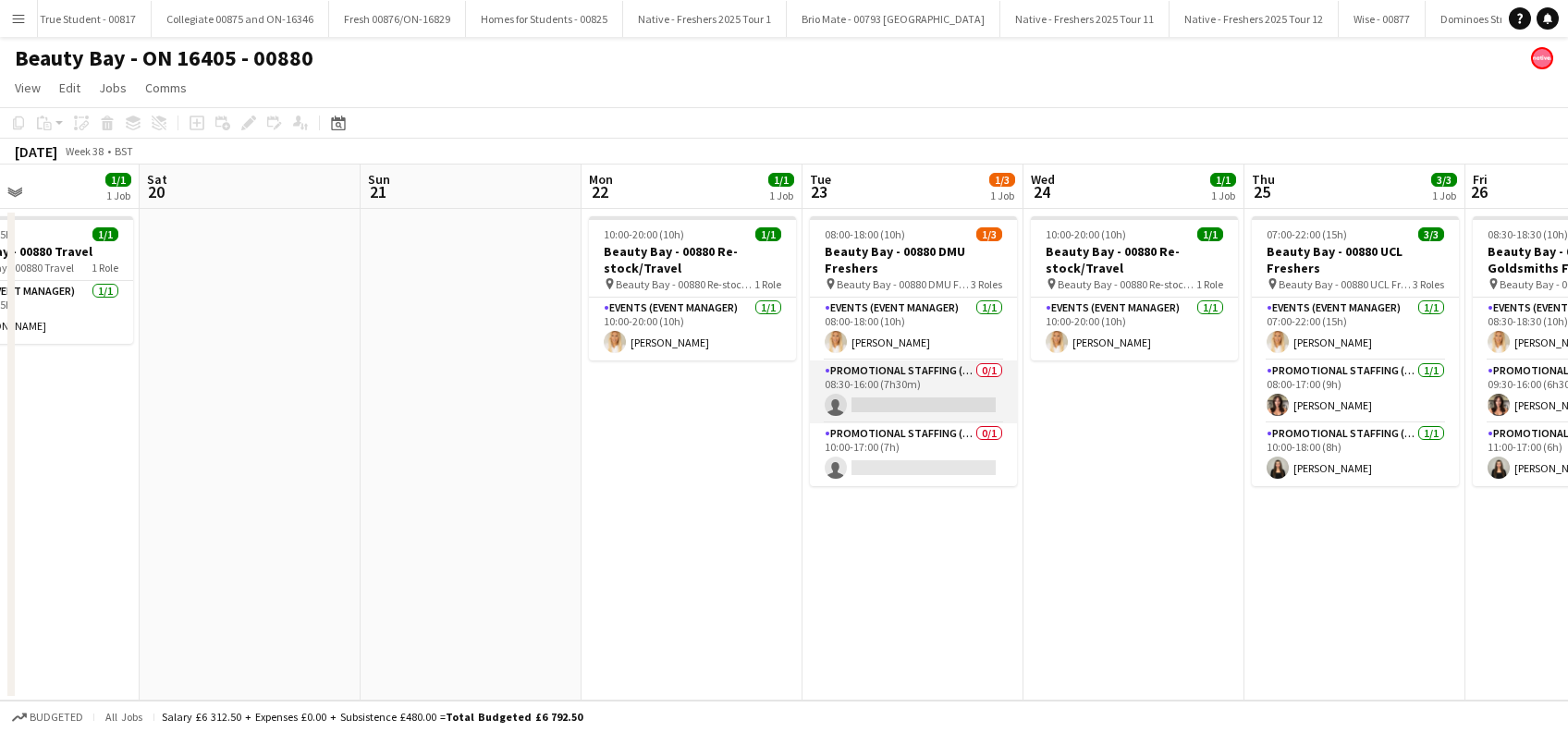
click at [923, 398] on app-card-role "Promotional Staffing (Brand Ambassadors) 0/1 08:30-16:00 (7h30m) single-neutral…" at bounding box center [913, 392] width 207 height 63
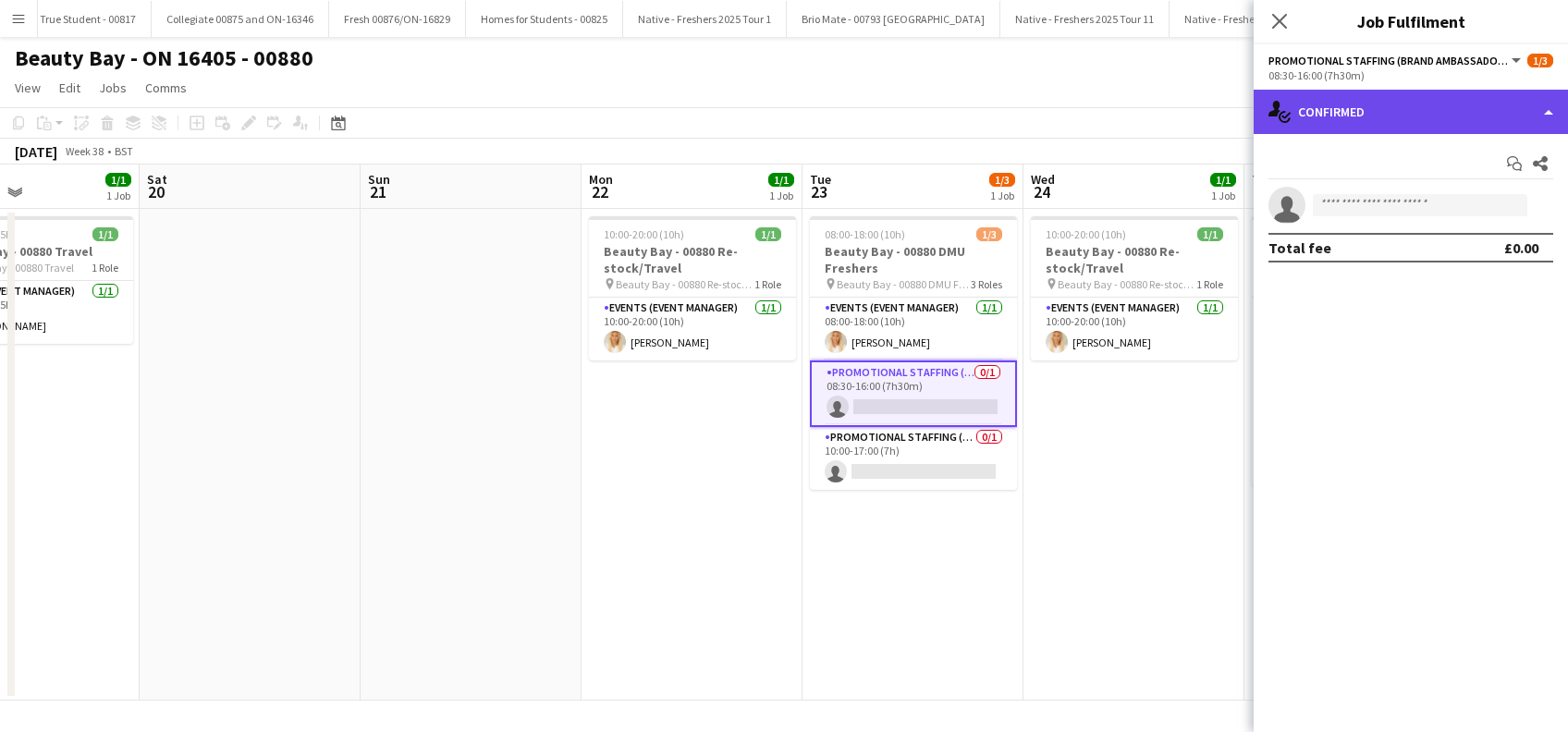
click at [1358, 100] on div "single-neutral-actions-check-2 Confirmed" at bounding box center [1411, 112] width 314 height 44
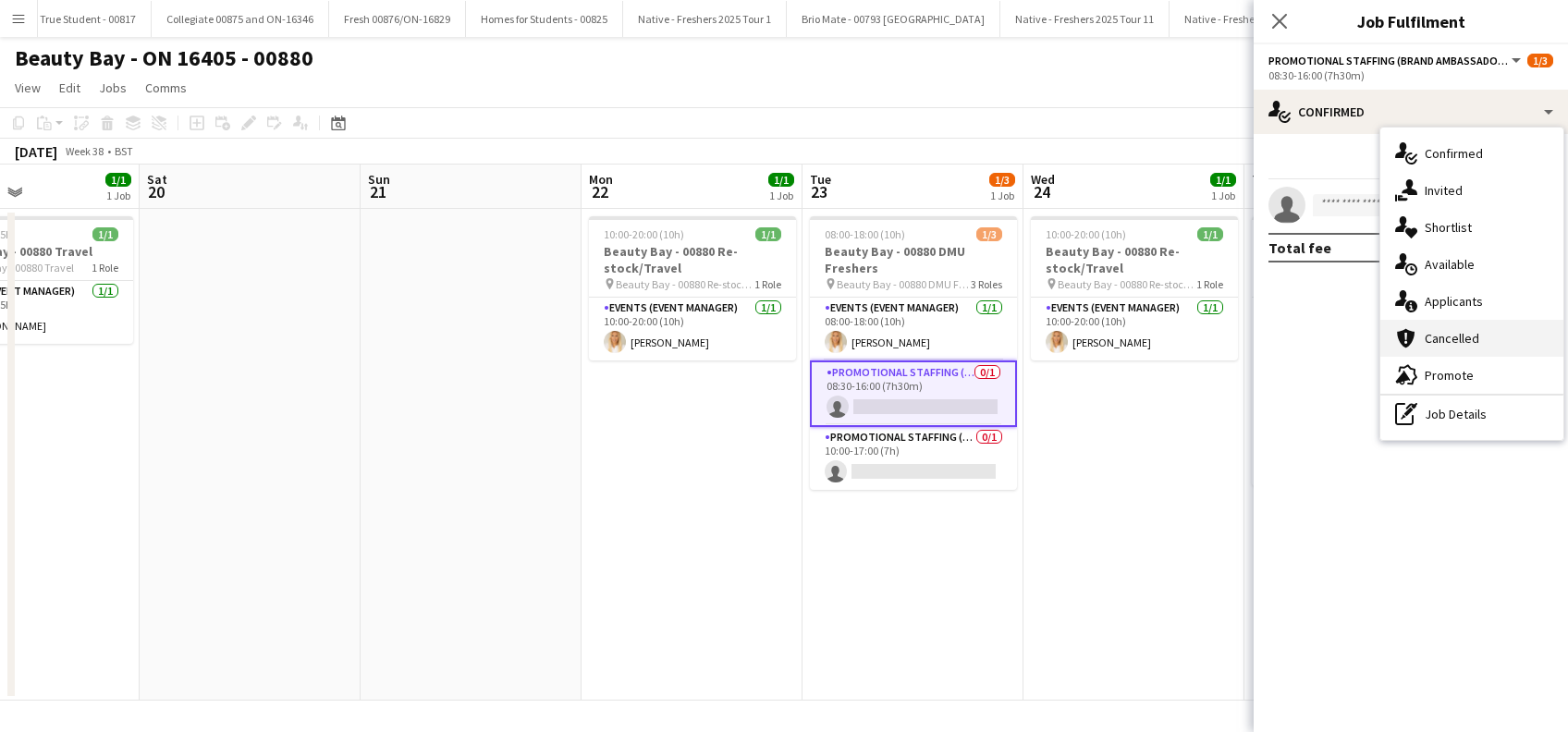
click at [1443, 346] on div "cancellation Cancelled" at bounding box center [1472, 338] width 183 height 37
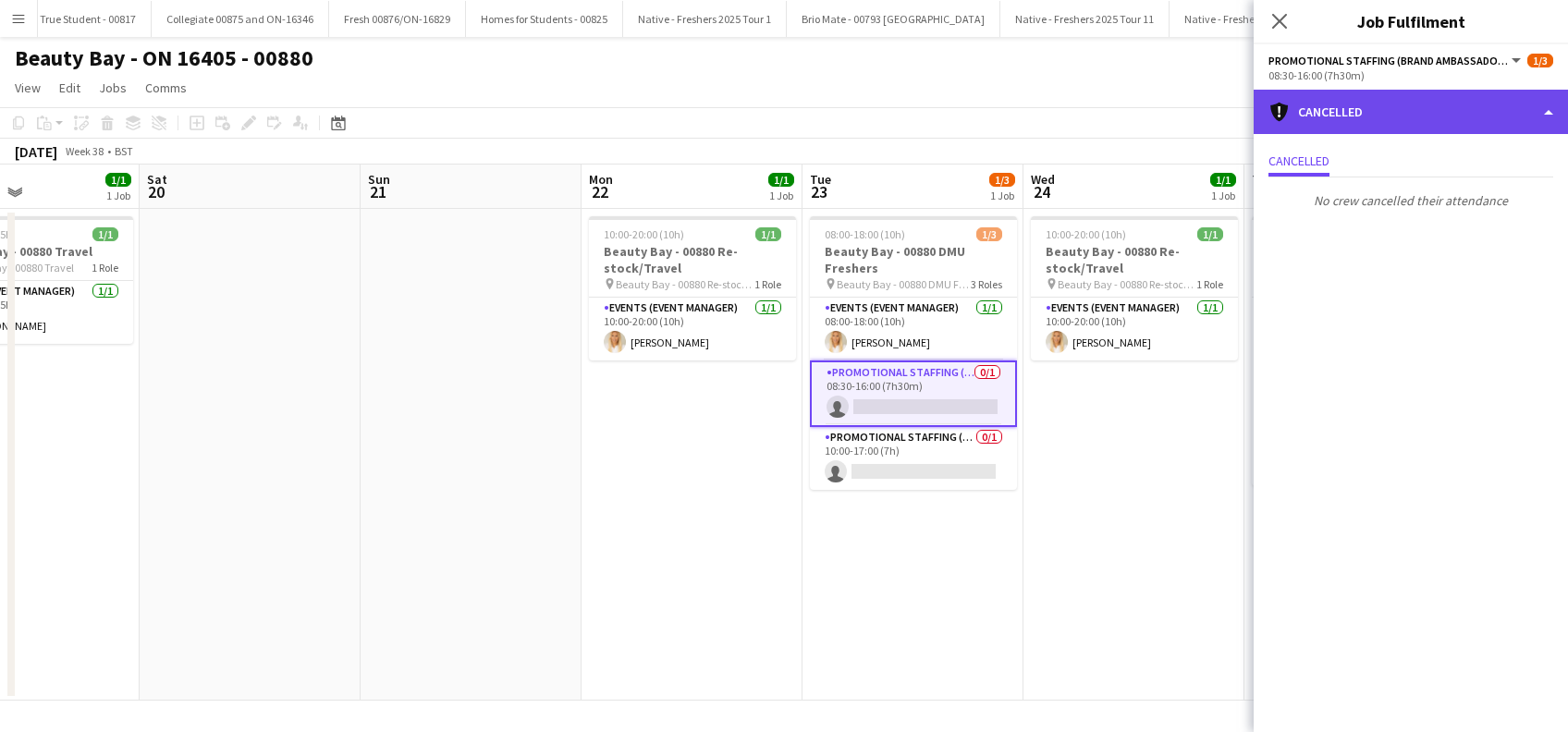
click at [1397, 111] on div "cancellation Cancelled" at bounding box center [1411, 112] width 314 height 44
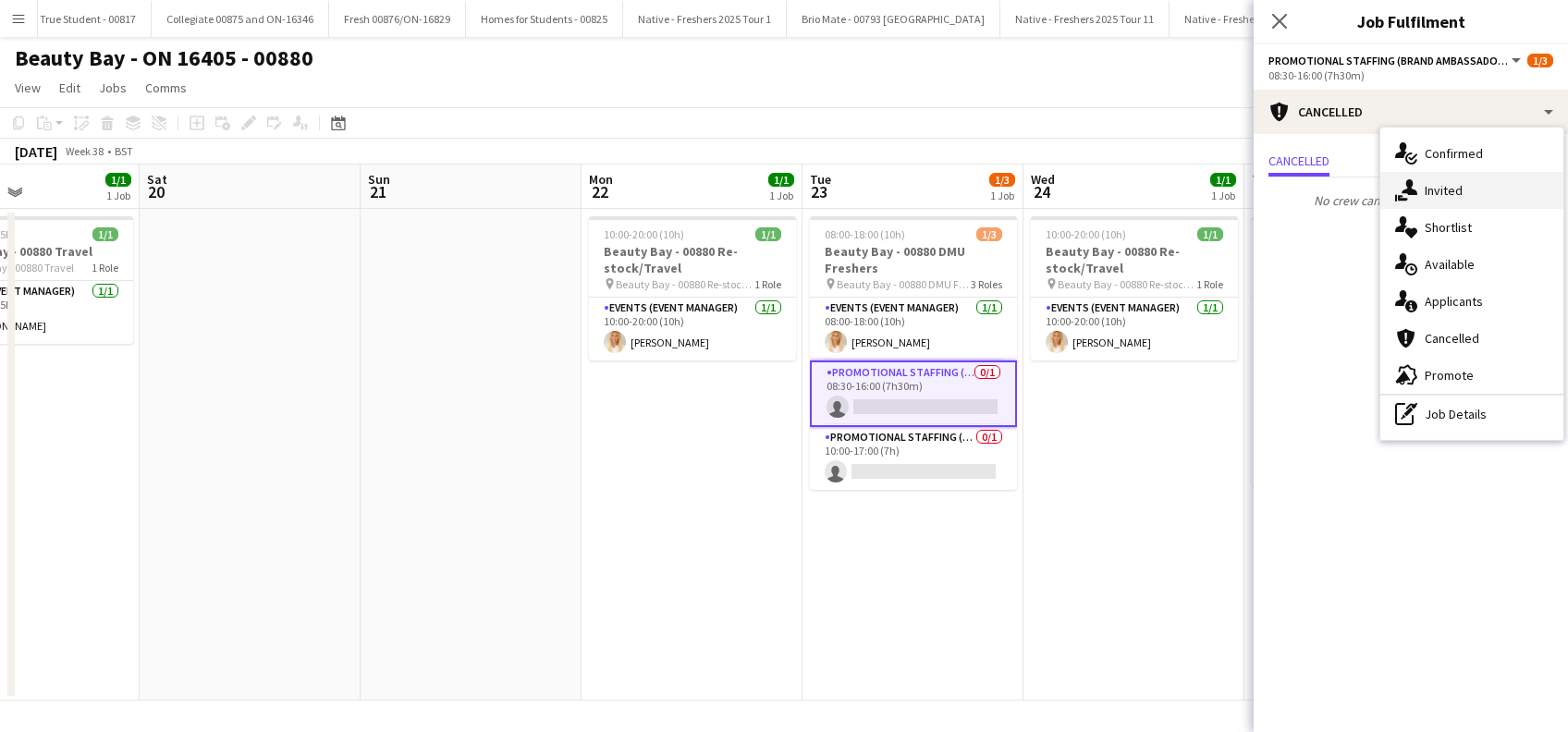
click at [1445, 184] on div "single-neutral-actions-share-1 Invited" at bounding box center [1472, 190] width 183 height 37
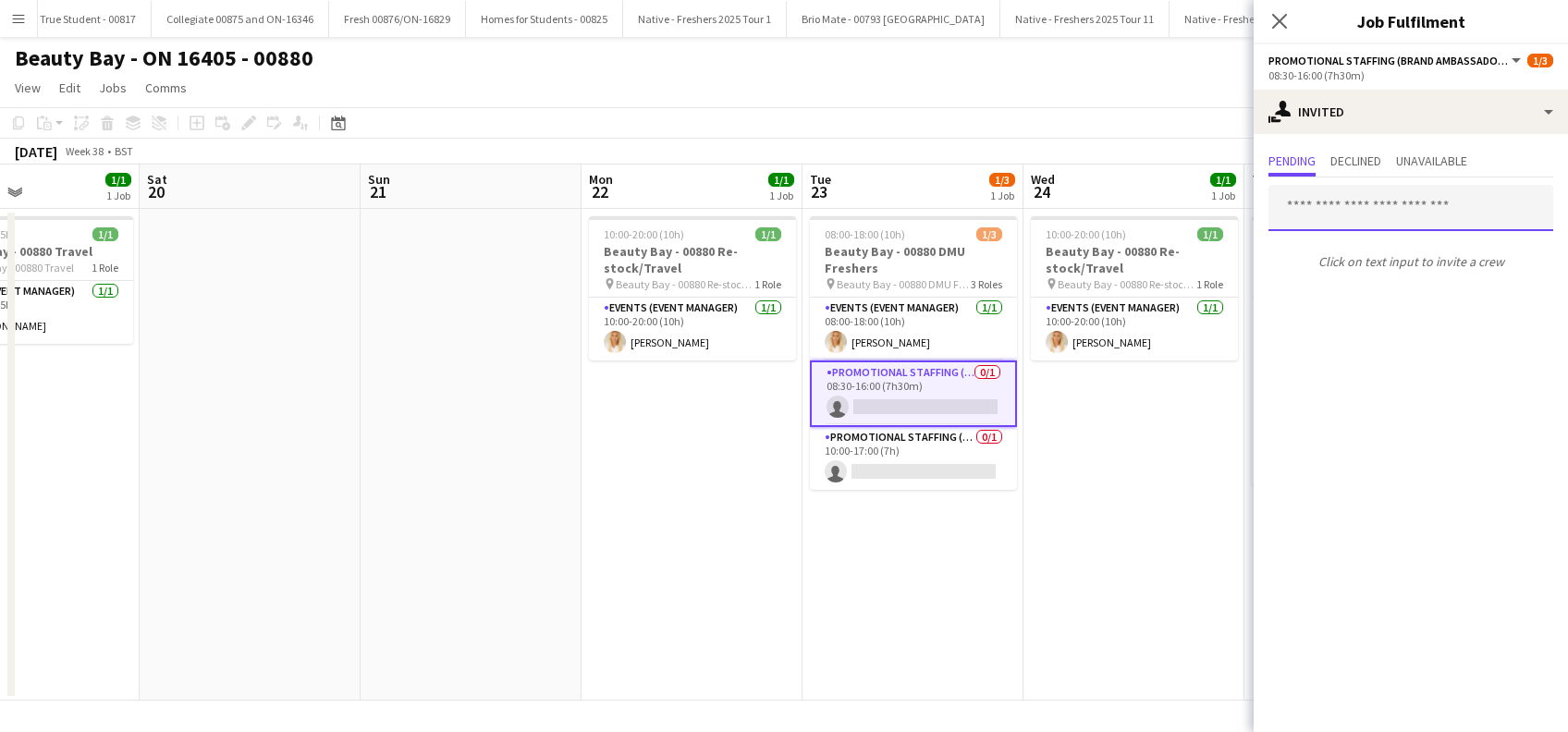
click at [1317, 206] on input "text" at bounding box center [1411, 208] width 285 height 46
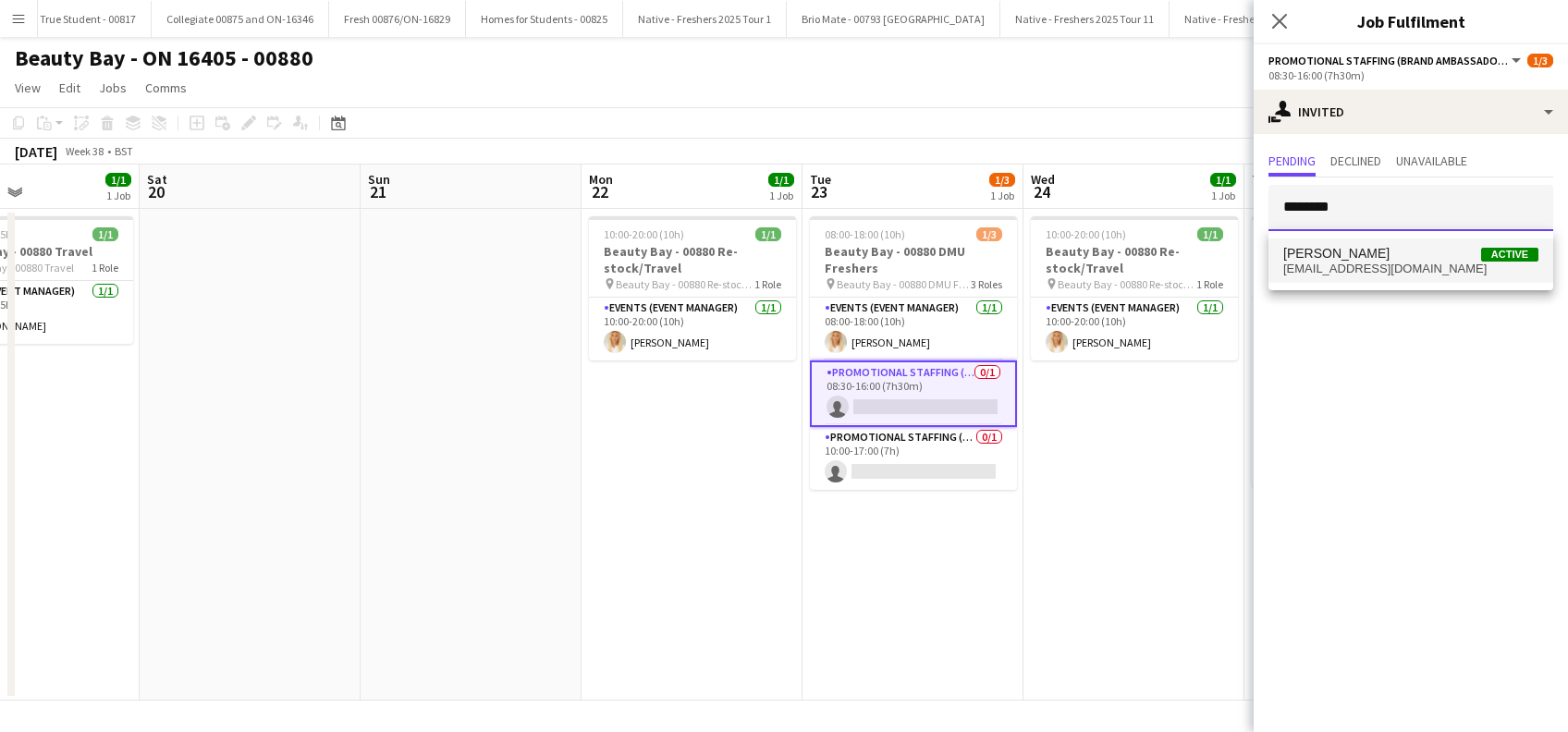
type input "********"
click at [1330, 252] on span "[PERSON_NAME]" at bounding box center [1337, 254] width 106 height 16
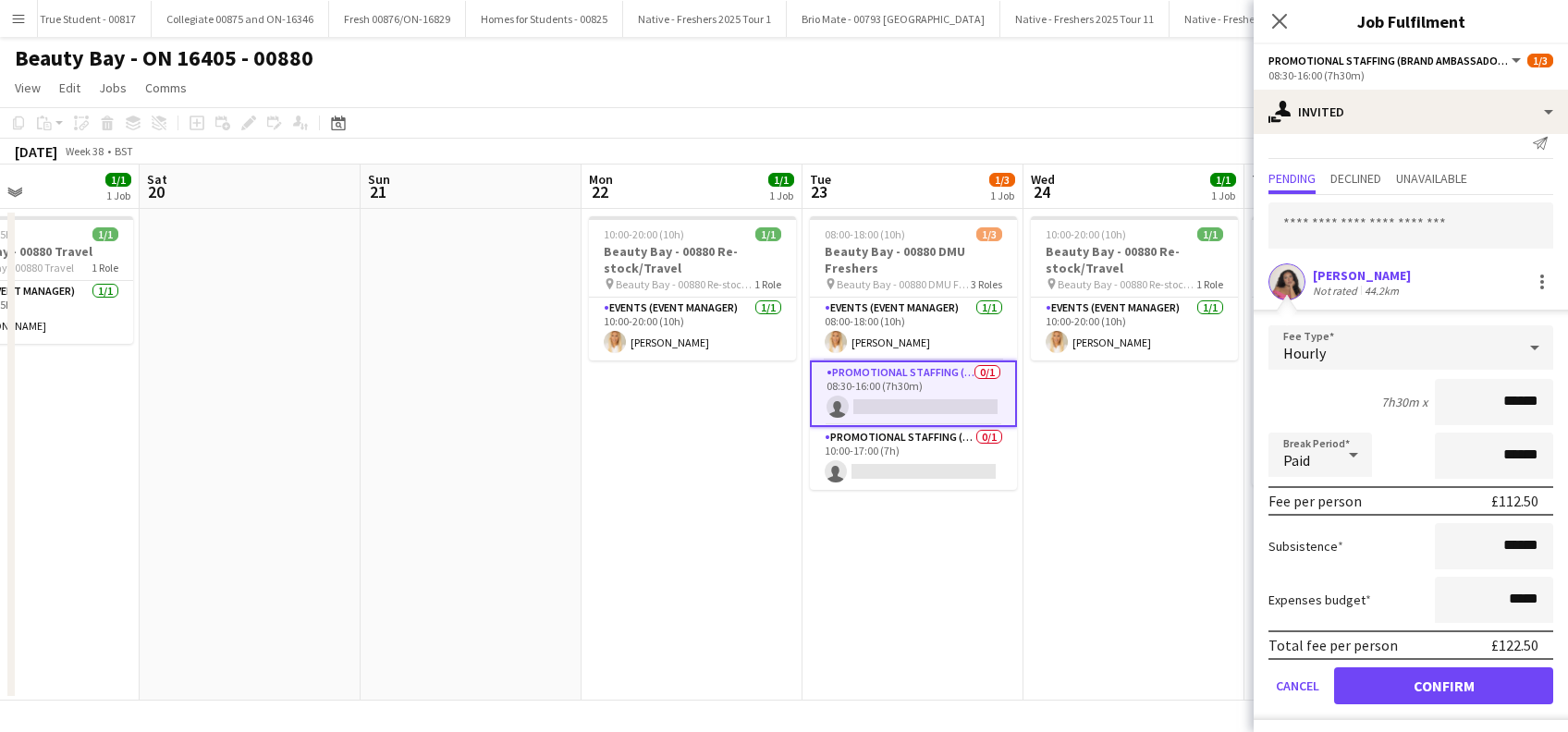
scroll to position [24, 0]
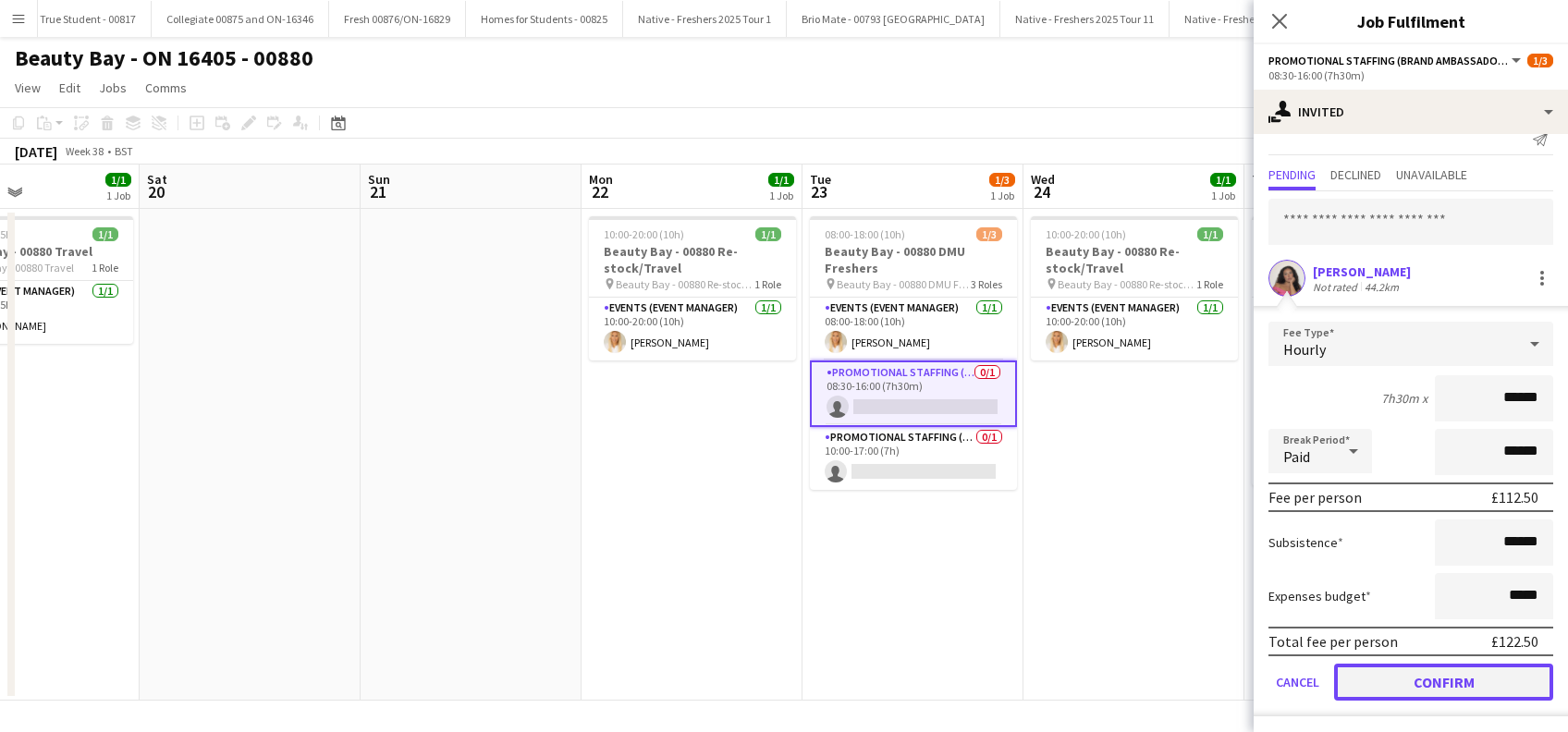
click at [1432, 682] on button "Confirm" at bounding box center [1443, 682] width 219 height 37
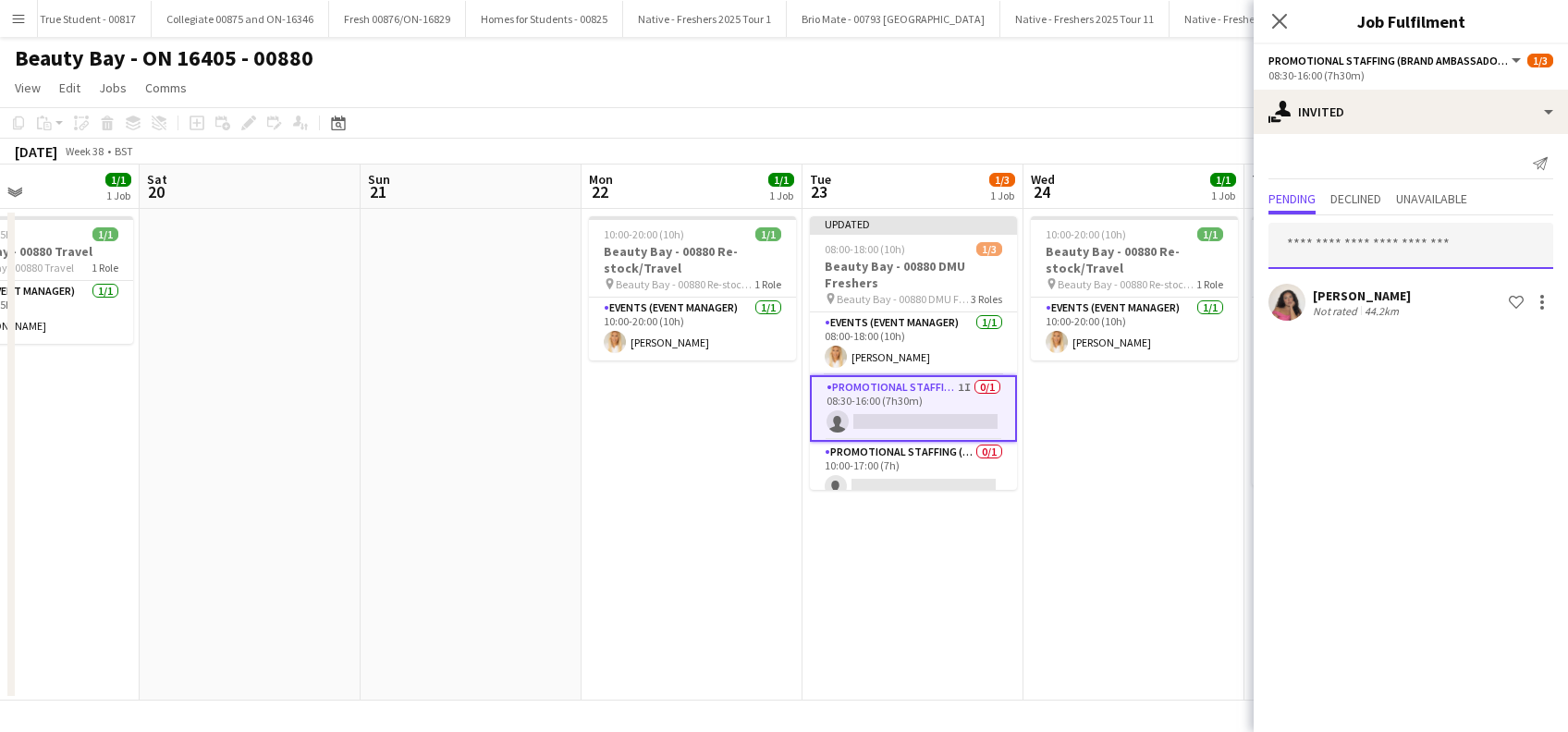
click at [1358, 252] on input "text" at bounding box center [1411, 246] width 285 height 46
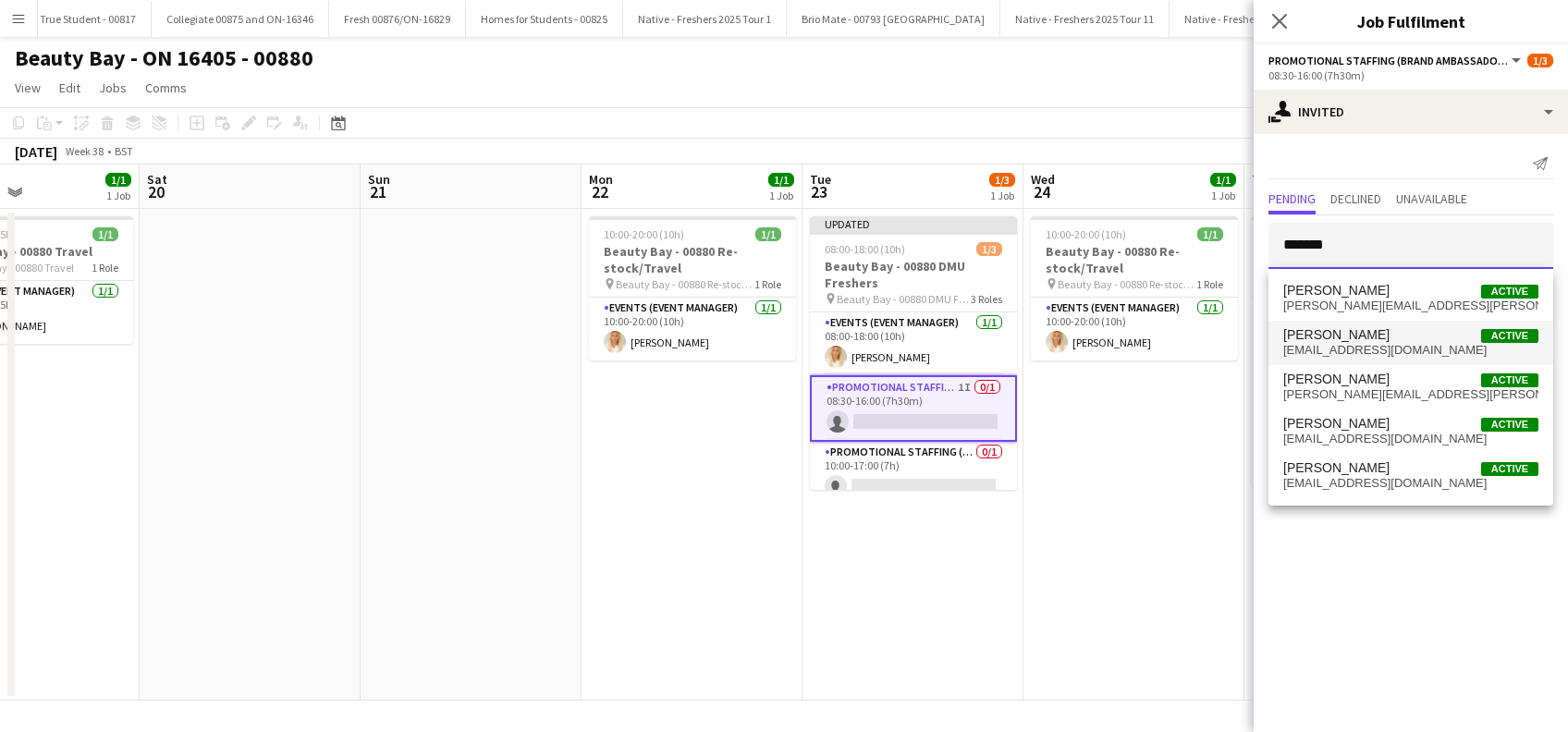
type input "*******"
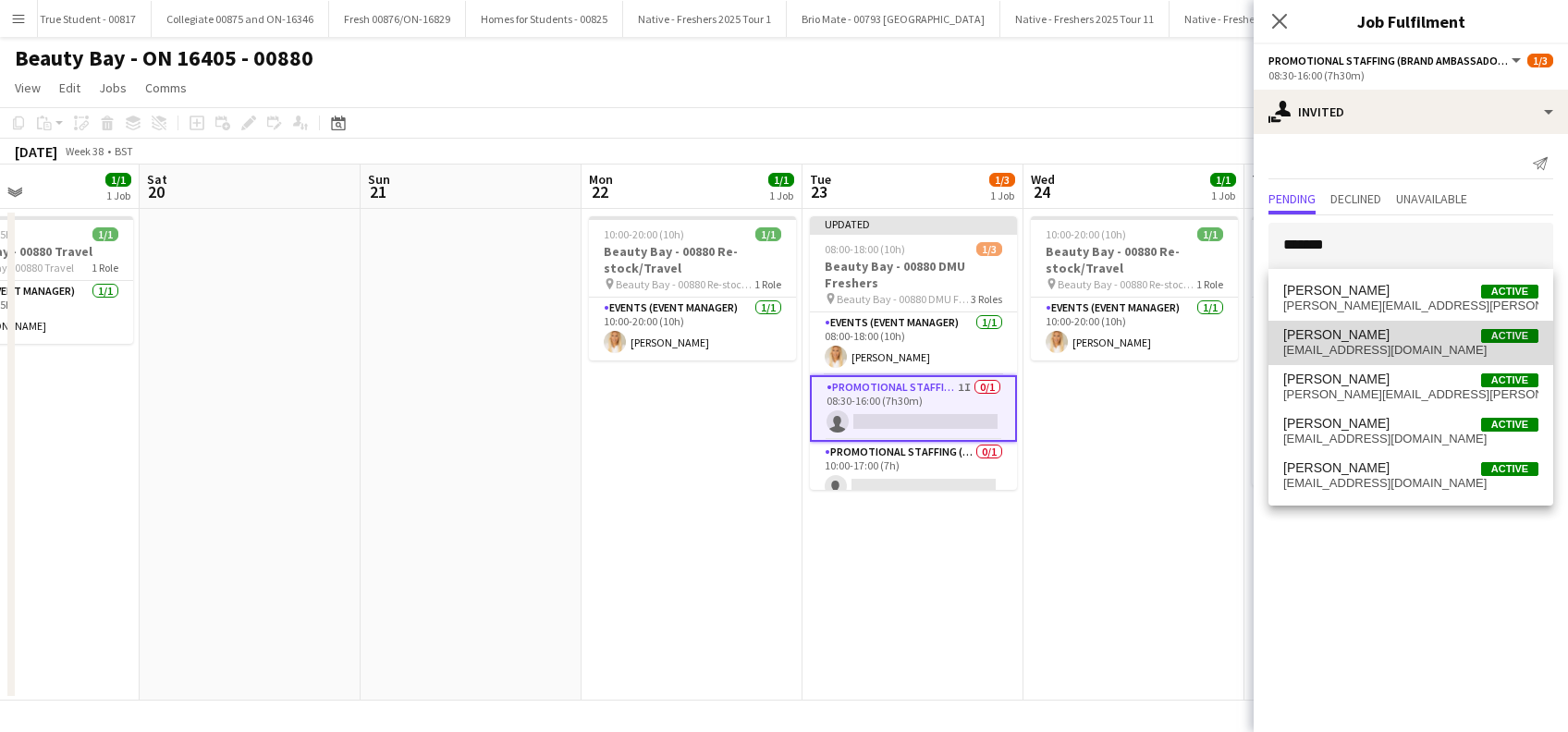
click at [1321, 343] on span "[EMAIL_ADDRESS][DOMAIN_NAME]" at bounding box center [1411, 350] width 255 height 15
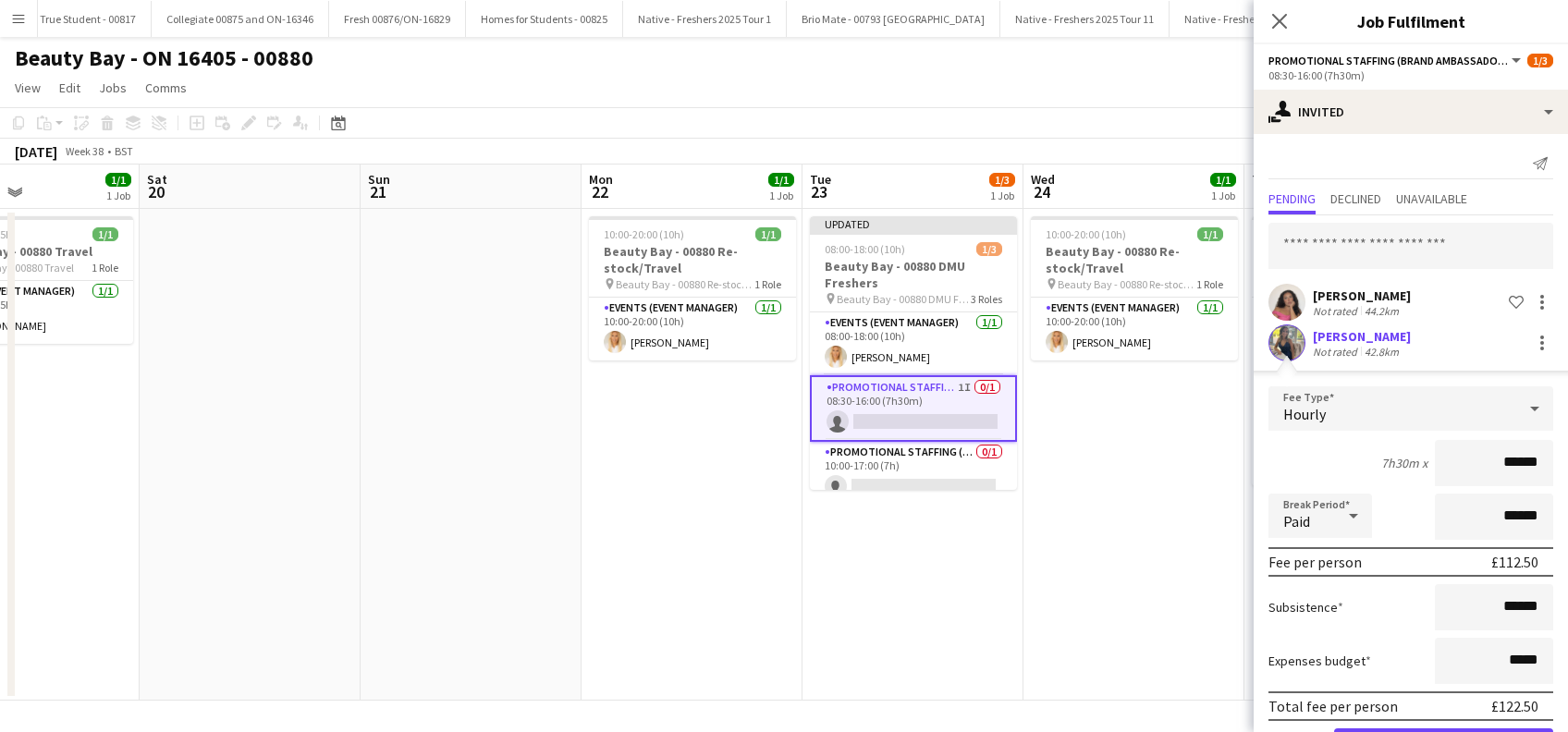
scroll to position [65, 0]
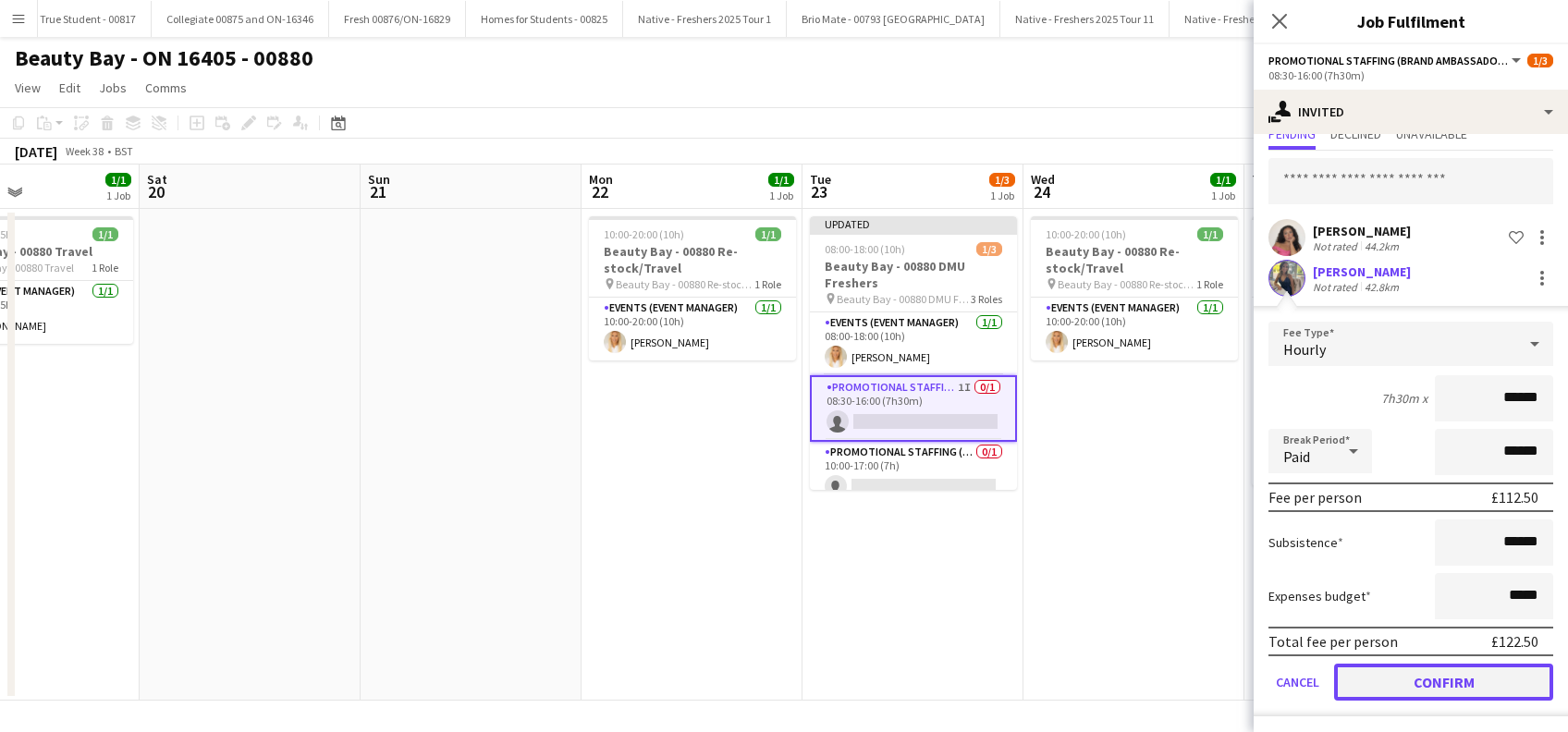
click at [1404, 683] on button "Confirm" at bounding box center [1443, 682] width 219 height 37
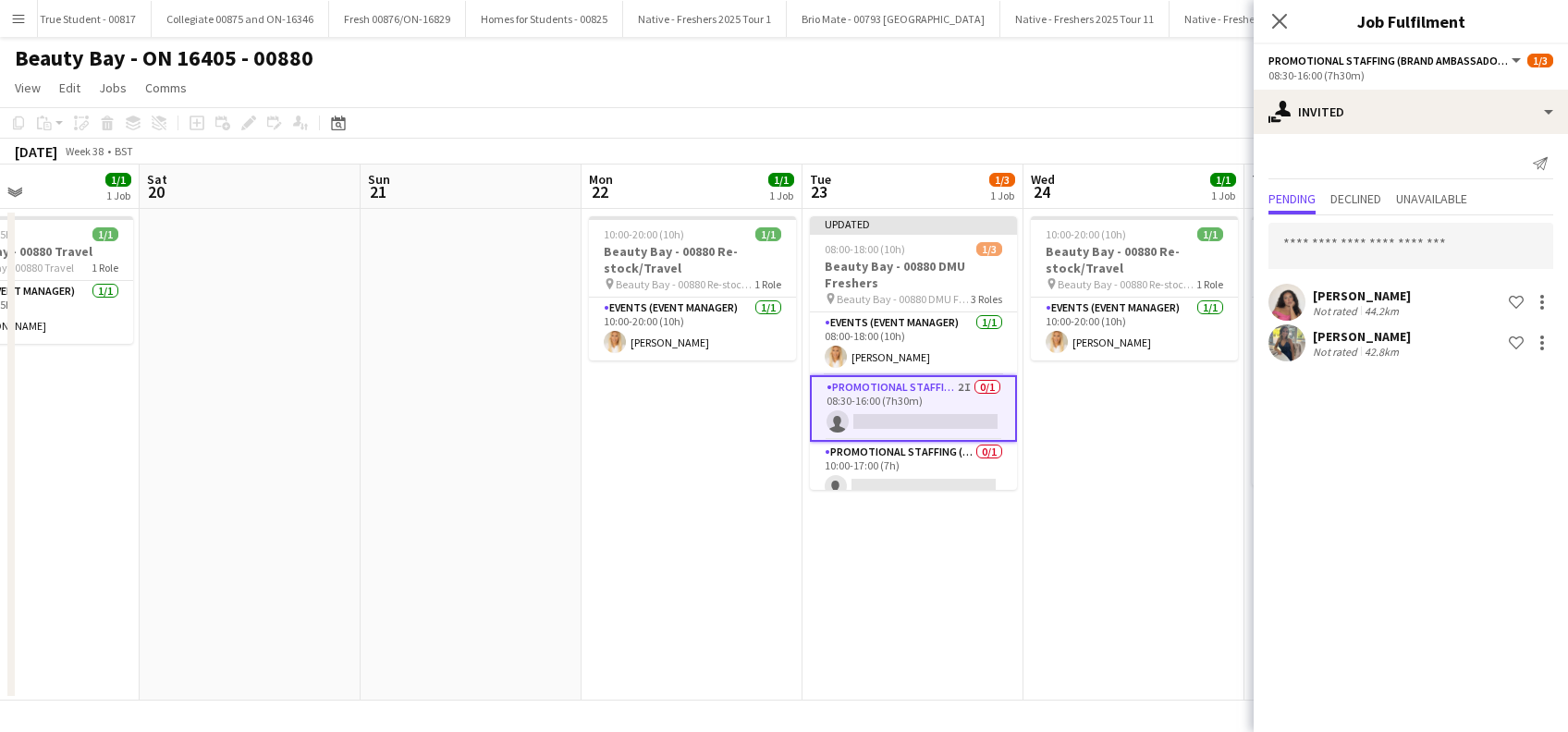
scroll to position [0, 0]
click at [1285, 10] on app-icon "Close pop-in" at bounding box center [1280, 21] width 27 height 27
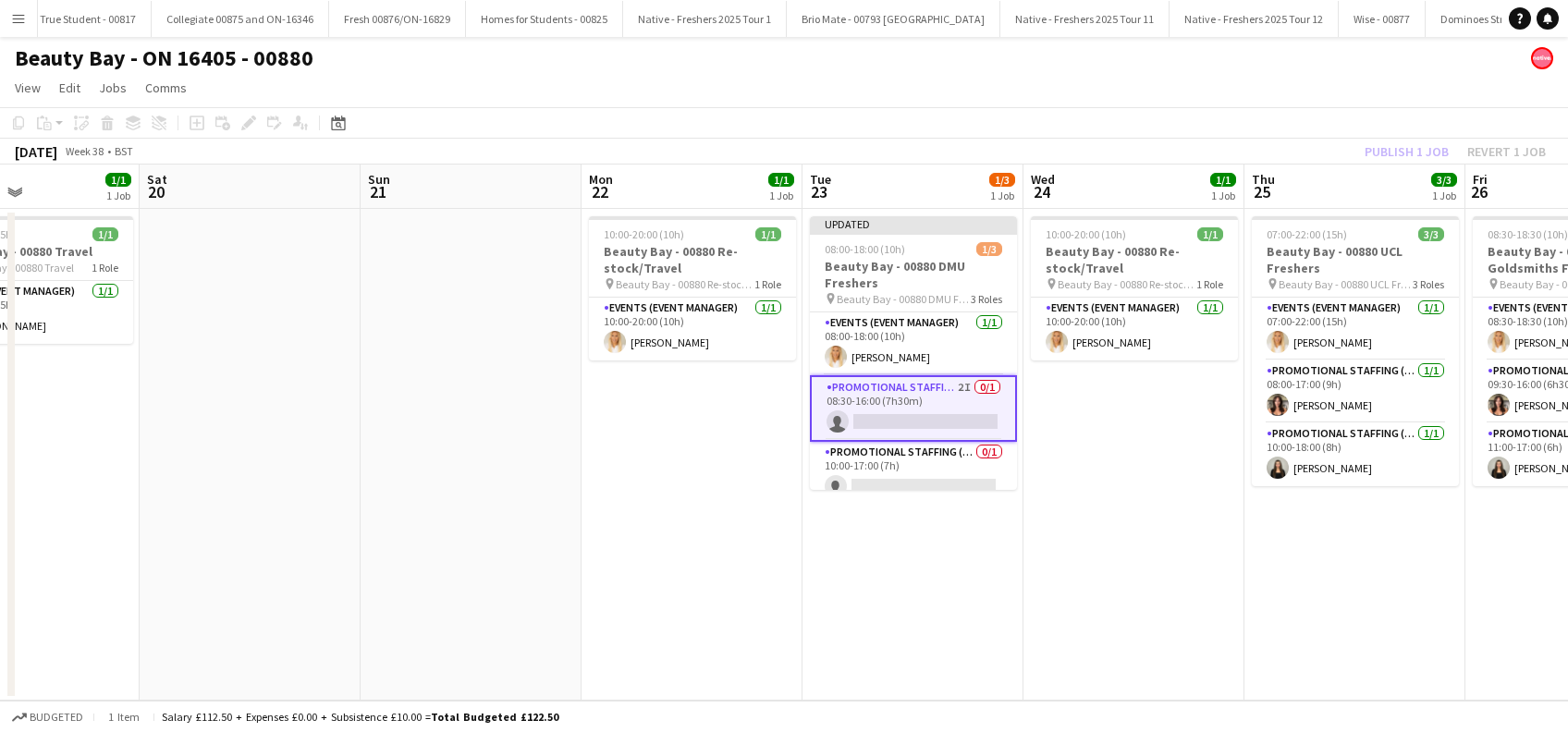
click at [1169, 485] on app-date-cell "10:00-20:00 (10h) 1/1 Beauty Bay - 00880 Re-stock/Travel pin Beauty Bay - 00880…" at bounding box center [1134, 455] width 221 height 492
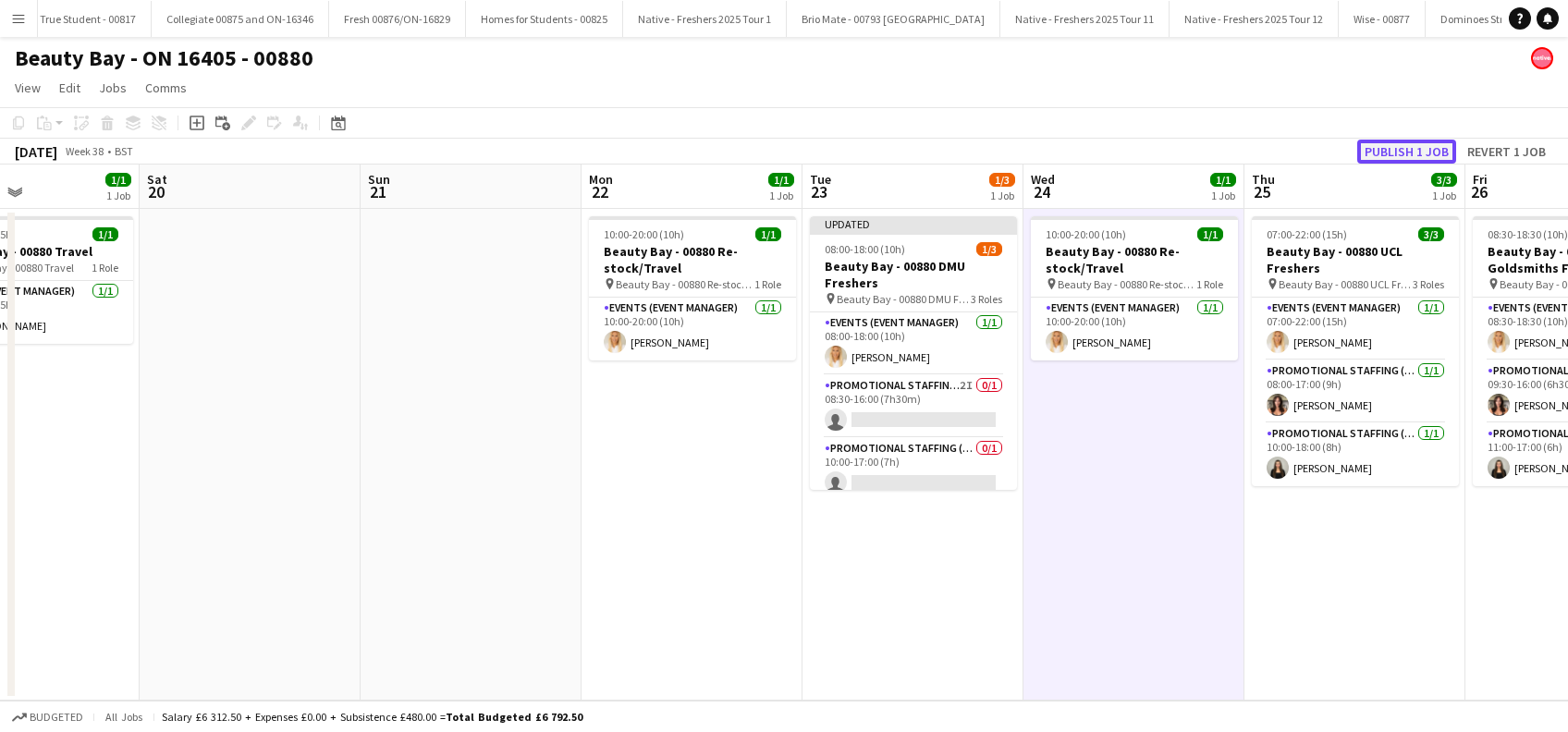
click at [1395, 154] on button "Publish 1 job" at bounding box center [1407, 152] width 99 height 24
